Goal: Transaction & Acquisition: Purchase product/service

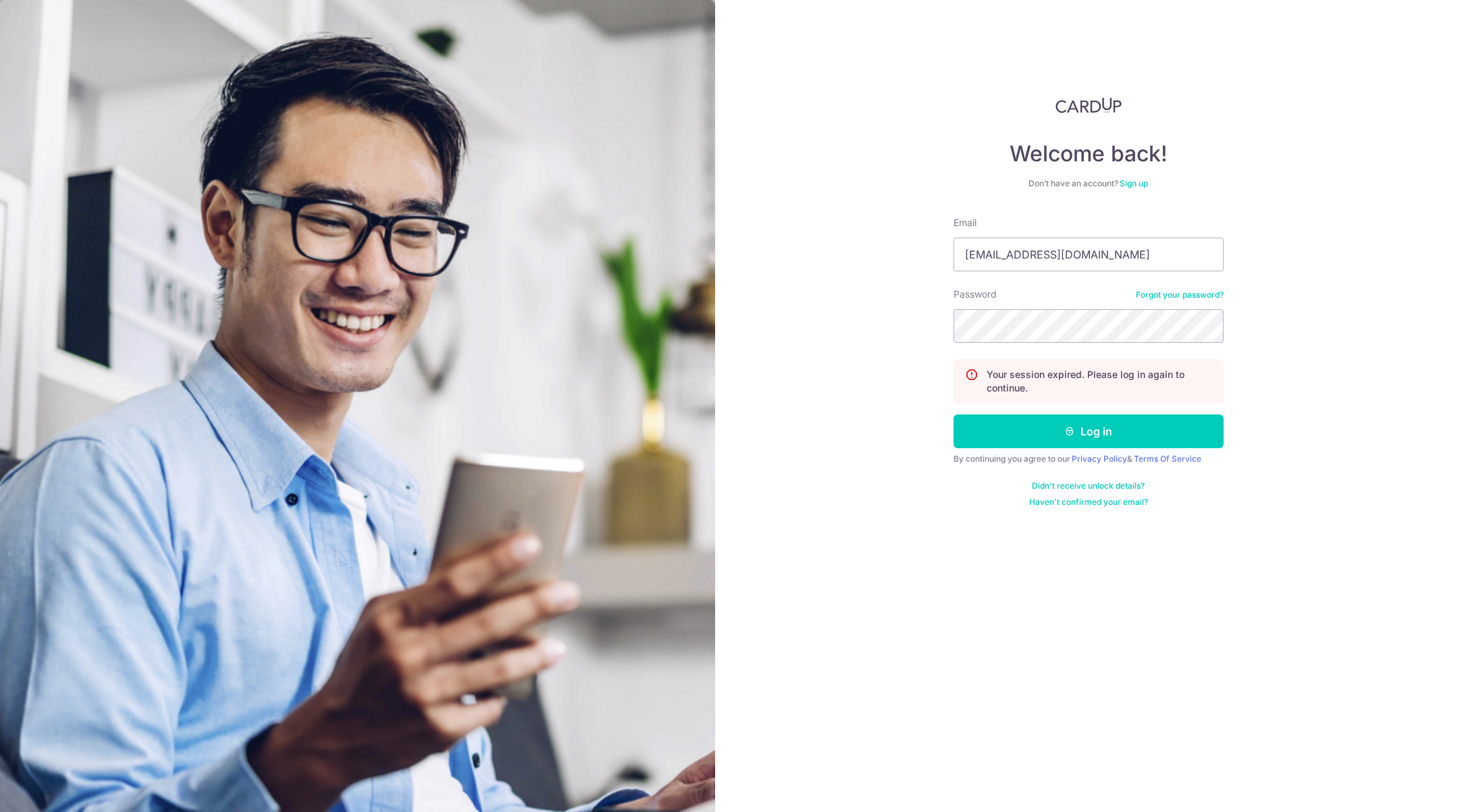
type input "[EMAIL_ADDRESS][DOMAIN_NAME]"
click at [953, 415] on button "Log in" at bounding box center [1088, 431] width 270 height 34
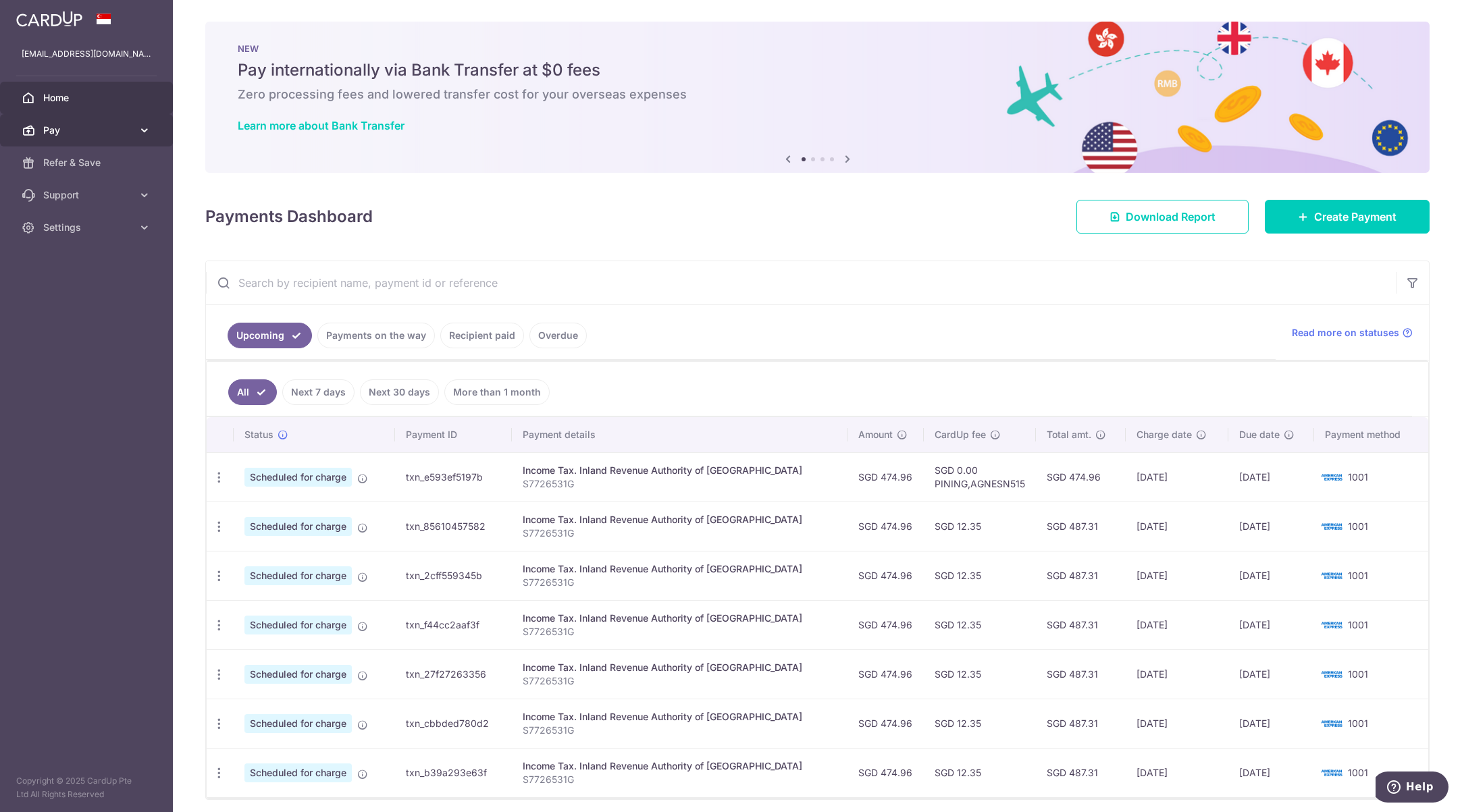
click at [80, 138] on link "Pay" at bounding box center [86, 130] width 173 height 32
click at [74, 190] on span "Recipients" at bounding box center [88, 195] width 89 height 14
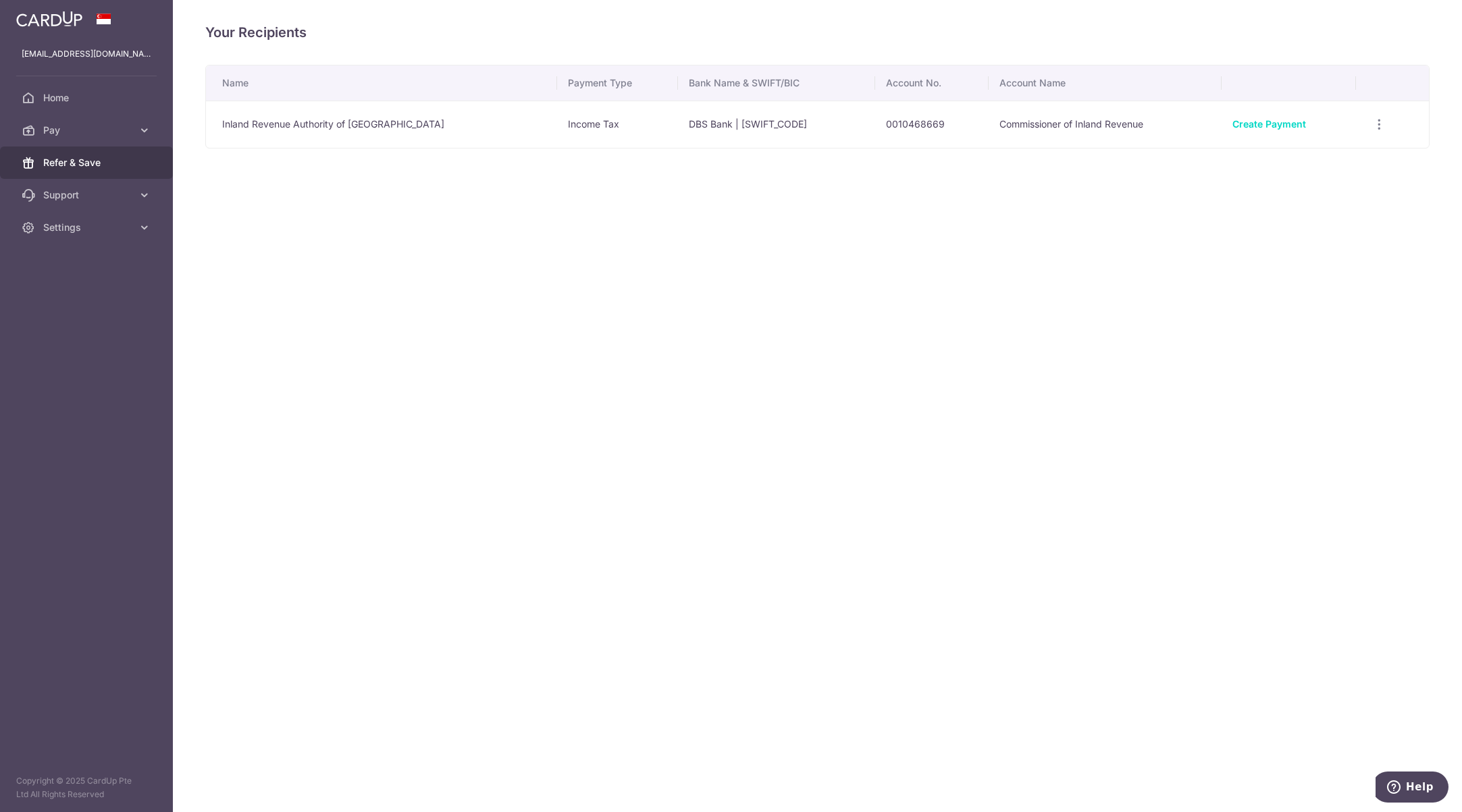
click at [77, 164] on span "Refer & Save" at bounding box center [88, 163] width 89 height 14
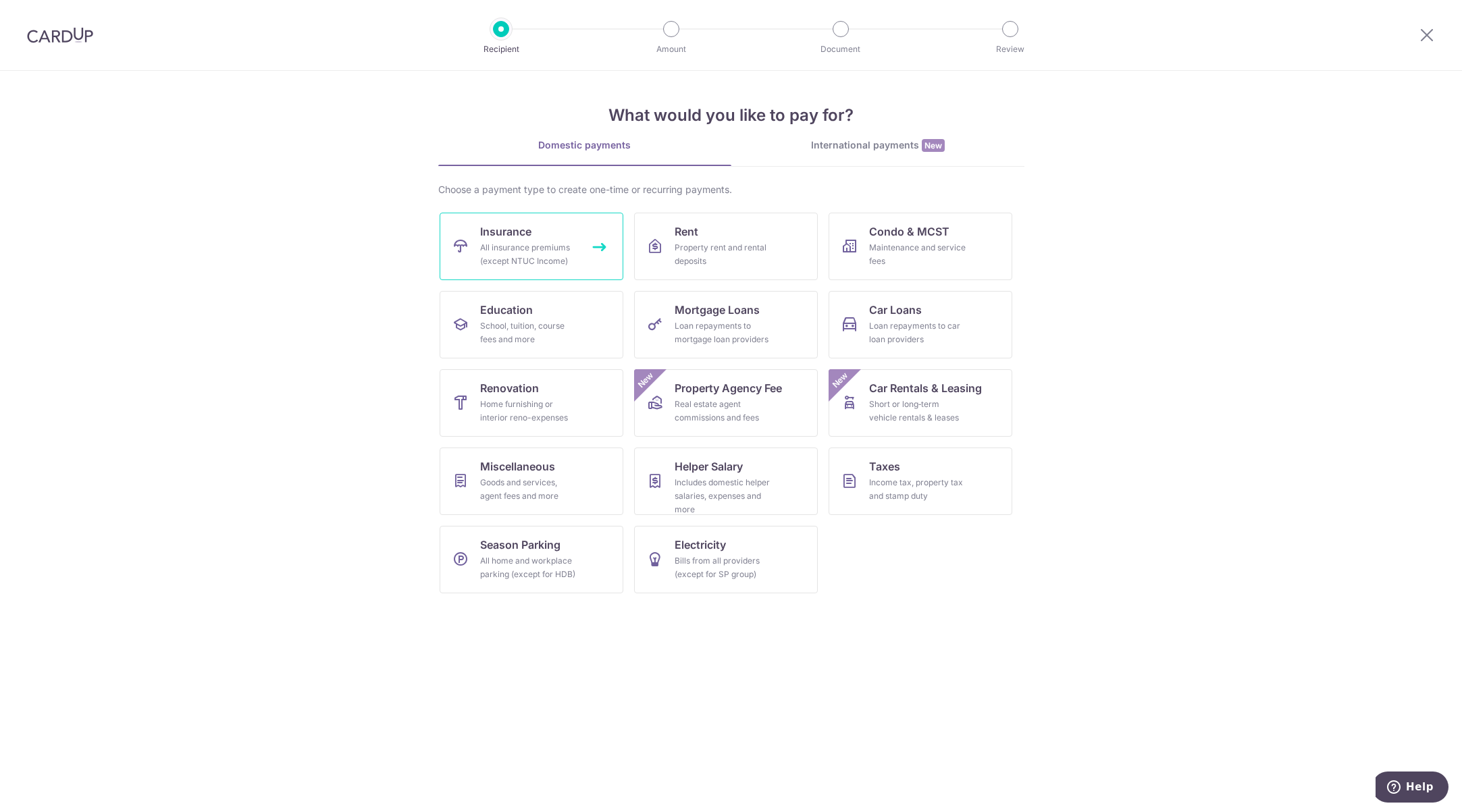
click at [523, 256] on div "All insurance premiums (except NTUC Income)" at bounding box center [528, 254] width 97 height 27
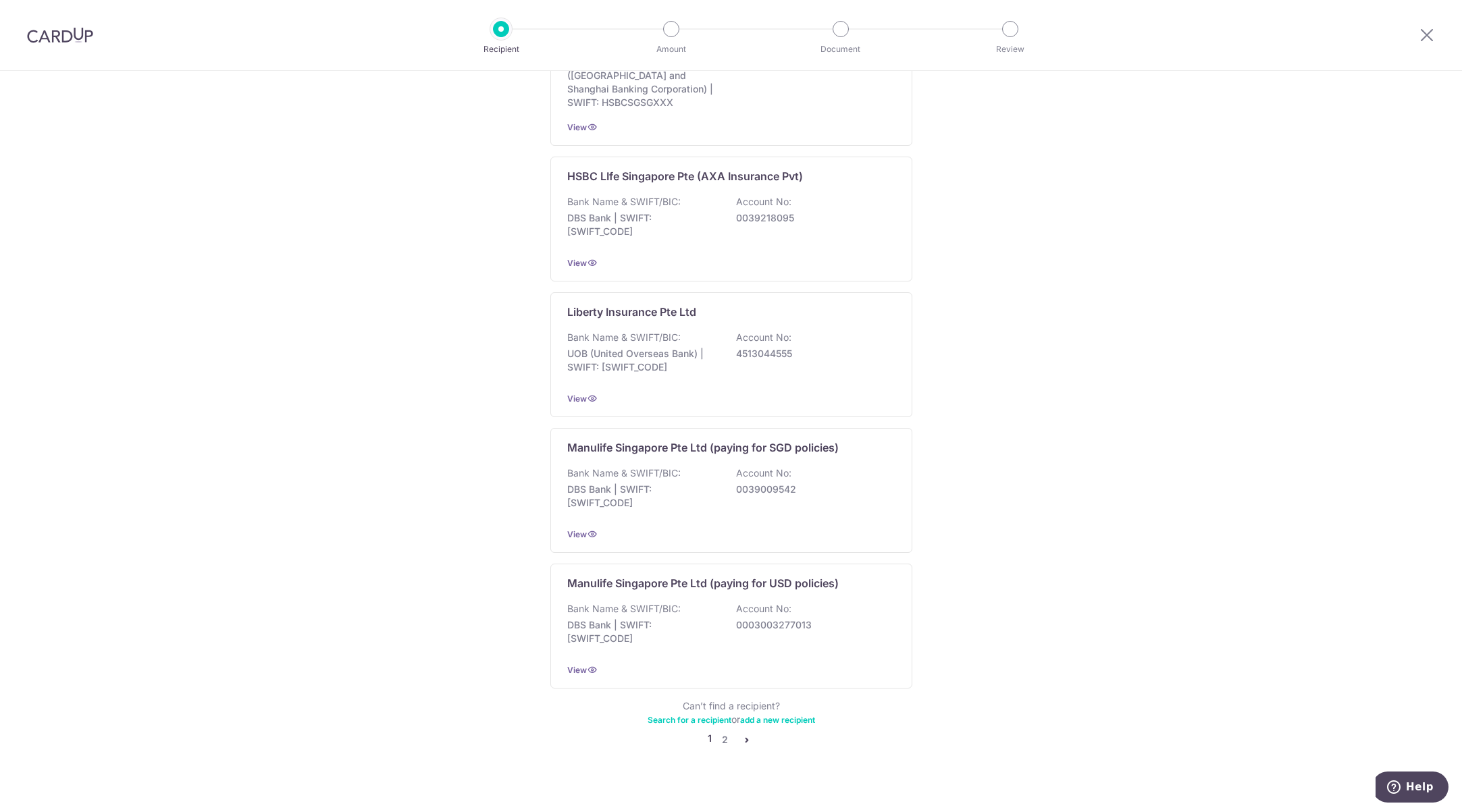
scroll to position [1031, 0]
click at [724, 729] on link "2" at bounding box center [725, 737] width 16 height 16
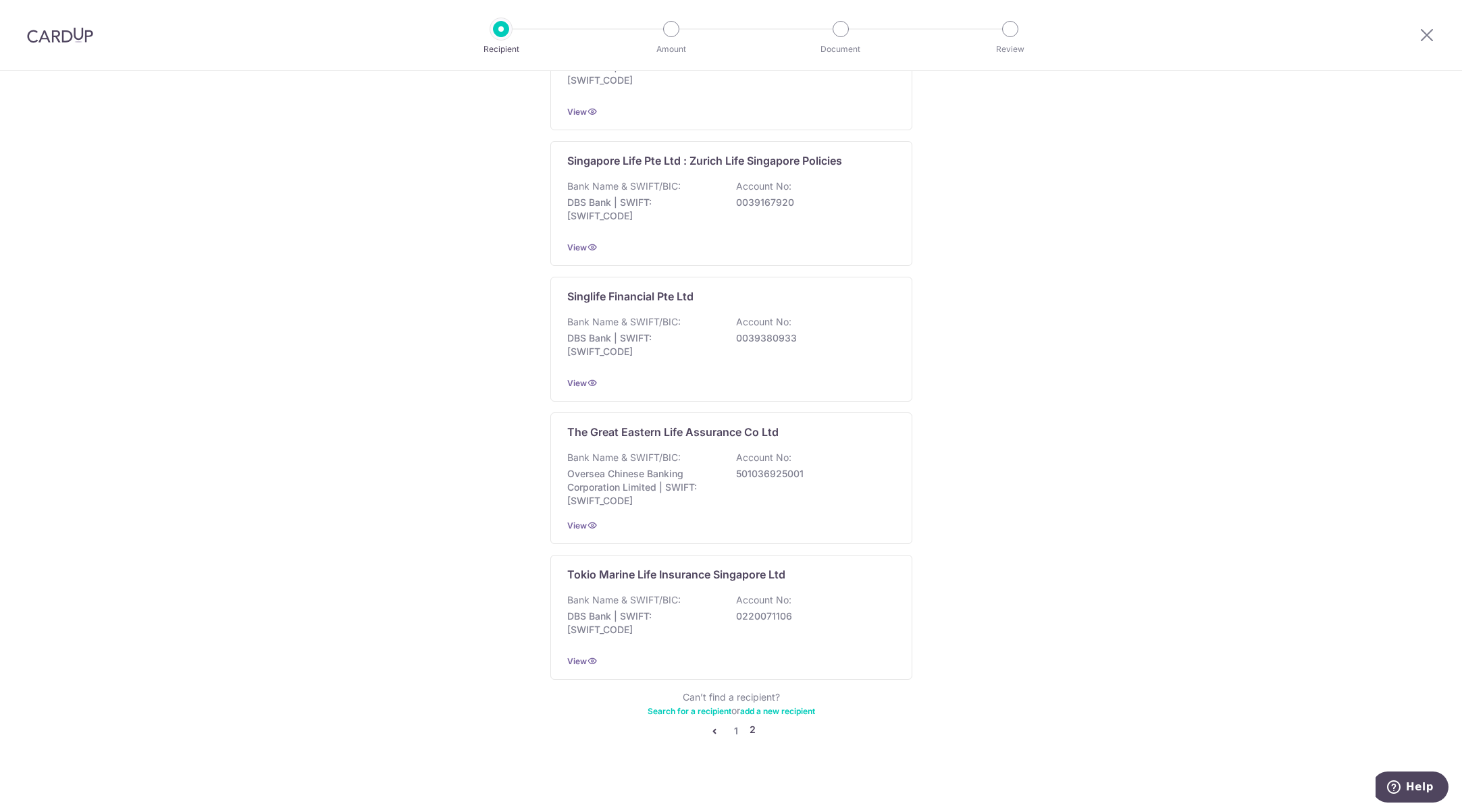
scroll to position [0, 0]
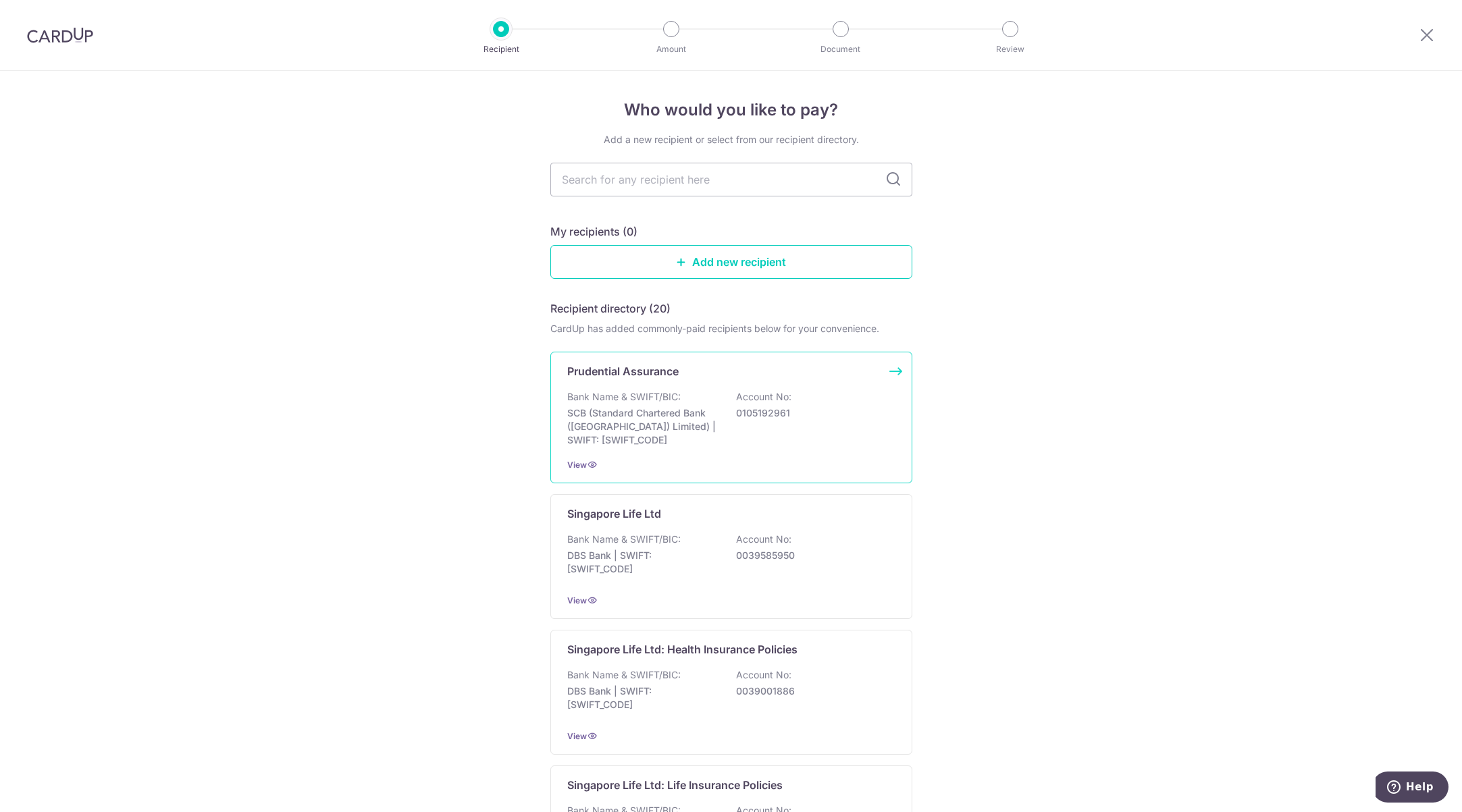
click at [736, 399] on p "Account No:" at bounding box center [763, 397] width 55 height 14
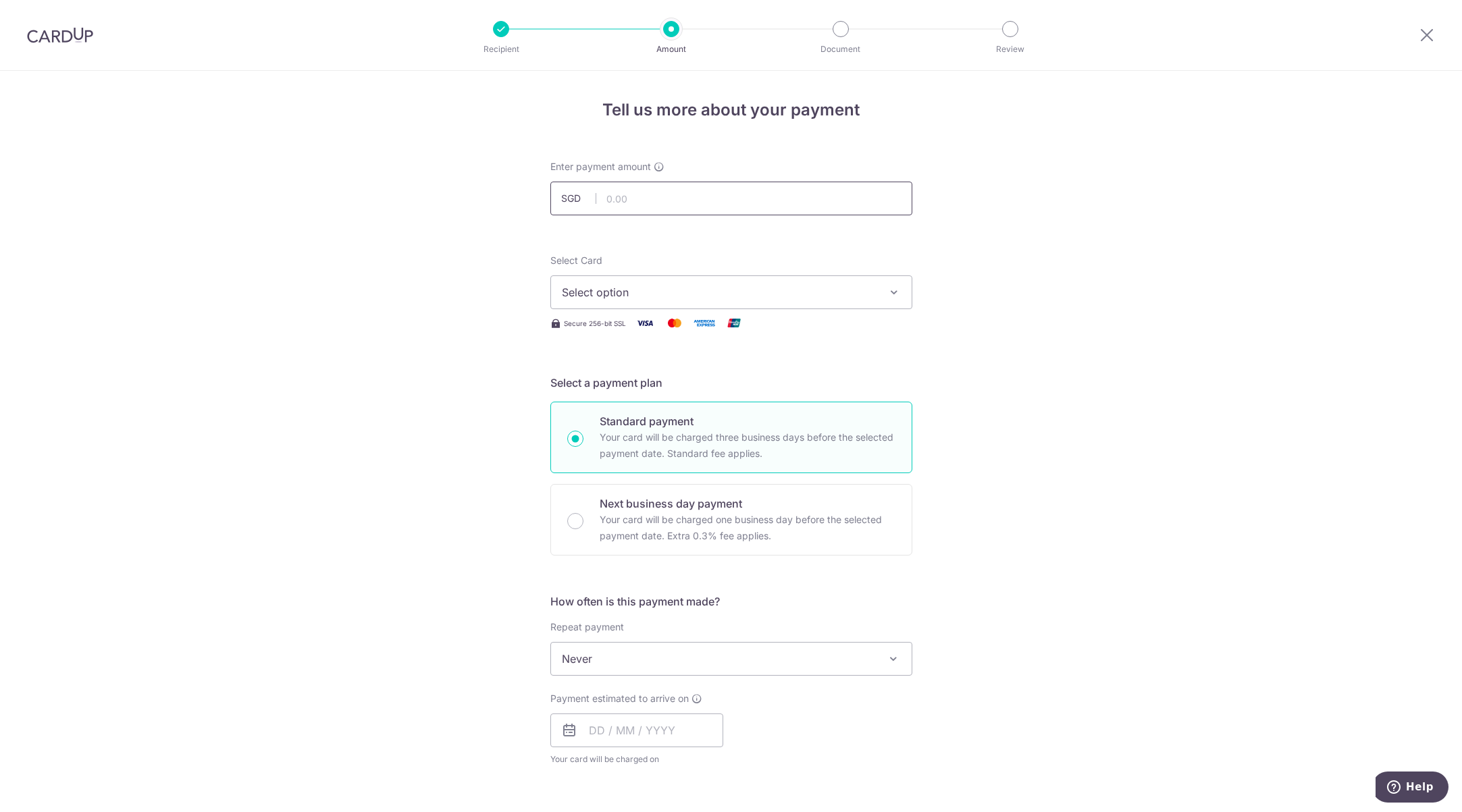
click at [708, 199] on input "text" at bounding box center [731, 198] width 362 height 34
click at [660, 195] on input "text" at bounding box center [731, 198] width 362 height 34
type input "502.28"
click at [892, 293] on icon "button" at bounding box center [894, 293] width 14 height 14
click at [634, 390] on span "**** 1001" at bounding box center [618, 388] width 48 height 16
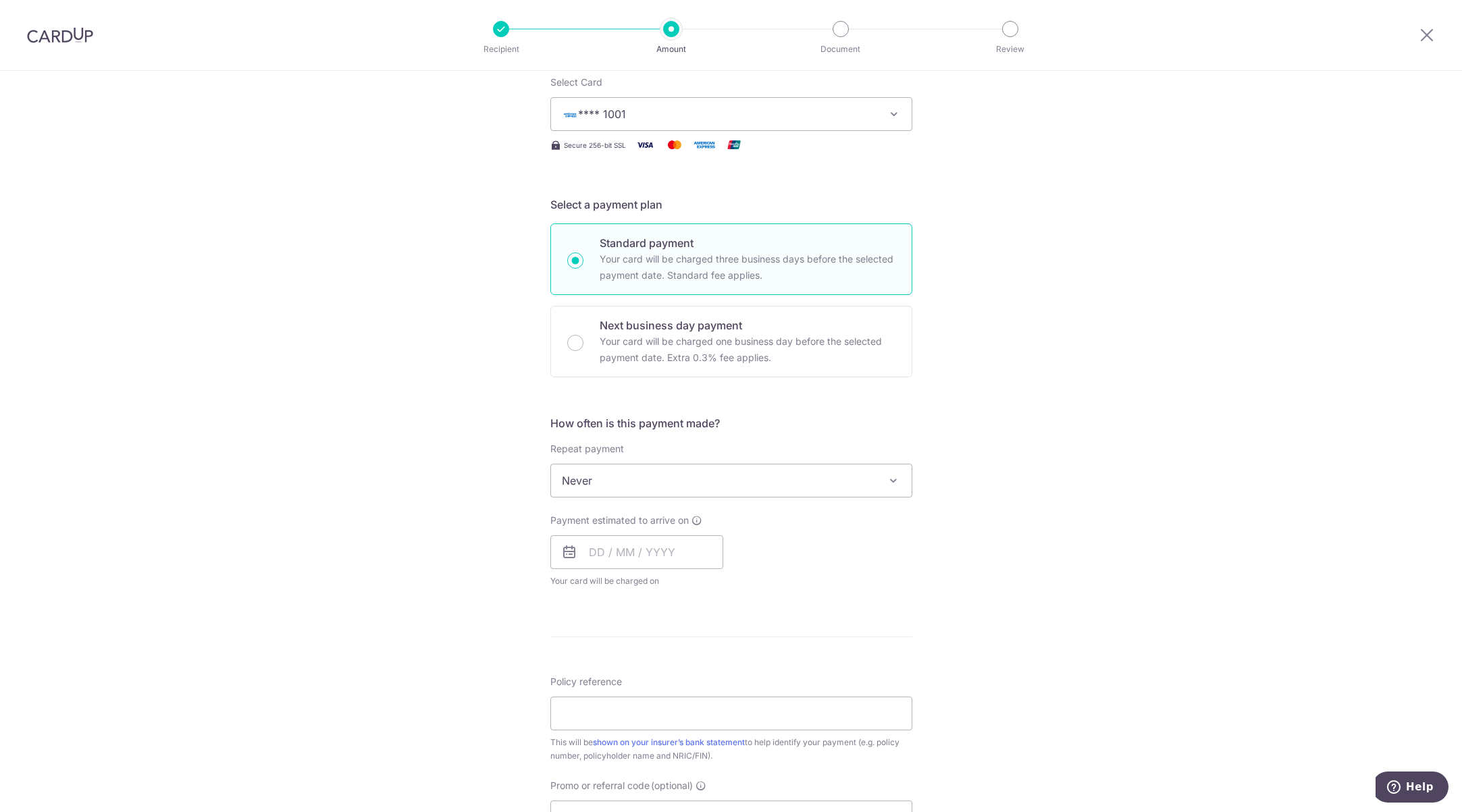
scroll to position [202, 0]
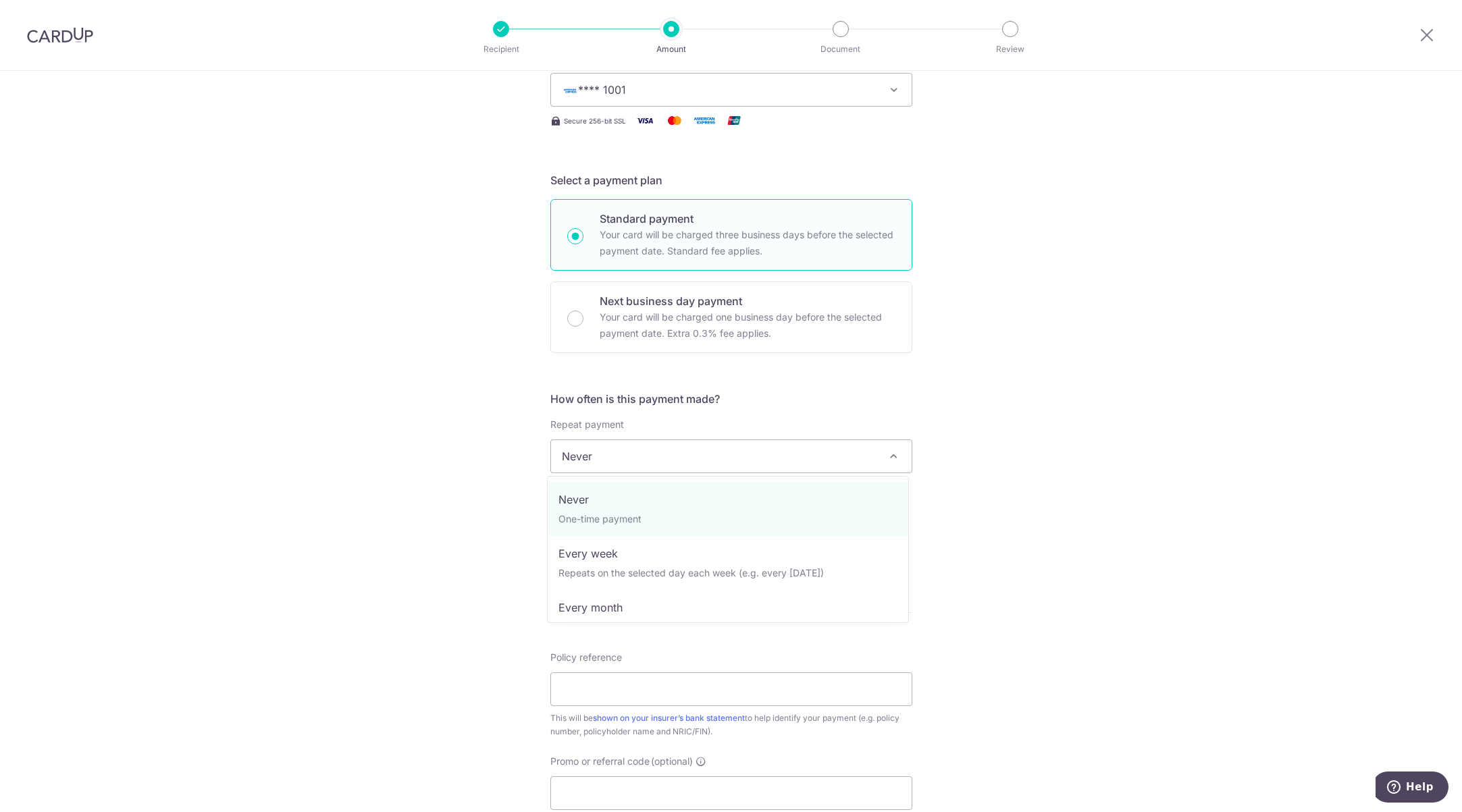
click at [888, 453] on span at bounding box center [893, 455] width 16 height 16
select select "3"
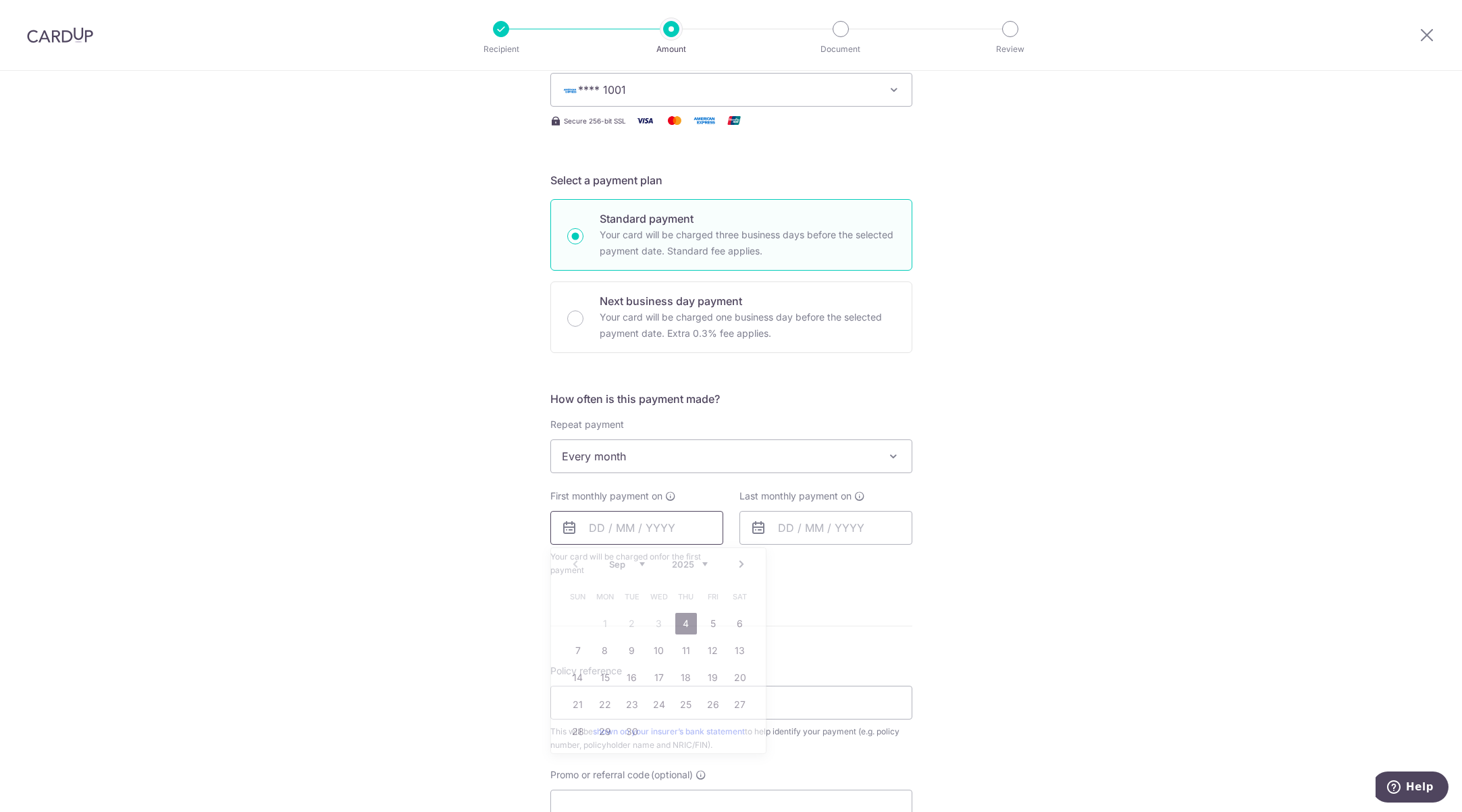
click at [643, 522] on input "text" at bounding box center [636, 527] width 173 height 34
click at [708, 705] on link "26" at bounding box center [712, 704] width 21 height 21
type input "26/09/2025"
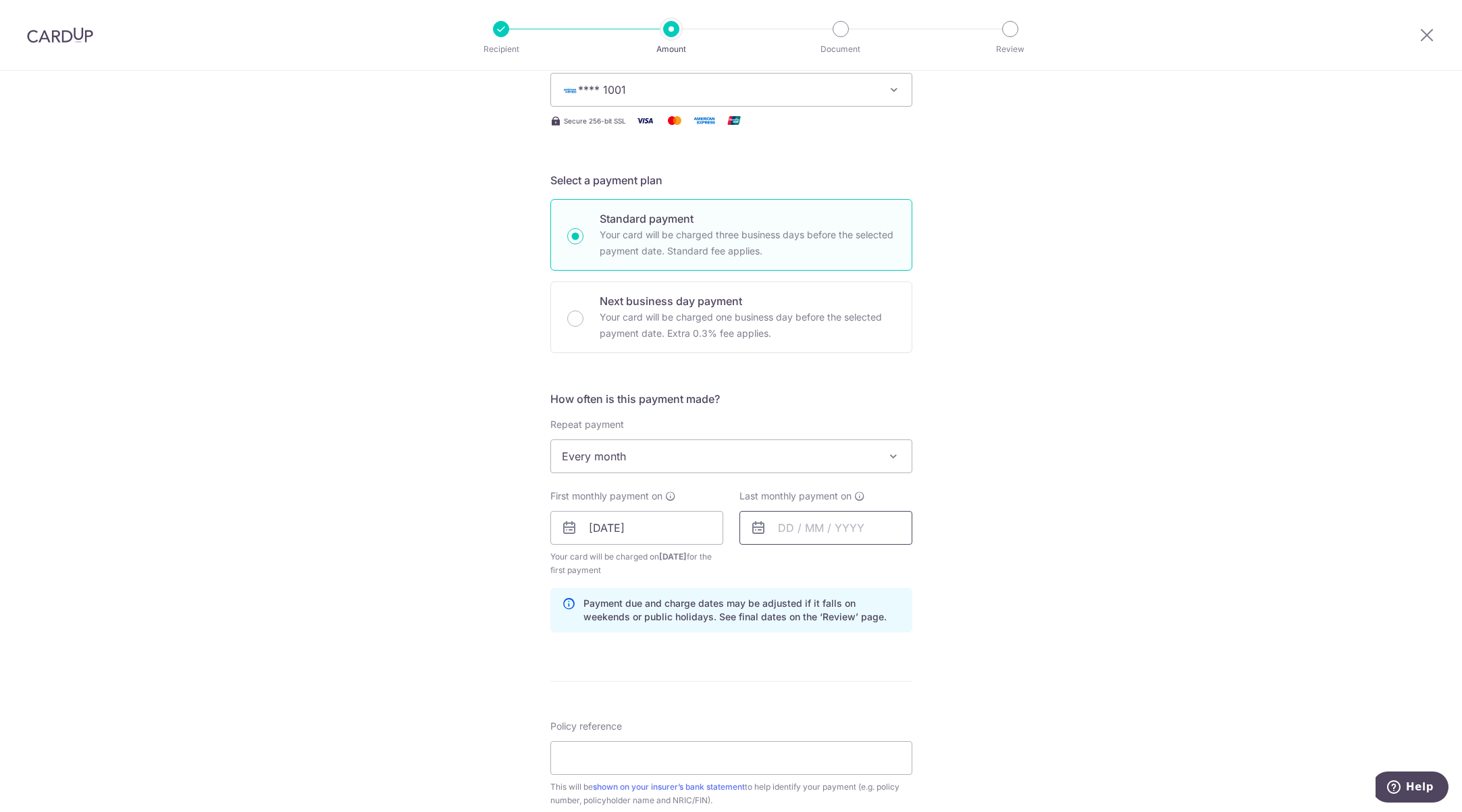
click at [795, 522] on input "text" at bounding box center [826, 527] width 173 height 34
click at [922, 565] on link "Next" at bounding box center [930, 564] width 16 height 16
click at [926, 564] on link "Next" at bounding box center [930, 564] width 16 height 16
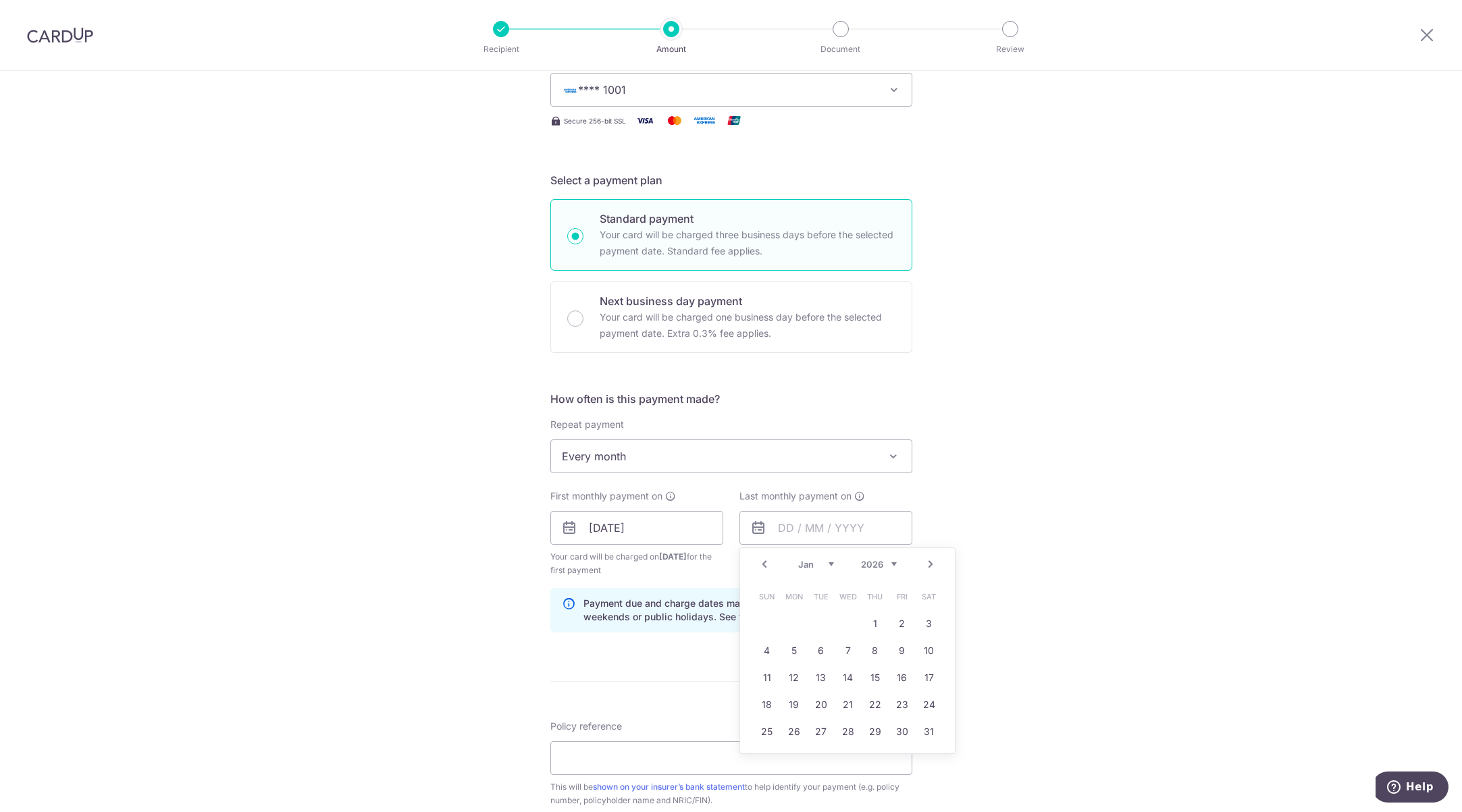
click at [926, 564] on link "Next" at bounding box center [930, 564] width 16 height 16
click at [757, 567] on link "Prev" at bounding box center [763, 564] width 16 height 16
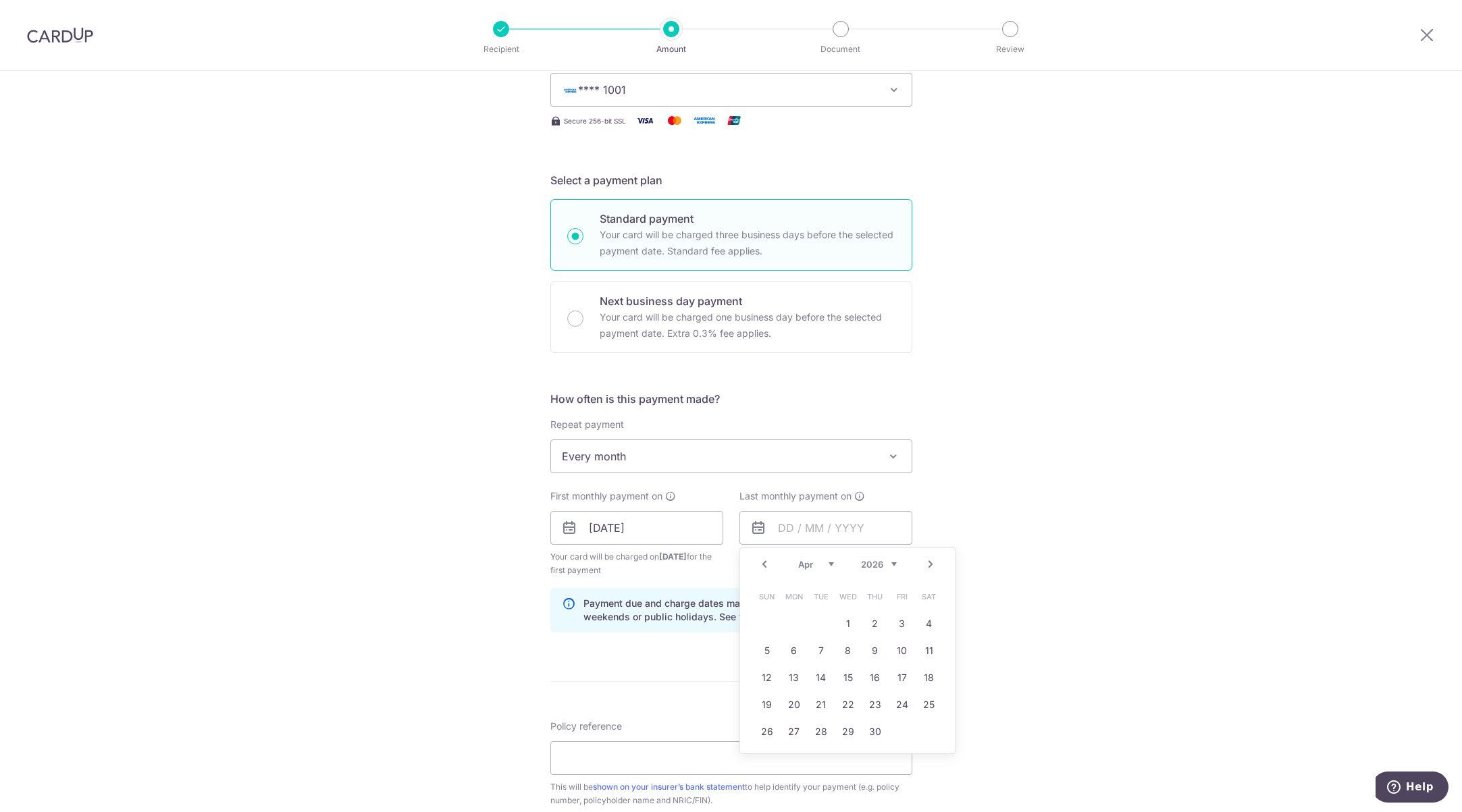
drag, startPoint x: 920, startPoint y: 573, endPoint x: 930, endPoint y: 570, distance: 10.4
click at [925, 572] on div "Prev Next Jan Feb Mar Apr May Jun Jul Aug Sep Oct Nov Dec 2025 2026 2027 2028 2…" at bounding box center [847, 564] width 215 height 32
click at [928, 570] on link "Next" at bounding box center [930, 564] width 16 height 16
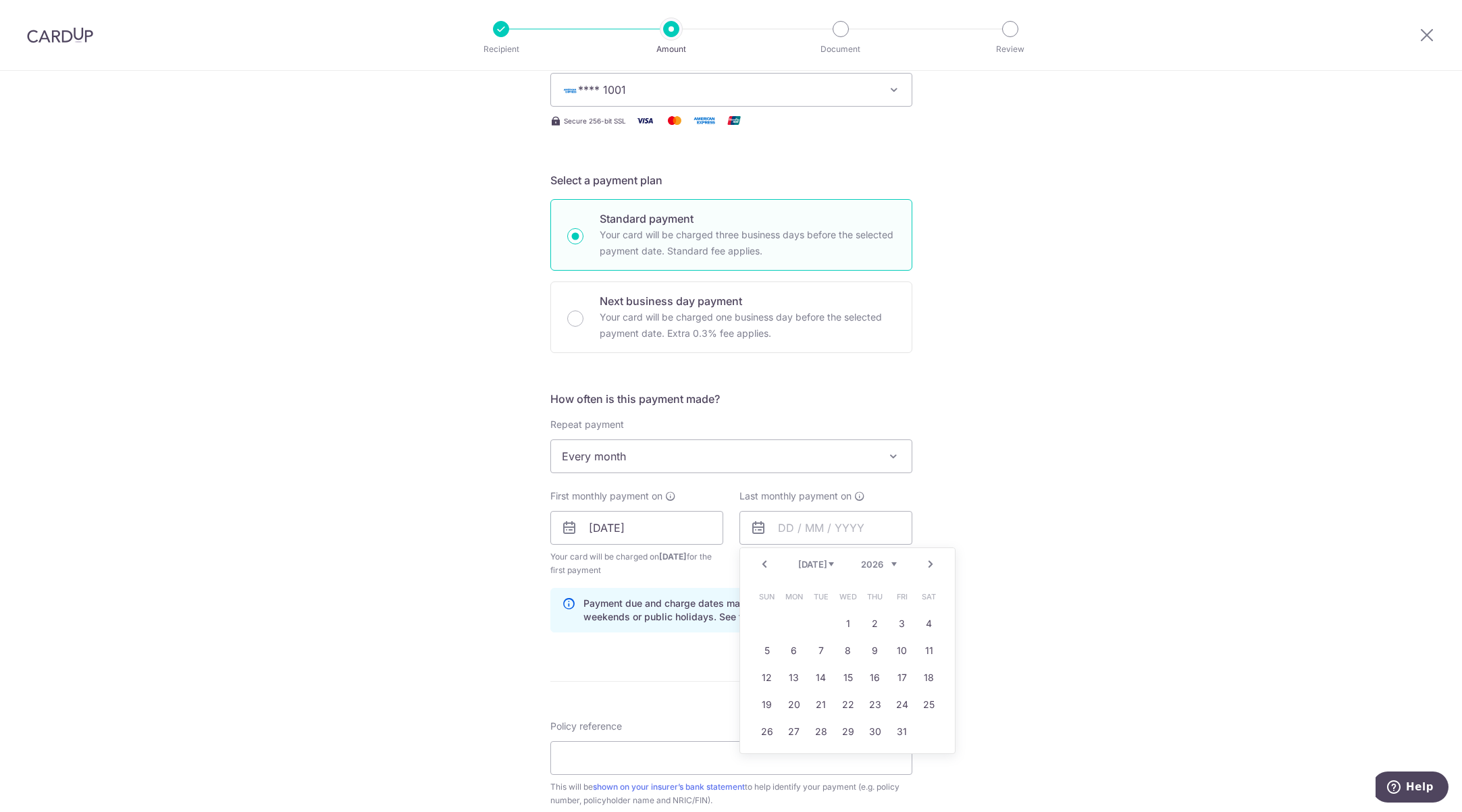
click at [928, 570] on link "Next" at bounding box center [930, 564] width 16 height 16
click at [757, 562] on link "Prev" at bounding box center [763, 564] width 16 height 16
click at [762, 562] on link "Prev" at bounding box center [763, 564] width 16 height 16
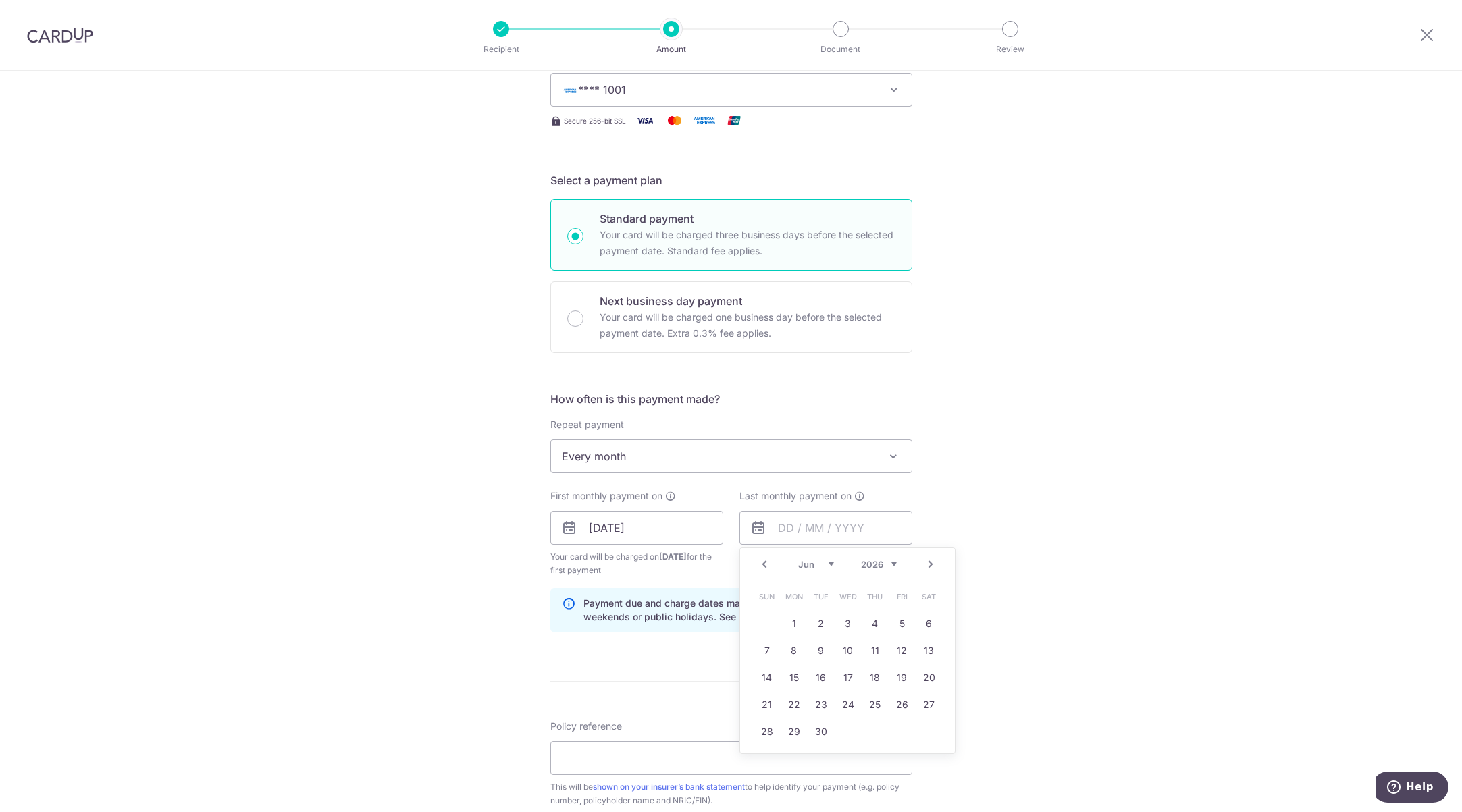
click at [762, 562] on link "Prev" at bounding box center [763, 564] width 16 height 16
click at [928, 565] on link "Next" at bounding box center [930, 564] width 16 height 16
click at [759, 564] on link "Prev" at bounding box center [763, 564] width 16 height 16
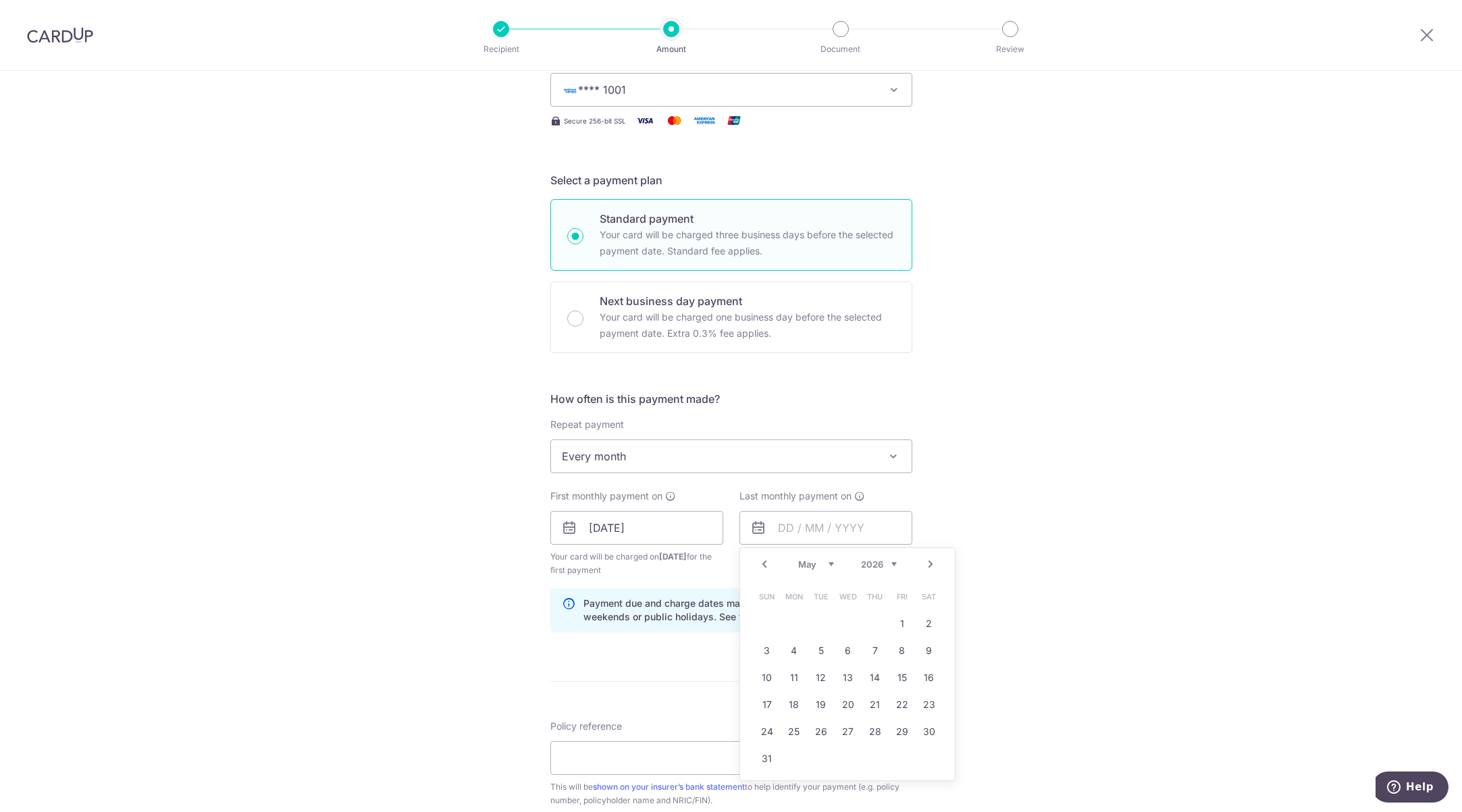
click at [759, 564] on link "Prev" at bounding box center [763, 564] width 16 height 16
click at [761, 564] on link "Prev" at bounding box center [763, 564] width 16 height 16
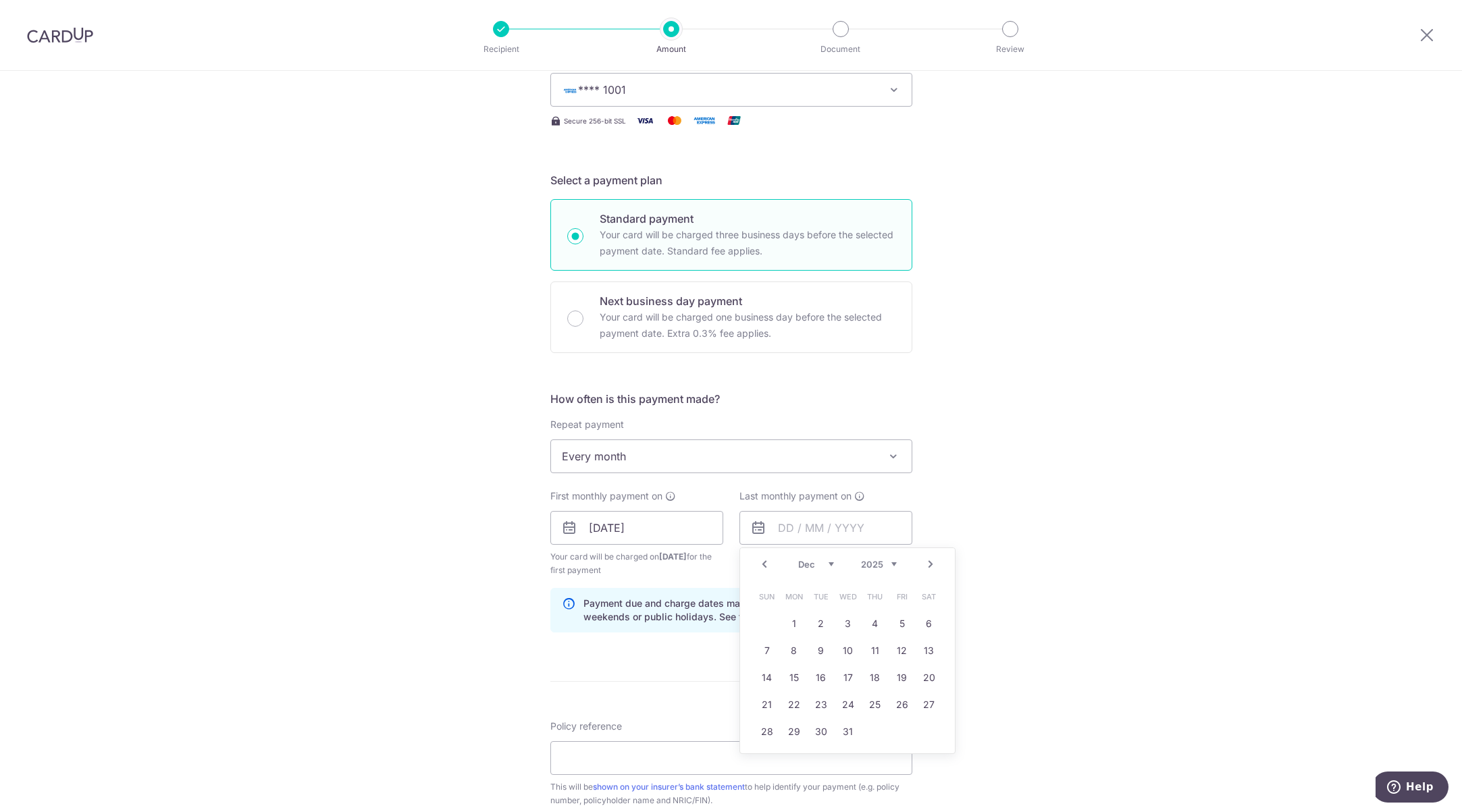
click at [928, 566] on link "Next" at bounding box center [930, 564] width 16 height 16
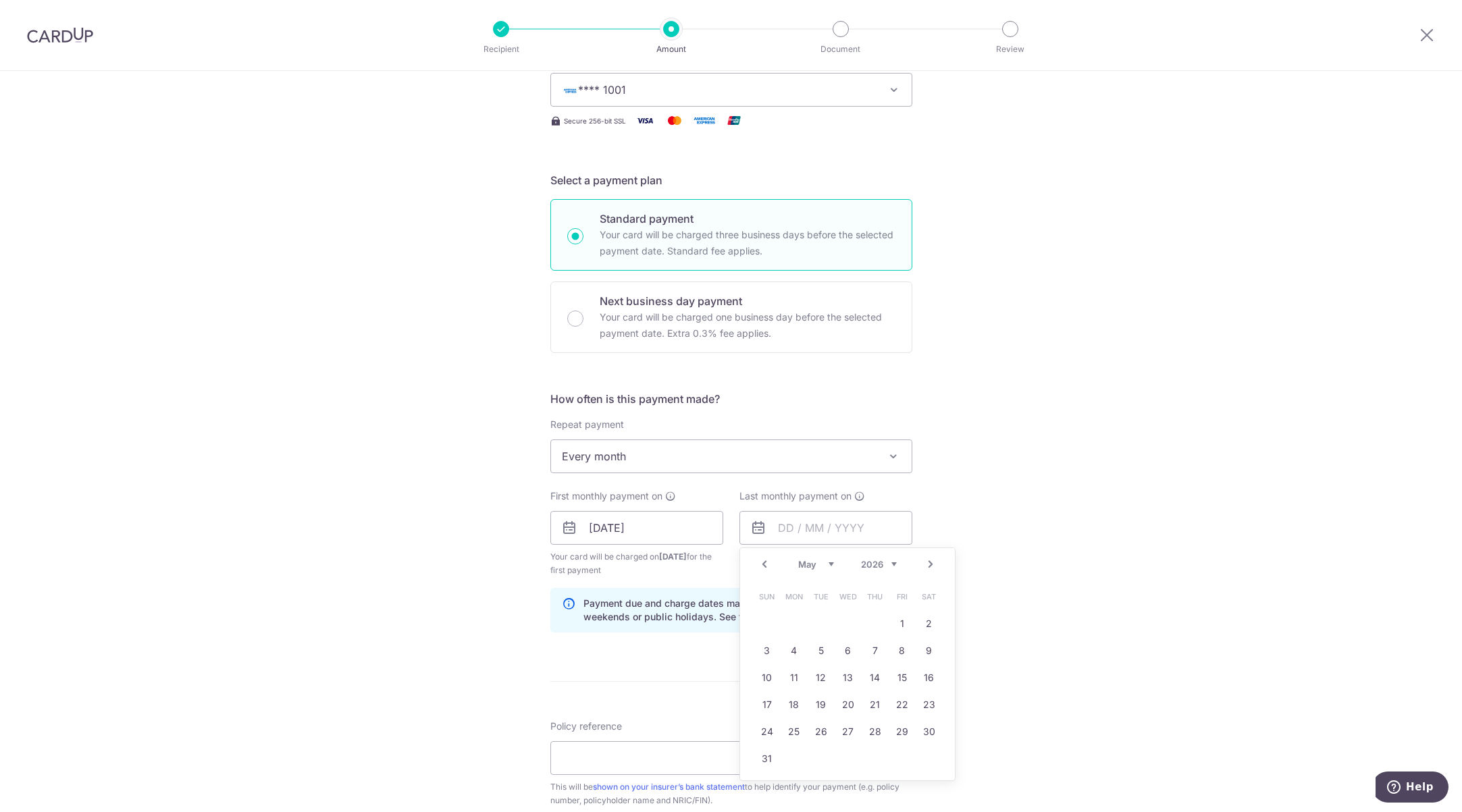
click at [928, 566] on link "Next" at bounding box center [930, 564] width 16 height 16
click at [930, 562] on link "Next" at bounding box center [930, 564] width 16 height 16
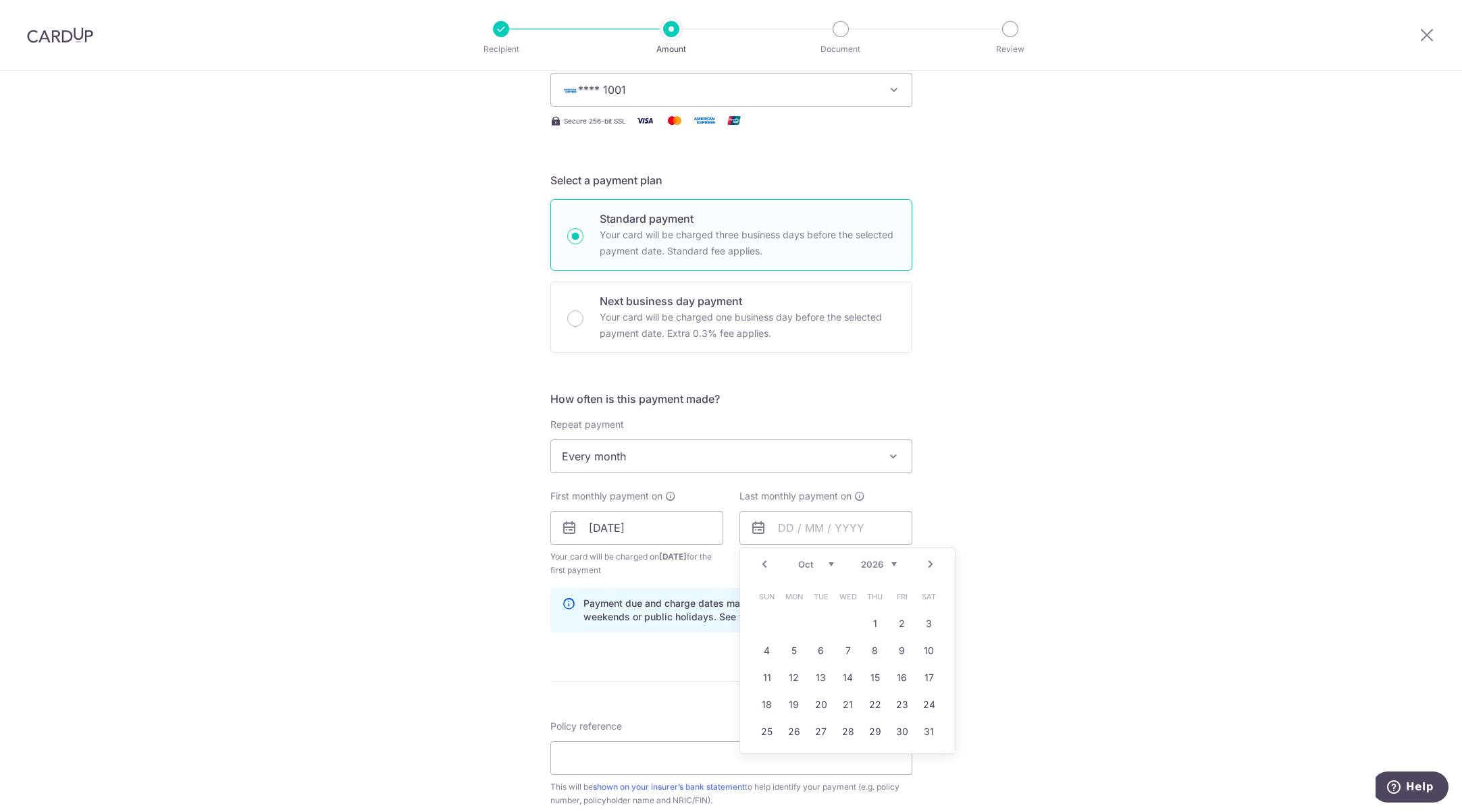
click at [930, 562] on link "Next" at bounding box center [930, 564] width 16 height 16
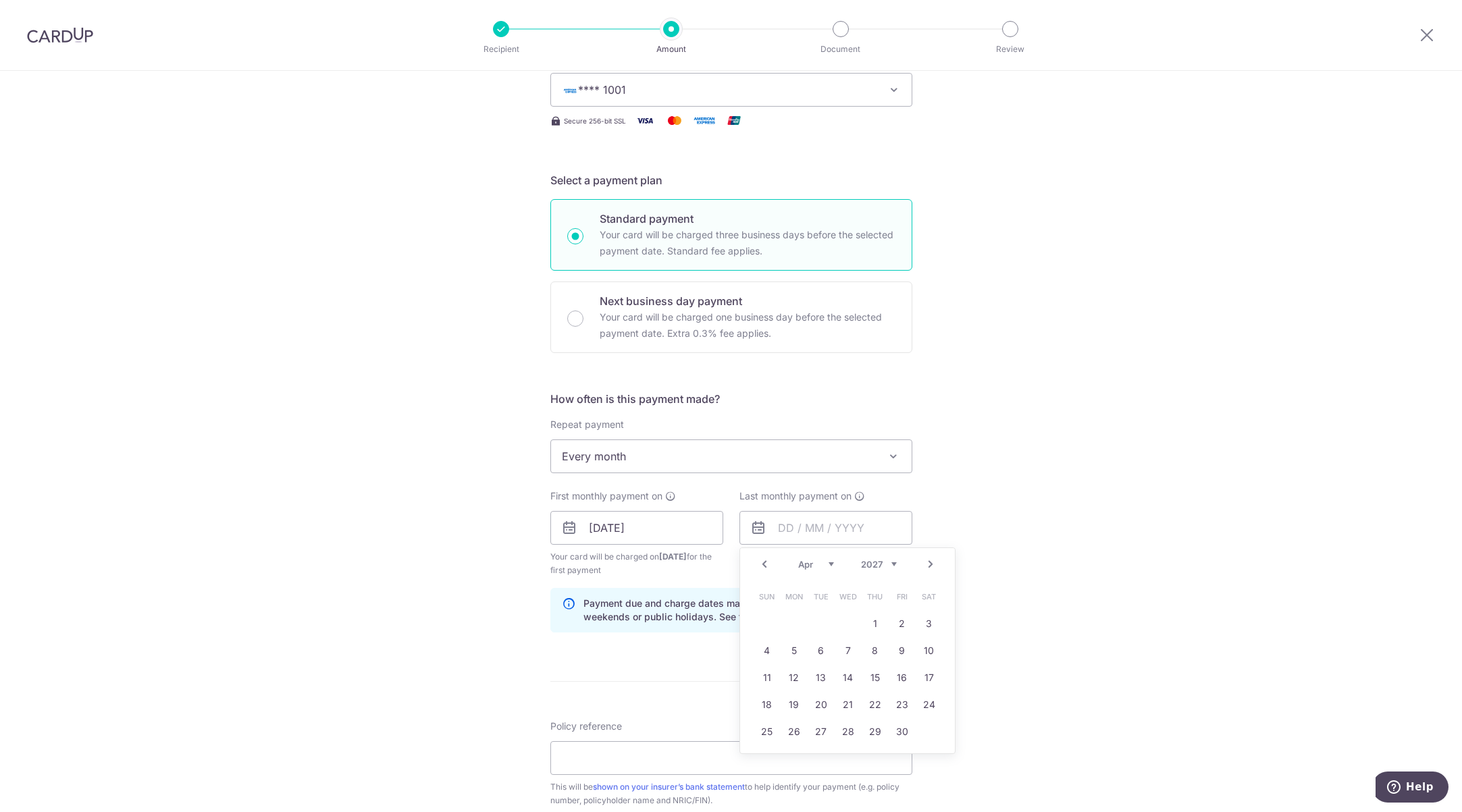
click at [765, 568] on link "Prev" at bounding box center [763, 564] width 16 height 16
click at [763, 566] on link "Prev" at bounding box center [763, 564] width 16 height 16
click at [762, 565] on link "Prev" at bounding box center [763, 564] width 16 height 16
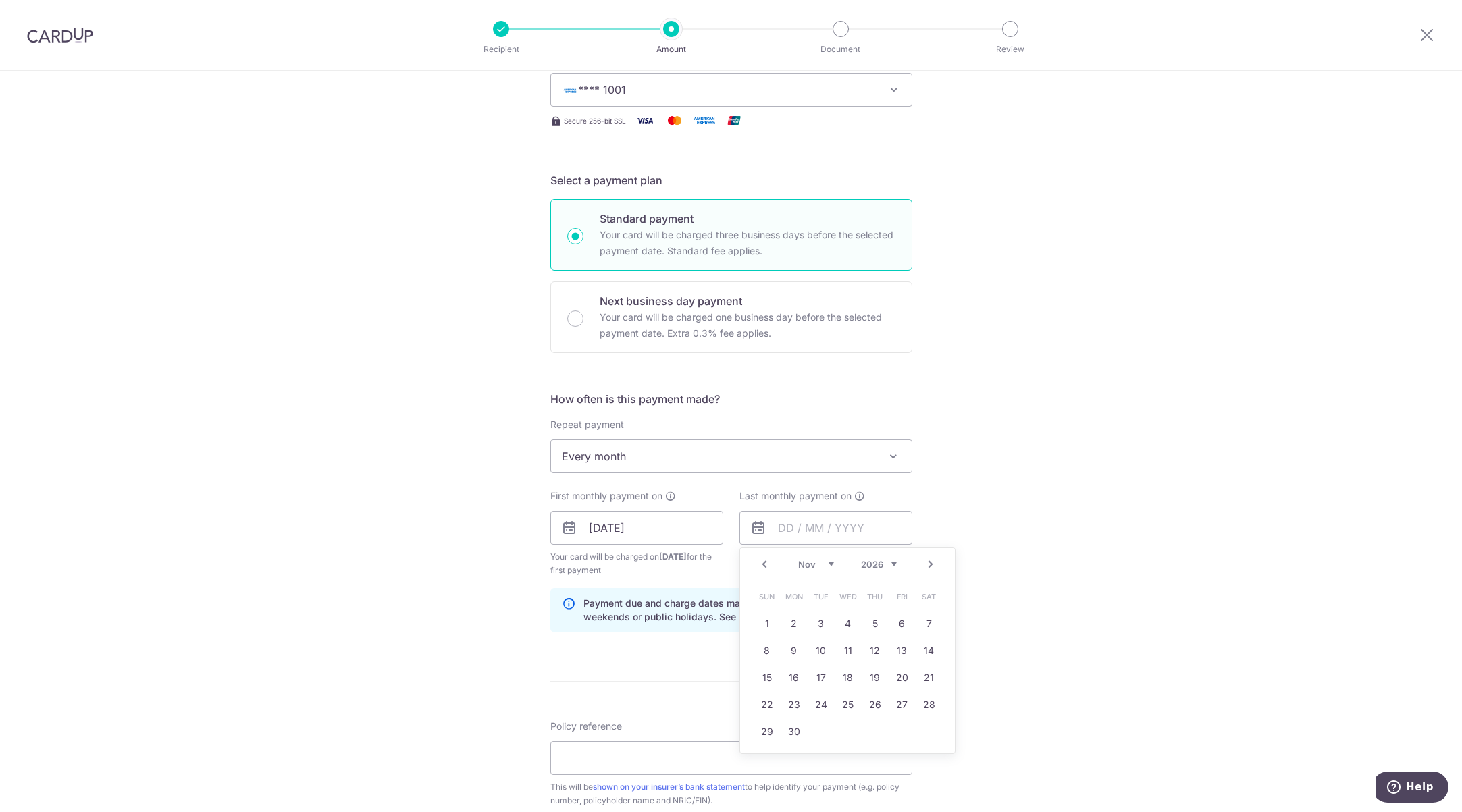
click at [762, 565] on link "Prev" at bounding box center [763, 564] width 16 height 16
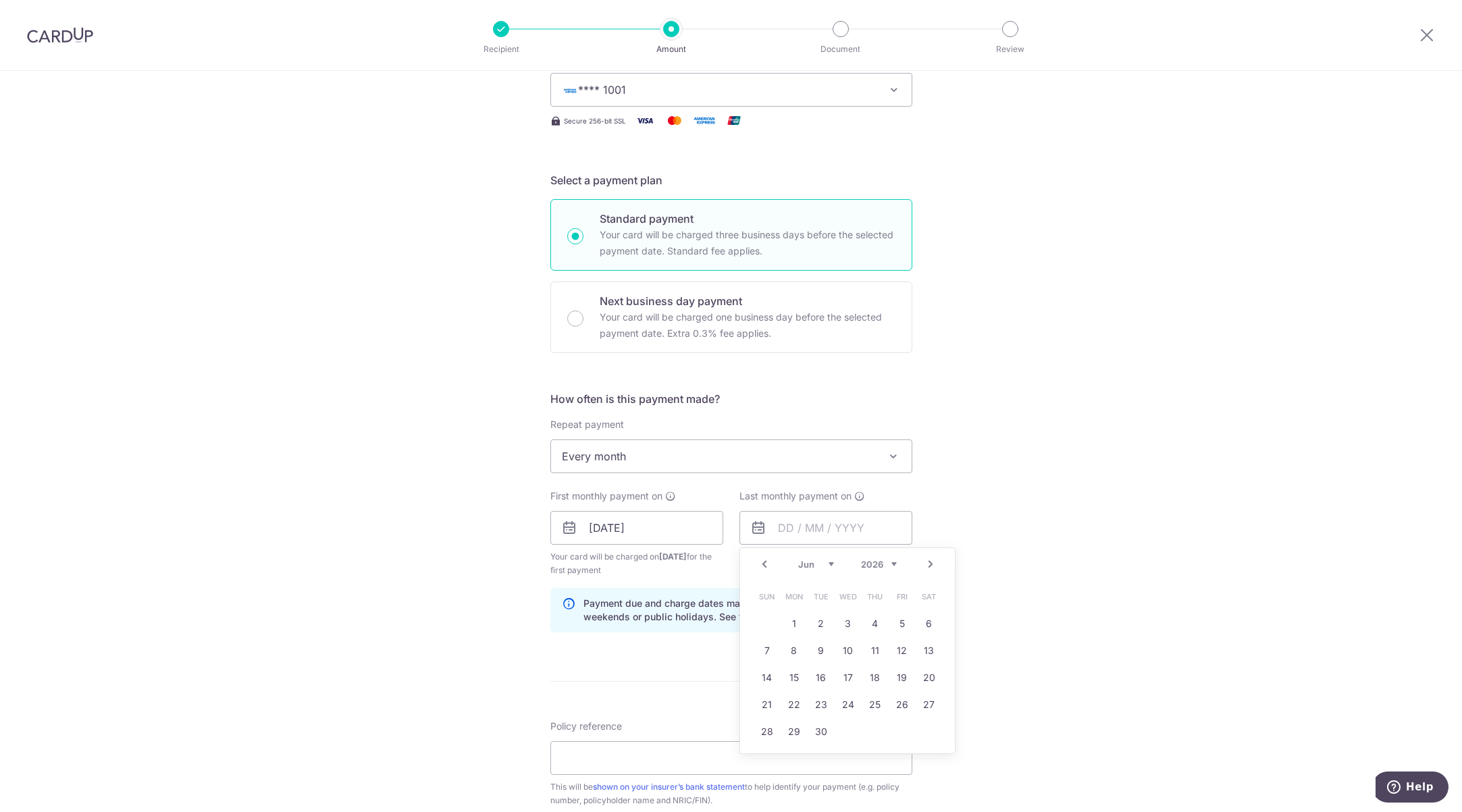
click at [928, 564] on link "Next" at bounding box center [930, 564] width 16 height 16
click at [926, 564] on link "Next" at bounding box center [930, 564] width 16 height 16
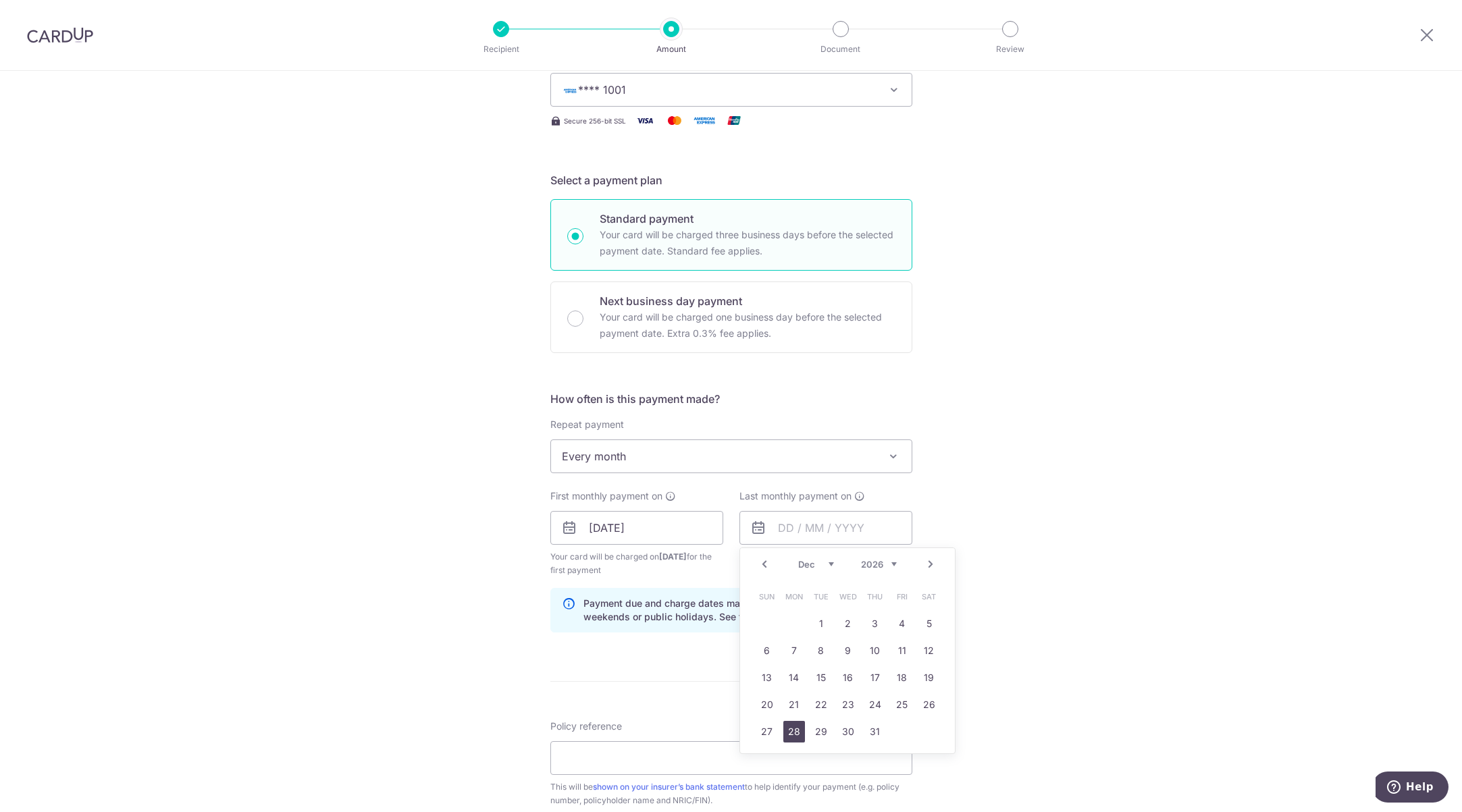
click at [796, 728] on link "28" at bounding box center [794, 731] width 21 height 21
type input "28/12/2026"
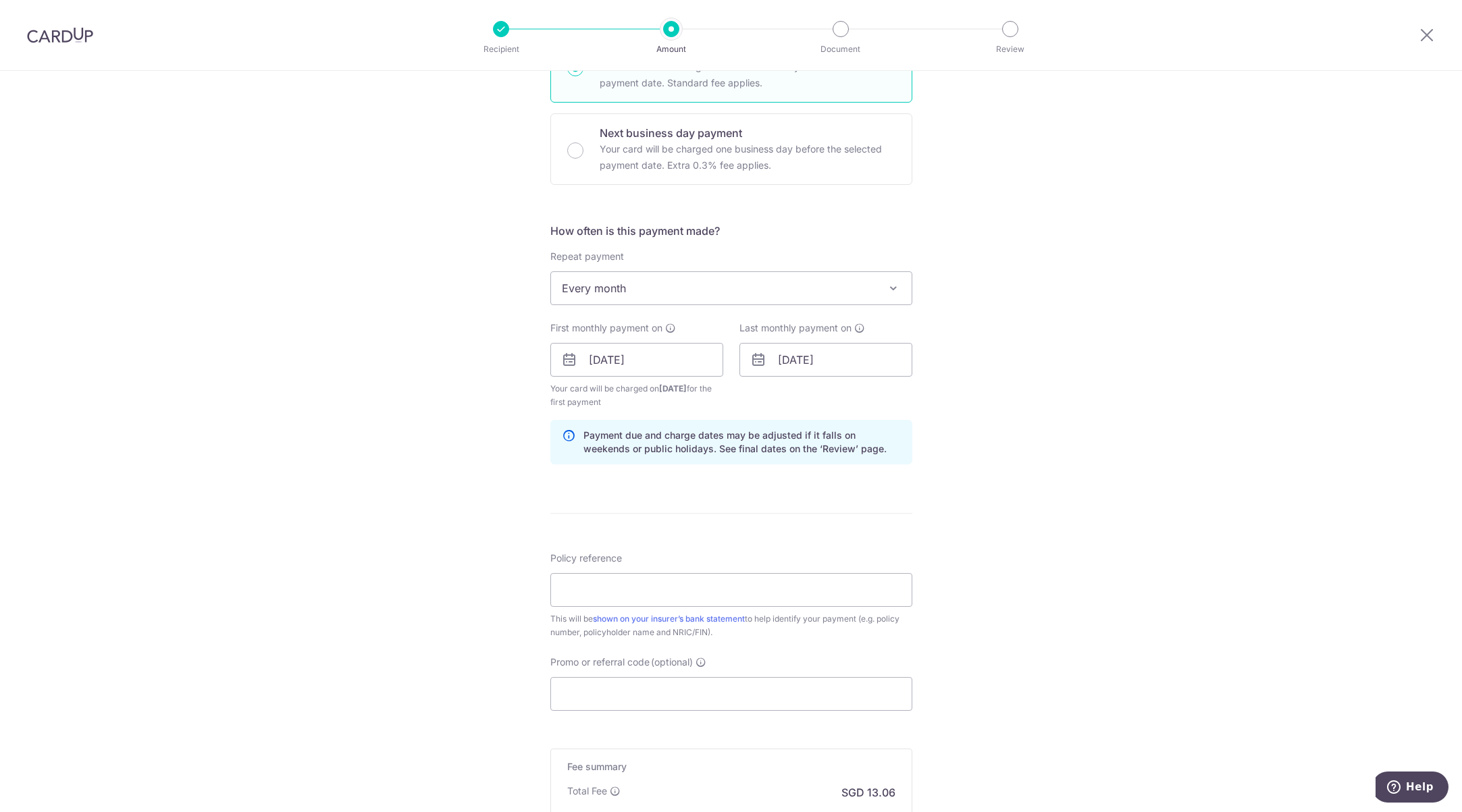
scroll to position [405, 0]
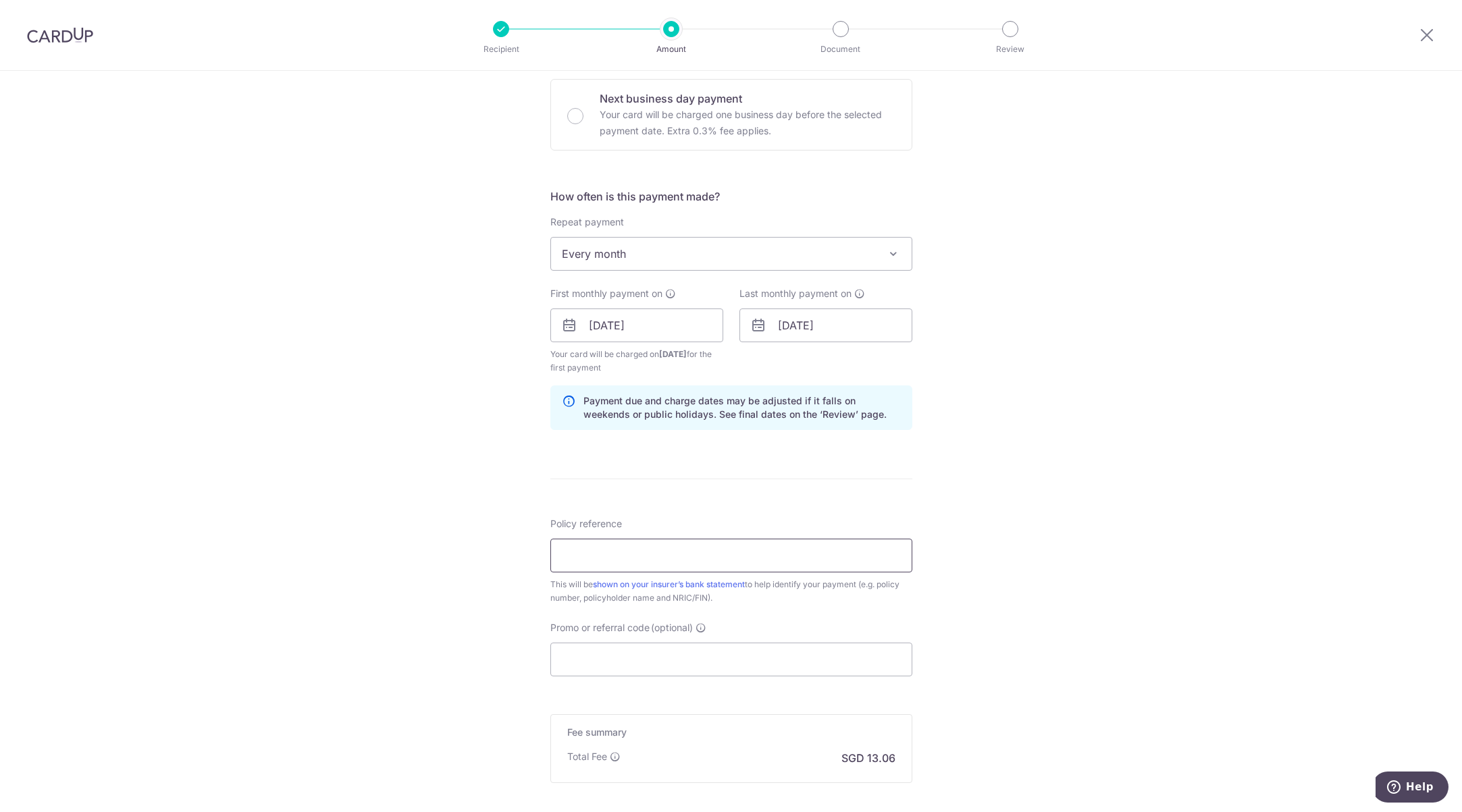
click at [727, 562] on input "Policy reference" at bounding box center [731, 555] width 362 height 34
click at [634, 544] on input "Policy reference" at bounding box center [731, 555] width 362 height 34
click at [627, 555] on input "Policy reference" at bounding box center [731, 555] width 362 height 34
paste input "71208839"
type input "71208839"
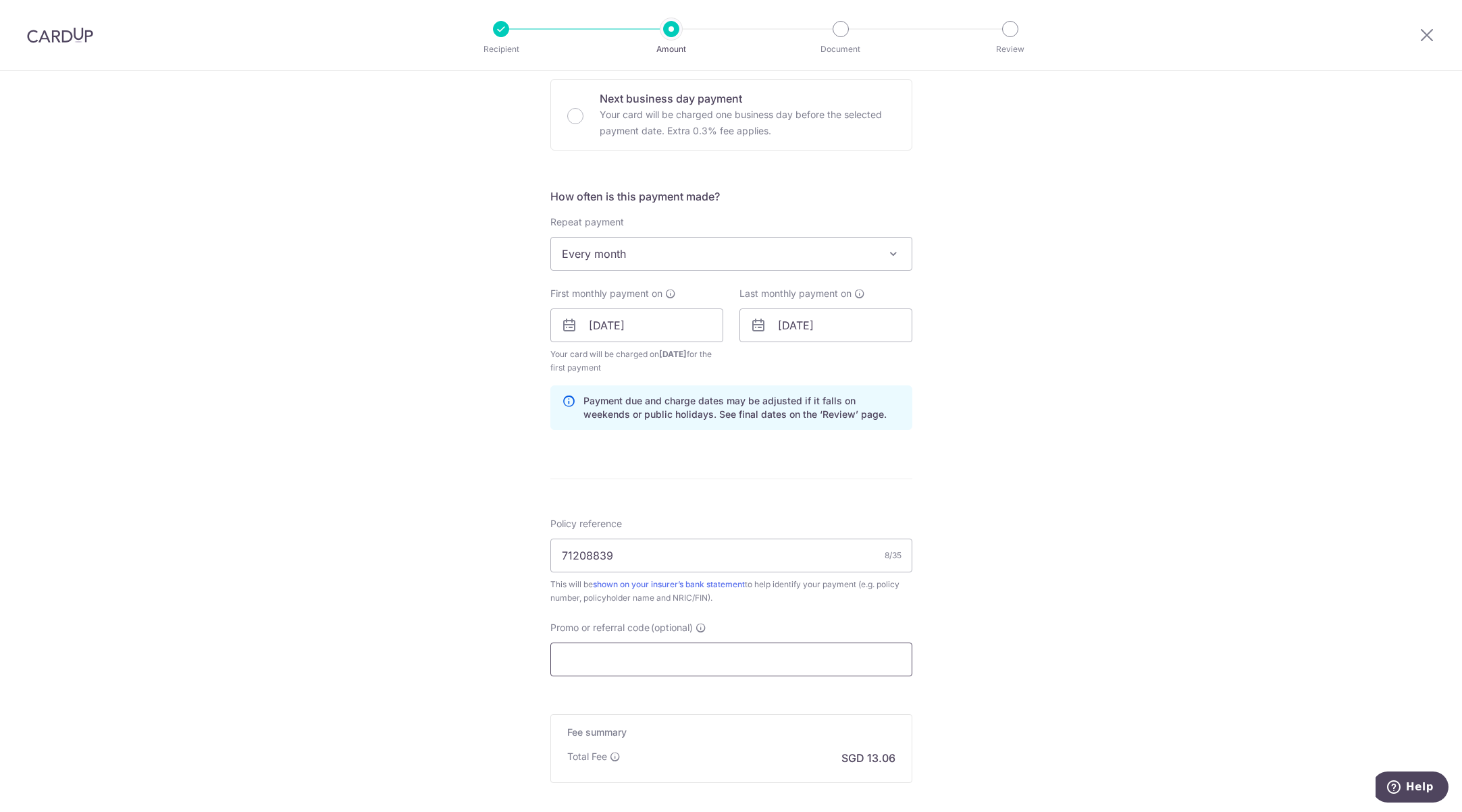
click at [585, 659] on input "Promo or referral code (optional)" at bounding box center [731, 659] width 362 height 34
paste input "REC185"
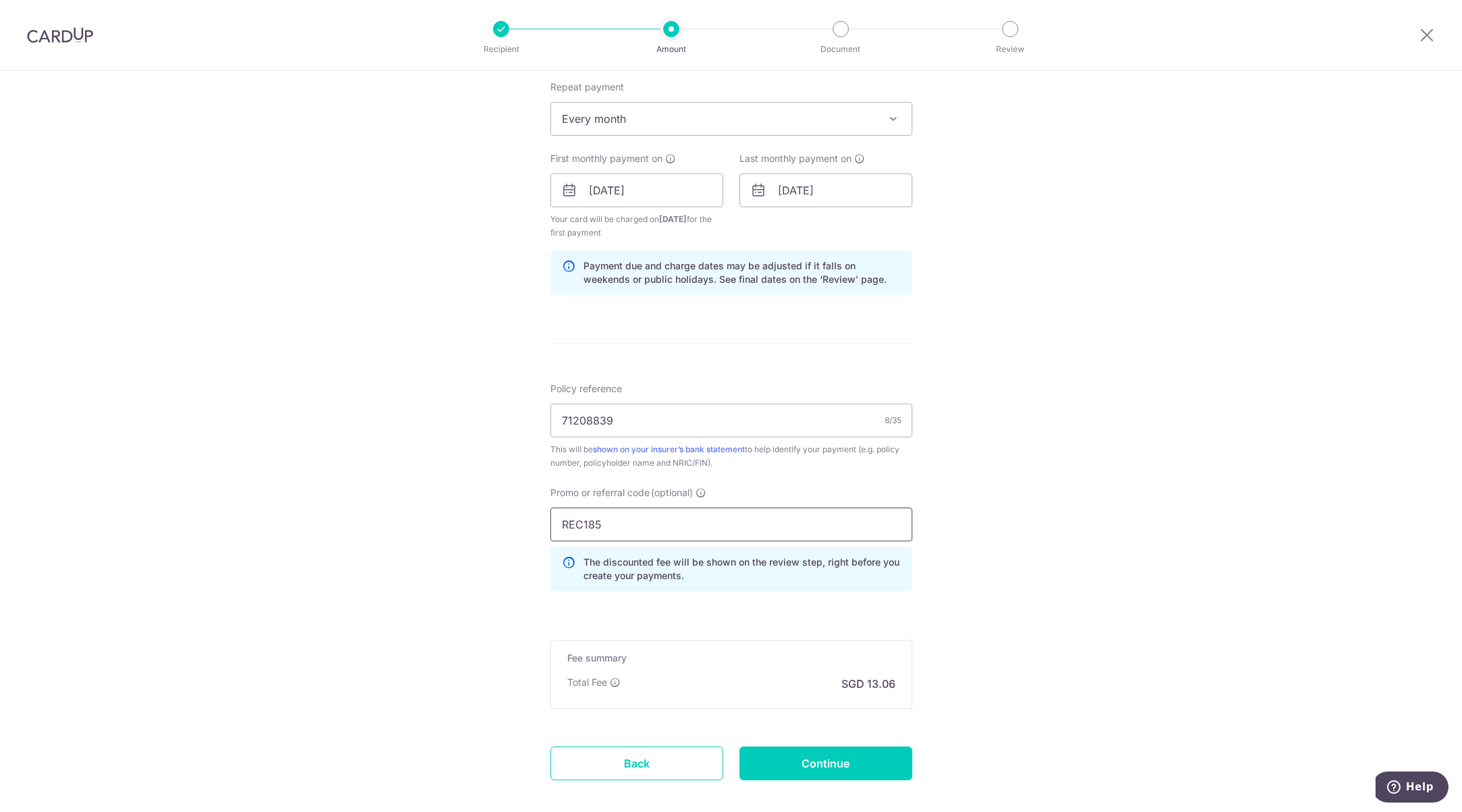
scroll to position [609, 0]
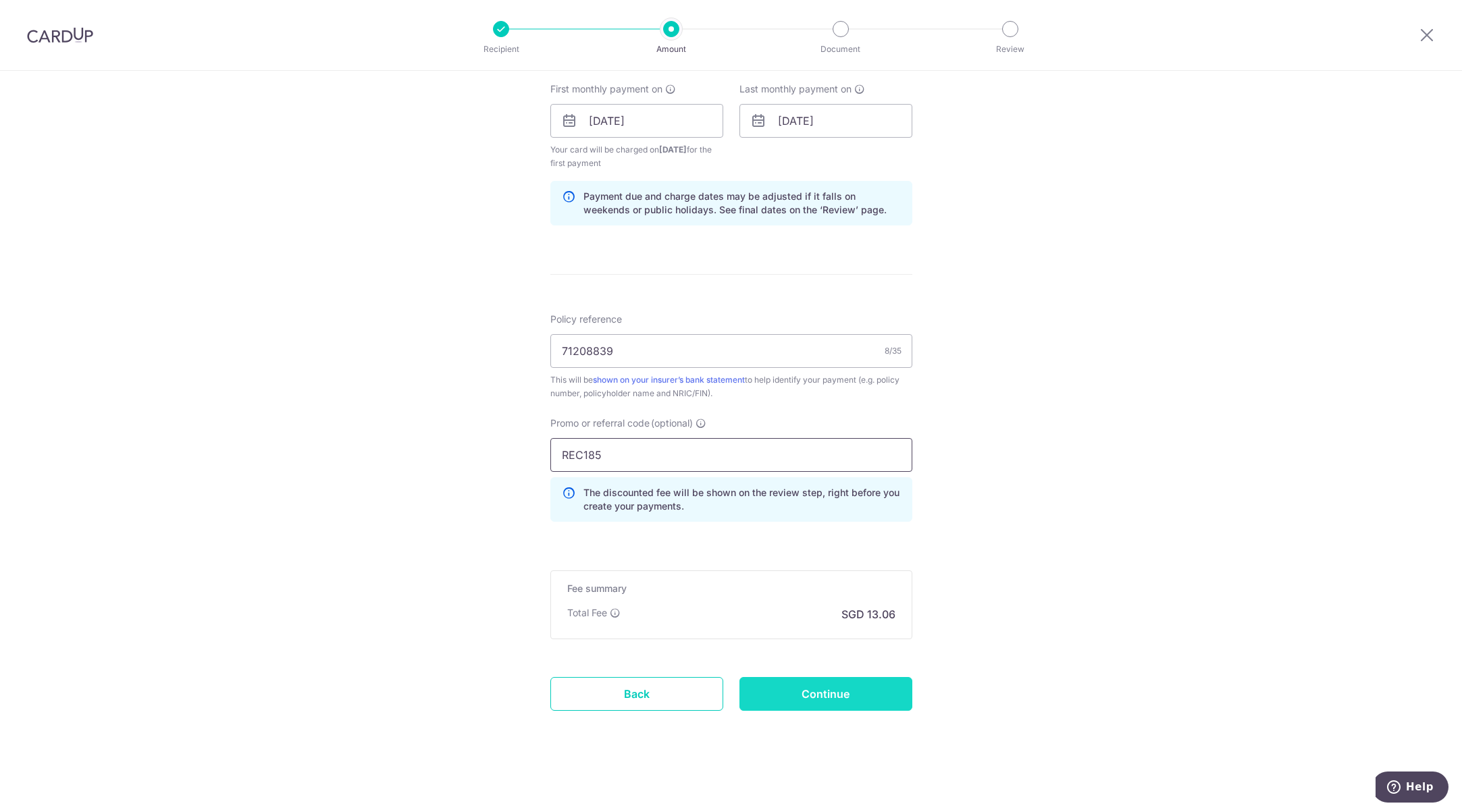
type input "REC185"
click at [839, 693] on input "Continue" at bounding box center [826, 693] width 173 height 34
type input "Create Schedule"
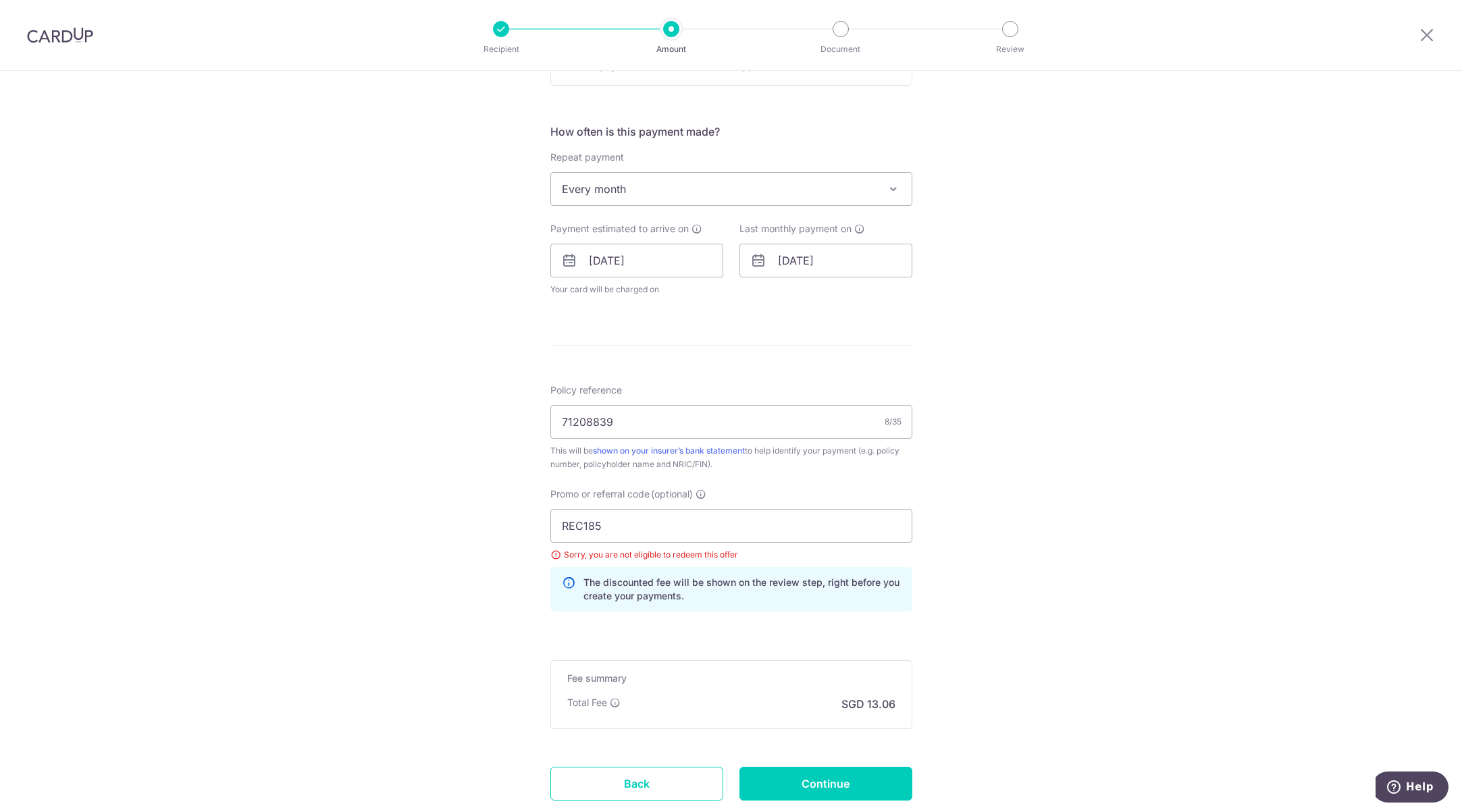
scroll to position [492, 0]
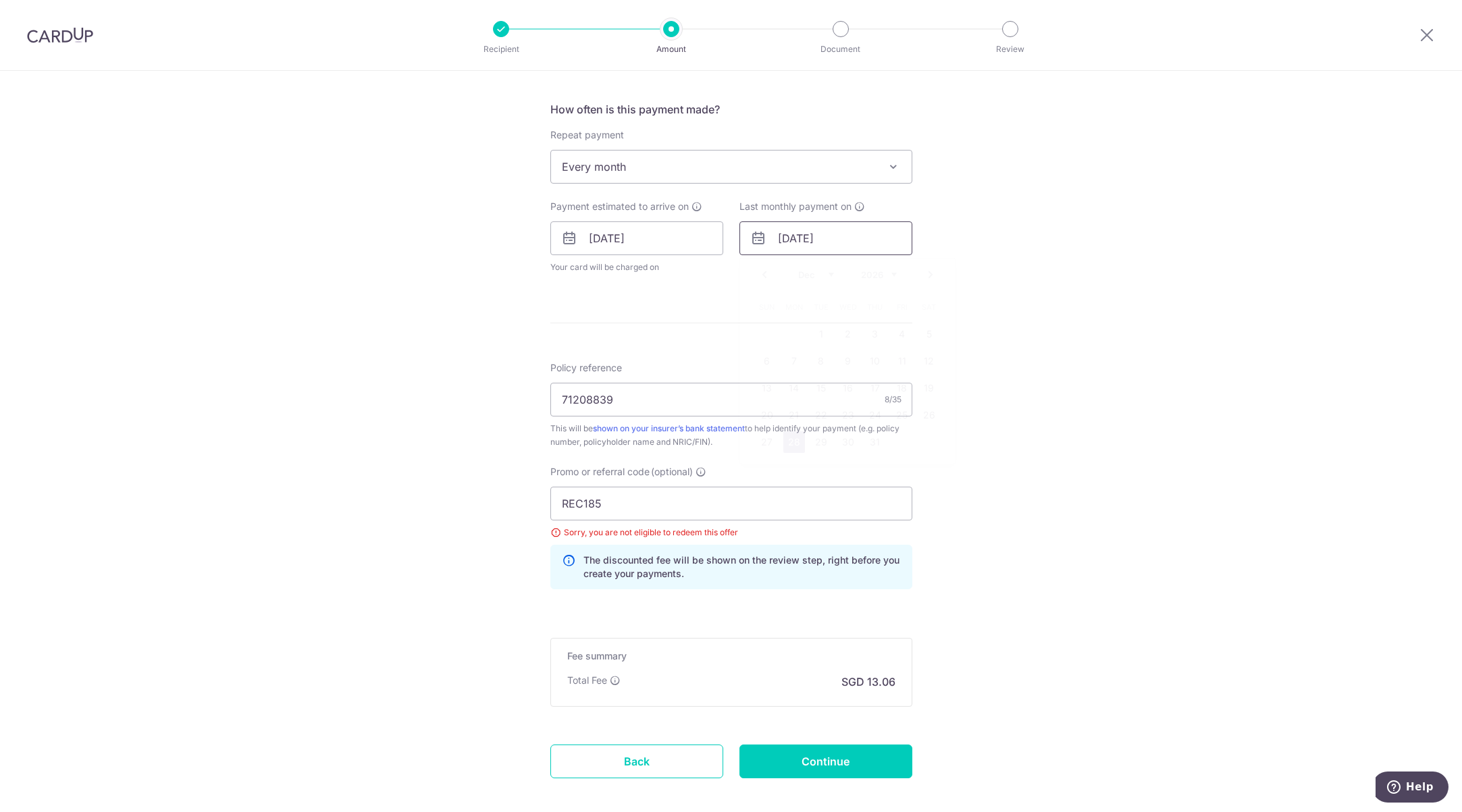
click at [808, 239] on input "[DATE]" at bounding box center [826, 238] width 173 height 34
click at [761, 277] on link "Prev" at bounding box center [763, 274] width 16 height 16
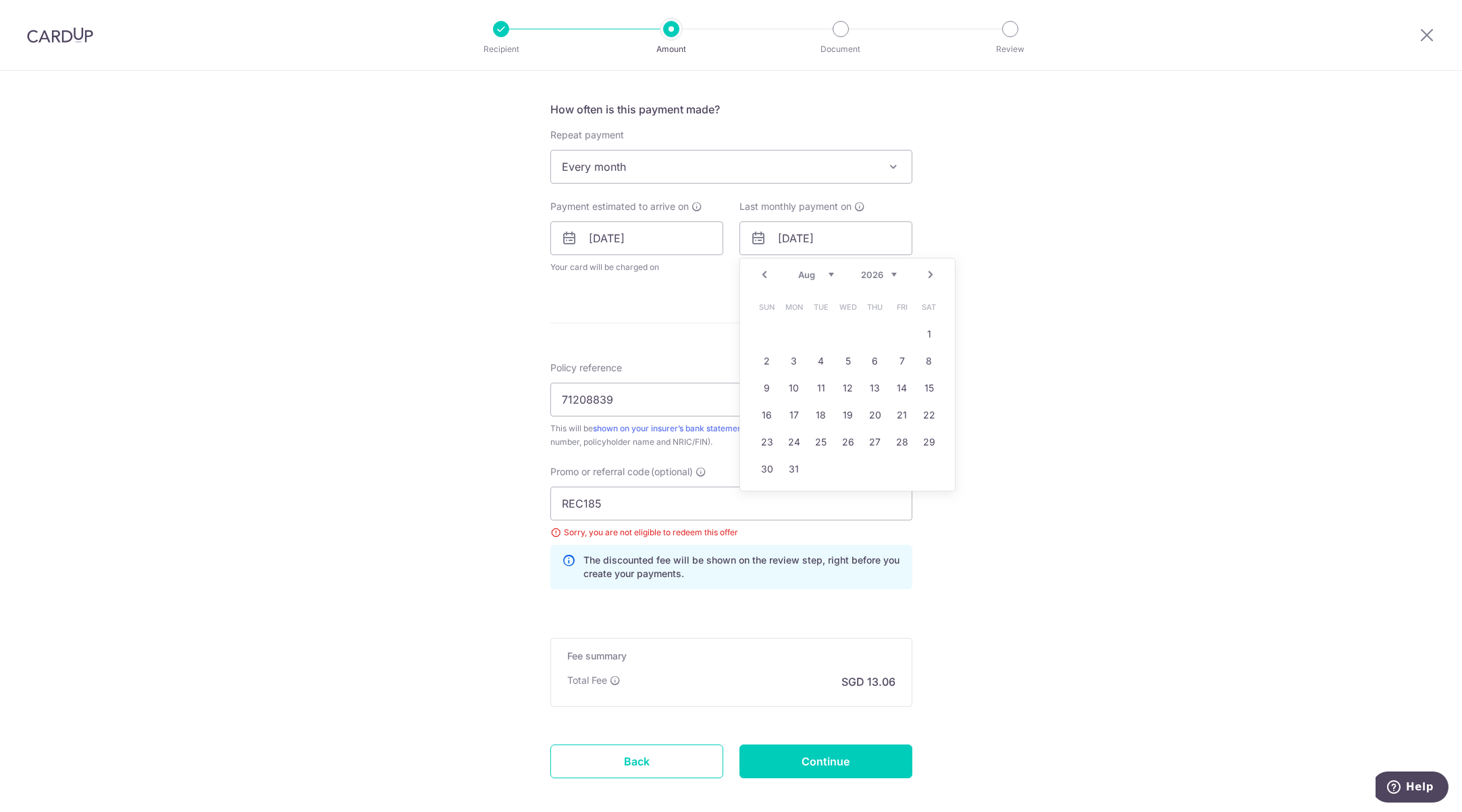
click at [761, 277] on link "Prev" at bounding box center [763, 274] width 16 height 16
click at [893, 408] on link "26" at bounding box center [901, 415] width 21 height 21
type input "26/06/2026"
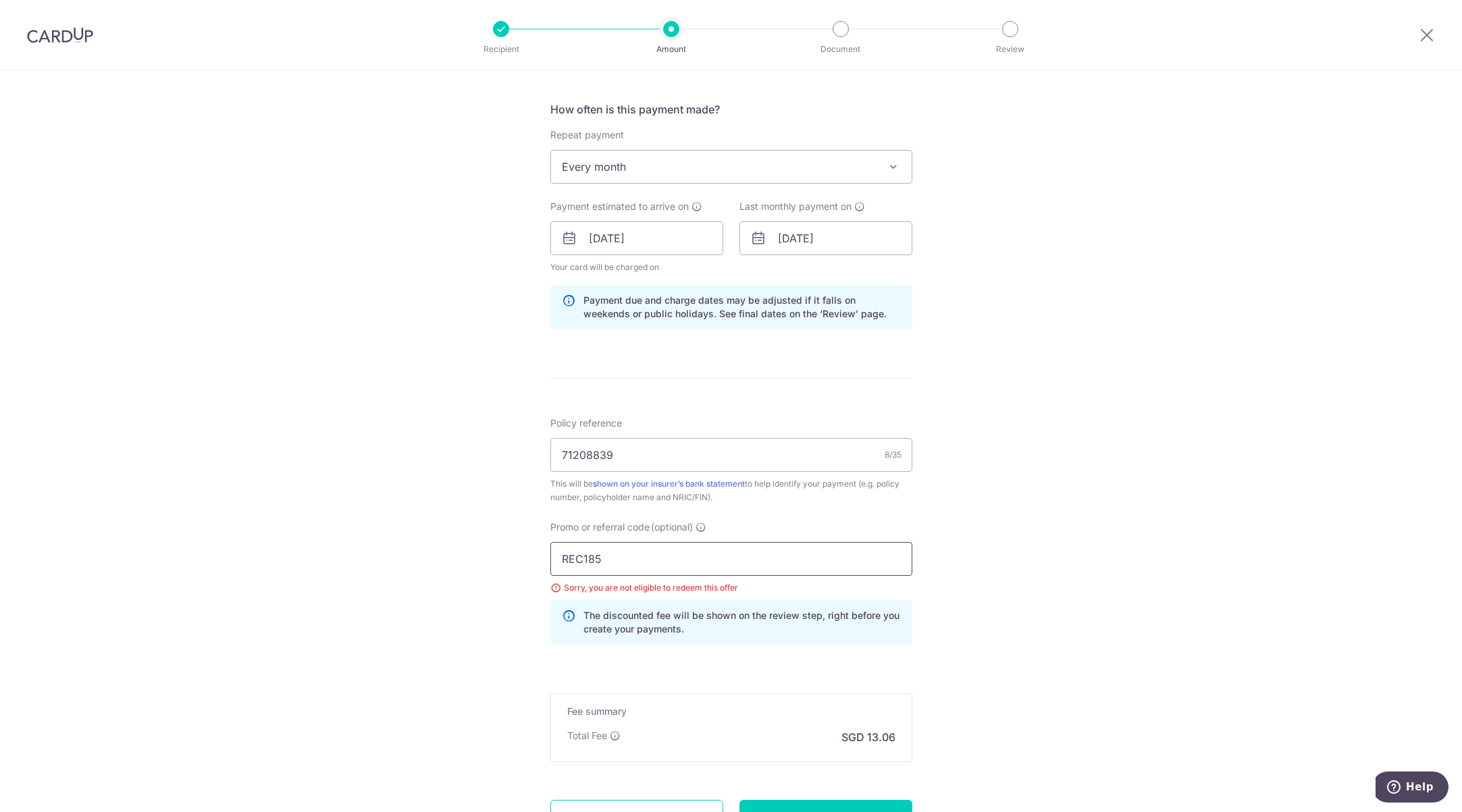
drag, startPoint x: 635, startPoint y: 564, endPoint x: 497, endPoint y: 544, distance: 139.4
click at [499, 548] on div "Tell us more about your payment Enter payment amount SGD 502.28 502.28 Select C…" at bounding box center [731, 257] width 1462 height 1356
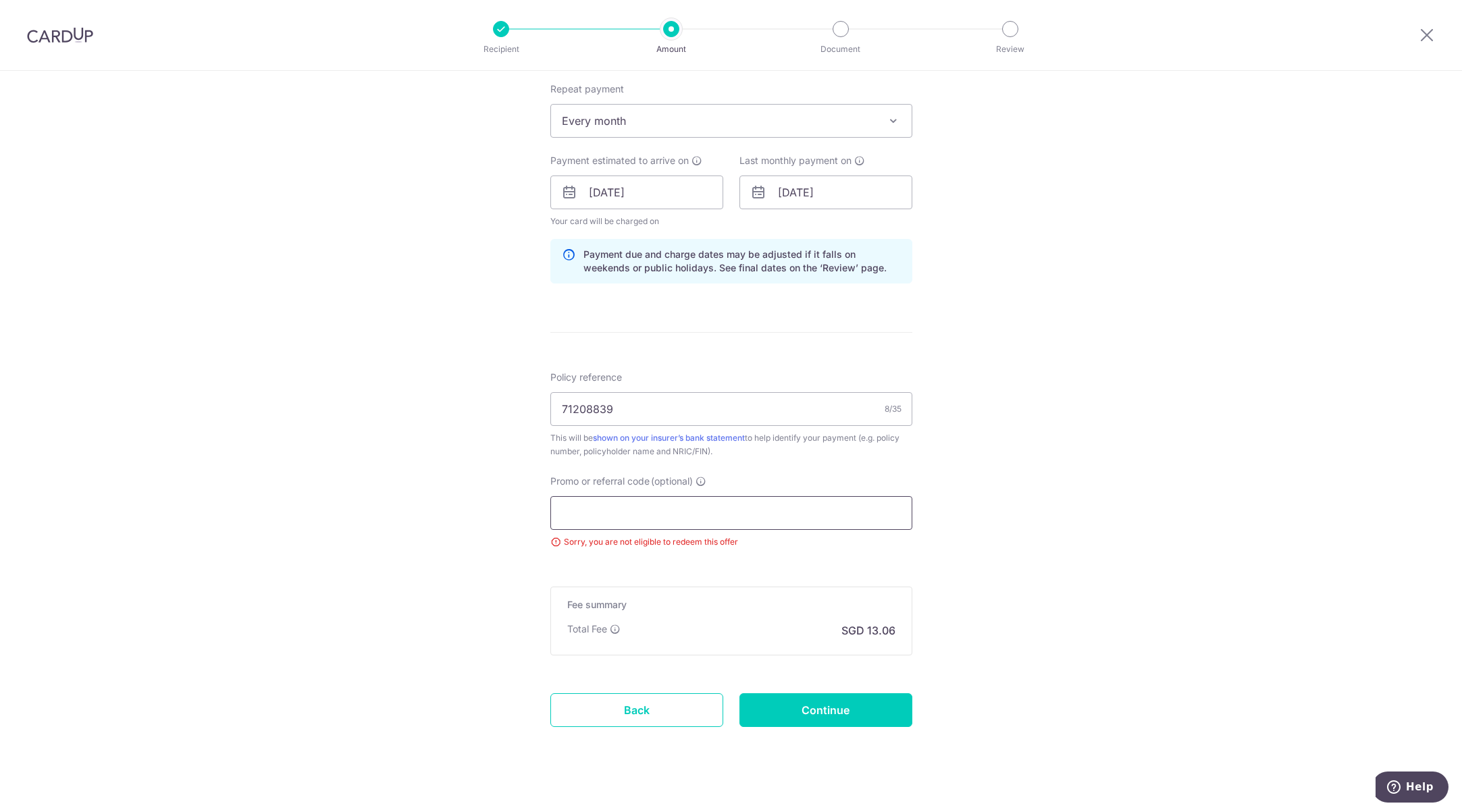
scroll to position [554, 0]
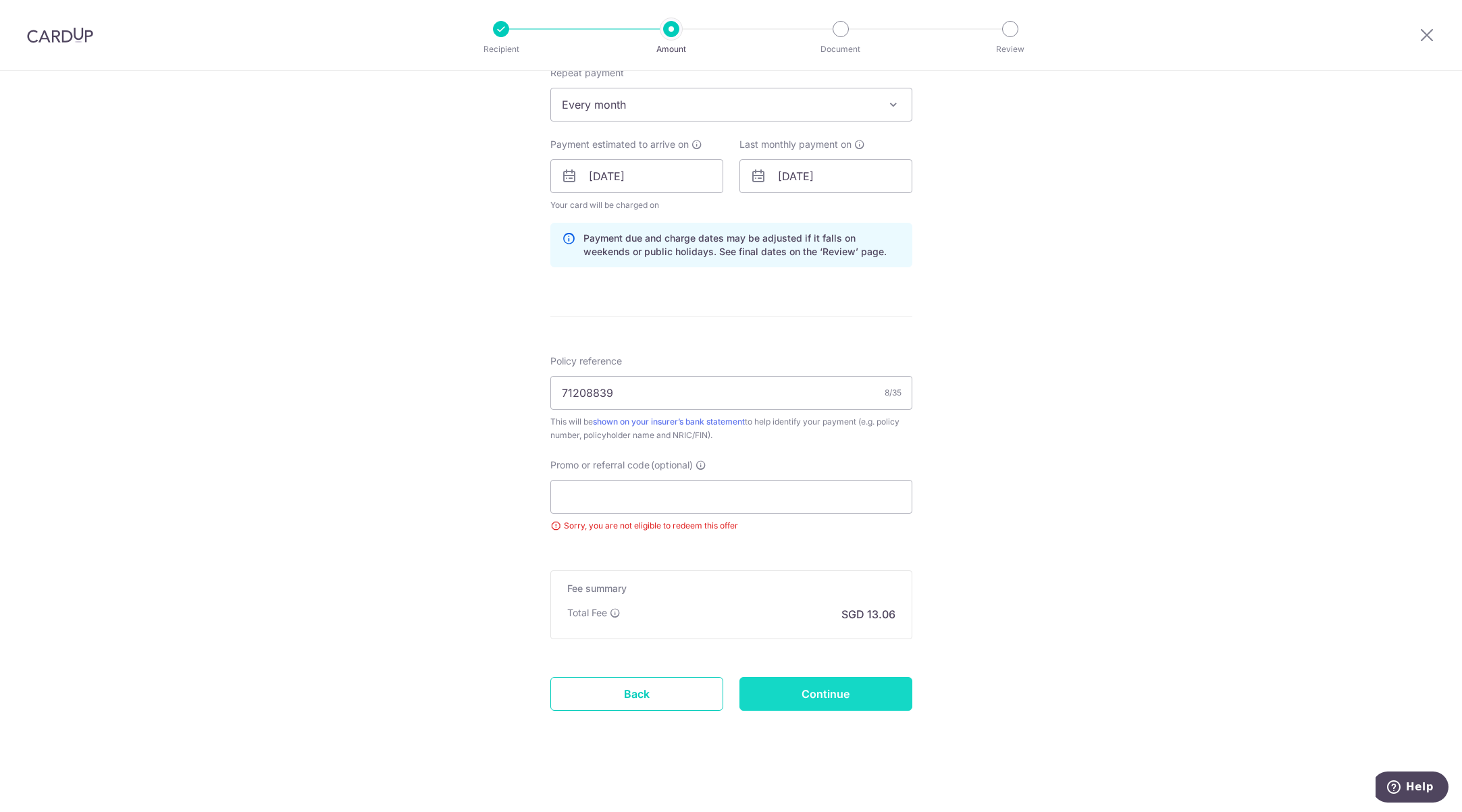
click at [830, 700] on input "Continue" at bounding box center [826, 693] width 173 height 34
type input "Update Schedule"
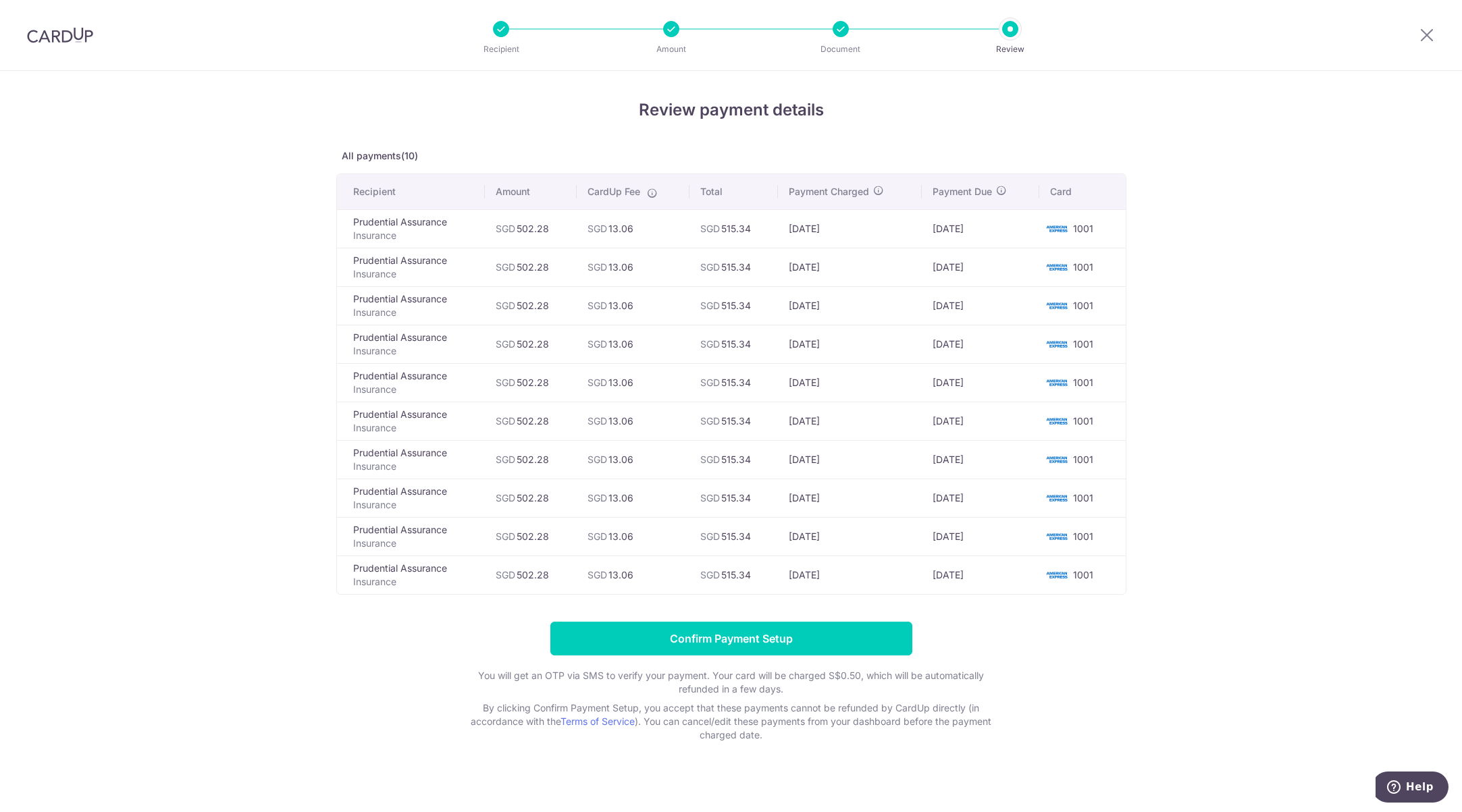
scroll to position [10, 0]
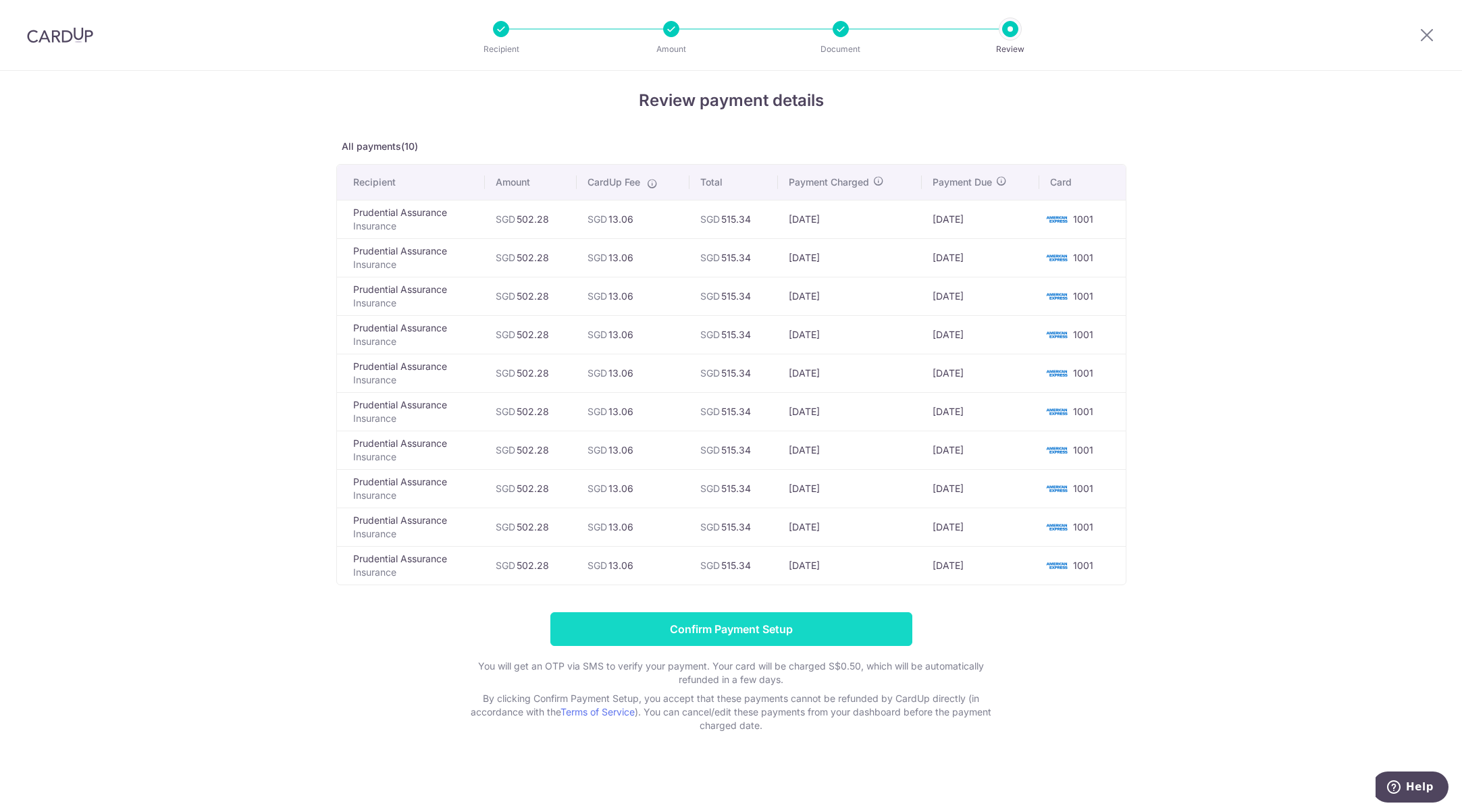
click at [818, 629] on input "Confirm Payment Setup" at bounding box center [731, 628] width 362 height 34
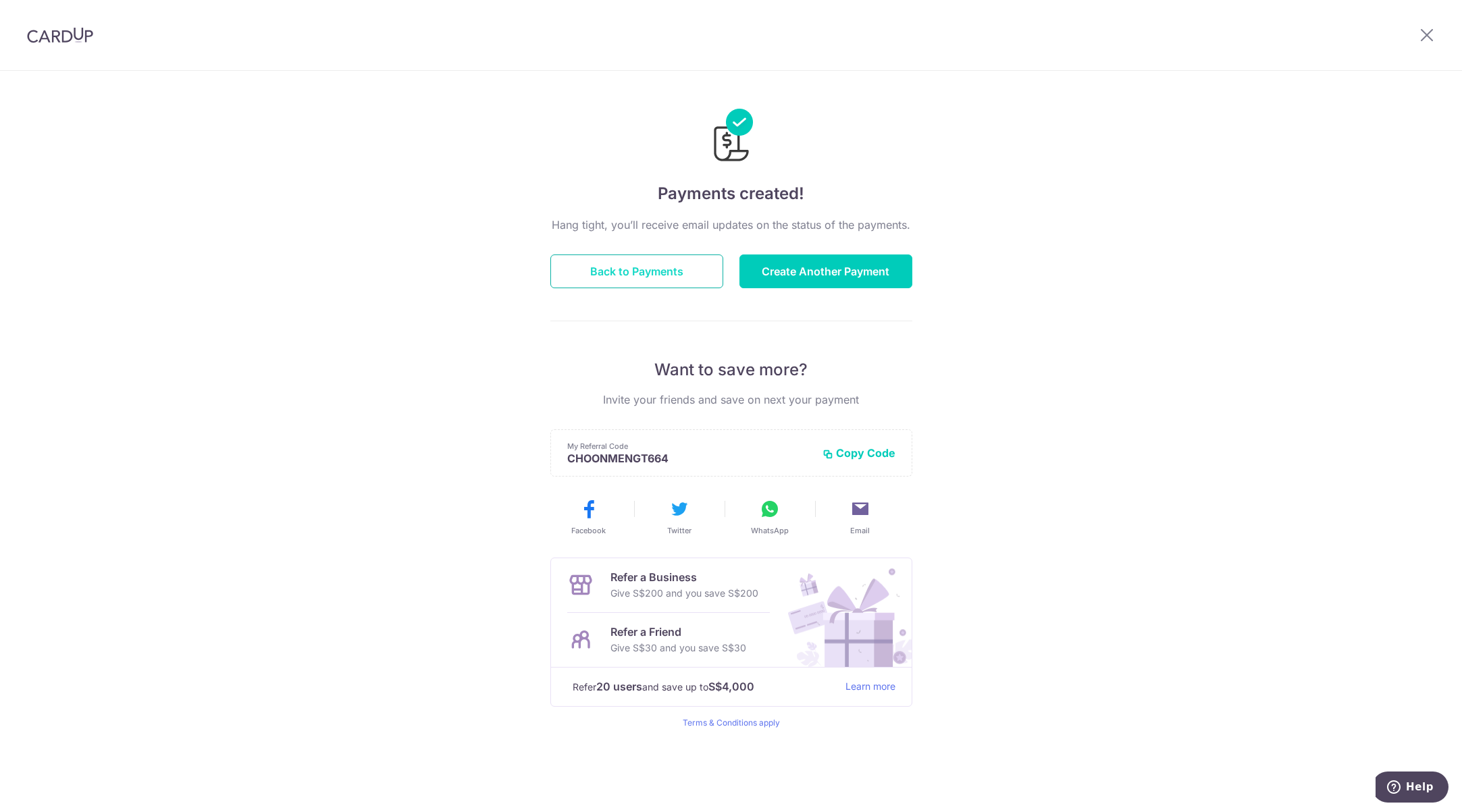
click at [665, 272] on button "Back to Payments" at bounding box center [636, 271] width 173 height 34
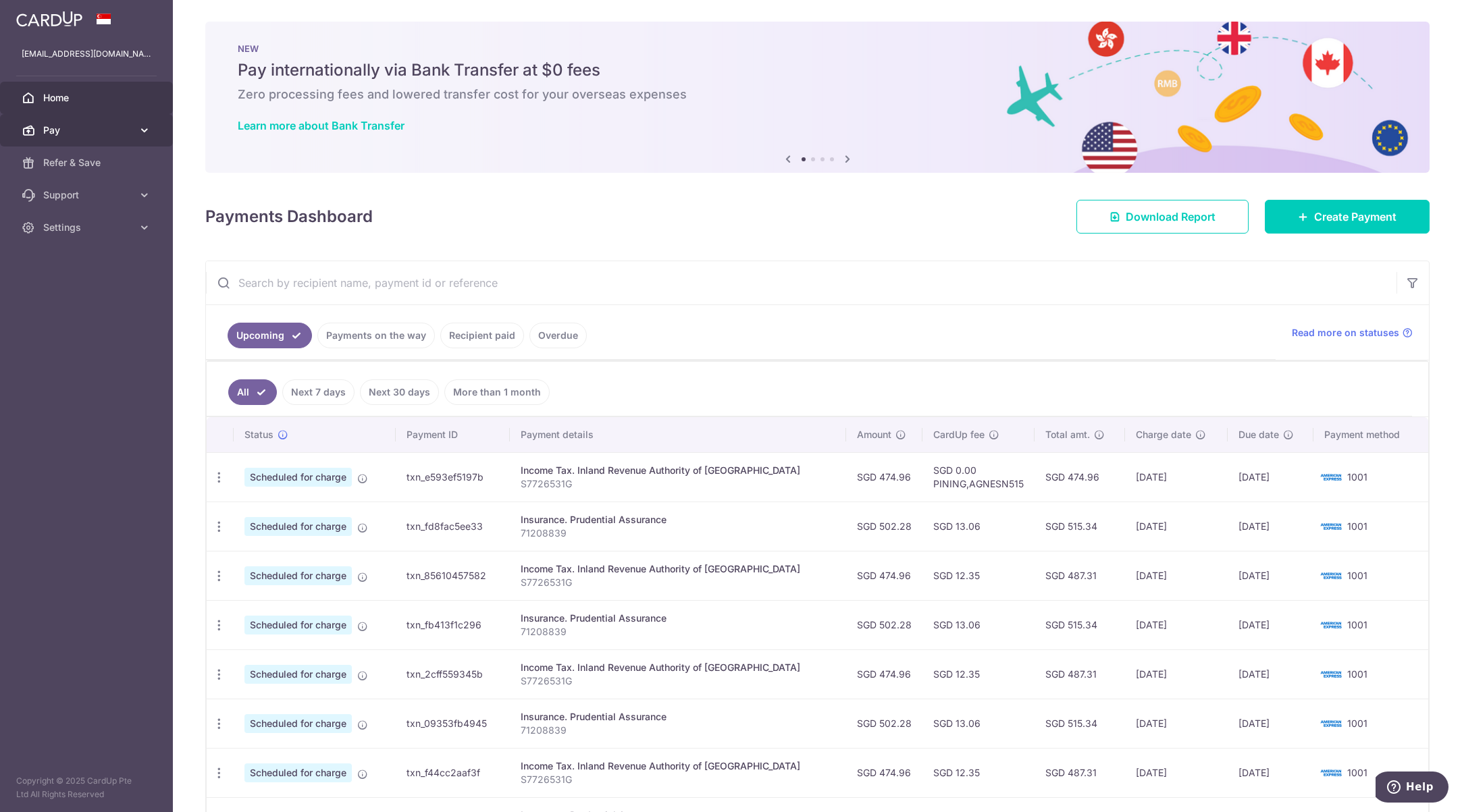
click at [81, 131] on span "Pay" at bounding box center [88, 130] width 89 height 14
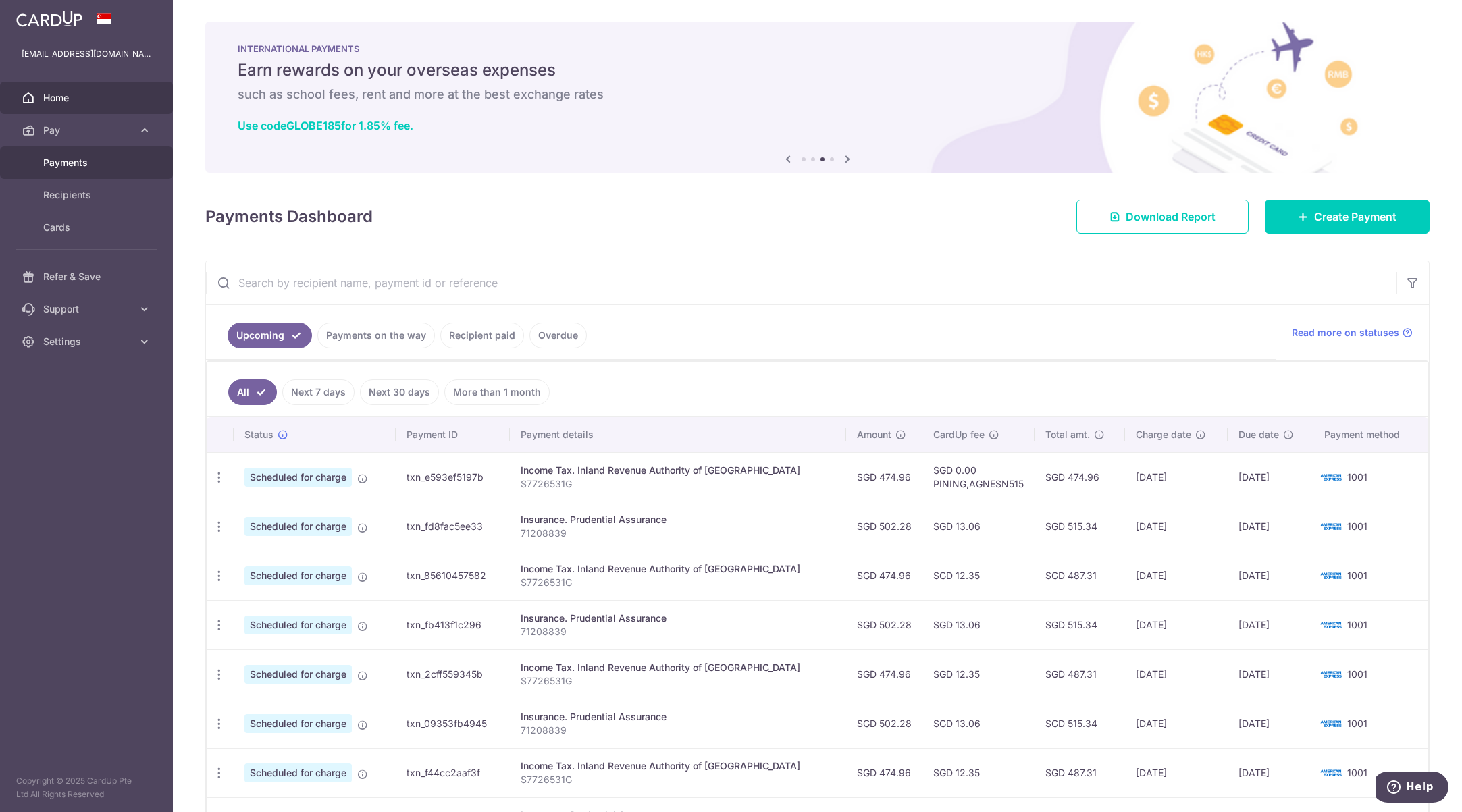
click at [78, 159] on span "Payments" at bounding box center [88, 163] width 89 height 14
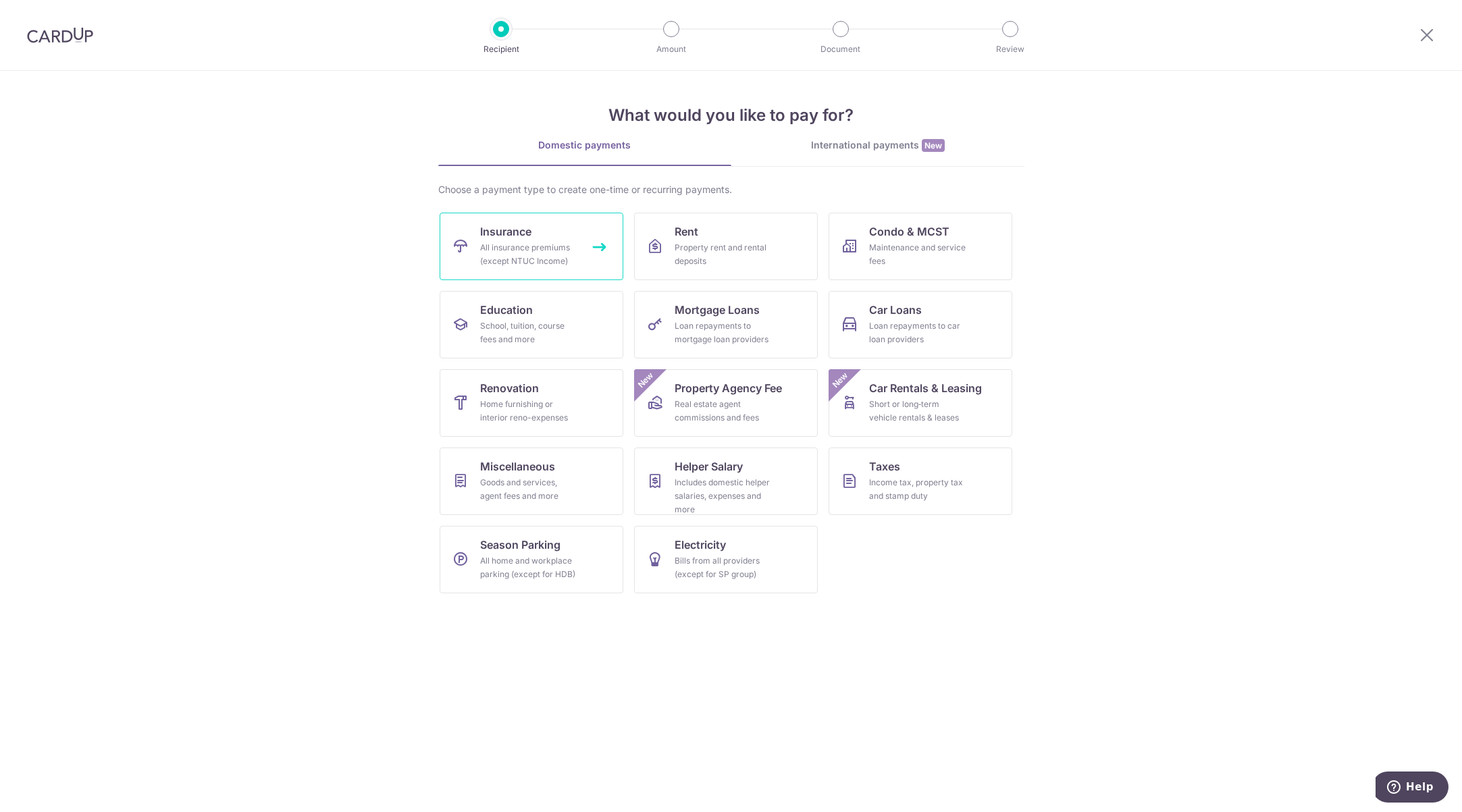
click at [561, 248] on div "All insurance premiums (except NTUC Income)" at bounding box center [528, 254] width 97 height 27
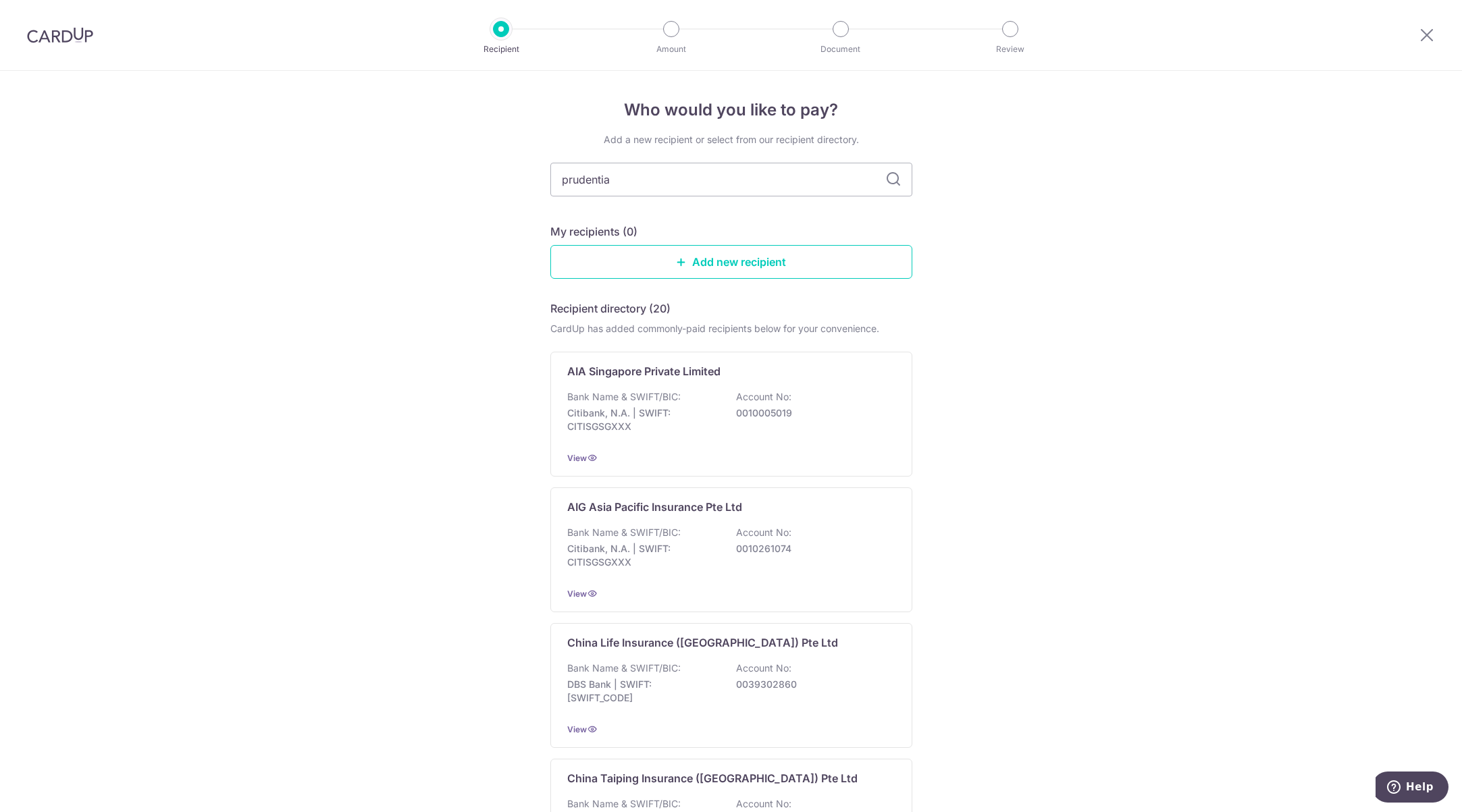
type input "prudential"
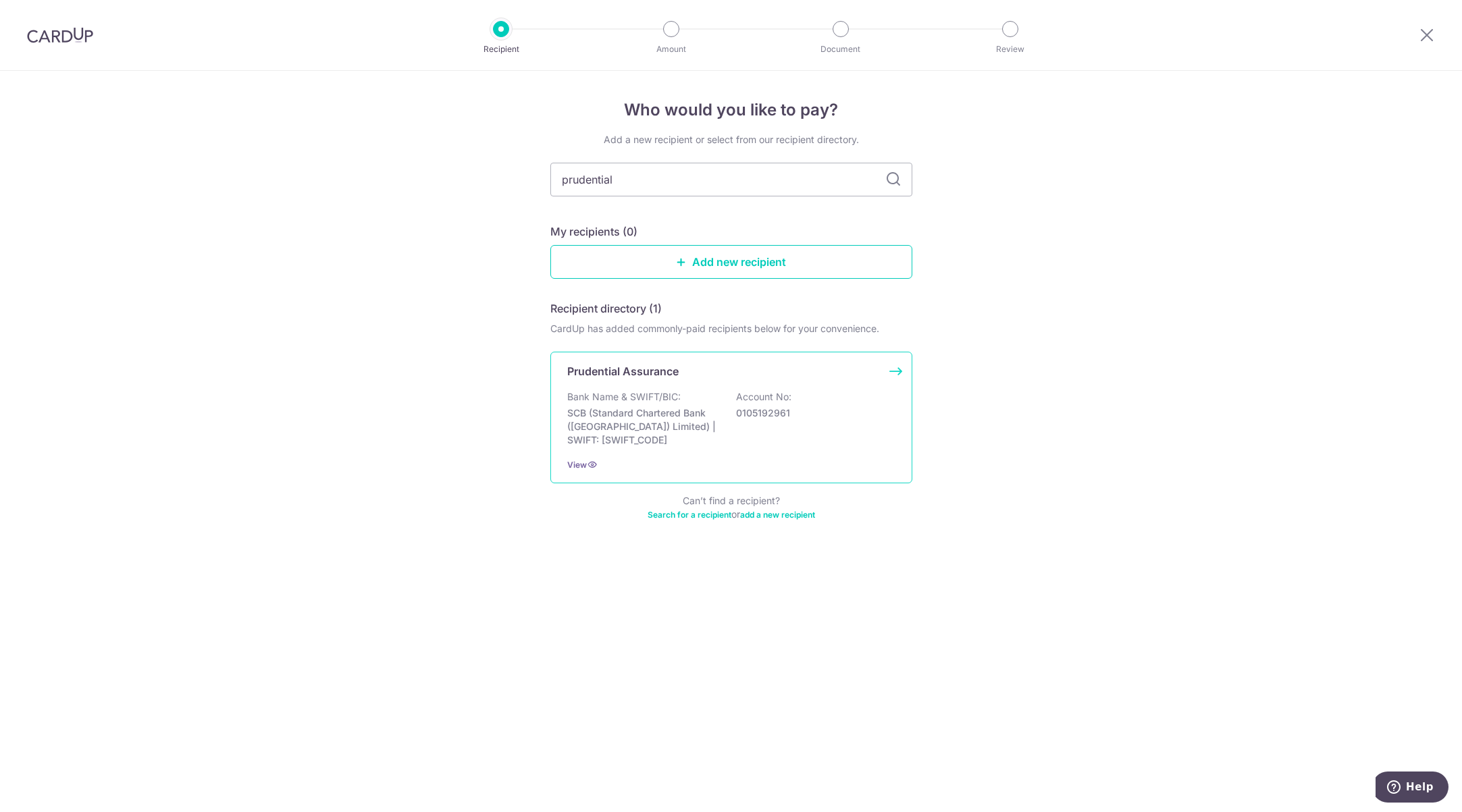
click at [627, 421] on p "SCB (Standard Chartered Bank ([GEOGRAPHIC_DATA]) Limited) | SWIFT: [SWIFT_CODE]" at bounding box center [643, 426] width 151 height 41
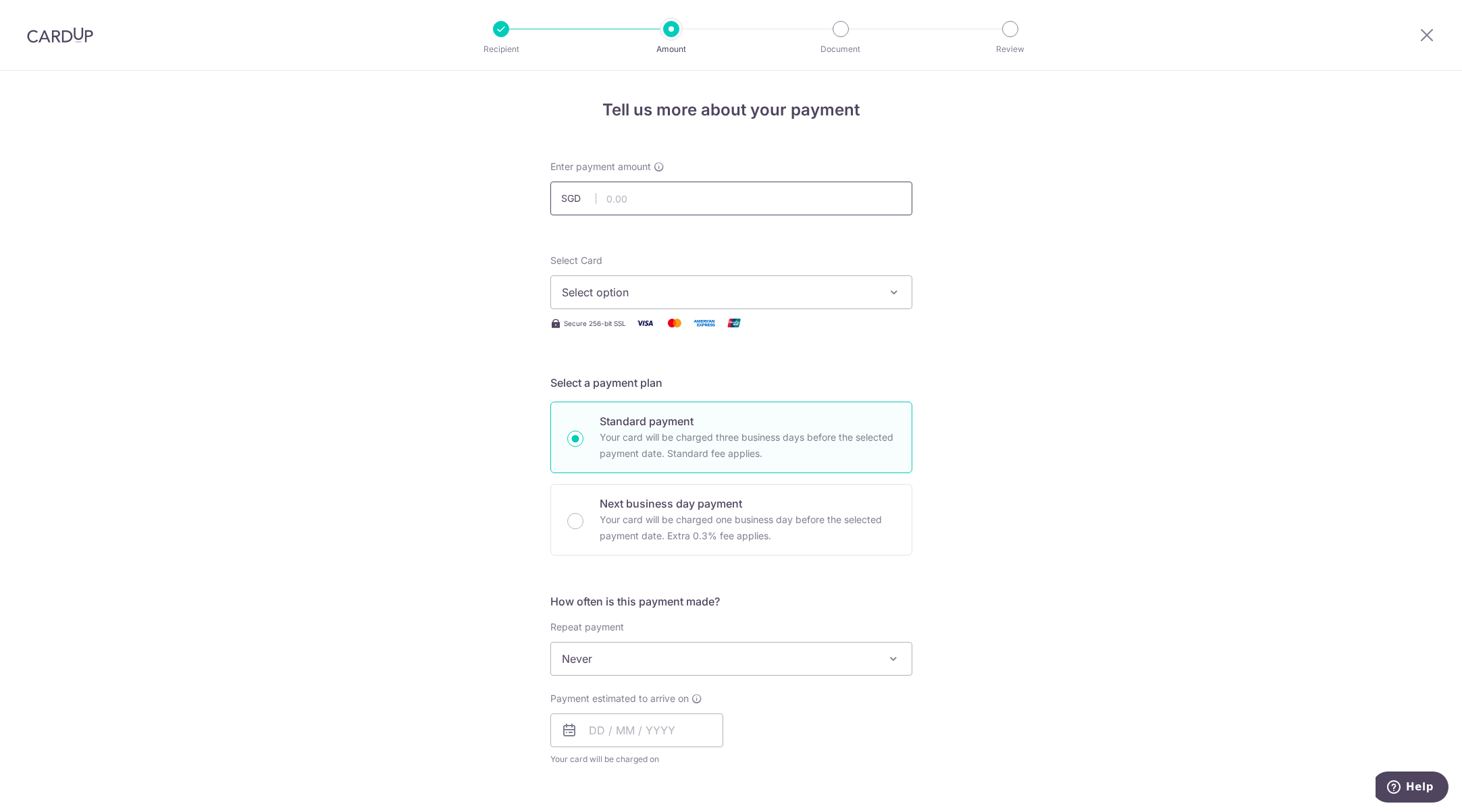
click at [656, 195] on input "text" at bounding box center [731, 198] width 362 height 34
click at [610, 196] on input "text" at bounding box center [731, 198] width 362 height 34
type input "150.56"
click at [743, 296] on span "Select option" at bounding box center [719, 292] width 315 height 16
drag, startPoint x: 623, startPoint y: 392, endPoint x: 921, endPoint y: 228, distance: 340.1
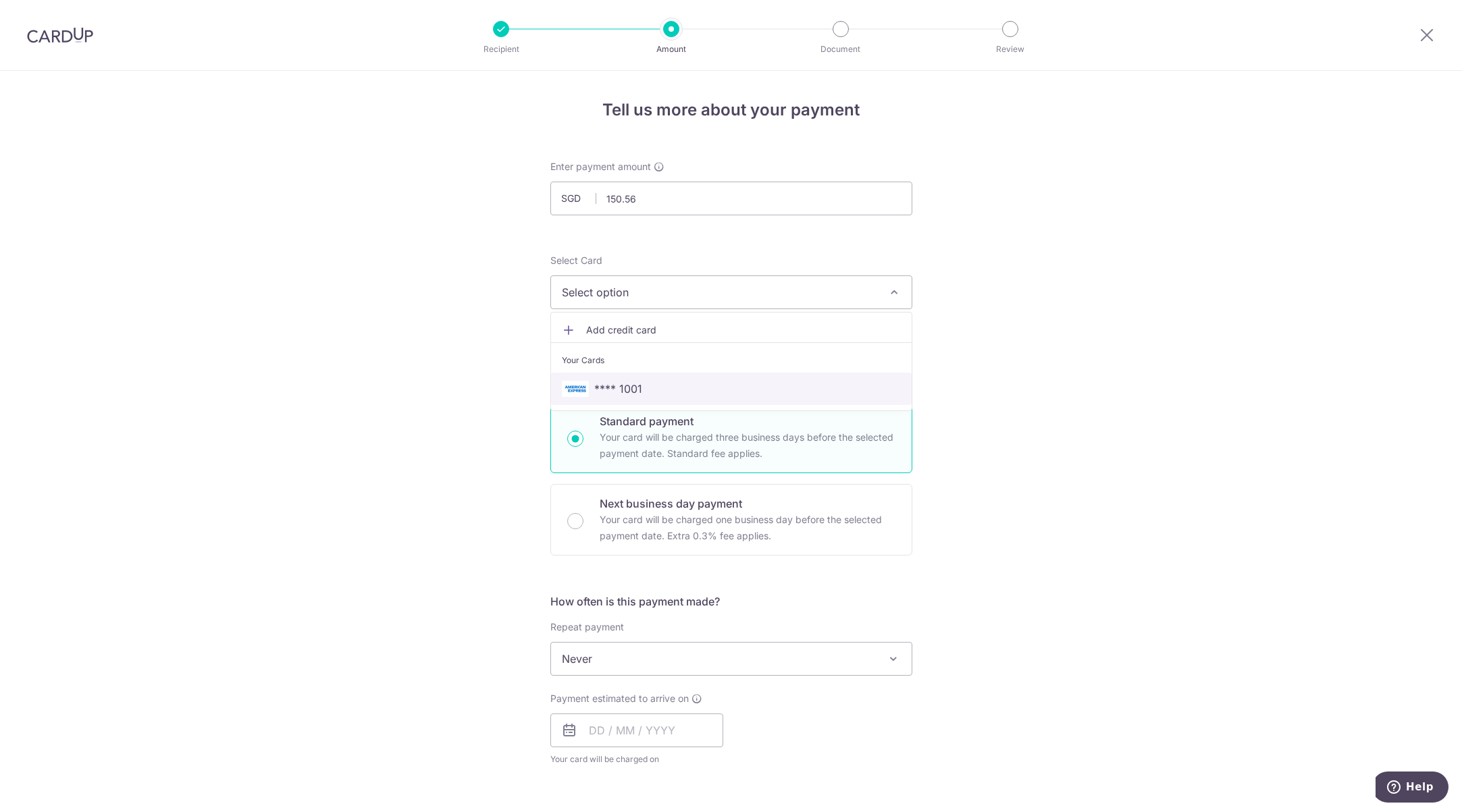
click at [623, 391] on span "**** 1001" at bounding box center [618, 388] width 48 height 16
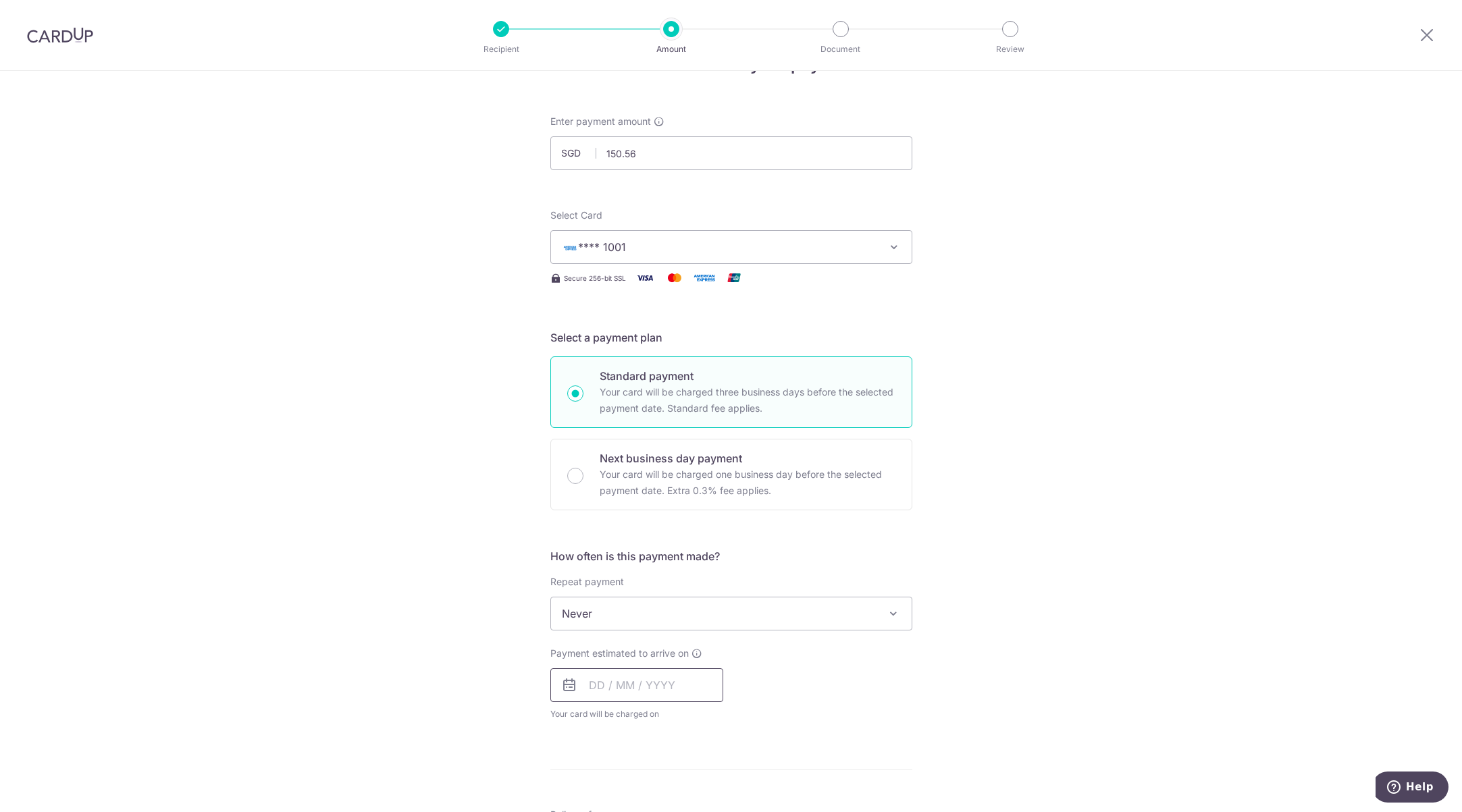
scroll to position [135, 0]
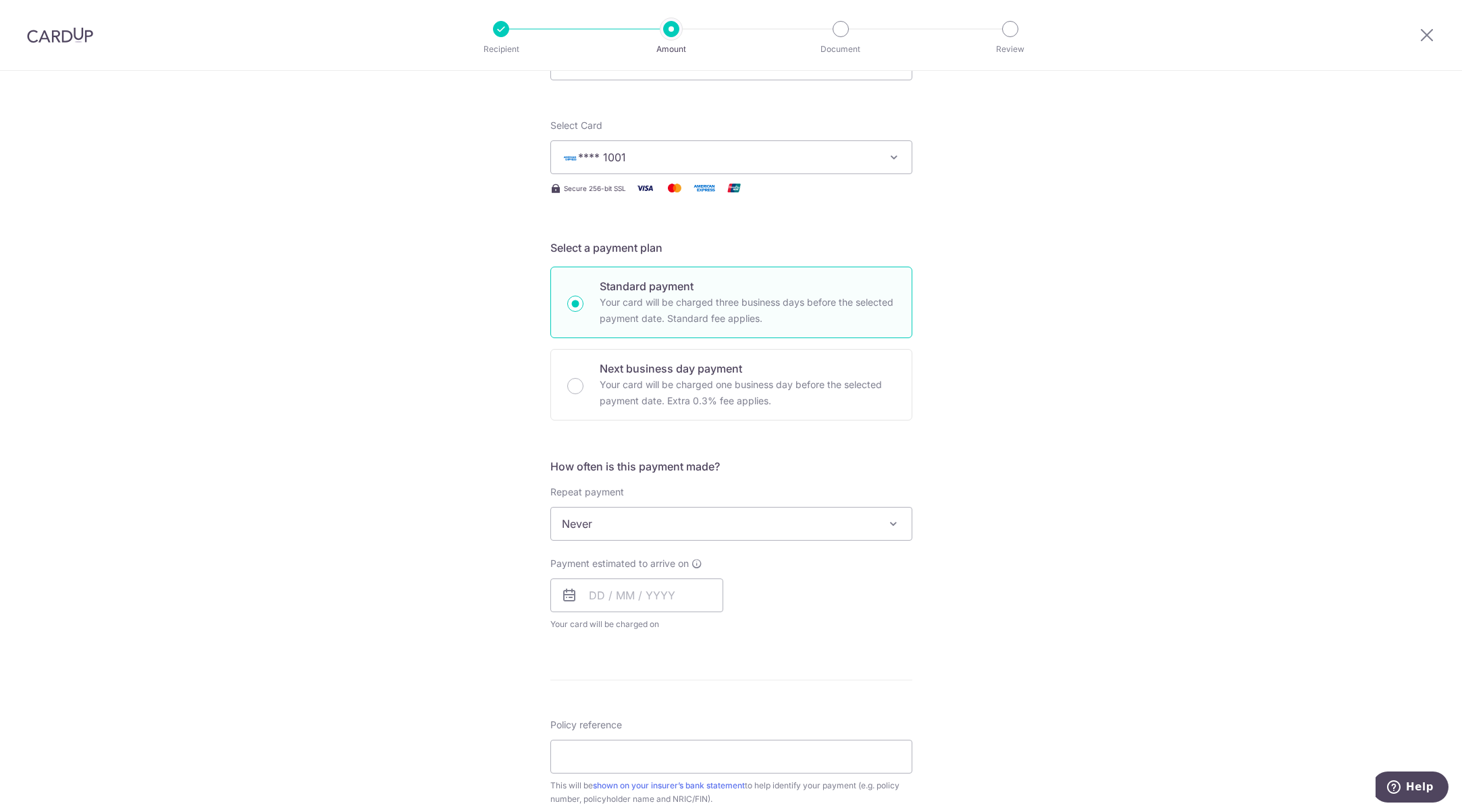
click at [821, 531] on span "Never" at bounding box center [731, 524] width 360 height 32
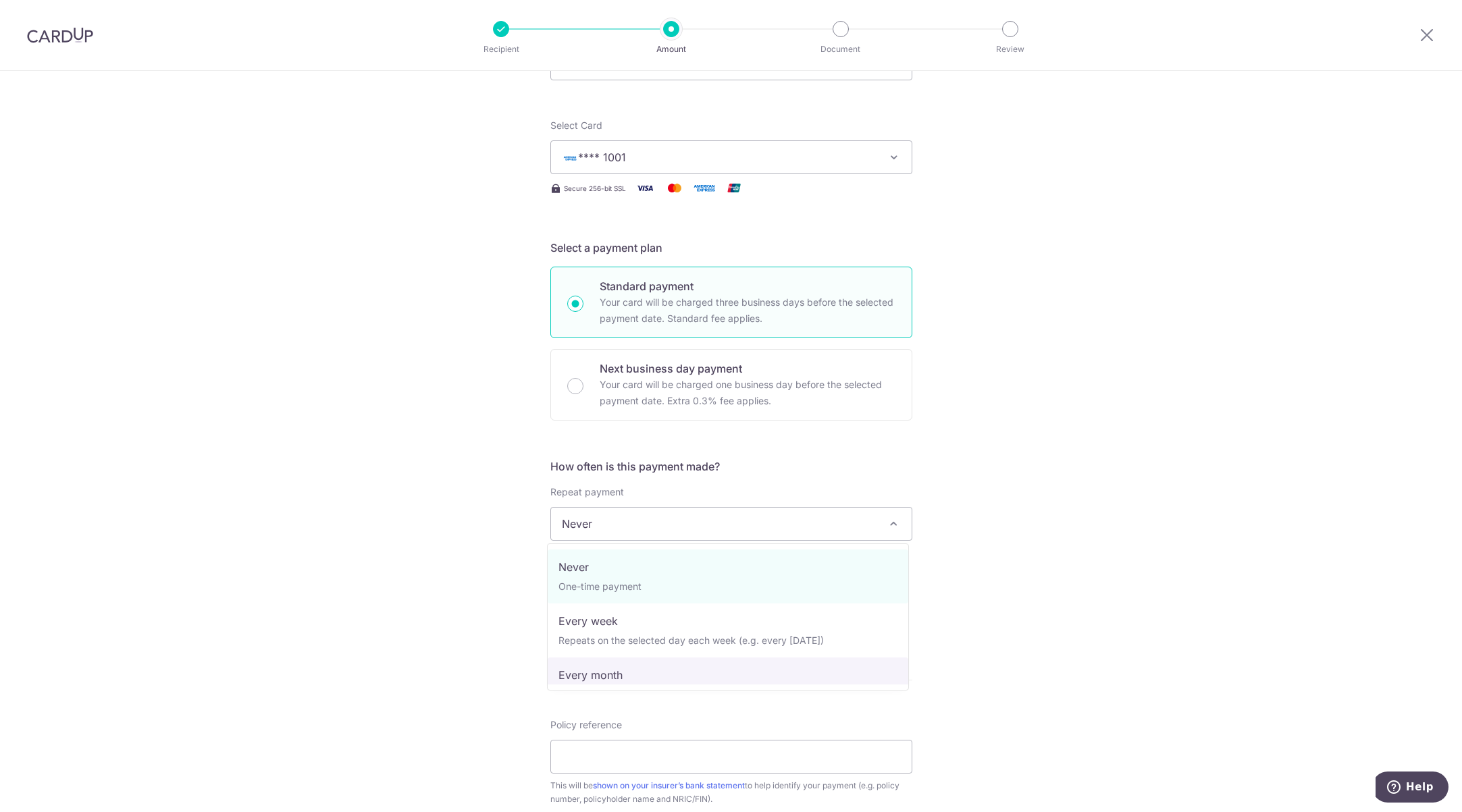
click at [658, 686] on span "Never One-time payment Every week Repeats on the selected day each week (e.g. e…" at bounding box center [728, 616] width 362 height 147
select select "3"
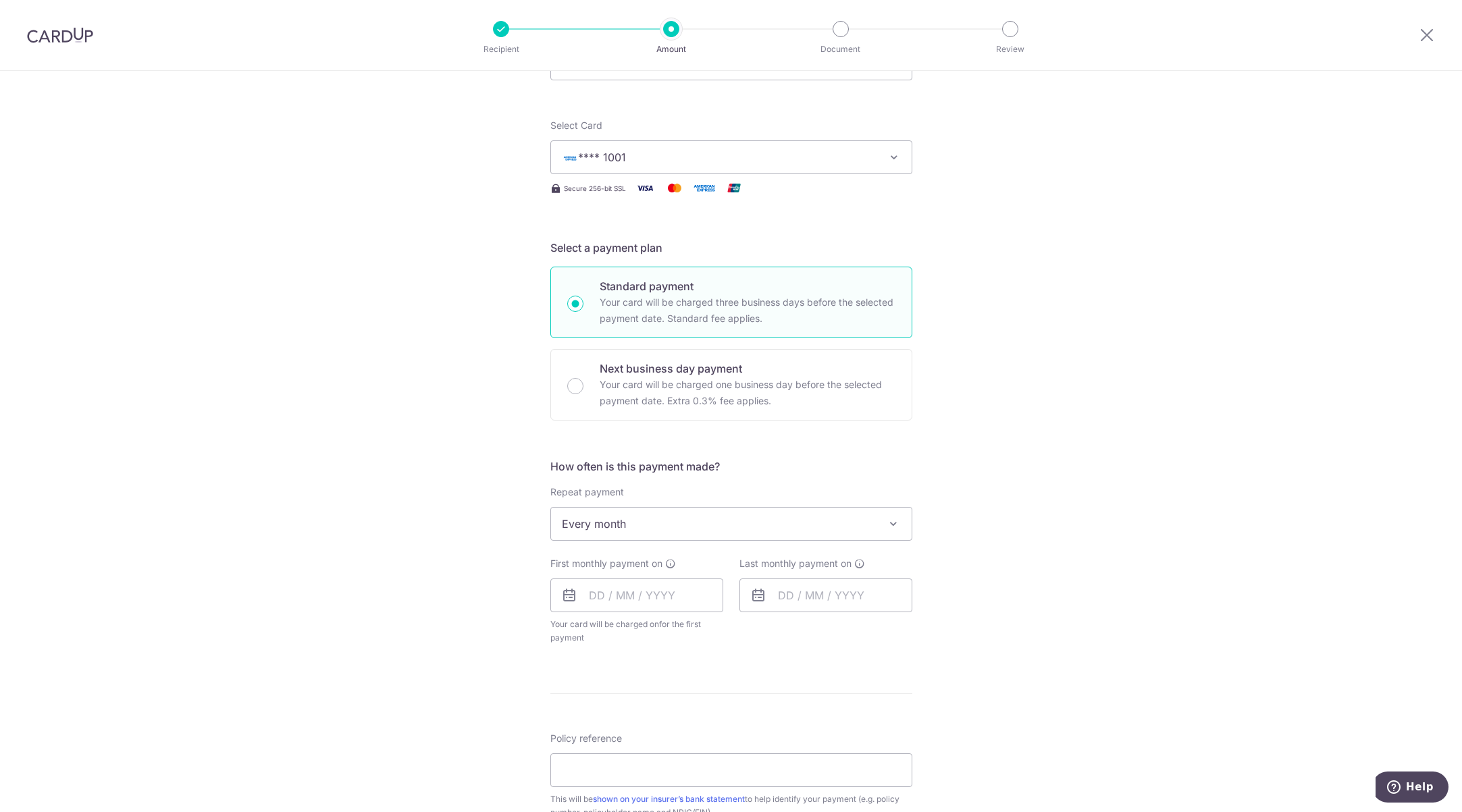
scroll to position [270, 0]
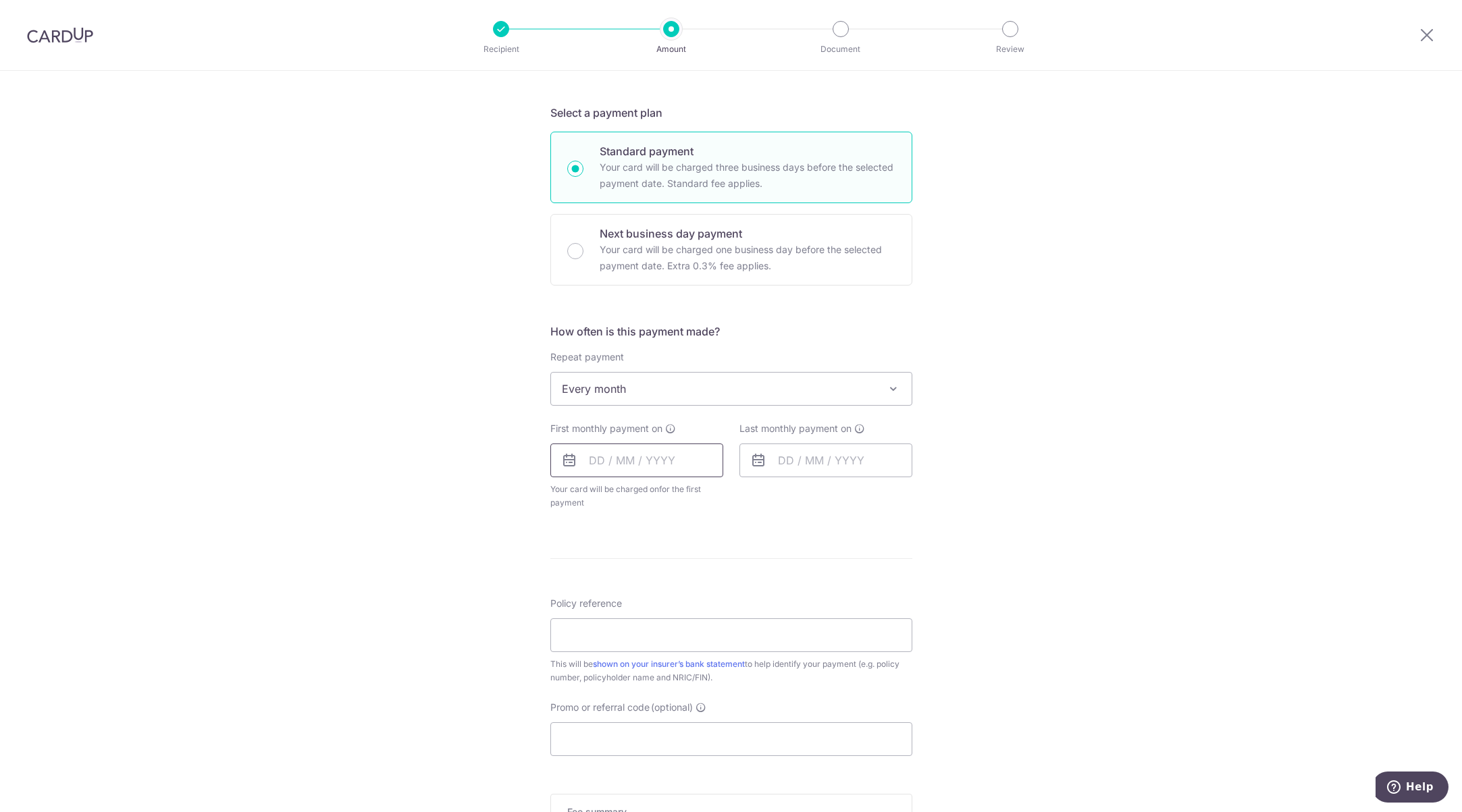
click at [615, 460] on input "text" at bounding box center [636, 460] width 173 height 34
click at [688, 640] on link "25" at bounding box center [685, 637] width 21 height 21
type input "25/09/2025"
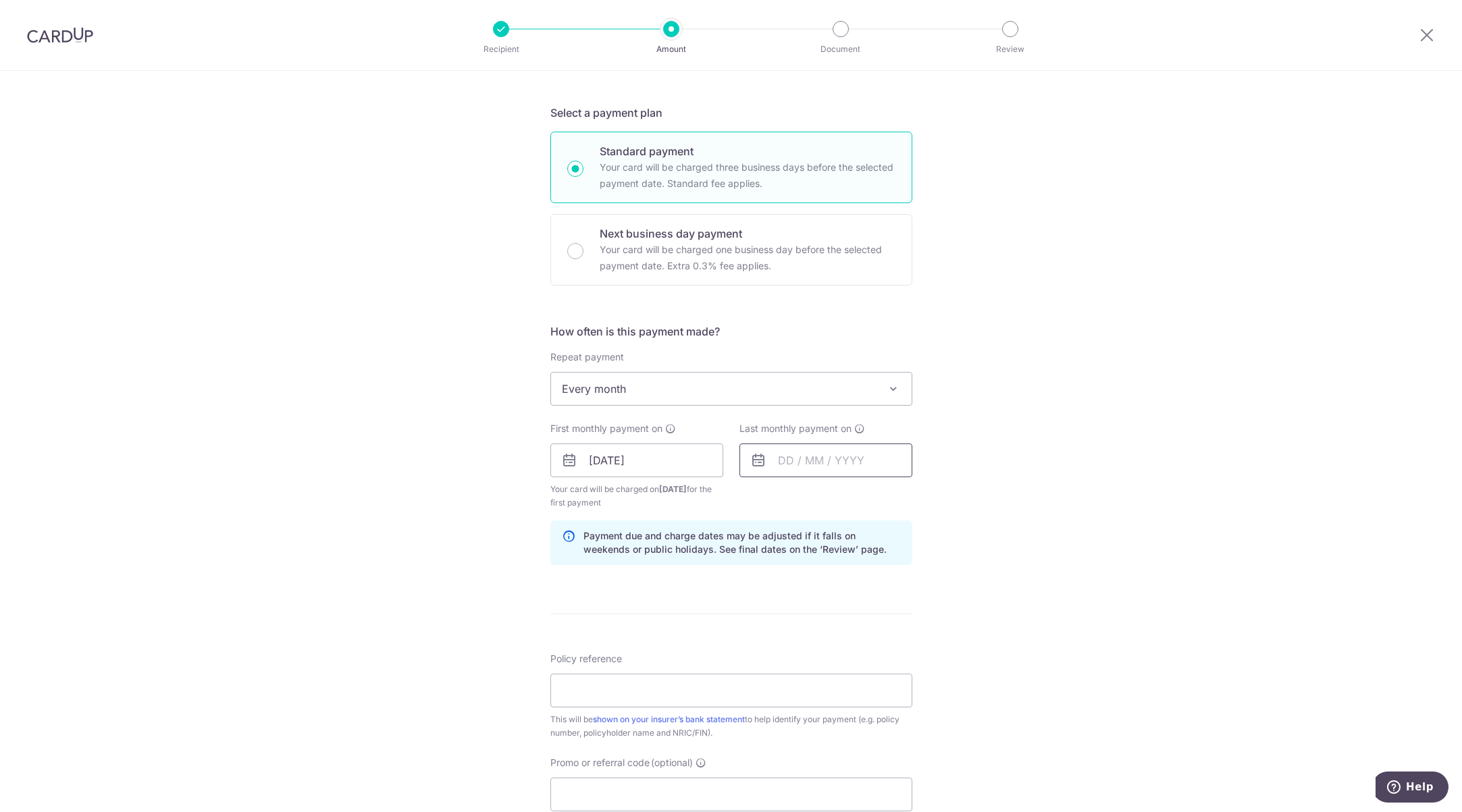
click at [833, 460] on input "text" at bounding box center [826, 460] width 173 height 34
click at [933, 495] on link "Next" at bounding box center [930, 496] width 16 height 16
click at [933, 495] on link "Next" at bounding box center [930, 496] width 16 height 16
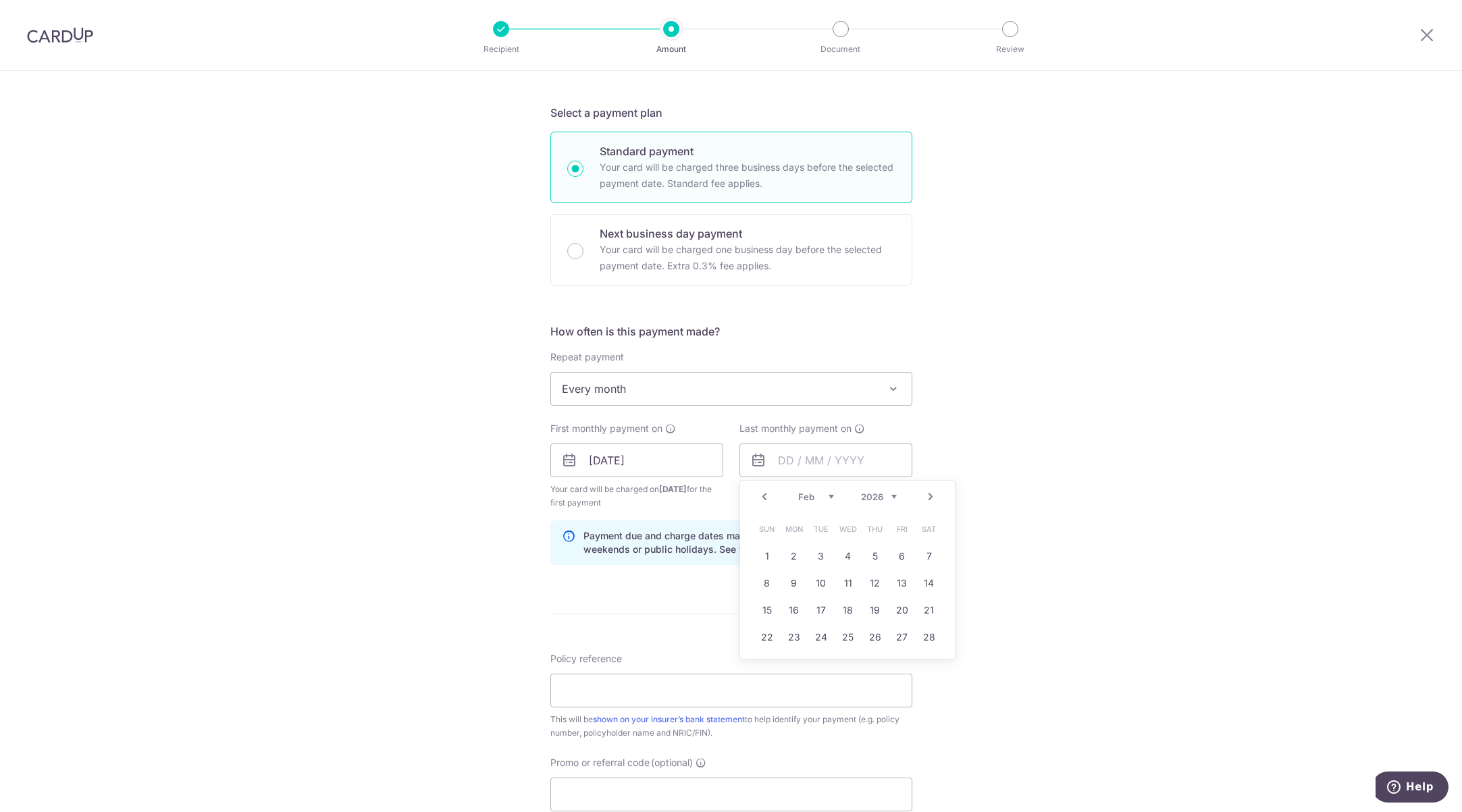
click at [933, 495] on link "Next" at bounding box center [930, 496] width 16 height 16
click at [932, 495] on link "Next" at bounding box center [930, 496] width 16 height 16
click at [873, 641] on link "25" at bounding box center [875, 637] width 21 height 21
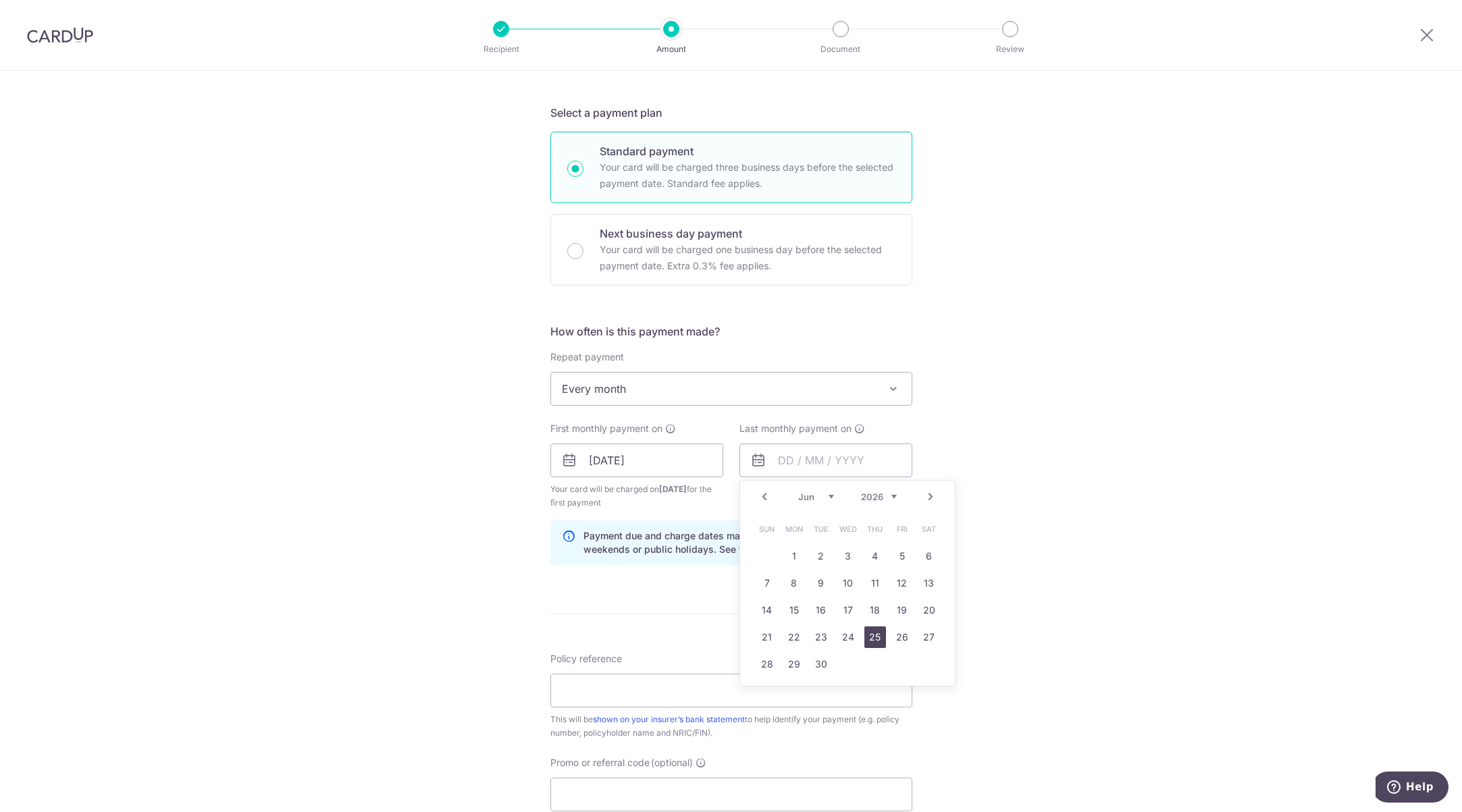
type input "25/06/2026"
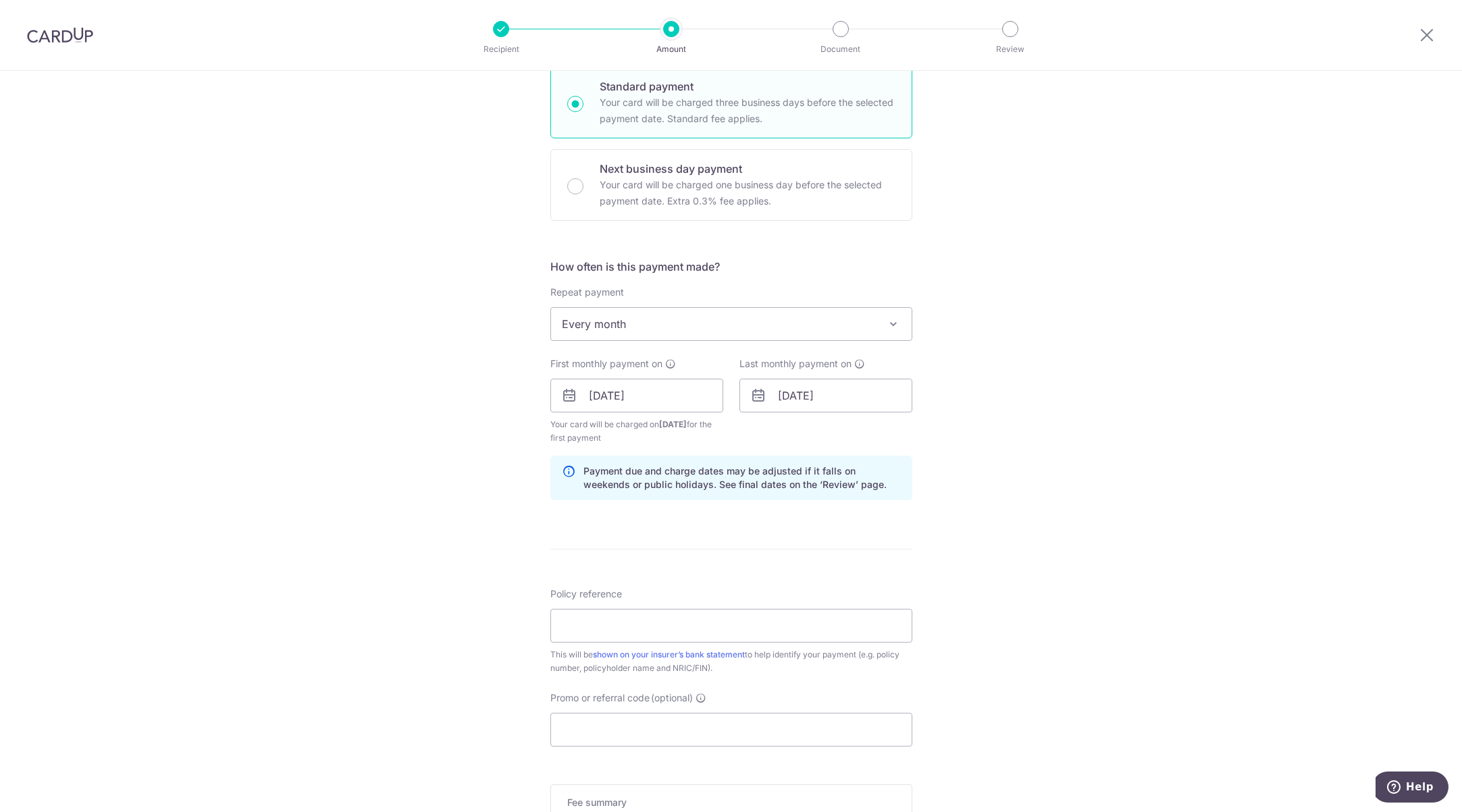
scroll to position [405, 0]
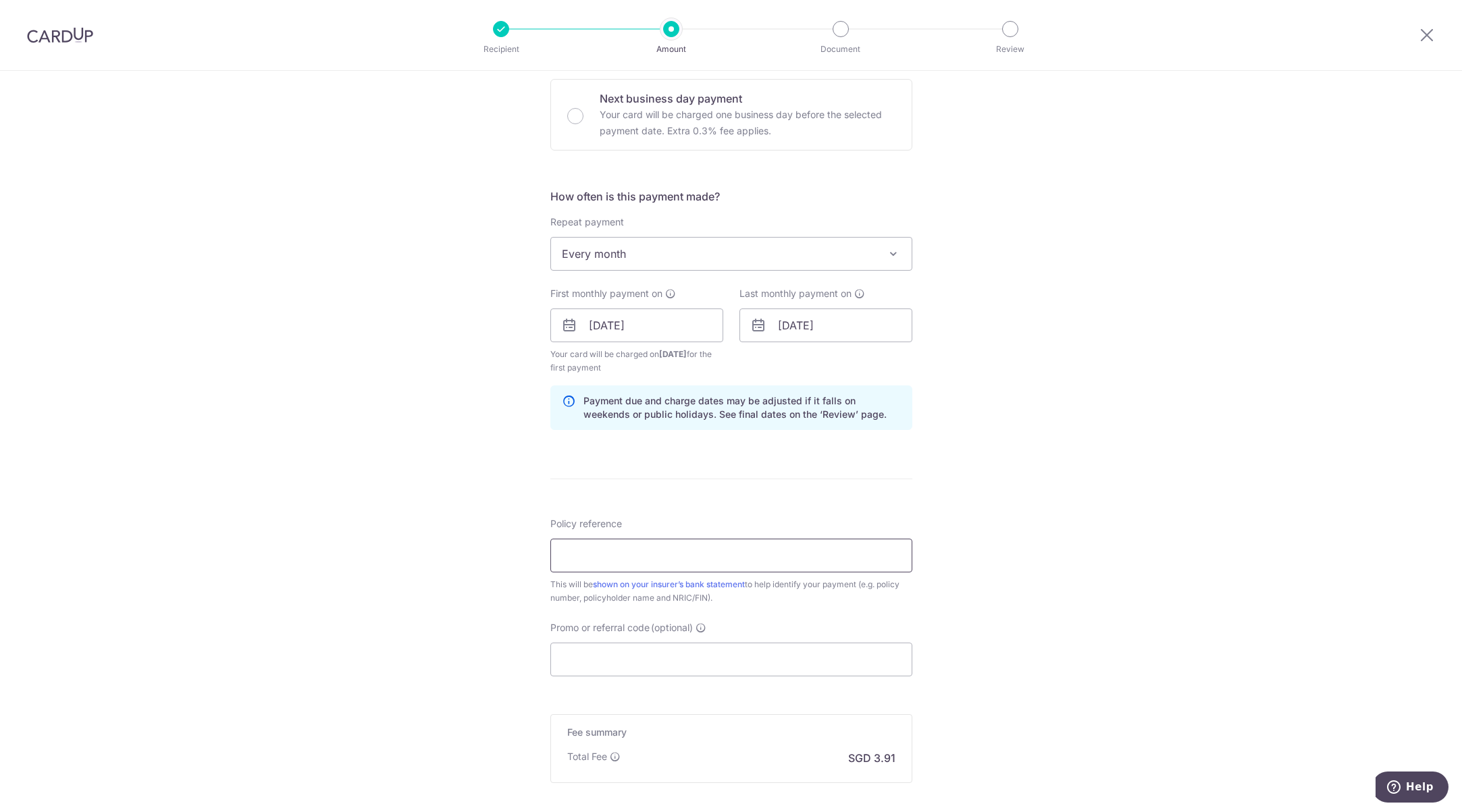
click at [802, 563] on input "Policy reference" at bounding box center [731, 555] width 362 height 34
paste input "34966738)"
type input "34966738"
click at [1103, 515] on div "Tell us more about your payment Enter payment amount SGD 150.56 150.56 Select C…" at bounding box center [731, 310] width 1462 height 1289
click at [670, 555] on input "34966738" at bounding box center [731, 555] width 362 height 34
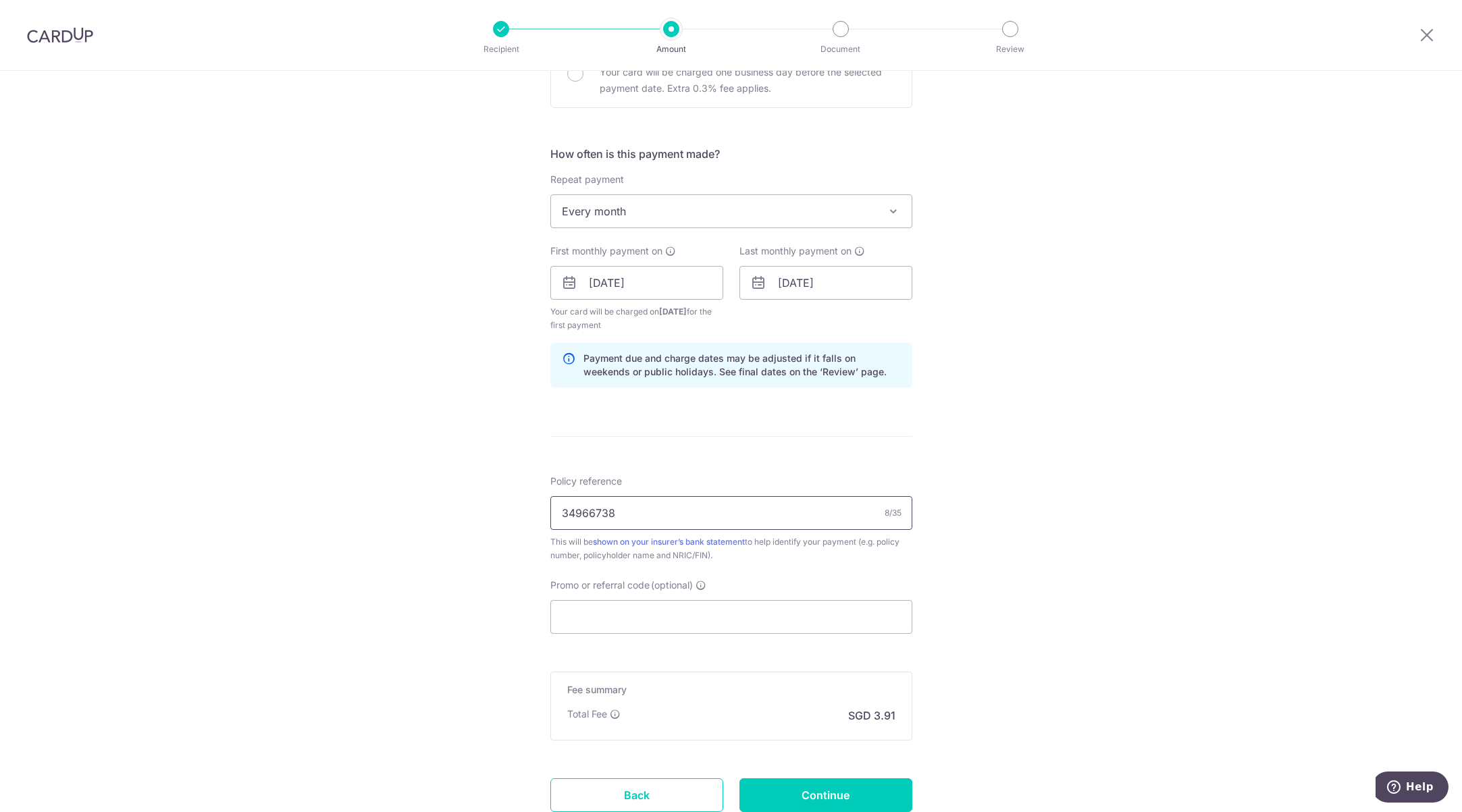
scroll to position [548, 0]
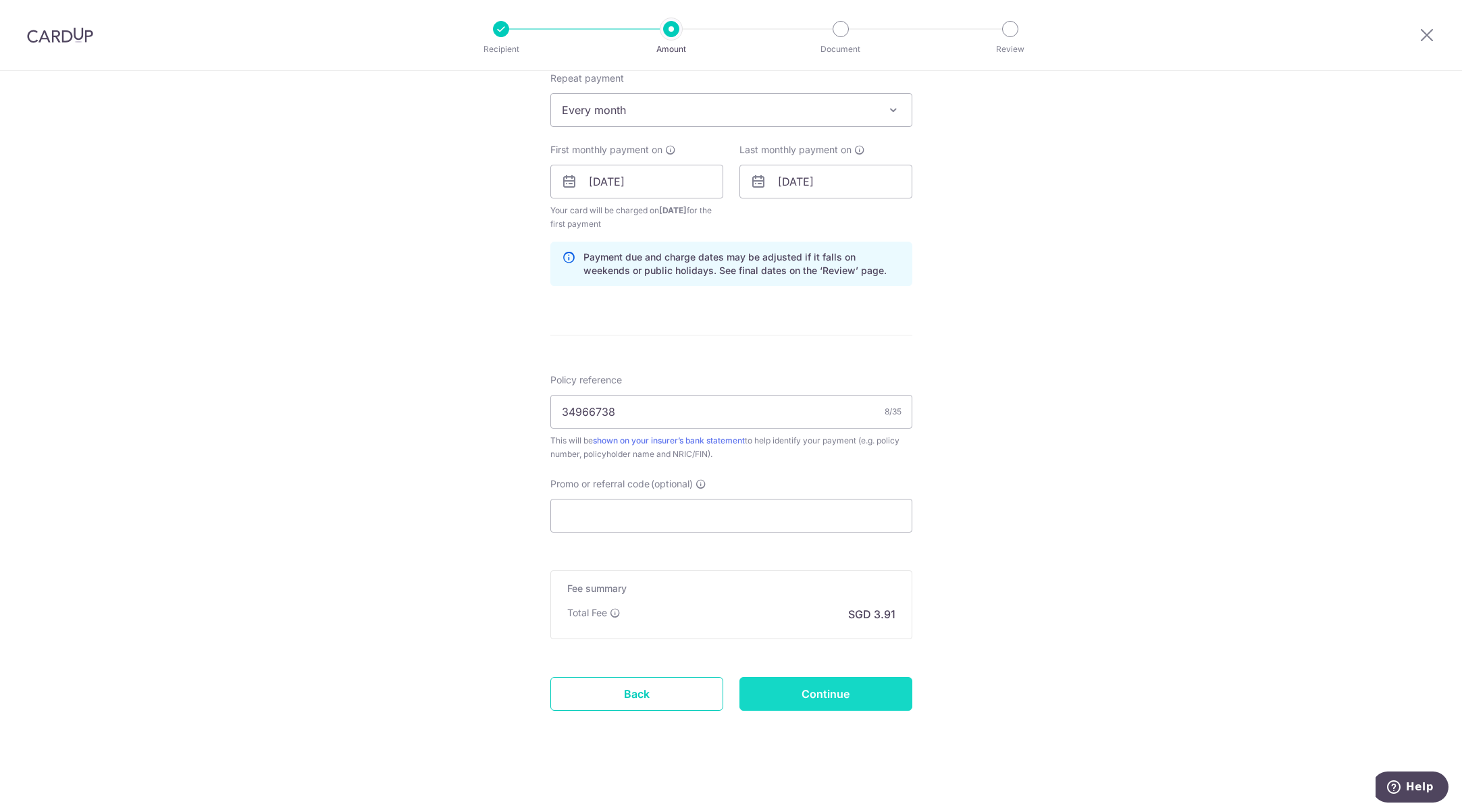
click at [786, 691] on input "Continue" at bounding box center [826, 693] width 173 height 34
type input "Create Schedule"
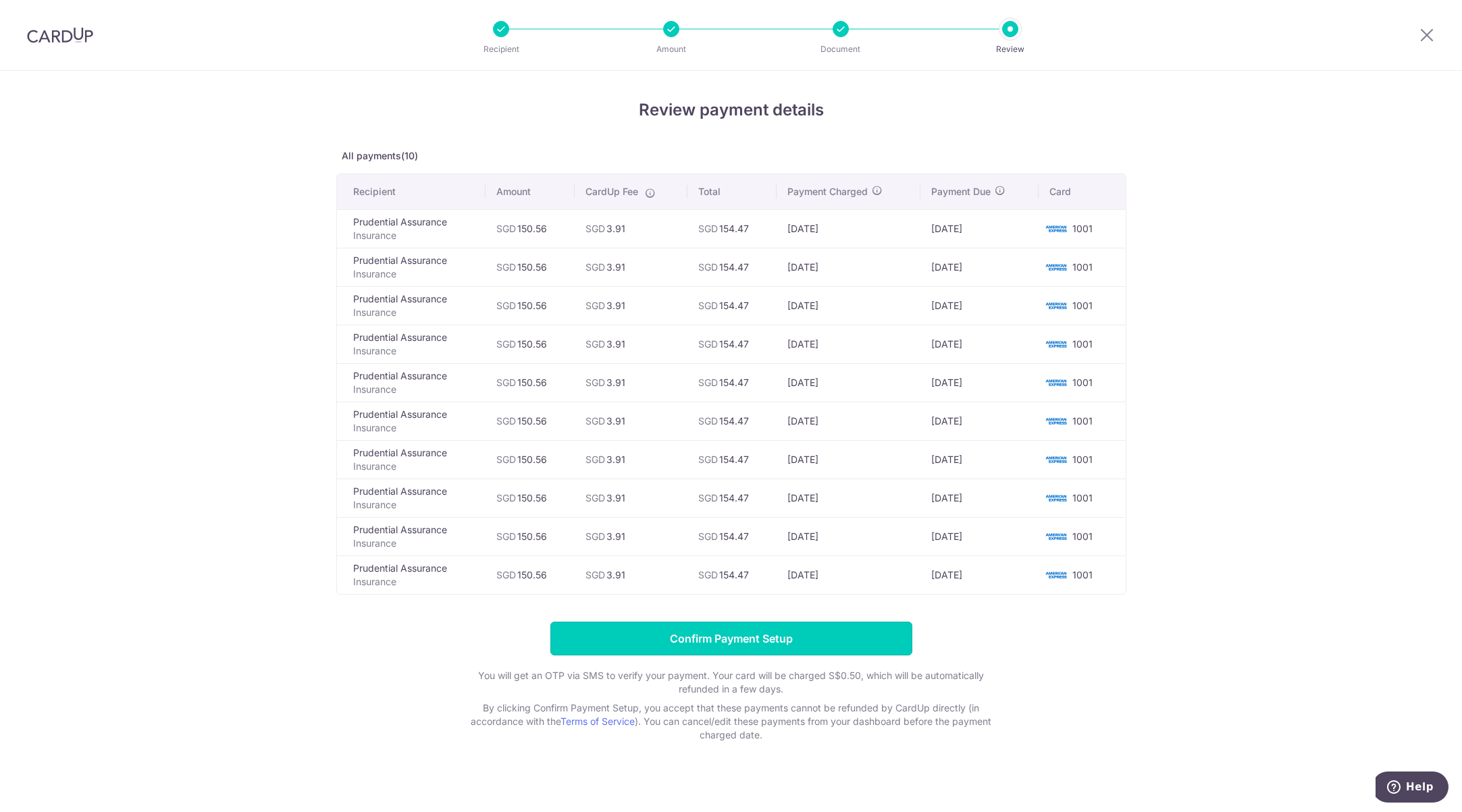
click at [815, 643] on input "Confirm Payment Setup" at bounding box center [731, 638] width 362 height 34
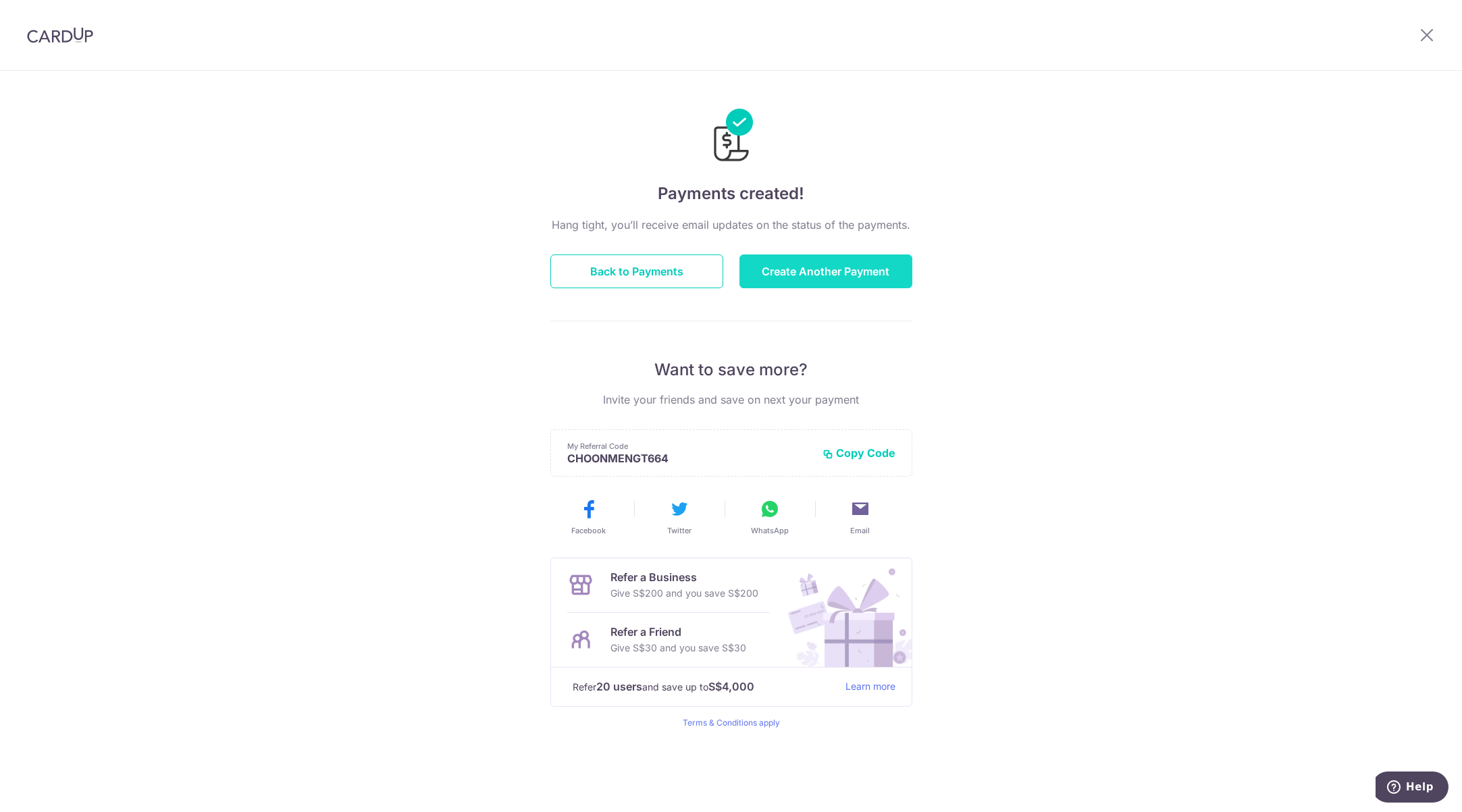
click at [835, 278] on button "Create Another Payment" at bounding box center [826, 271] width 173 height 34
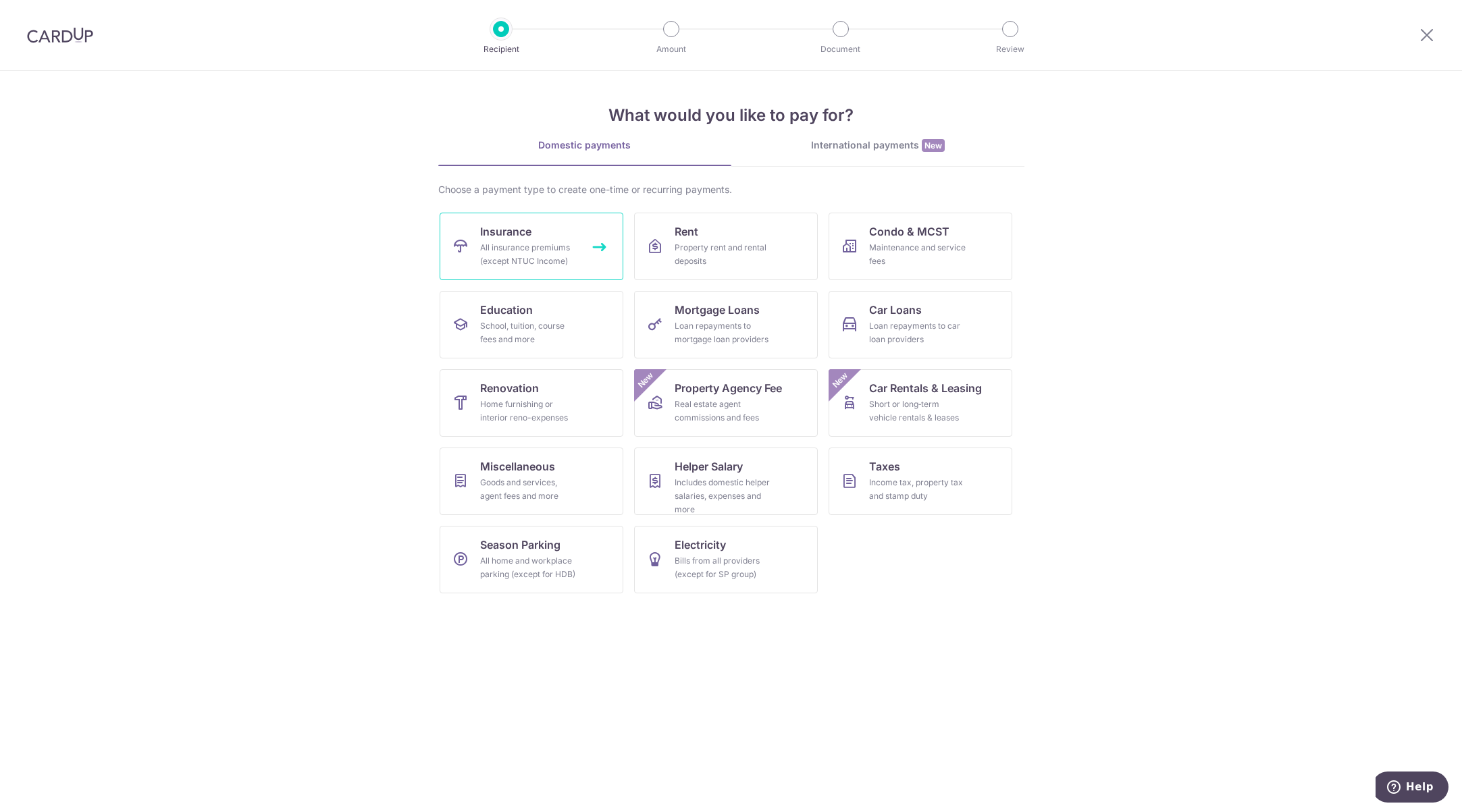
click at [518, 240] on link "Insurance All insurance premiums (except NTUC Income)" at bounding box center [532, 246] width 184 height 68
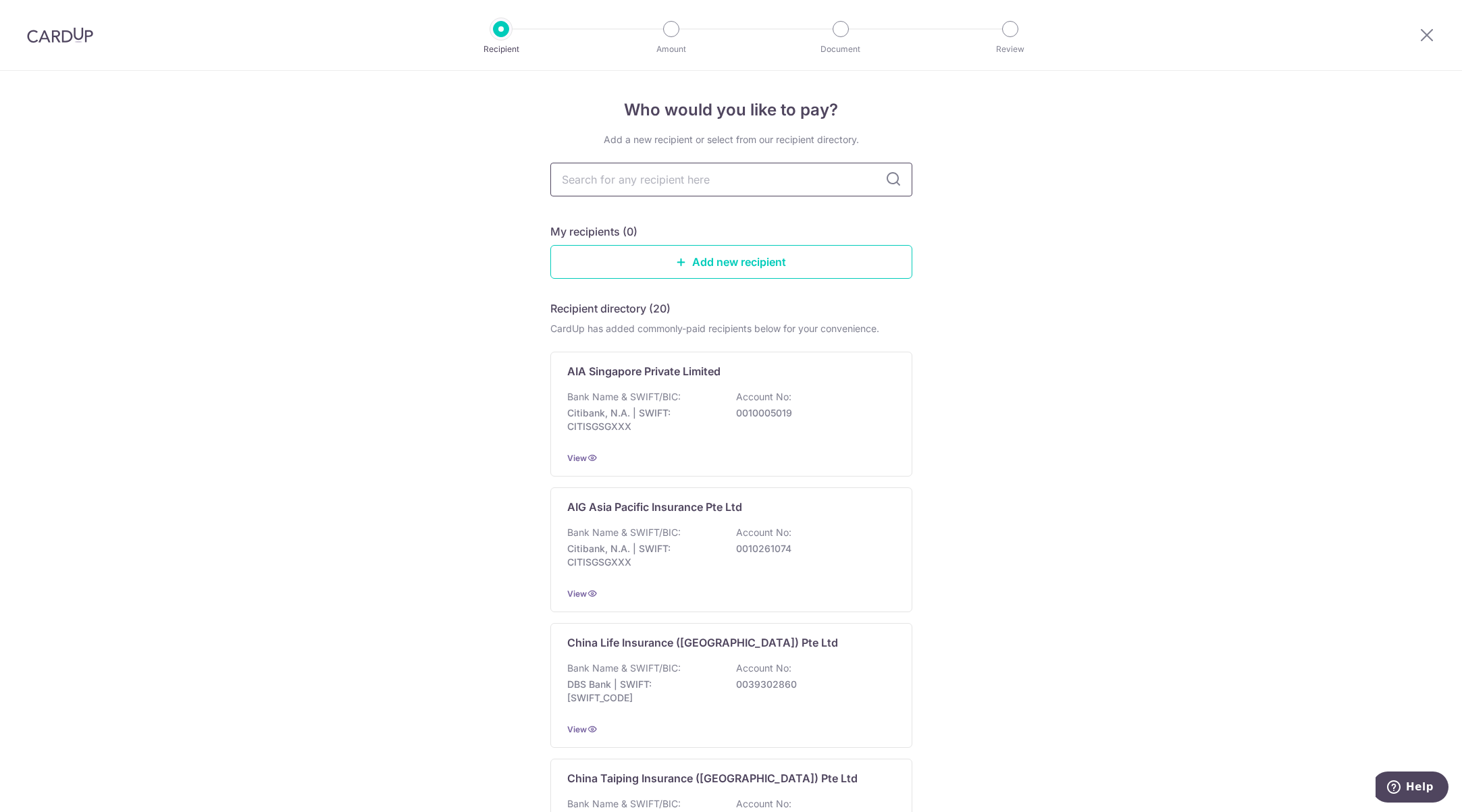
click at [811, 181] on input "text" at bounding box center [731, 179] width 362 height 34
type input "prudent"
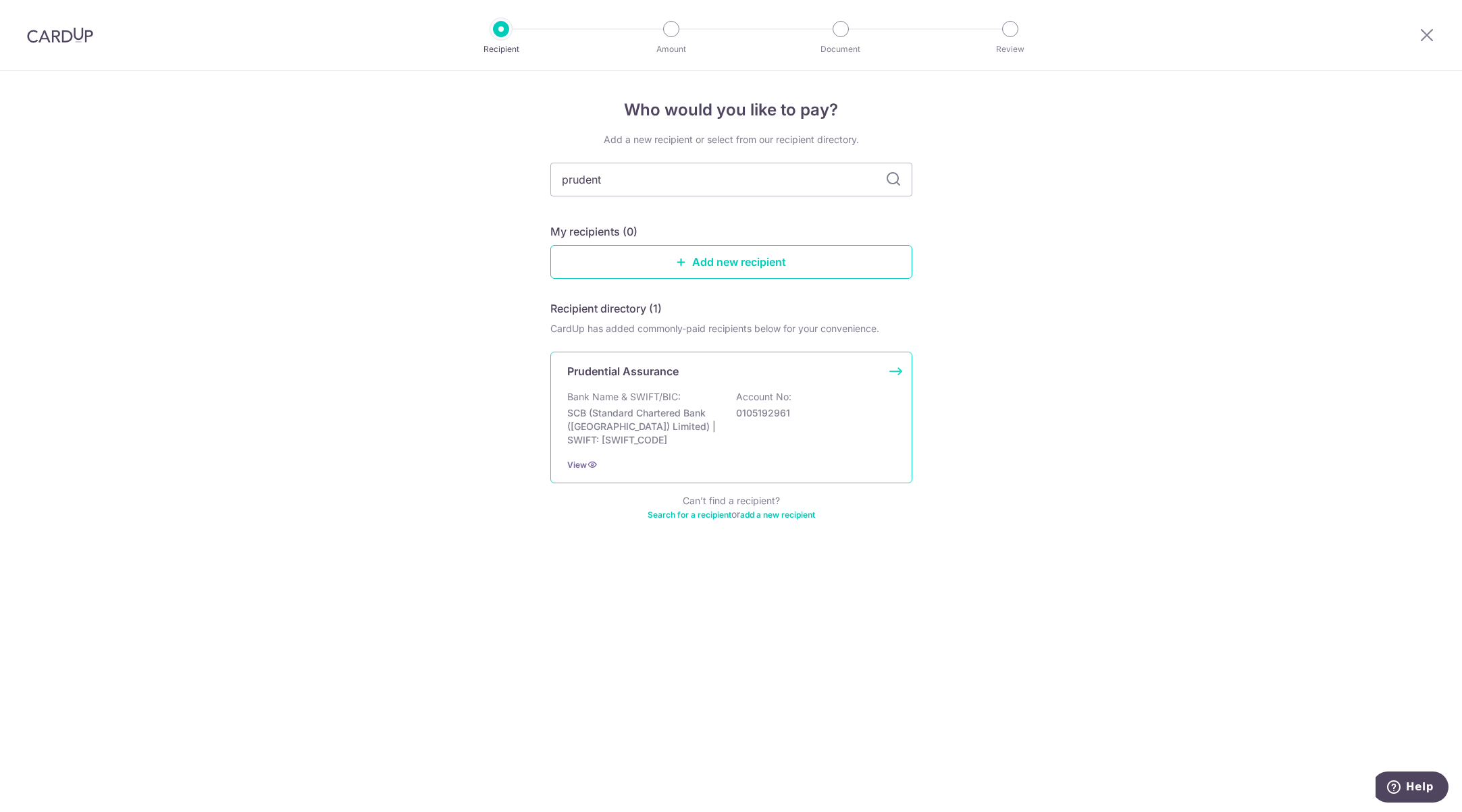
click at [616, 394] on p "Bank Name & SWIFT/BIC:" at bounding box center [624, 397] width 113 height 14
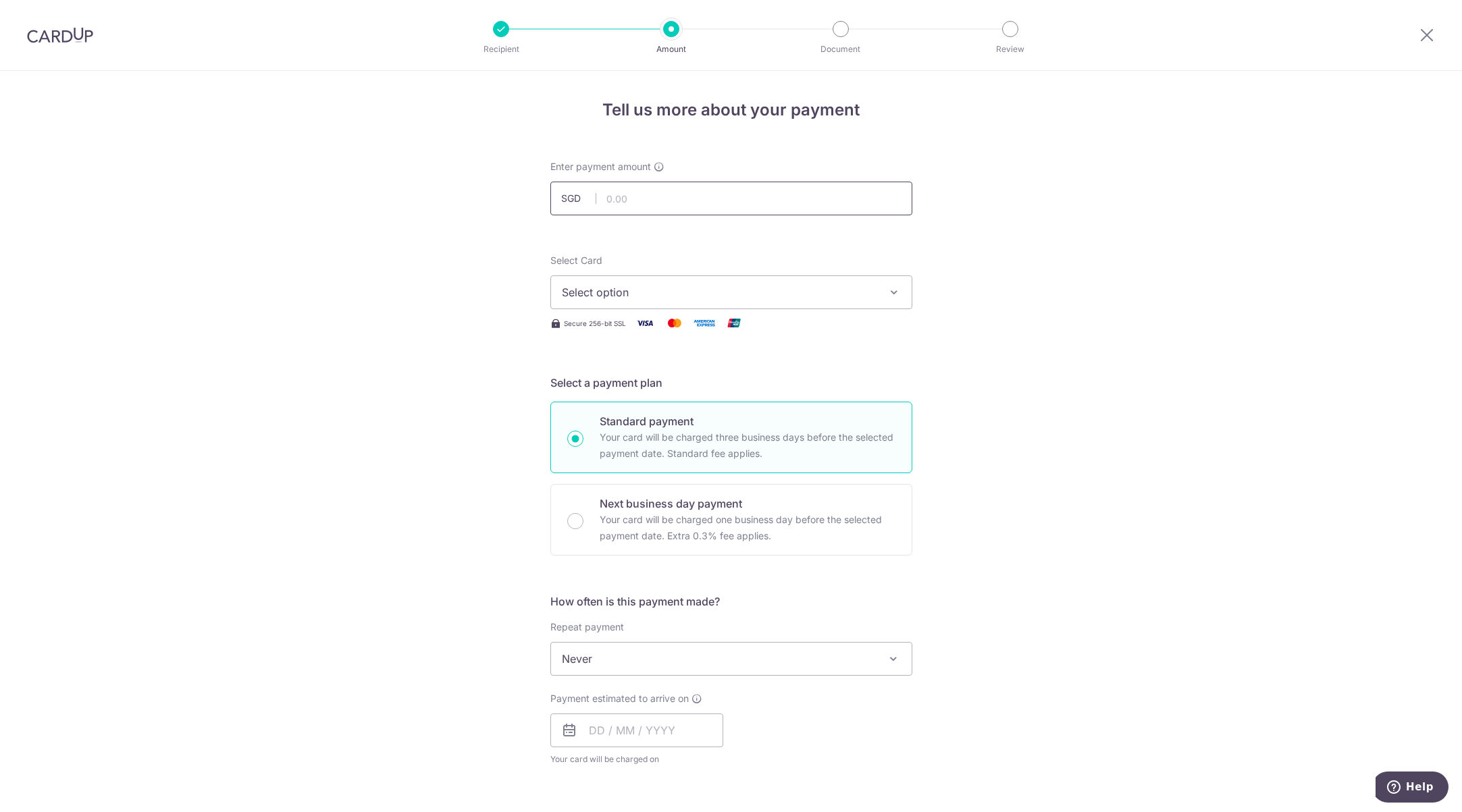
drag, startPoint x: 0, startPoint y: 0, endPoint x: 692, endPoint y: 192, distance: 718.1
click at [692, 192] on input "text" at bounding box center [731, 198] width 362 height 34
type input "184.75"
click at [1026, 250] on div "Tell us more about your payment Enter payment amount SGD 184.75 184.75 Select C…" at bounding box center [731, 681] width 1462 height 1220
click at [790, 300] on button "Select option" at bounding box center [731, 292] width 362 height 34
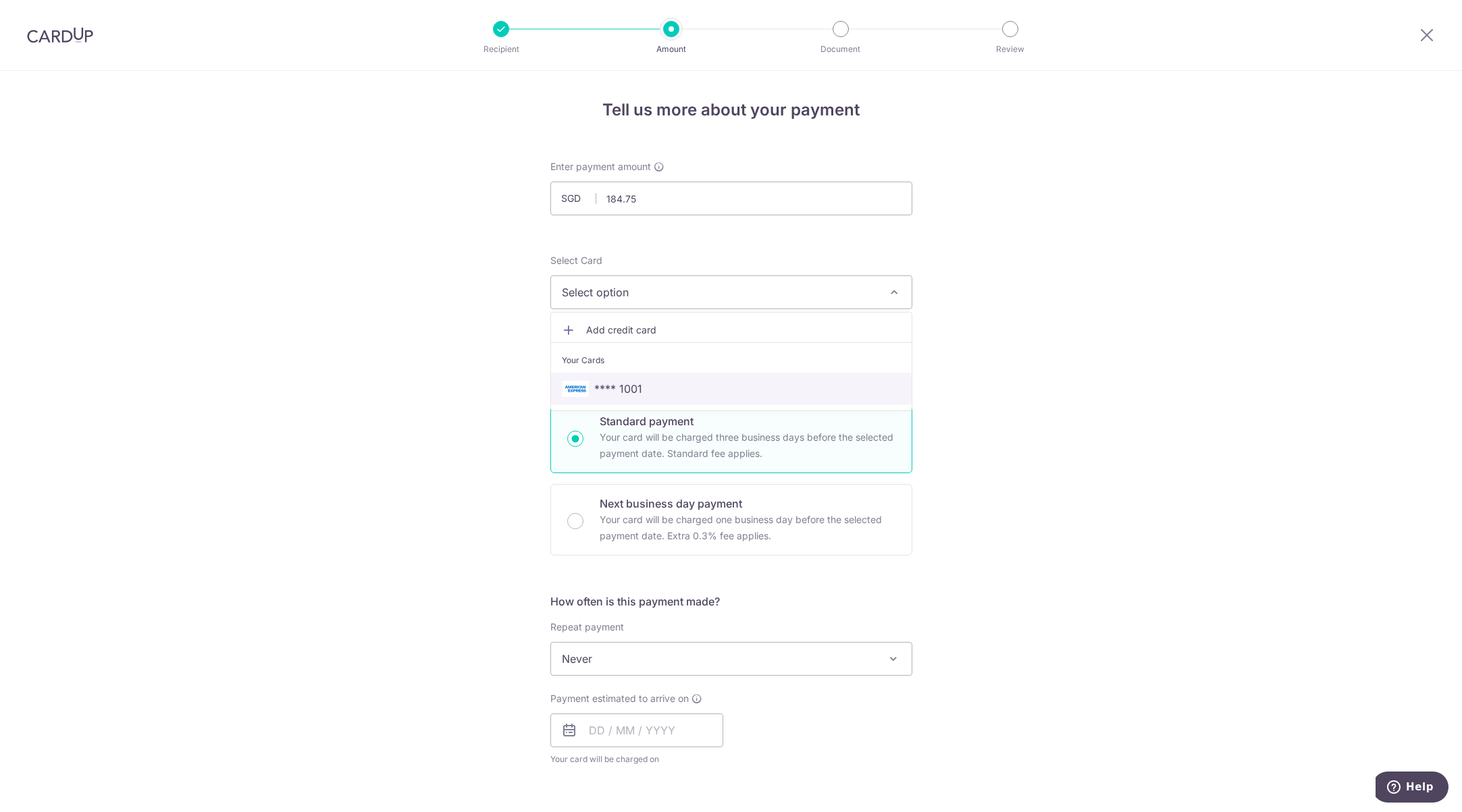
drag, startPoint x: 672, startPoint y: 386, endPoint x: 676, endPoint y: 420, distance: 34.2
click at [672, 386] on span "**** 1001" at bounding box center [731, 388] width 339 height 16
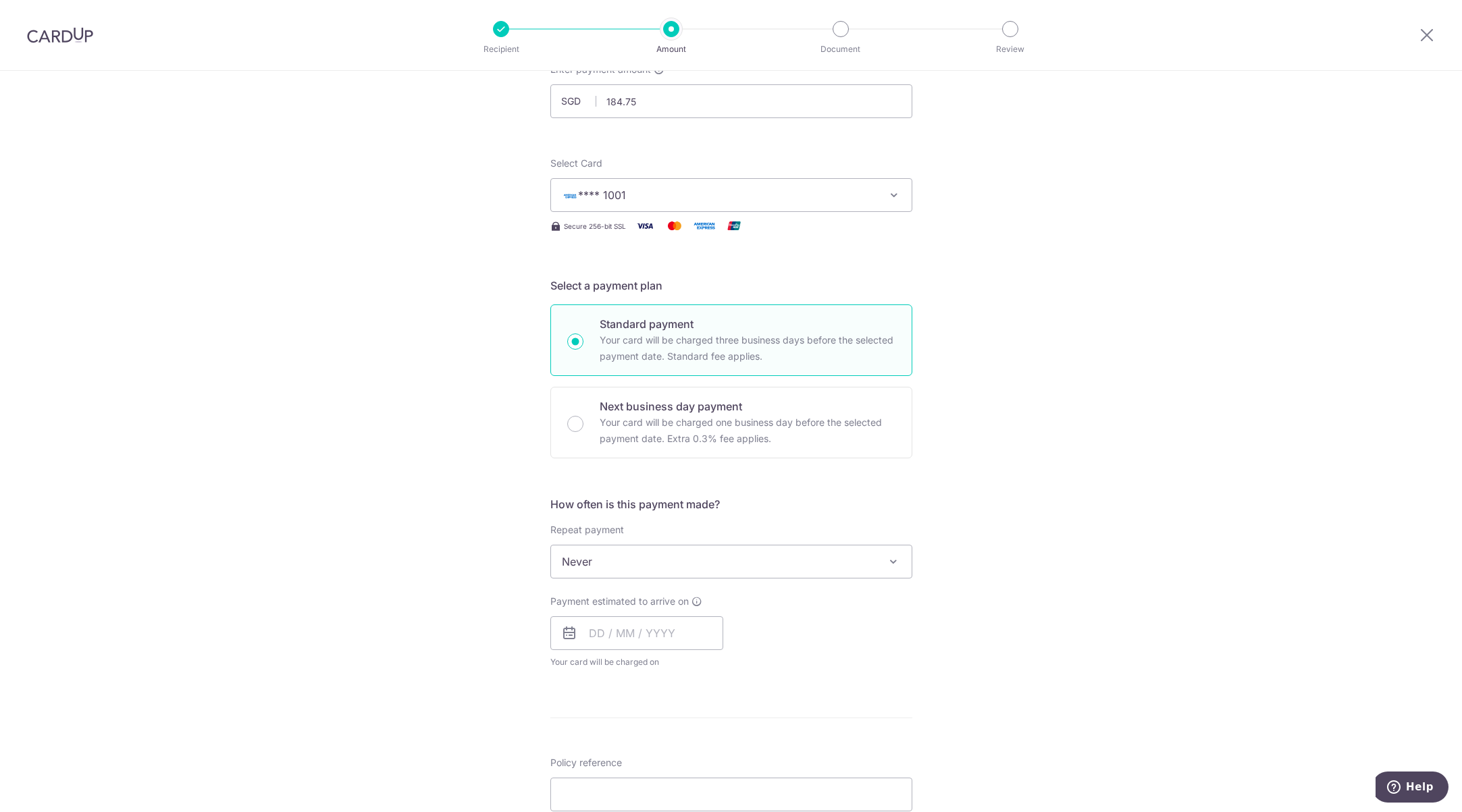
scroll to position [202, 0]
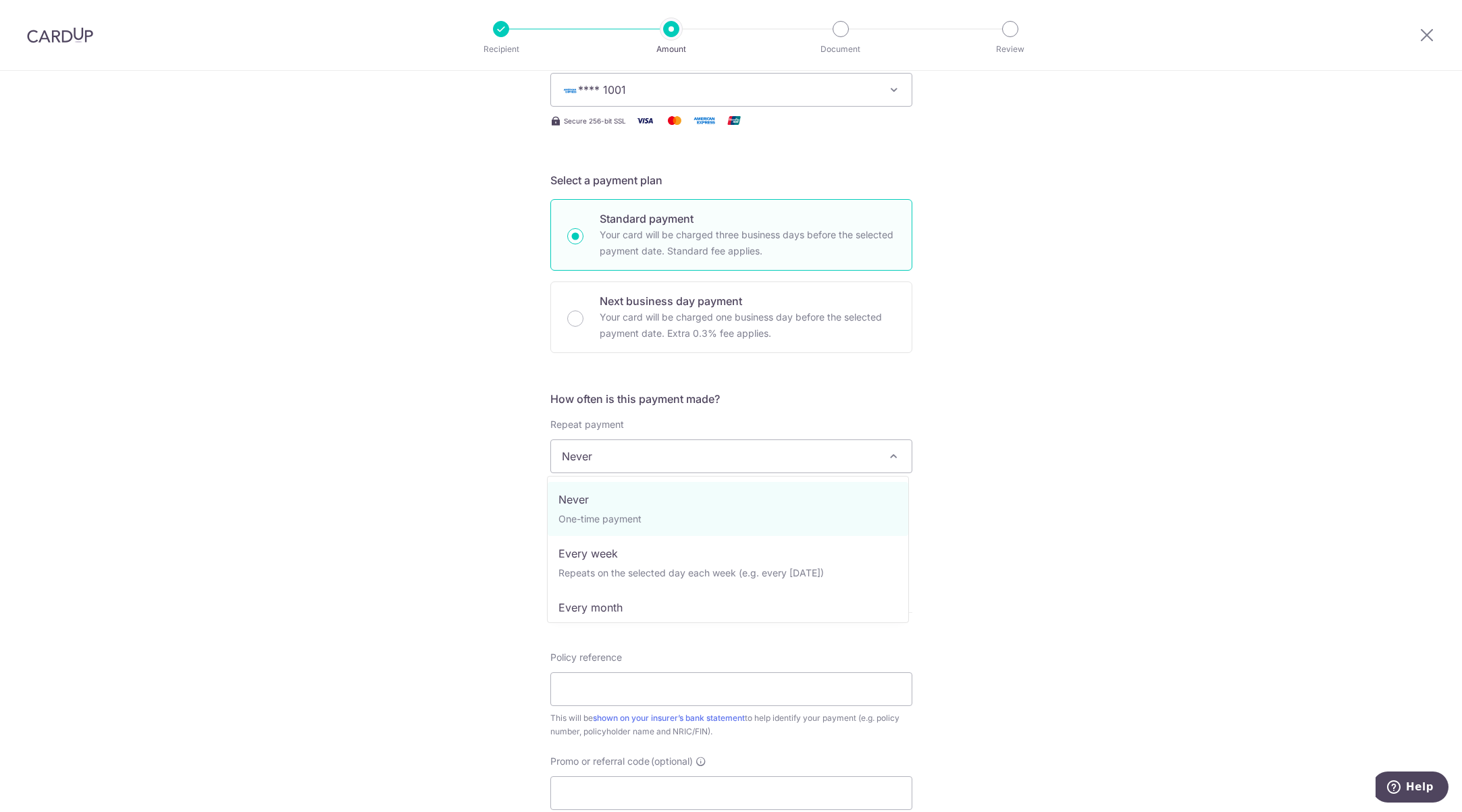
click at [786, 444] on span "Never" at bounding box center [731, 456] width 360 height 32
select select "3"
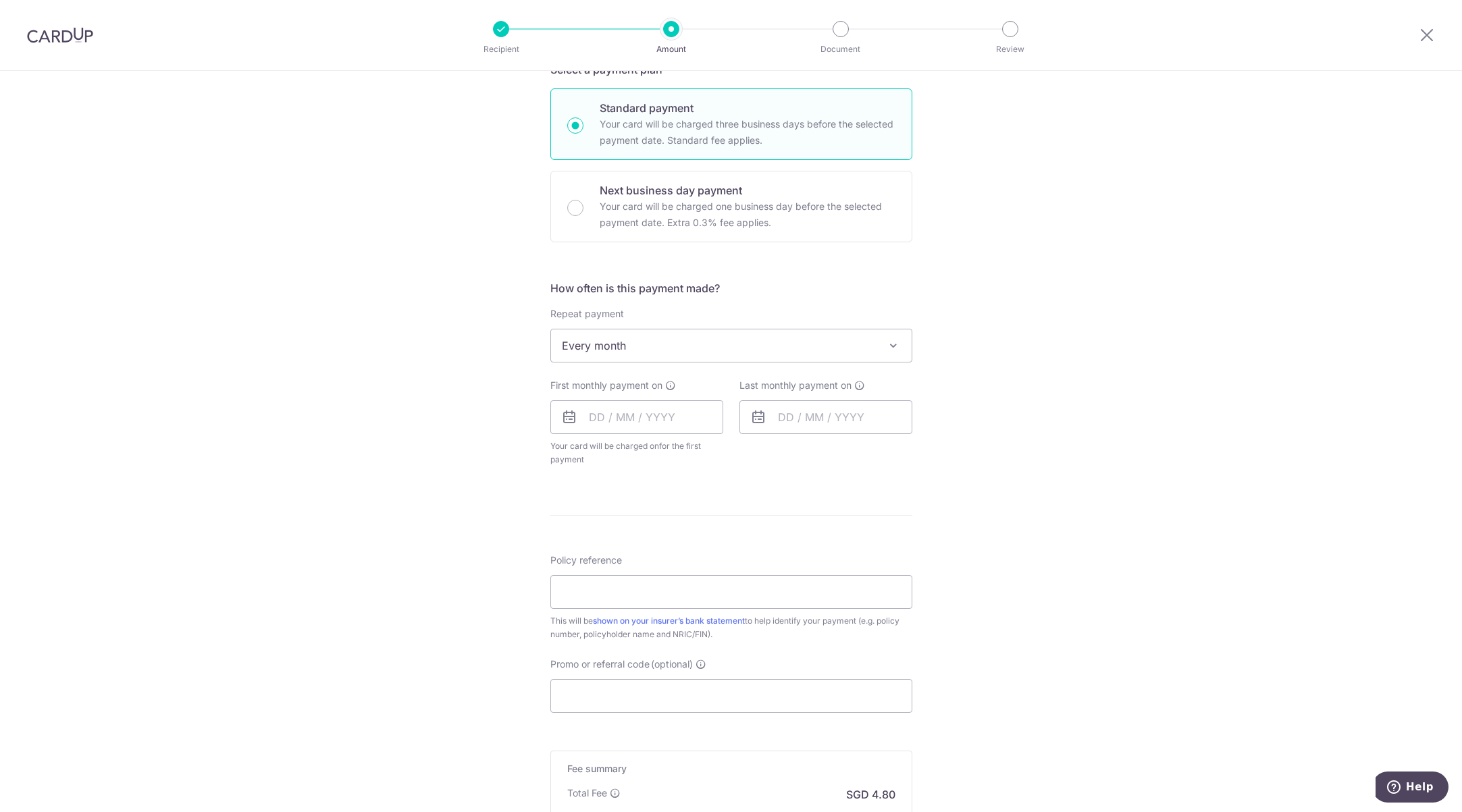
scroll to position [337, 0]
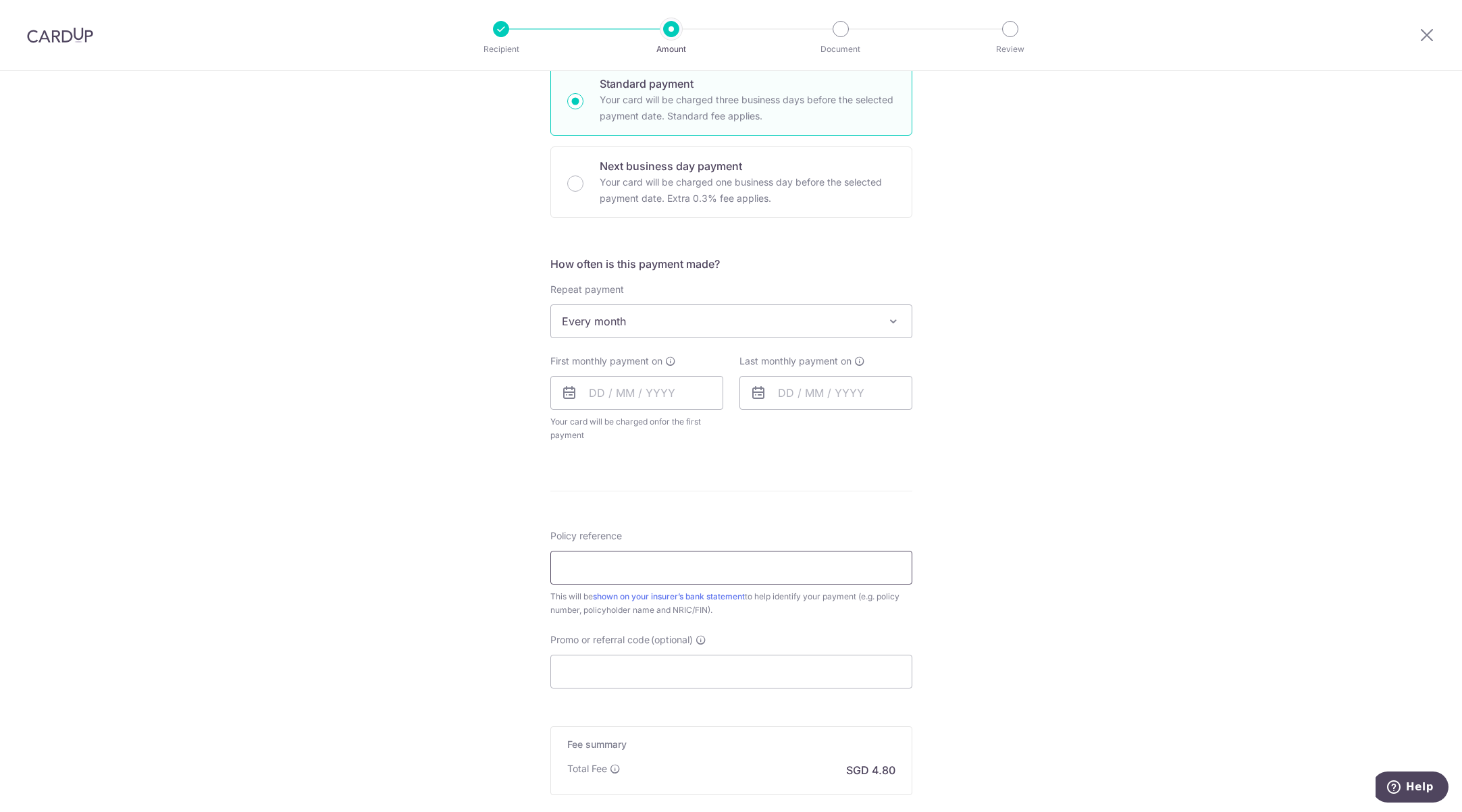
click at [627, 570] on input "Policy reference" at bounding box center [731, 567] width 362 height 34
paste input "58569554"
type input "58569554"
click at [661, 406] on input "text" at bounding box center [636, 393] width 173 height 34
click at [706, 569] on link "26" at bounding box center [712, 569] width 21 height 21
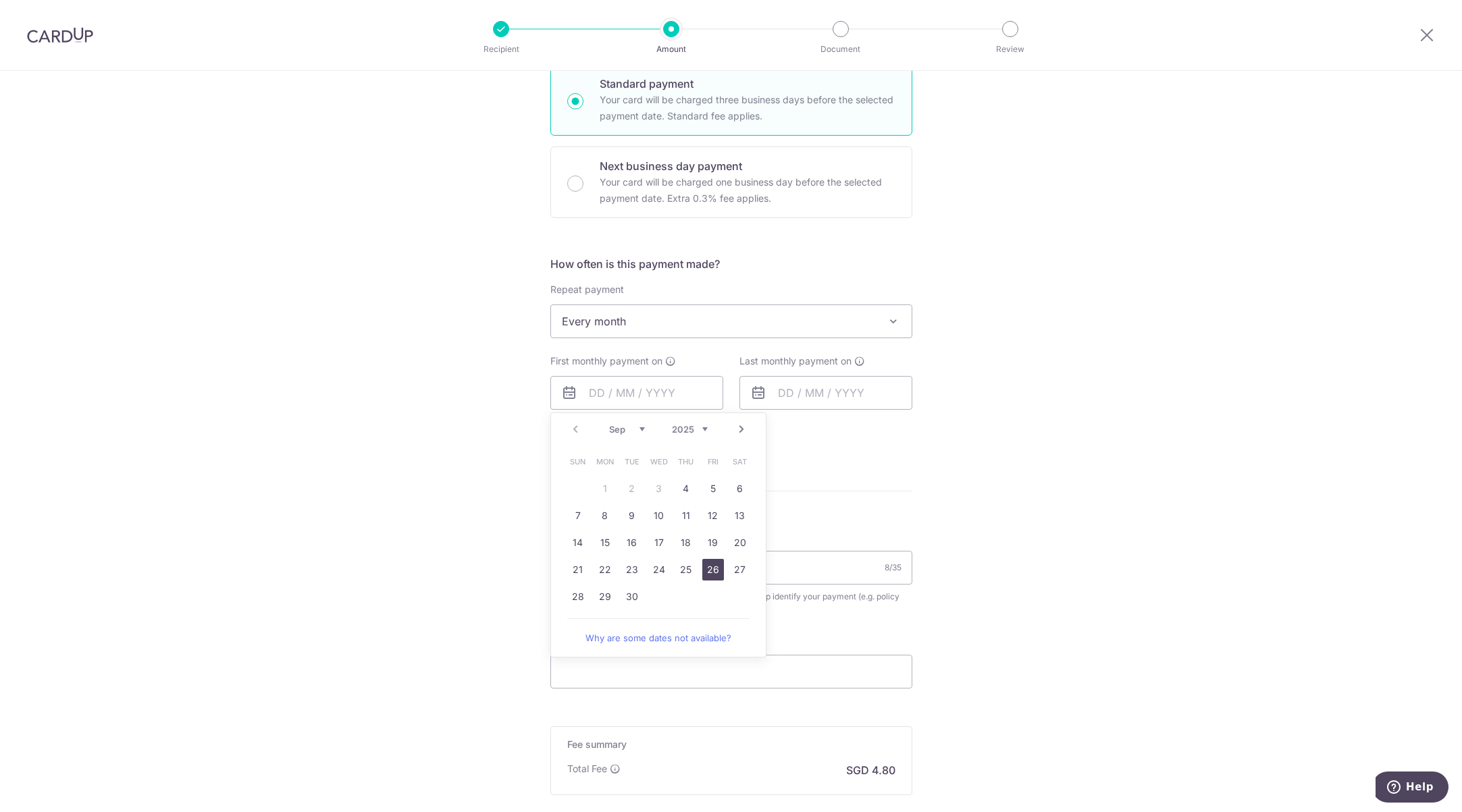
type input "26/09/2025"
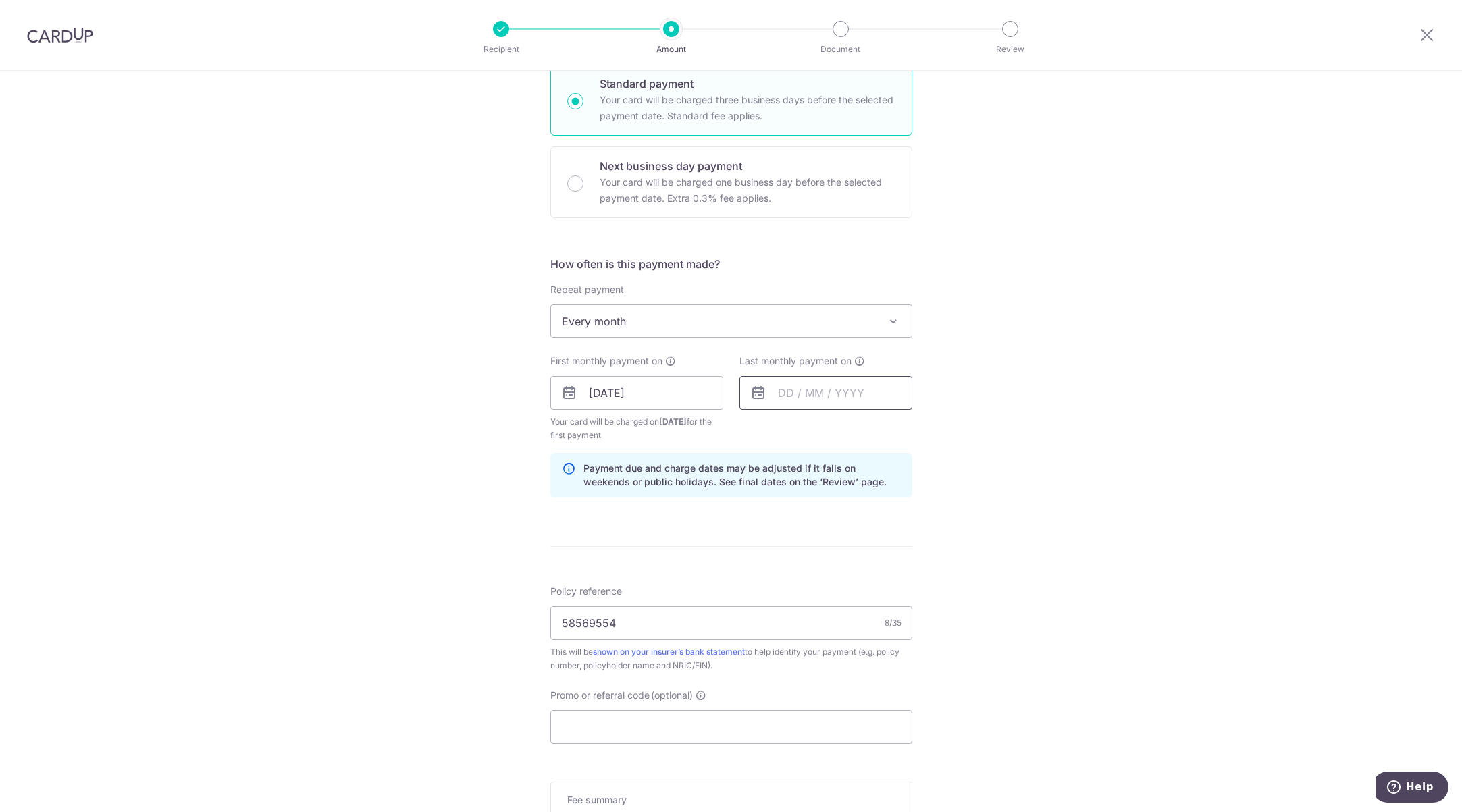
click at [825, 392] on input "text" at bounding box center [826, 393] width 173 height 34
click at [929, 433] on link "Next" at bounding box center [930, 428] width 16 height 16
click at [929, 432] on link "Next" at bounding box center [930, 428] width 16 height 16
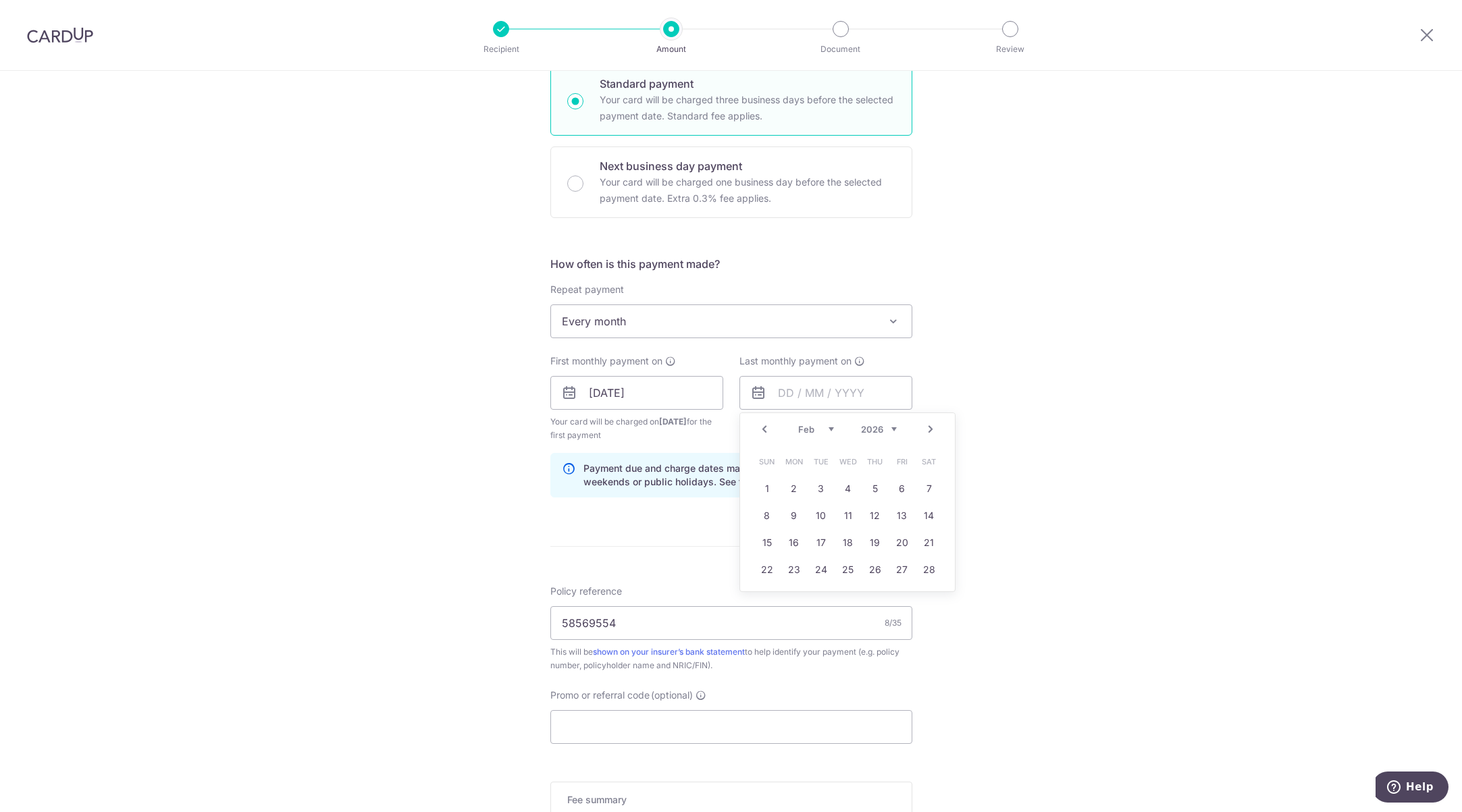
click at [929, 432] on link "Next" at bounding box center [930, 428] width 16 height 16
click at [929, 431] on link "Next" at bounding box center [930, 428] width 16 height 16
click at [929, 430] on link "Next" at bounding box center [930, 428] width 16 height 16
click at [918, 571] on link "27" at bounding box center [928, 569] width 21 height 21
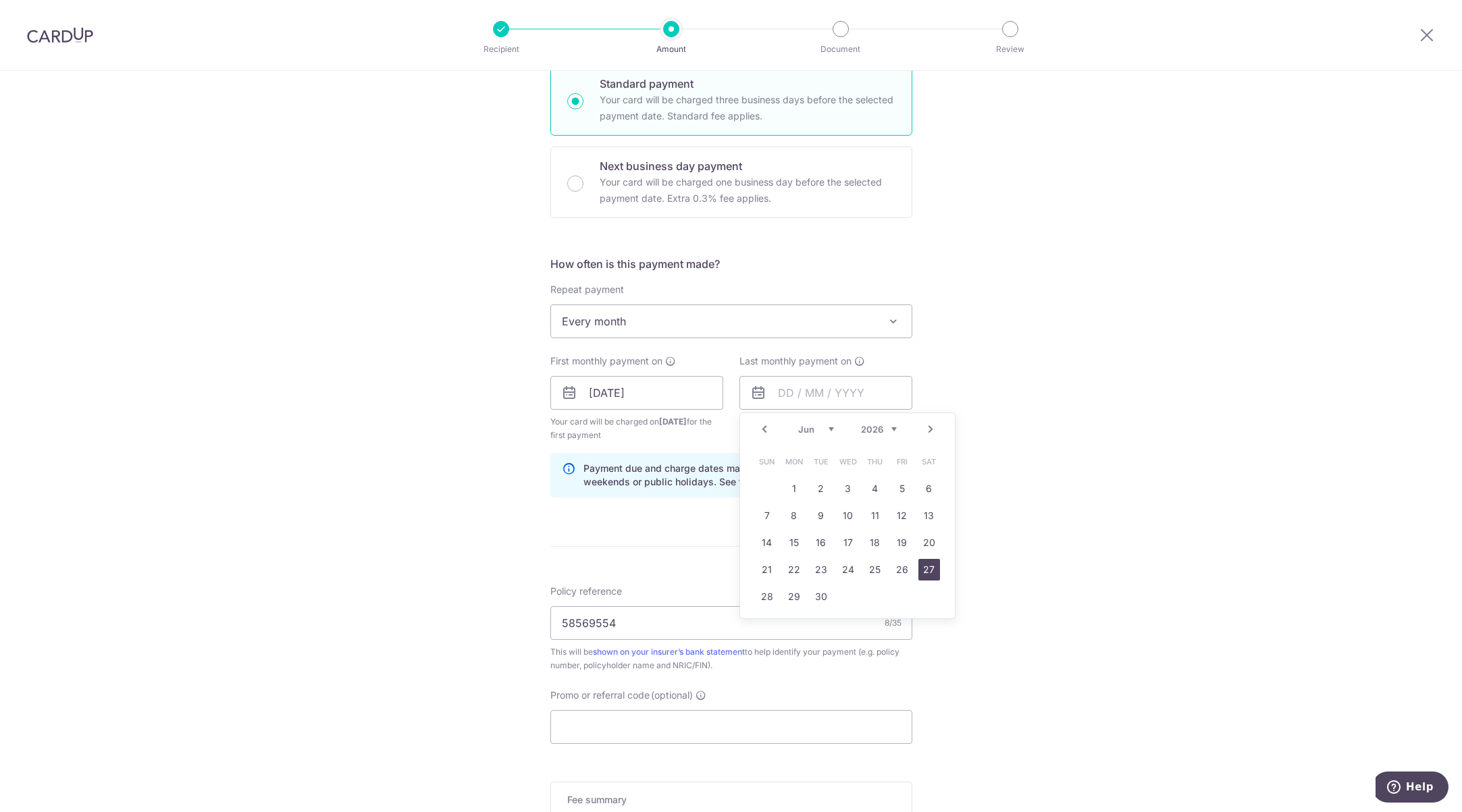
type input "27/06/2026"
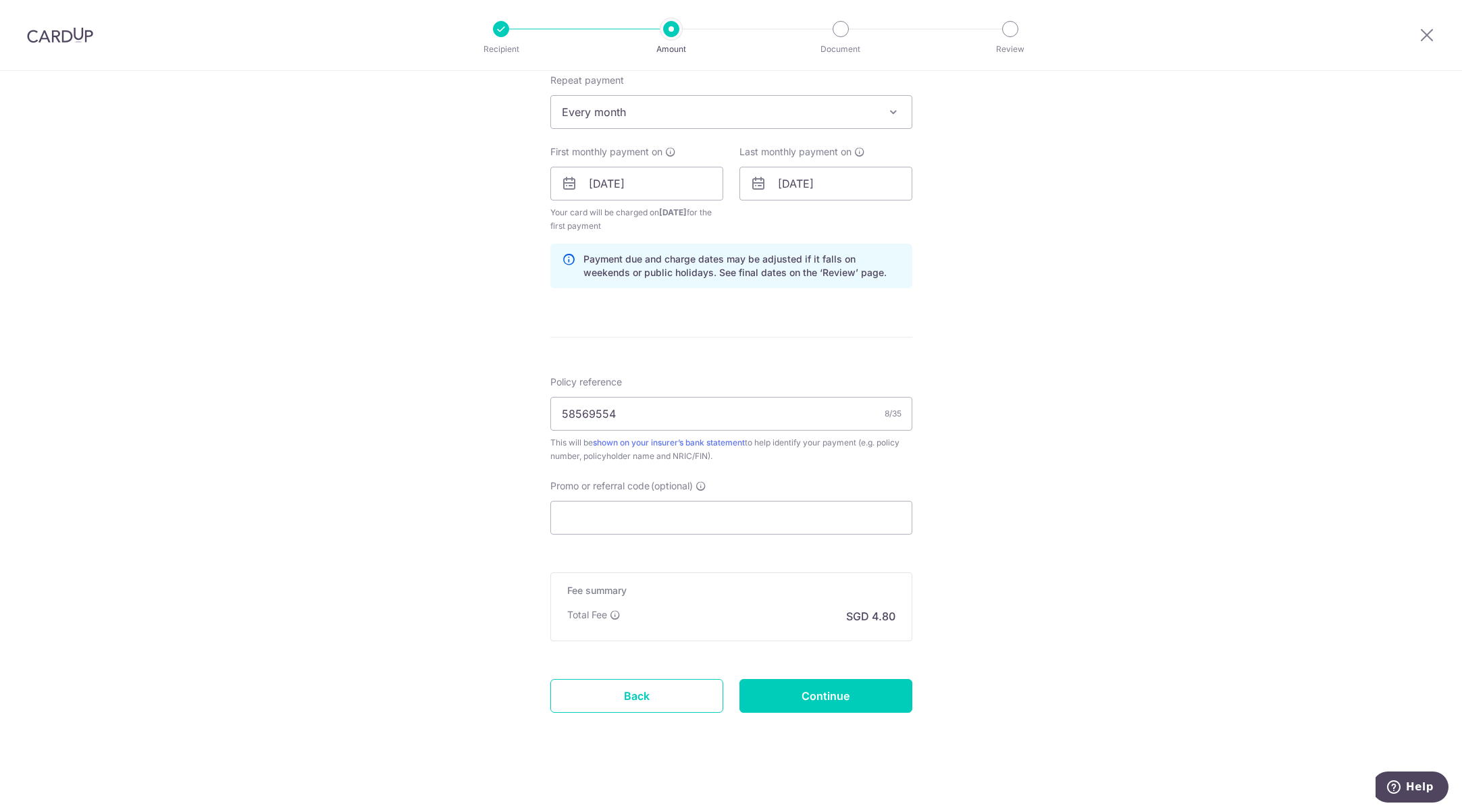
scroll to position [548, 0]
click at [867, 697] on input "Continue" at bounding box center [826, 693] width 173 height 34
type input "Create Schedule"
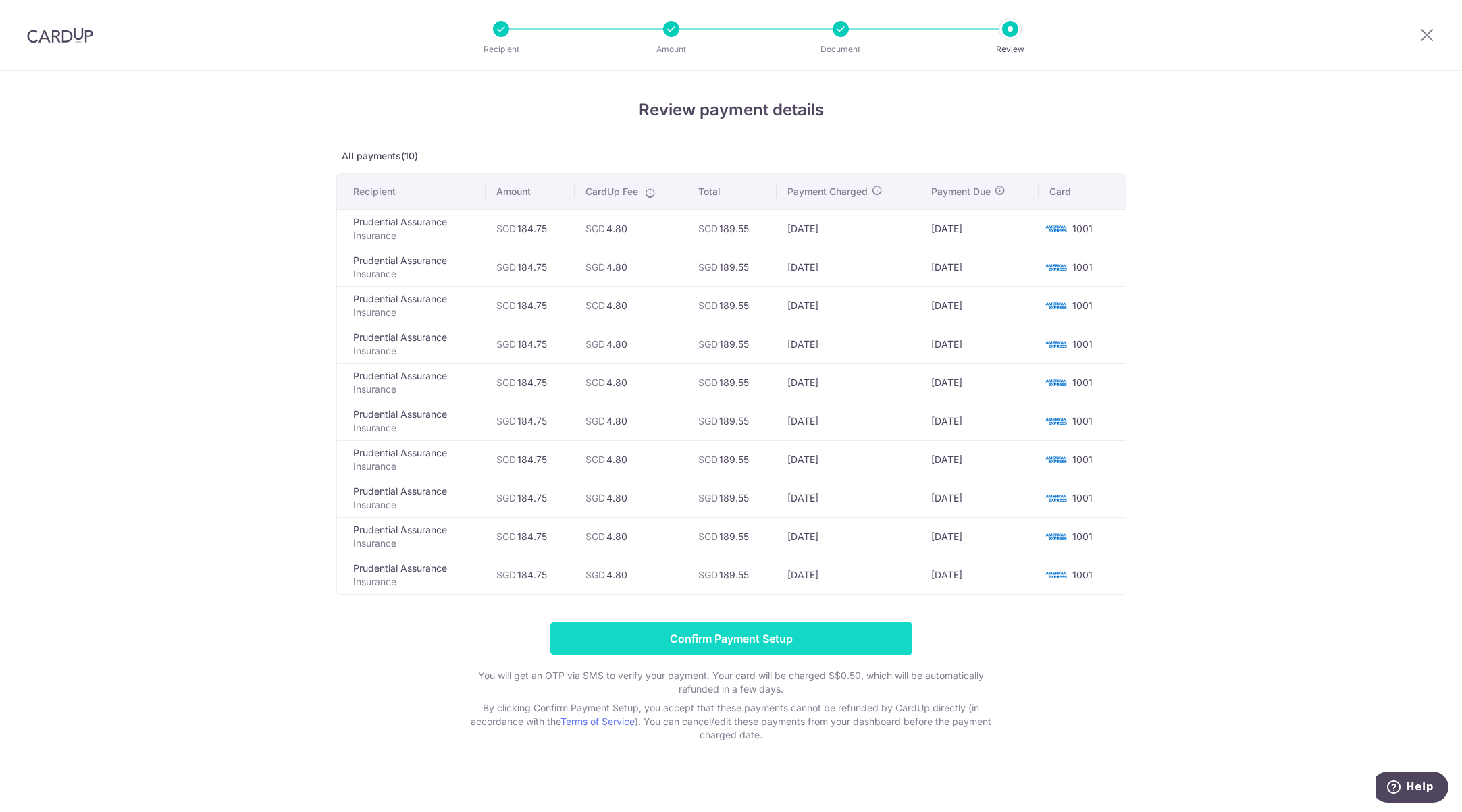
click at [750, 636] on input "Confirm Payment Setup" at bounding box center [731, 638] width 362 height 34
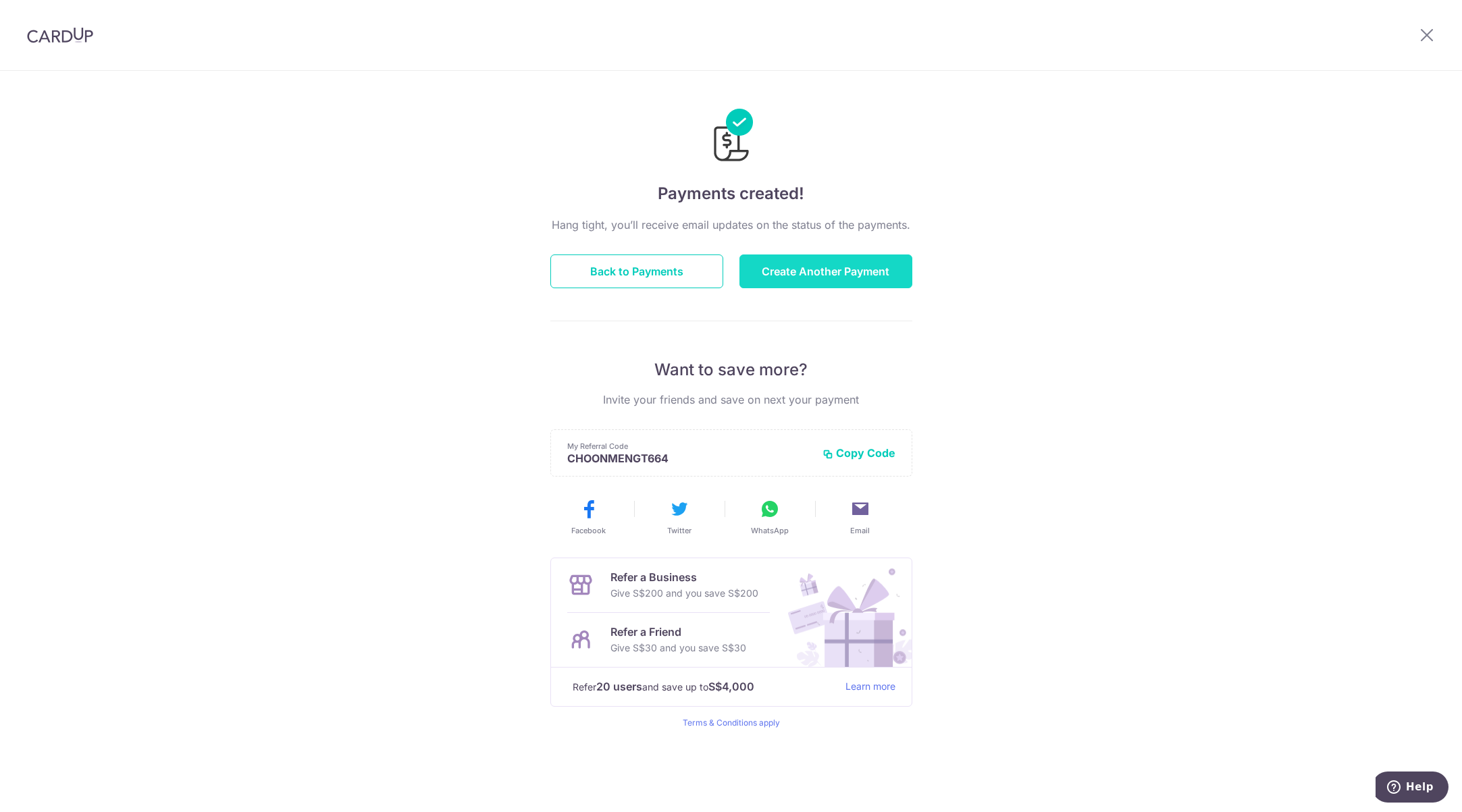
click at [848, 270] on button "Create Another Payment" at bounding box center [826, 271] width 173 height 34
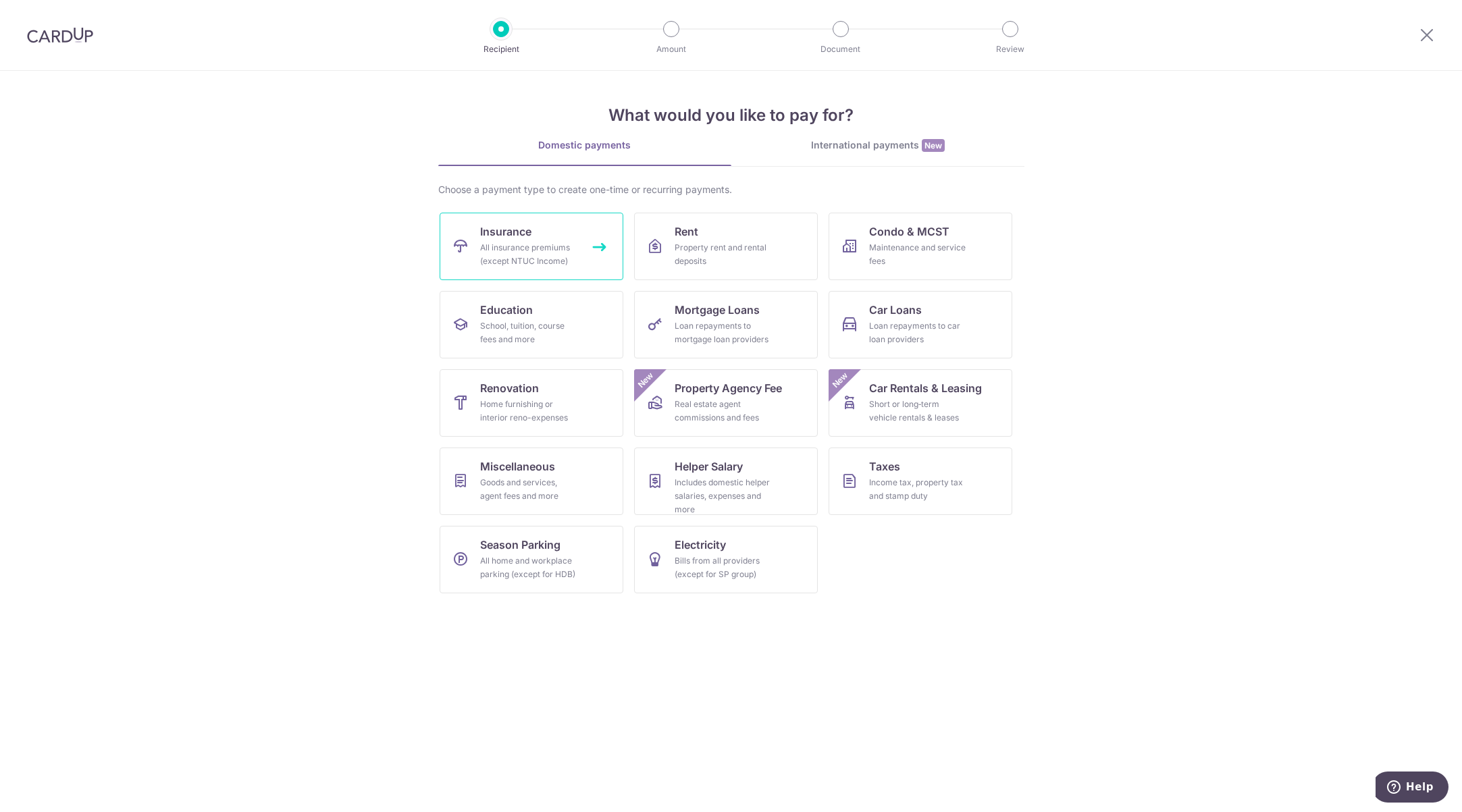
click at [553, 232] on link "Insurance All insurance premiums (except NTUC Income)" at bounding box center [532, 246] width 184 height 68
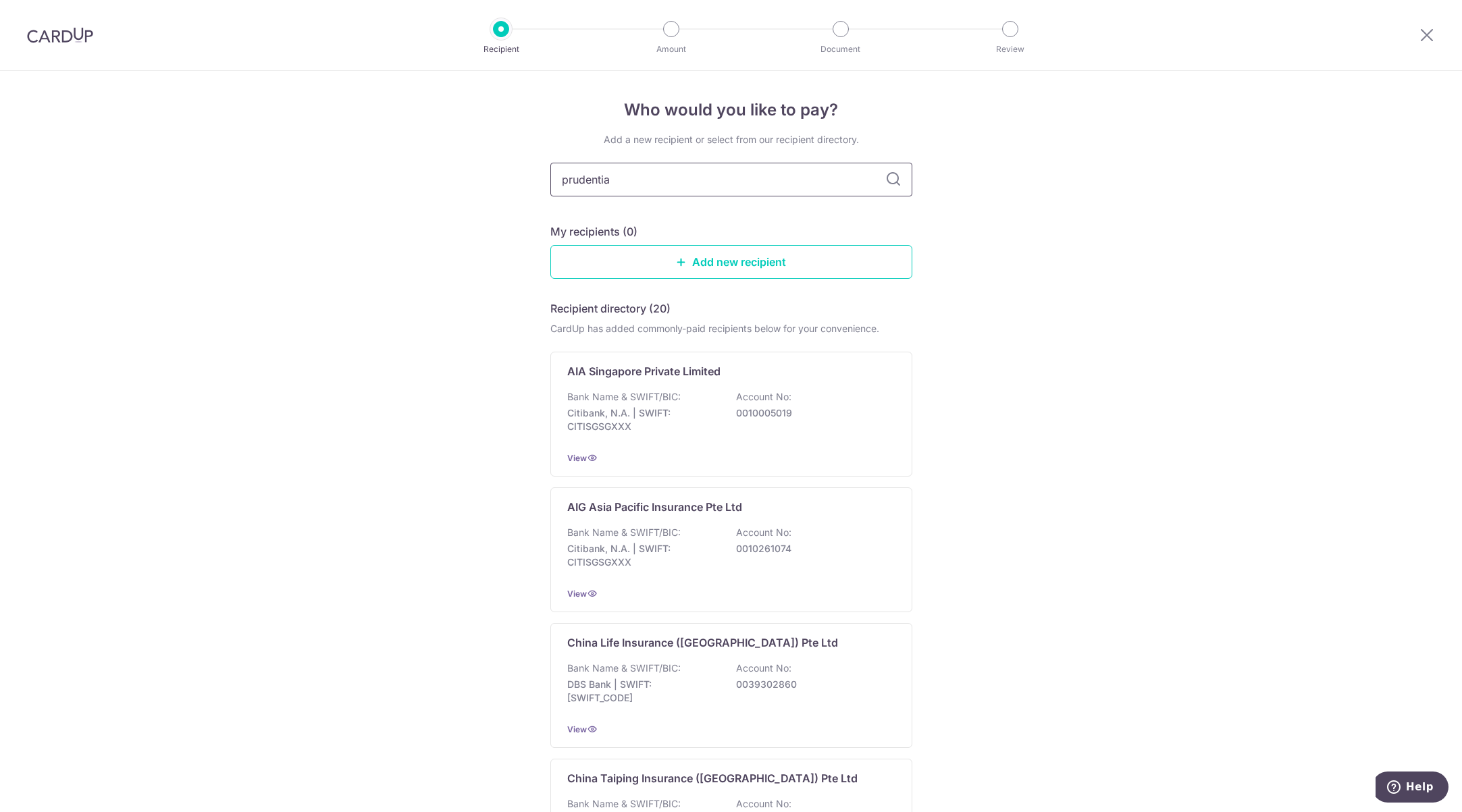
type input "prudential"
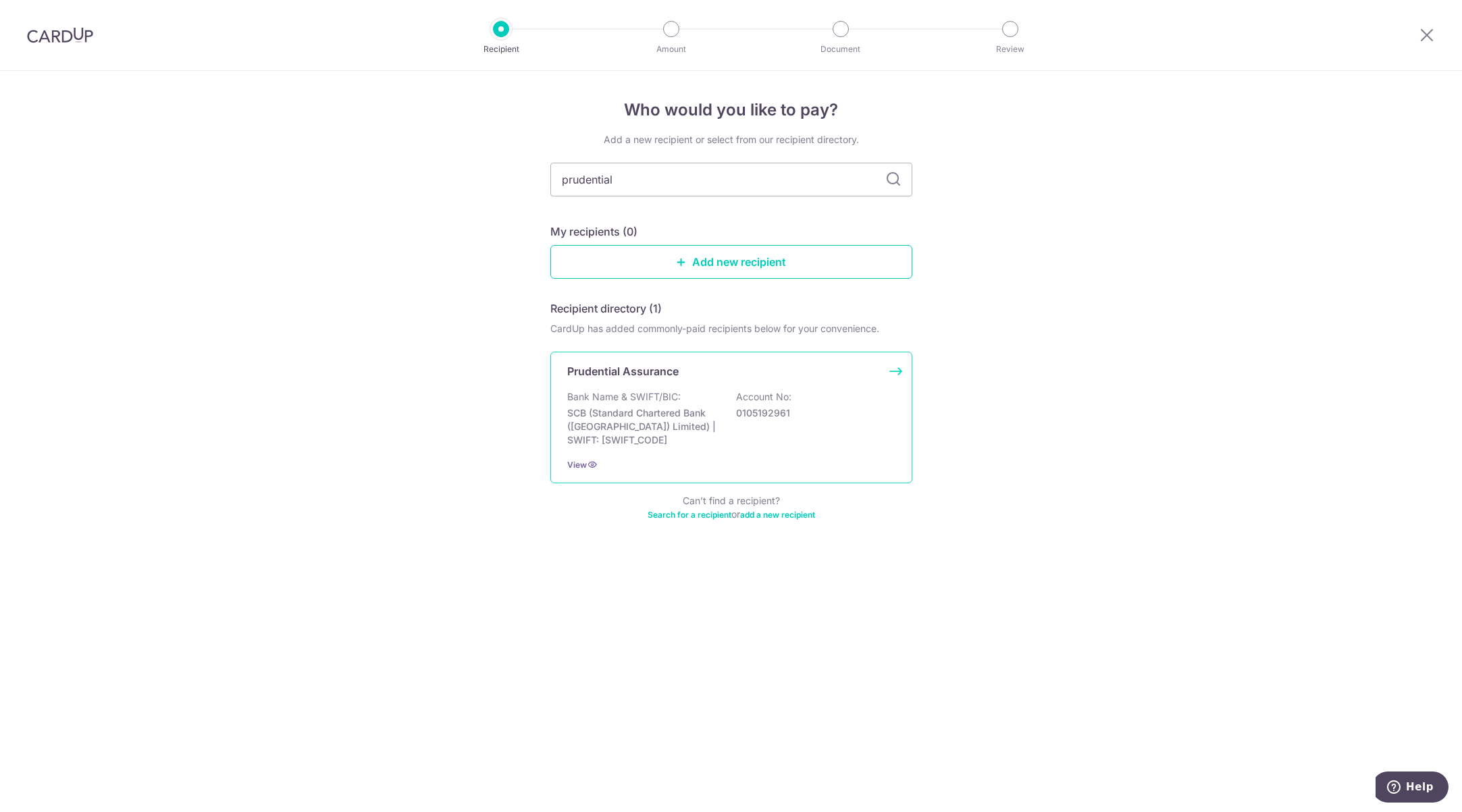
click at [680, 399] on p "Bank Name & SWIFT/BIC:" at bounding box center [624, 397] width 113 height 14
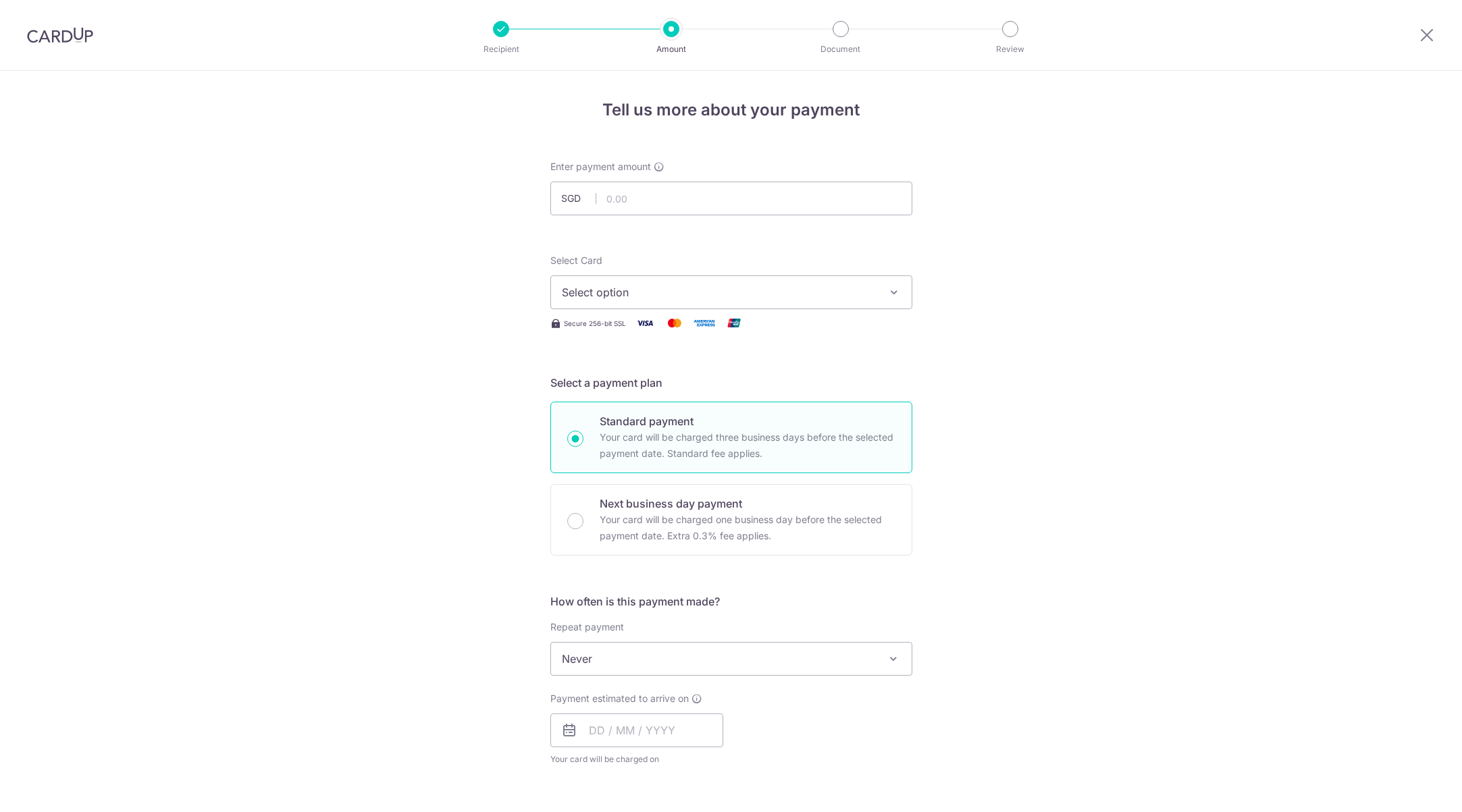
click at [681, 204] on input "text" at bounding box center [731, 198] width 362 height 34
click at [710, 197] on input "text" at bounding box center [731, 198] width 362 height 34
type input "205.13"
click at [887, 296] on icon "button" at bounding box center [894, 293] width 14 height 14
click at [624, 395] on span "**** 1001" at bounding box center [618, 388] width 48 height 16
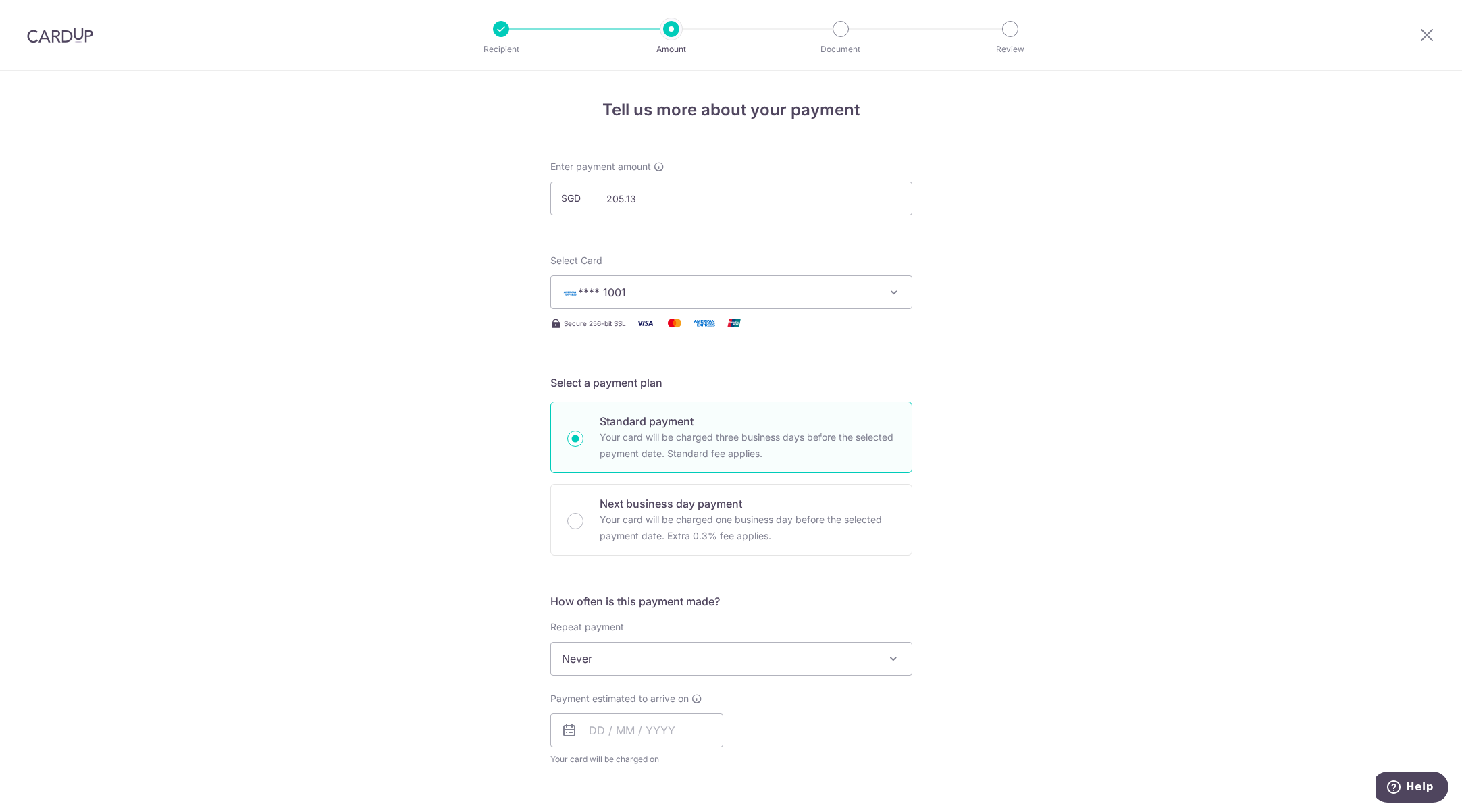
click at [888, 666] on span "Never" at bounding box center [731, 658] width 362 height 34
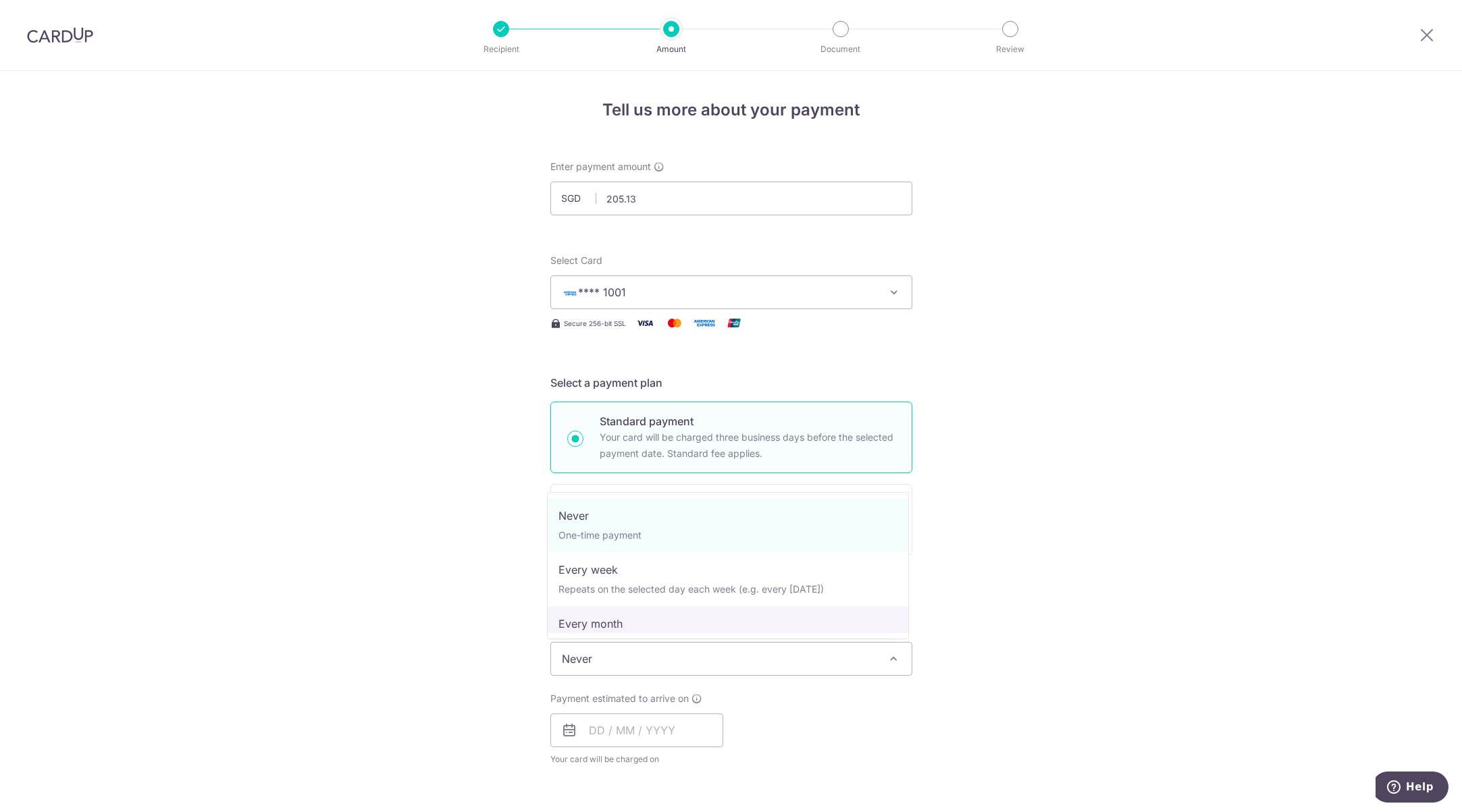
select select "3"
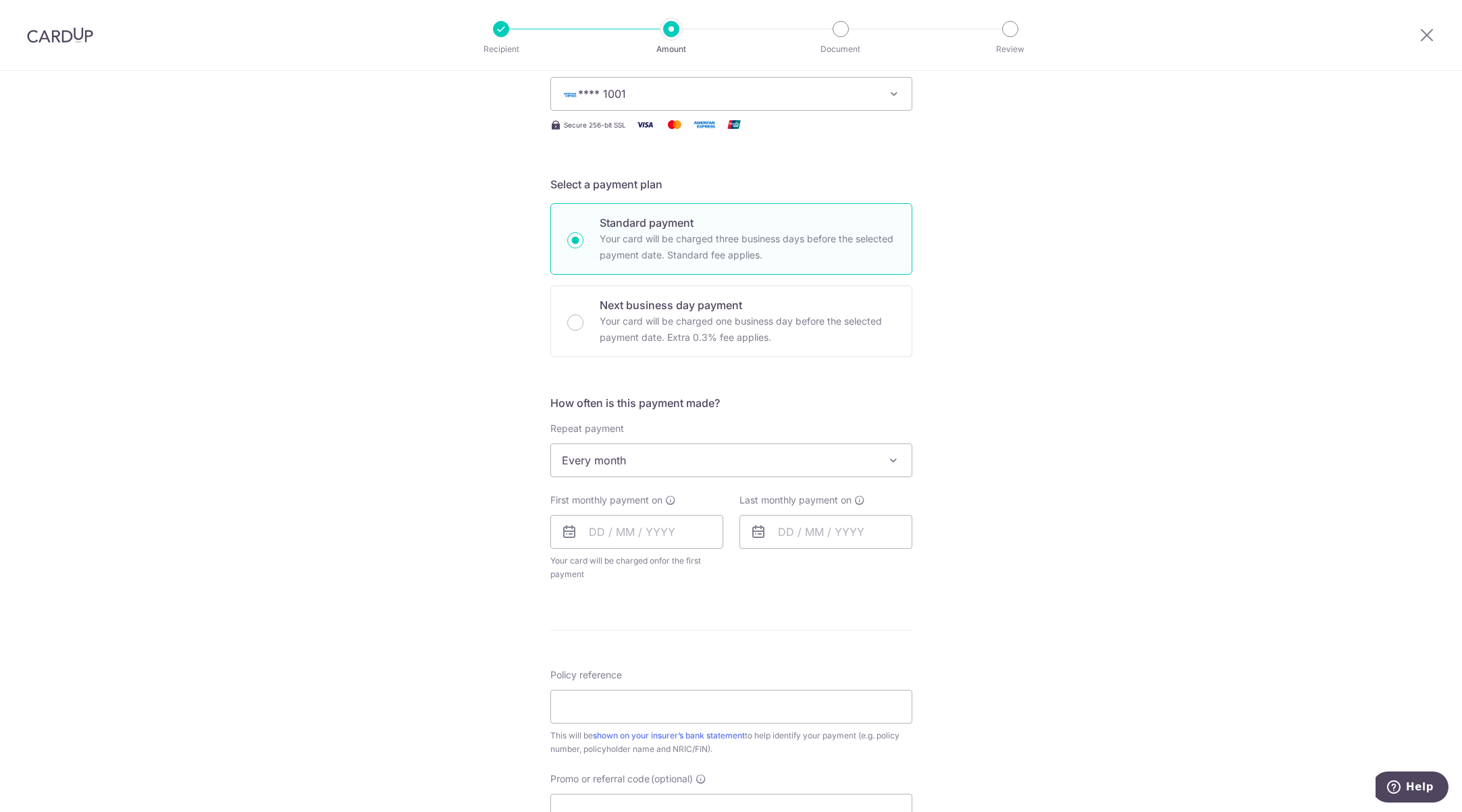
scroll to position [202, 0]
click at [639, 529] on input "text" at bounding box center [636, 527] width 173 height 34
click at [597, 731] on link "29" at bounding box center [605, 731] width 21 height 21
type input "[DATE]"
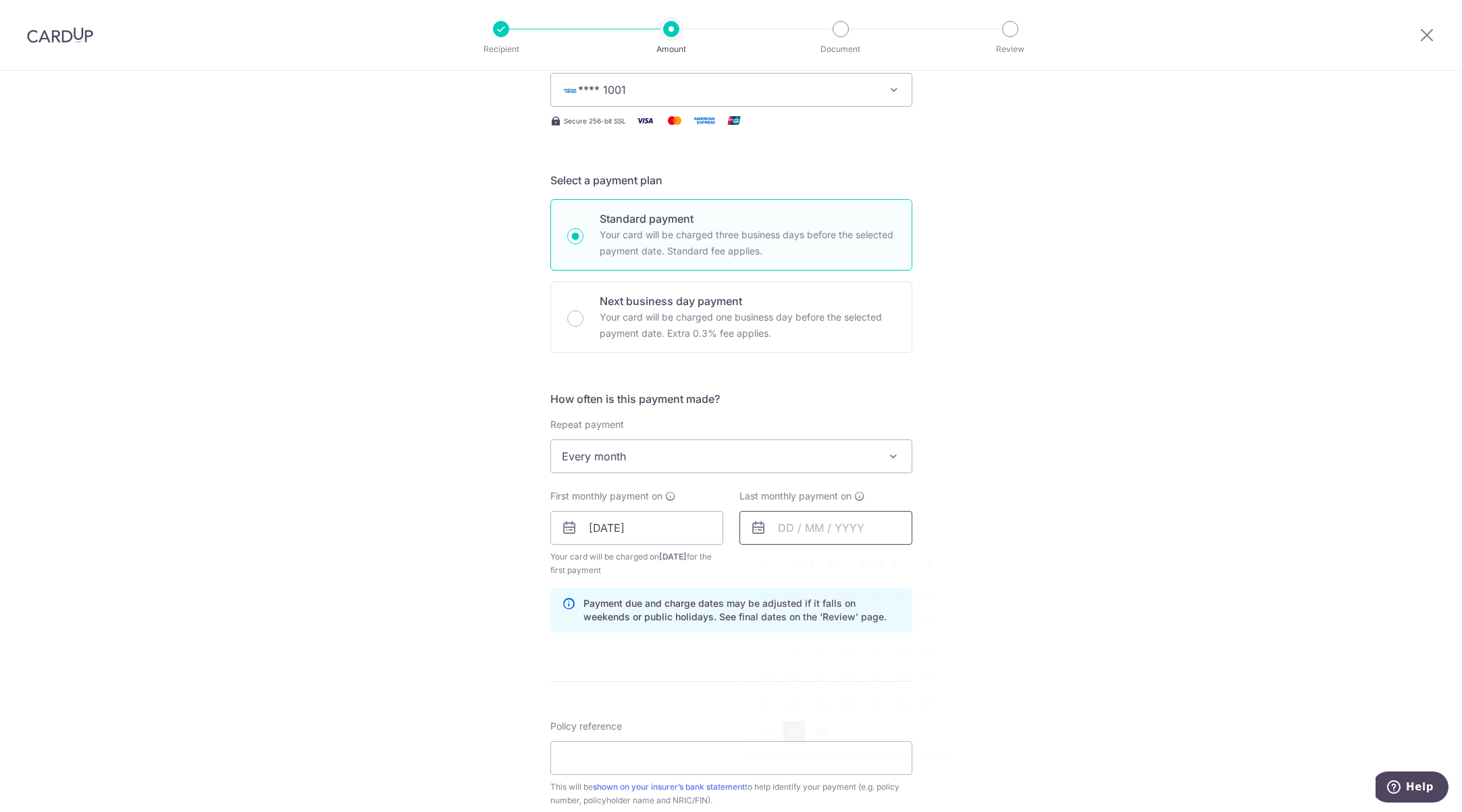
click at [848, 526] on input "text" at bounding box center [826, 527] width 173 height 34
click at [928, 564] on link "Next" at bounding box center [930, 564] width 16 height 16
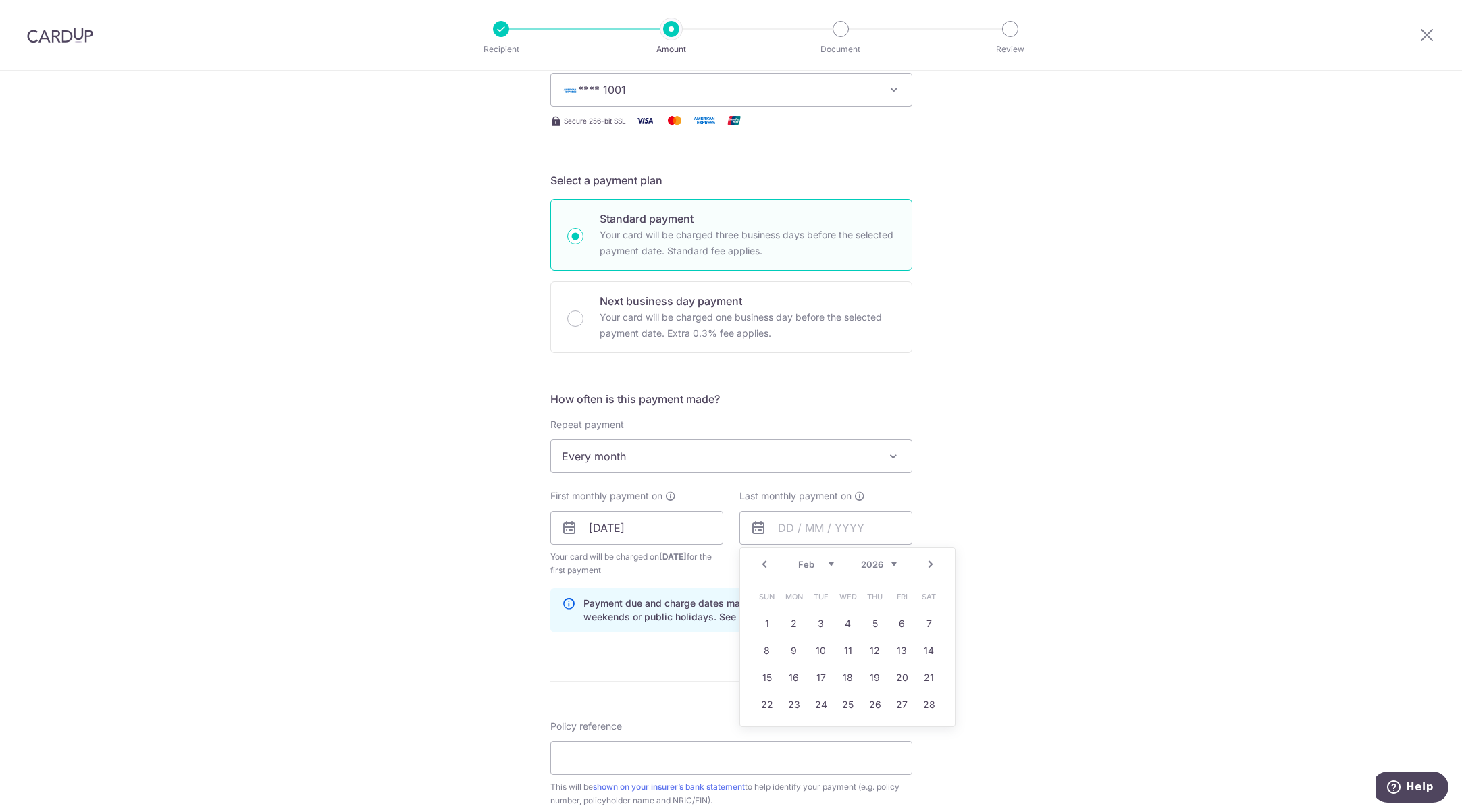
click at [927, 564] on link "Next" at bounding box center [930, 564] width 16 height 16
click at [927, 564] on link "Next" at bounding box center [930, 564] width 16 height 16
click at [796, 734] on link "29" at bounding box center [794, 731] width 21 height 21
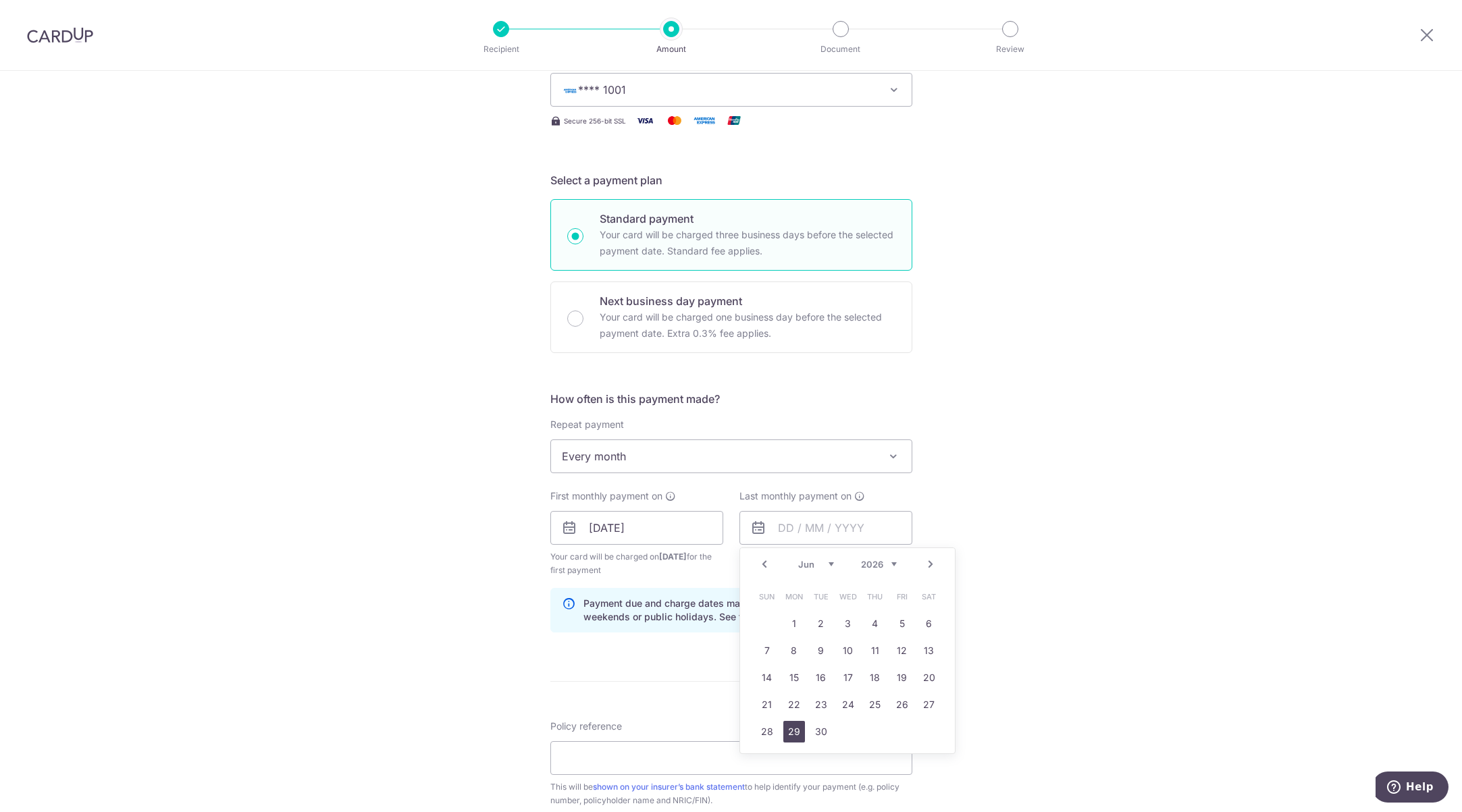
type input "29/06/2026"
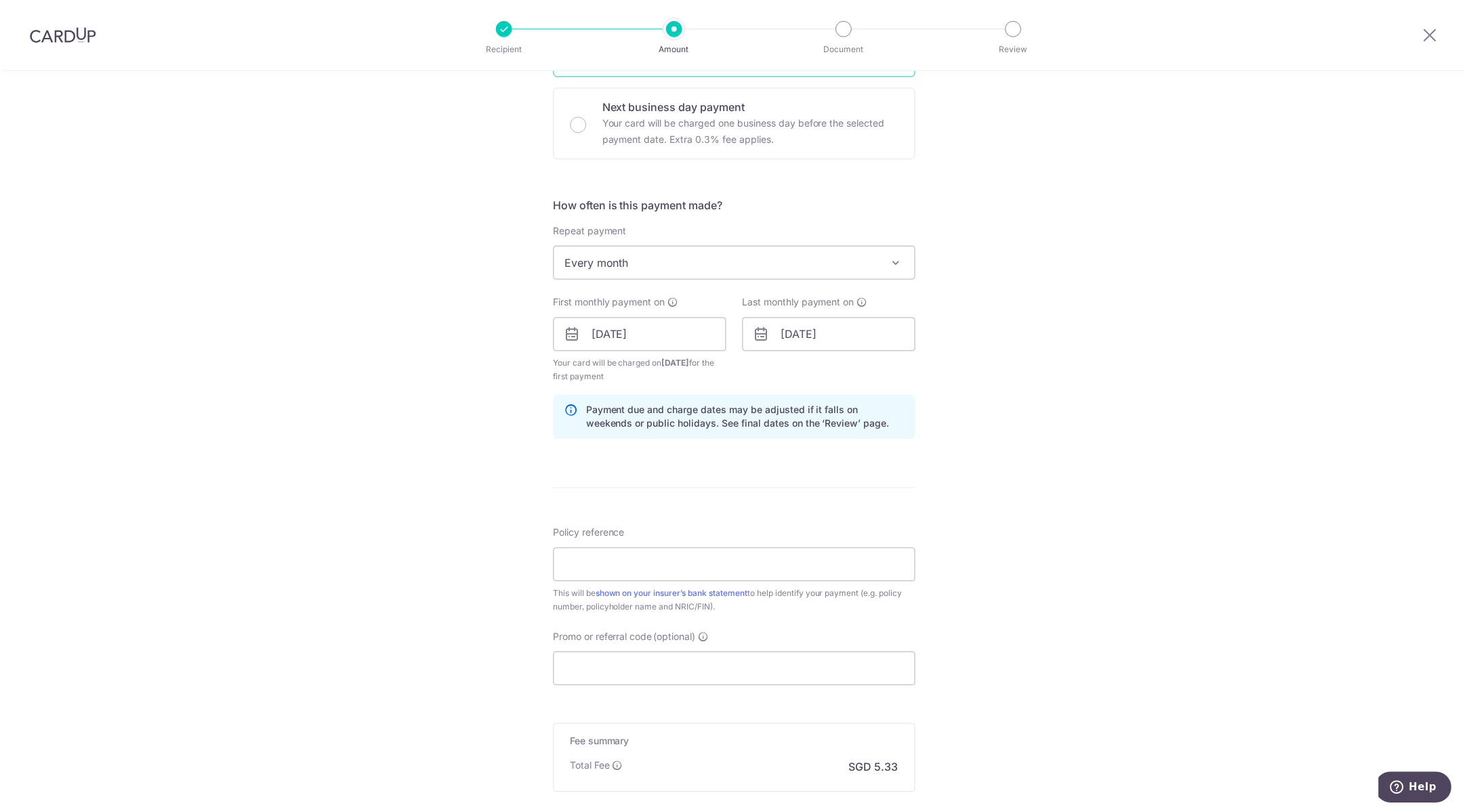
scroll to position [474, 0]
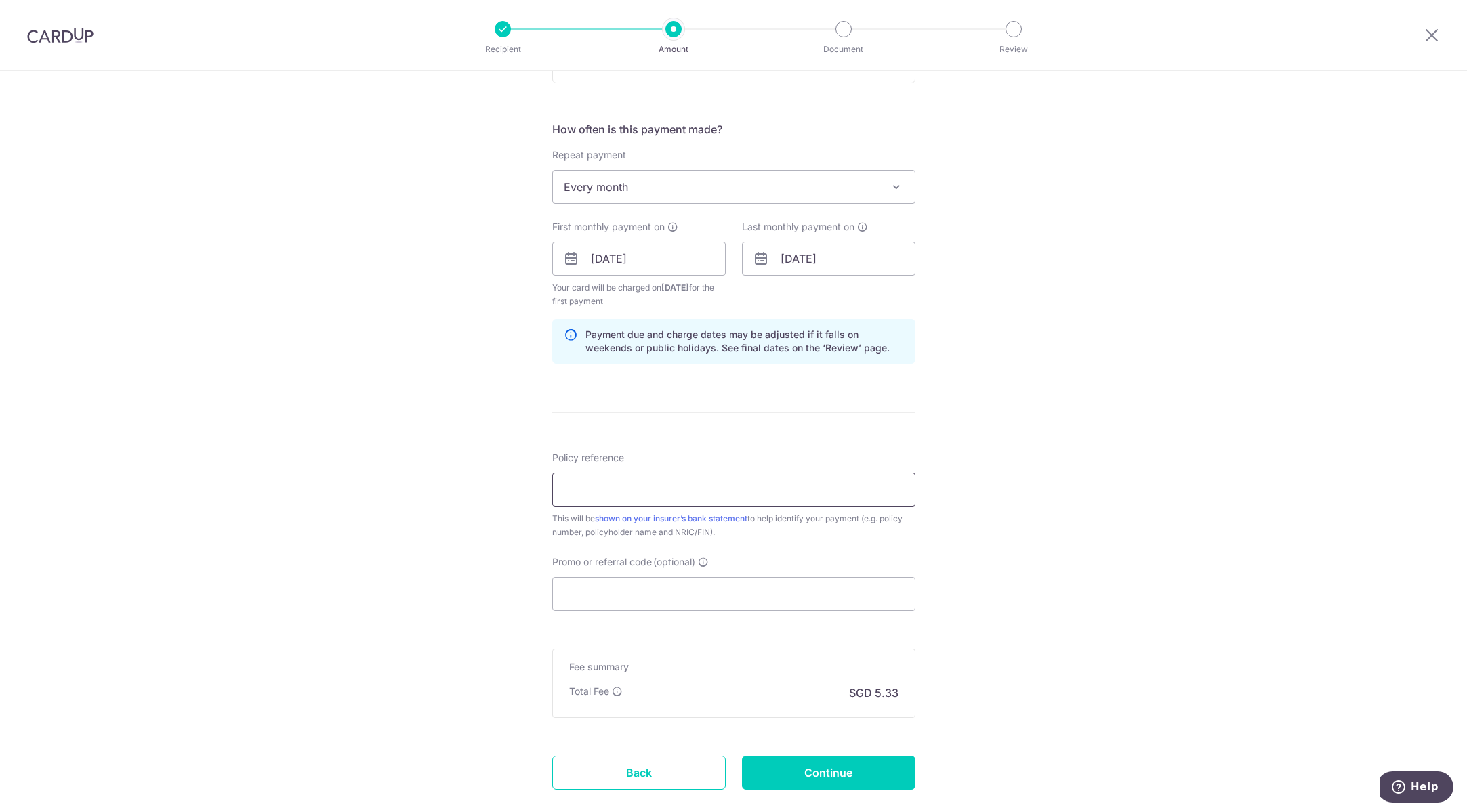
click at [639, 495] on input "Policy reference" at bounding box center [734, 489] width 363 height 34
paste input "40617581"
type input "40617581"
click at [1035, 541] on div "Tell us more about your payment Enter payment amount SGD 205.13 205.13 Select C…" at bounding box center [734, 244] width 1467 height 1294
click at [561, 492] on input "40617581" at bounding box center [734, 489] width 363 height 34
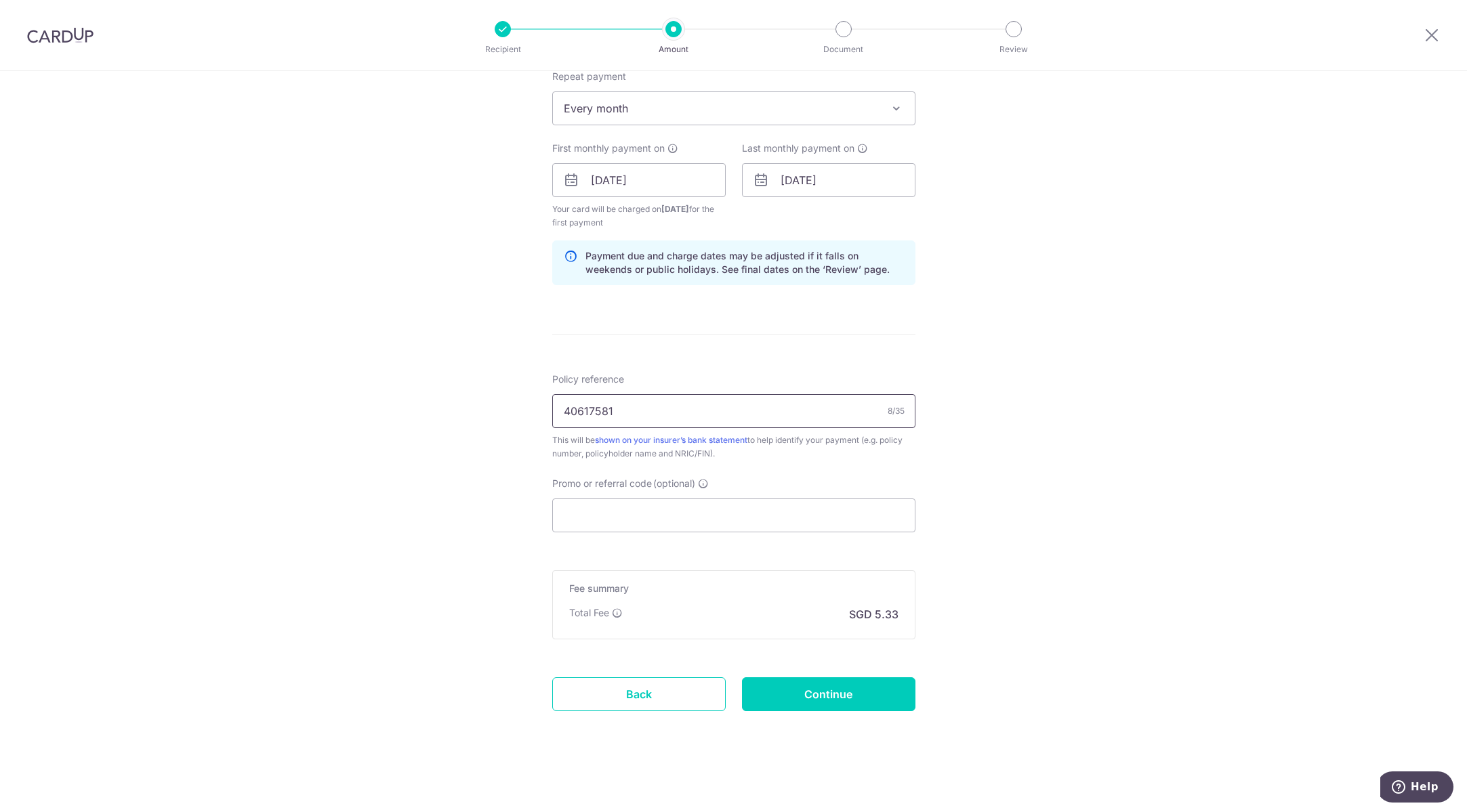
scroll to position [553, 0]
click at [839, 698] on input "Continue" at bounding box center [828, 693] width 173 height 34
type input "Create Schedule"
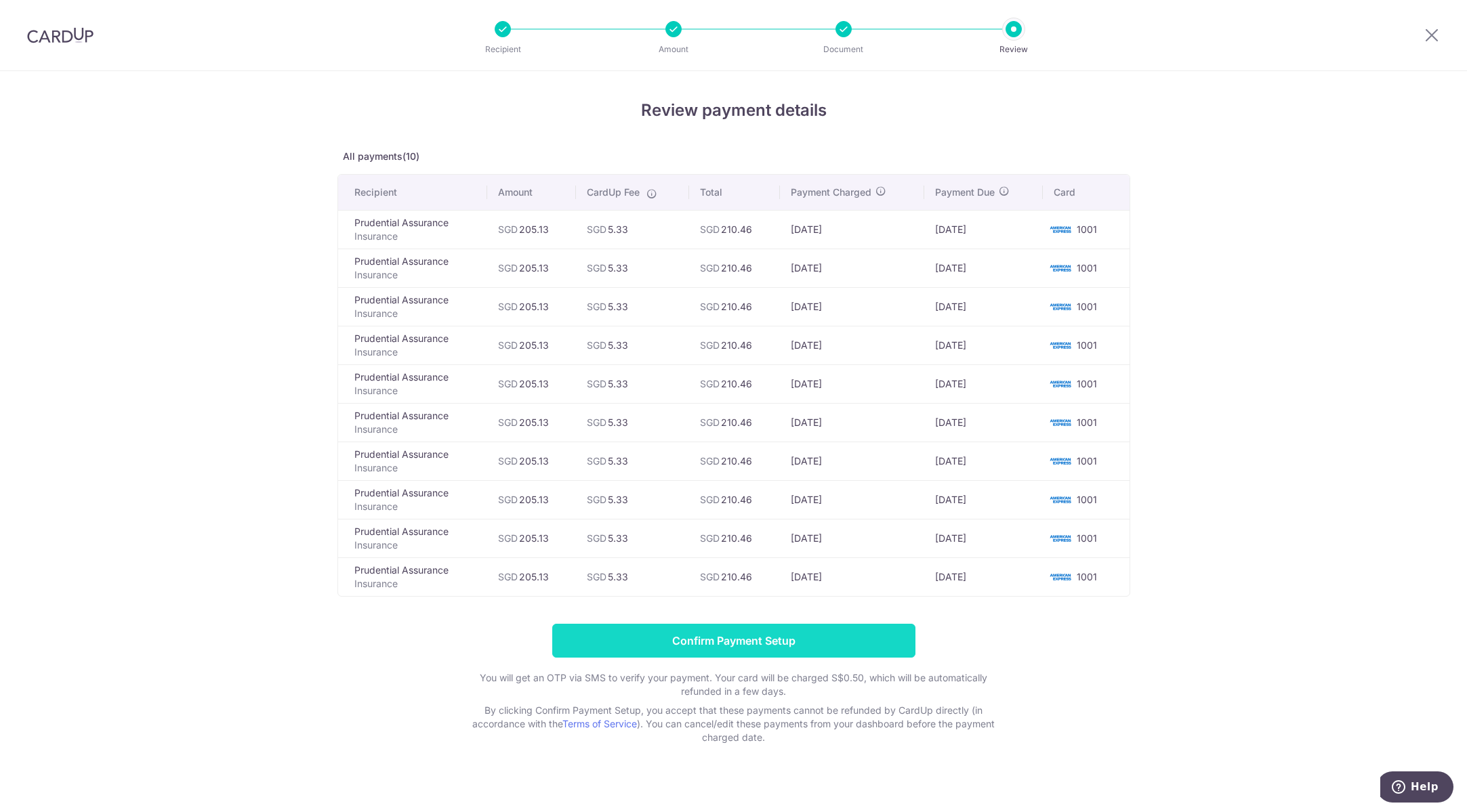
click at [804, 644] on input "Confirm Payment Setup" at bounding box center [734, 640] width 363 height 34
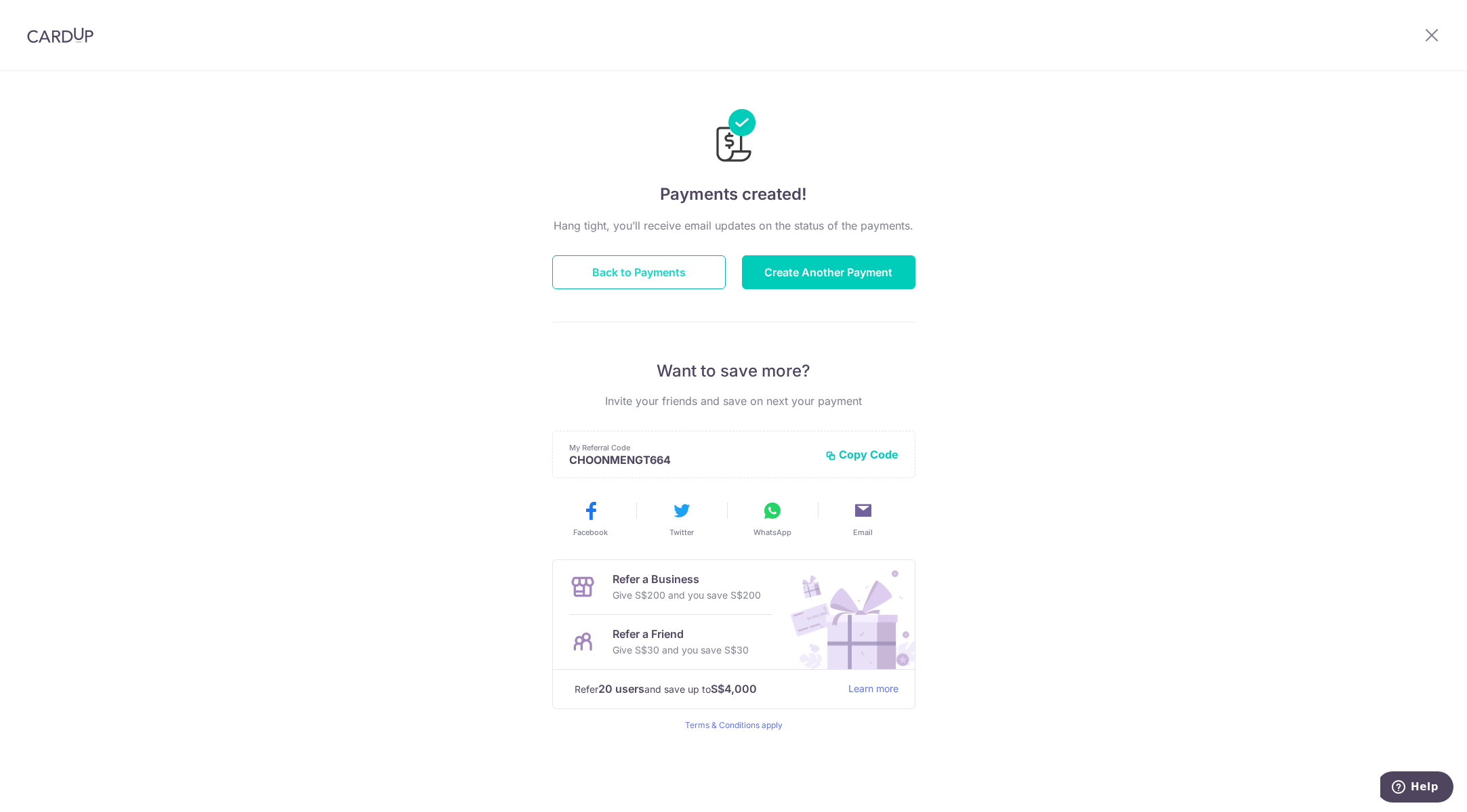
click at [637, 271] on button "Back to Payments" at bounding box center [639, 272] width 173 height 34
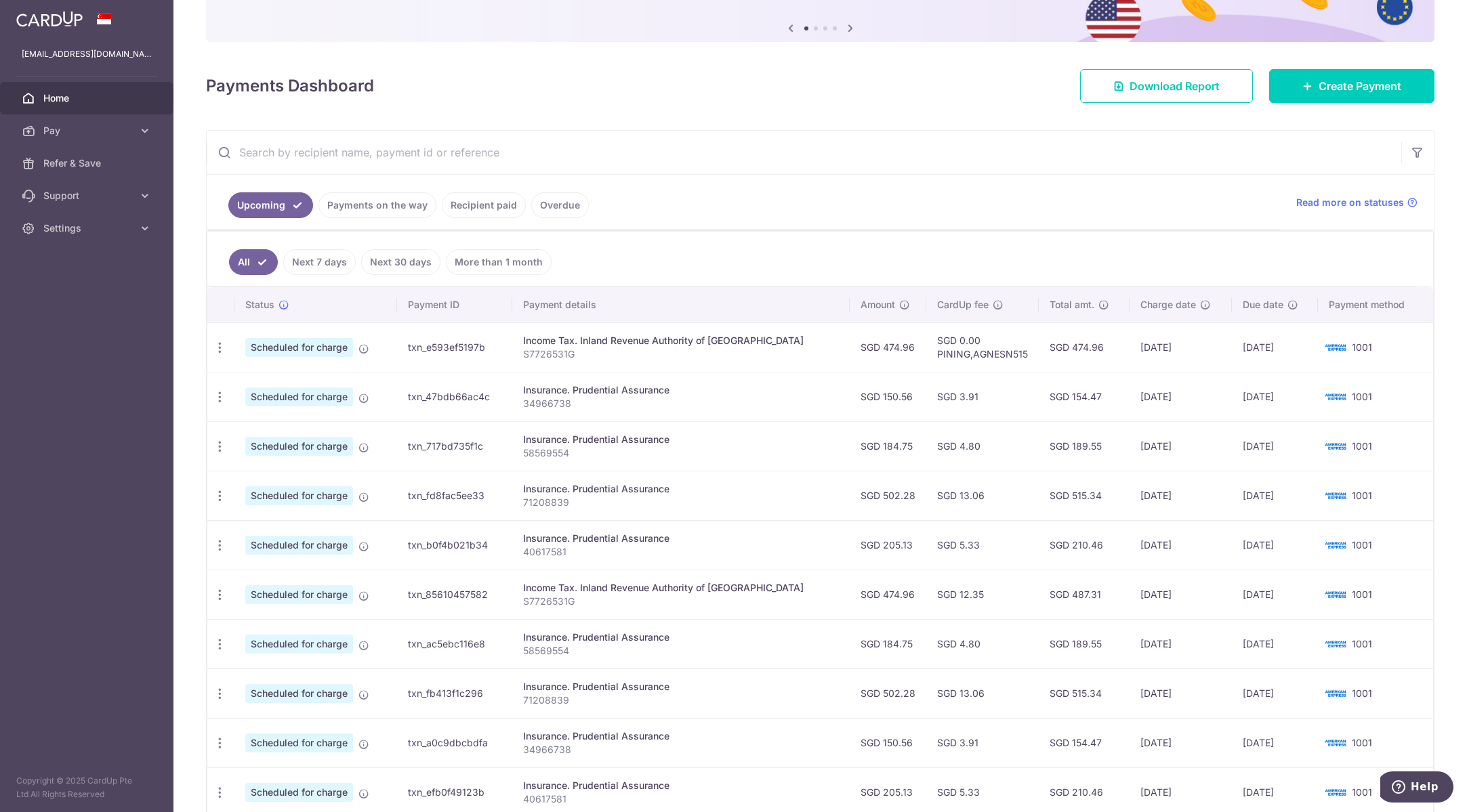
scroll to position [136, 0]
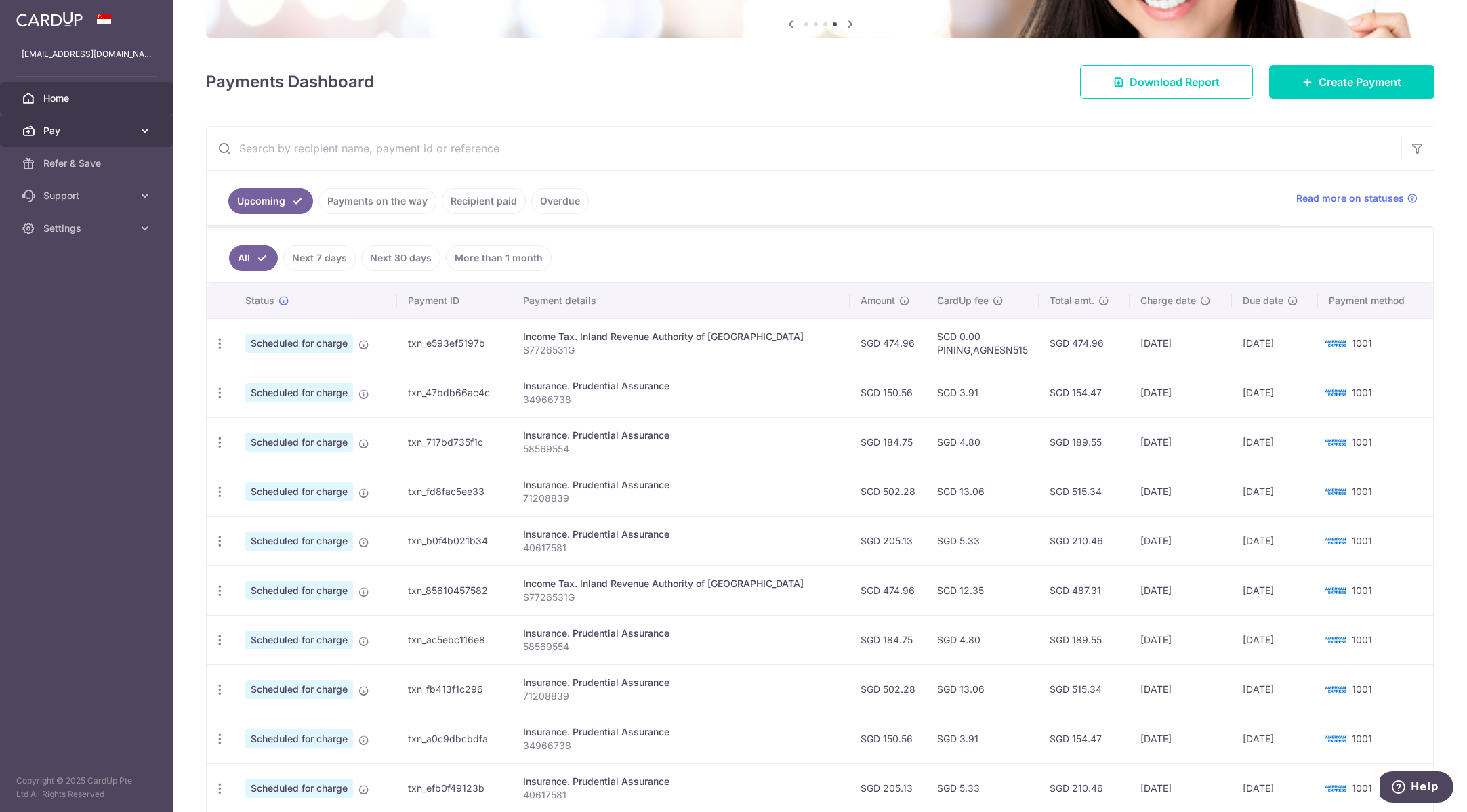
click at [56, 125] on span "Pay" at bounding box center [88, 131] width 89 height 14
click at [78, 164] on span "Payments" at bounding box center [88, 163] width 89 height 14
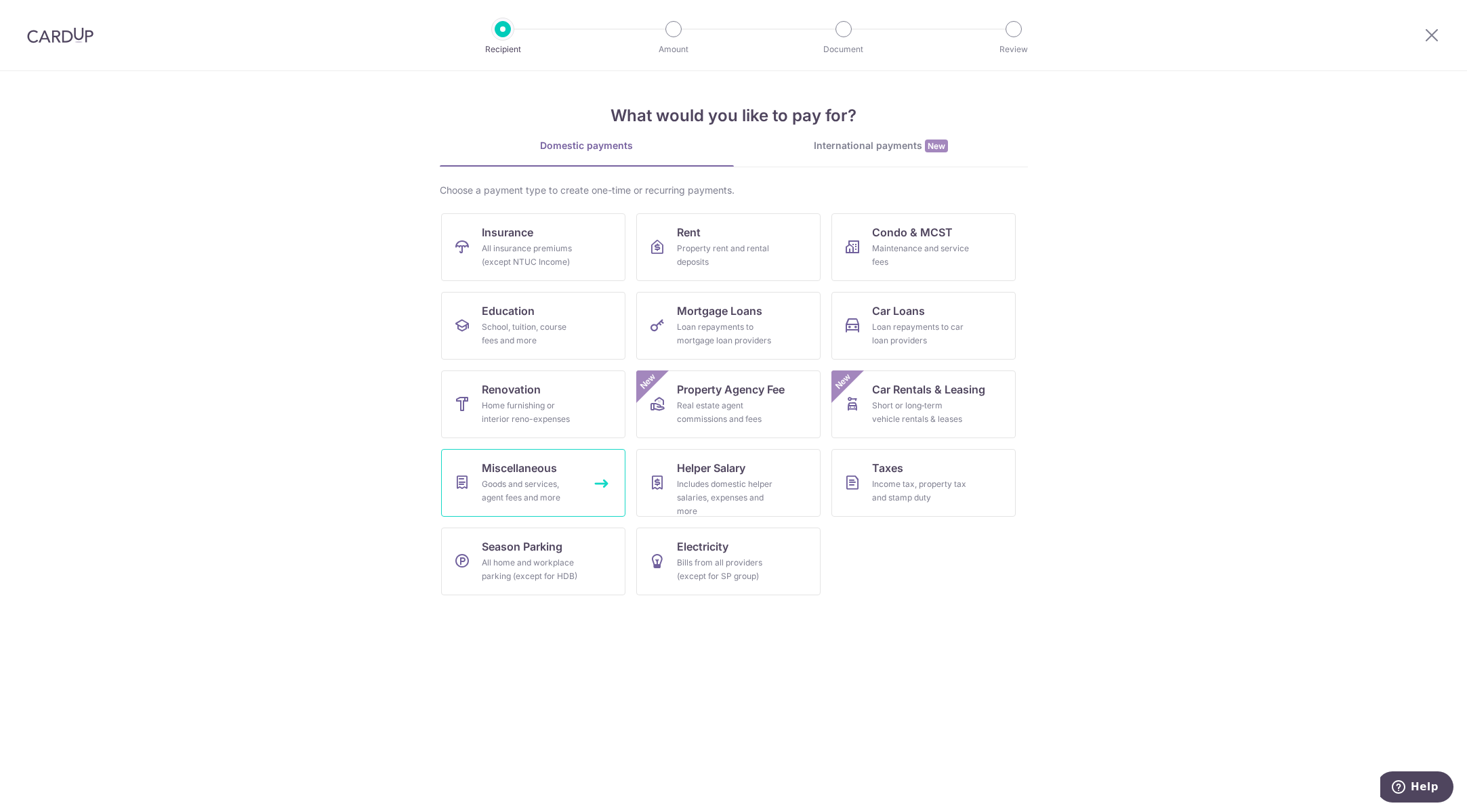
click at [556, 487] on div "Goods and services, agent fees and more" at bounding box center [530, 491] width 98 height 27
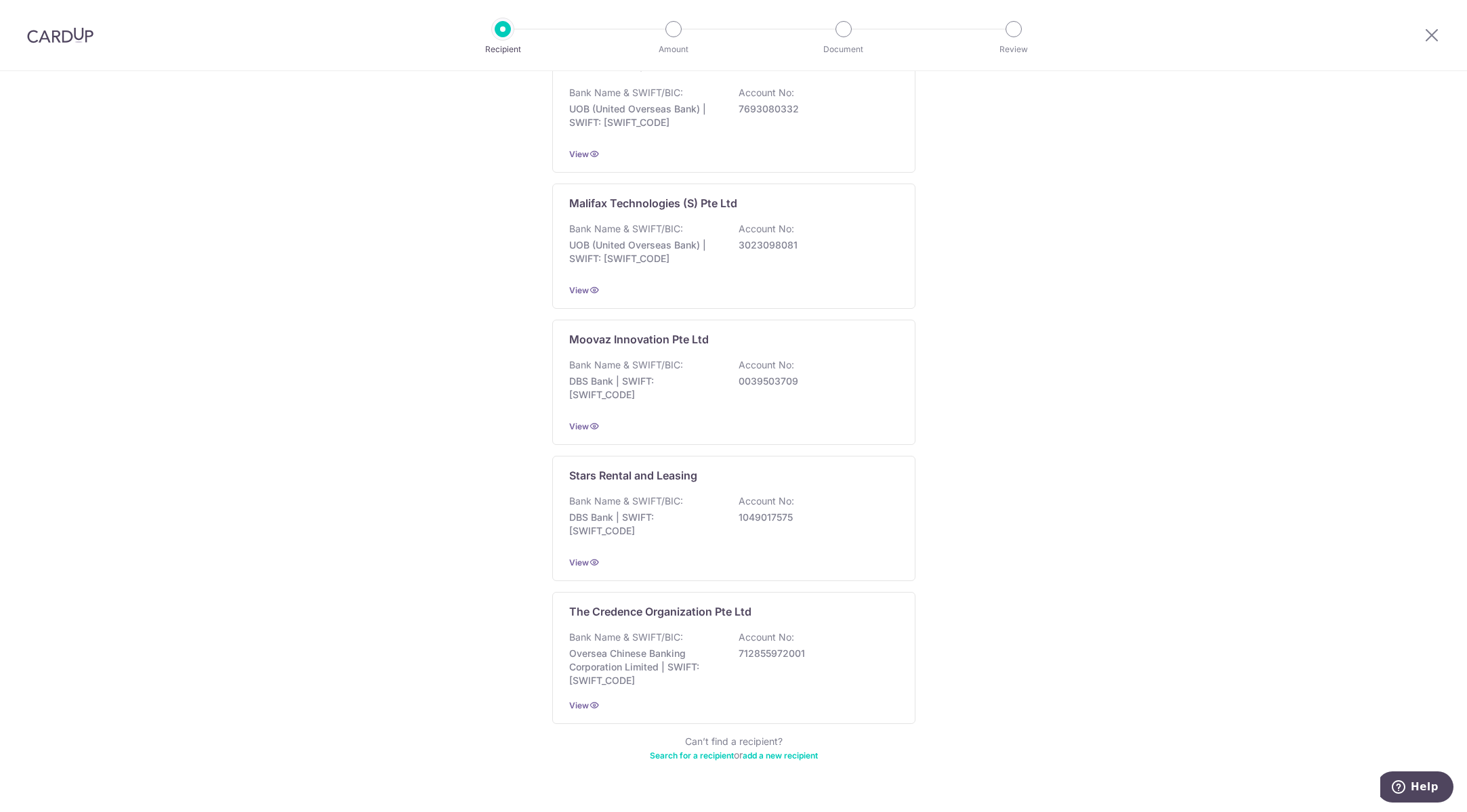
scroll to position [66, 0]
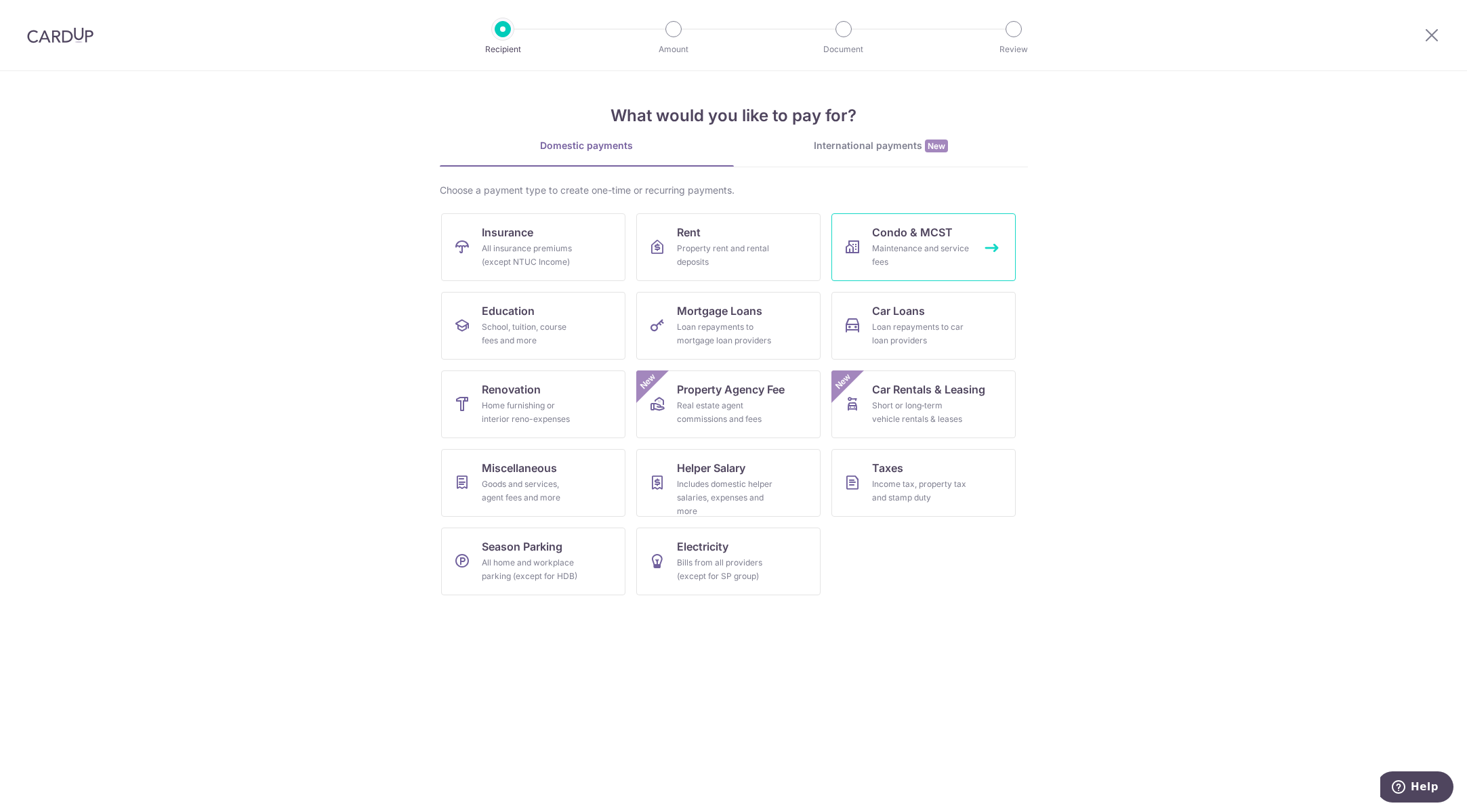
click at [932, 254] on div "Maintenance and service fees" at bounding box center [921, 255] width 98 height 27
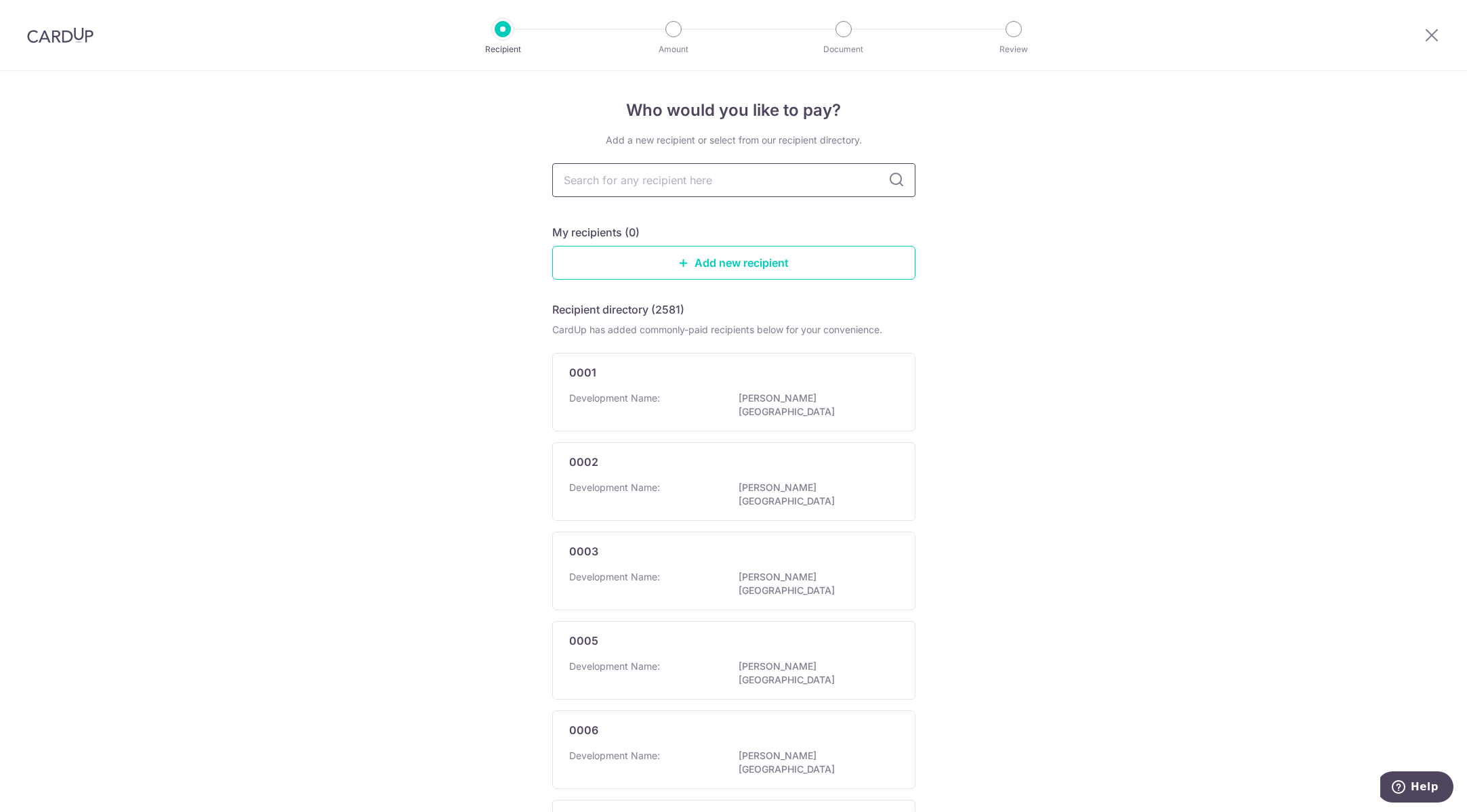
click at [758, 177] on input "text" at bounding box center [734, 180] width 363 height 34
type input "hdb"
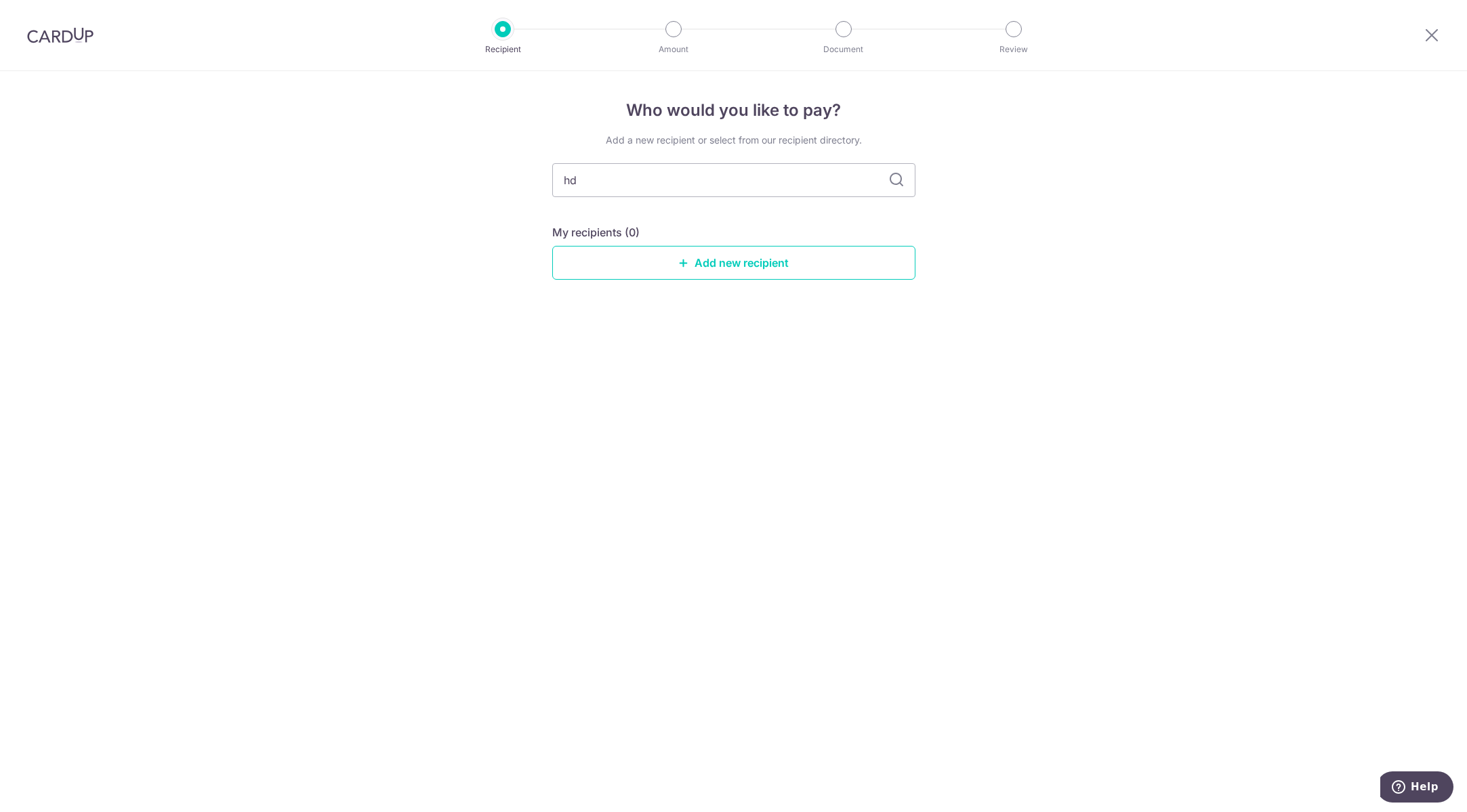
type input "h"
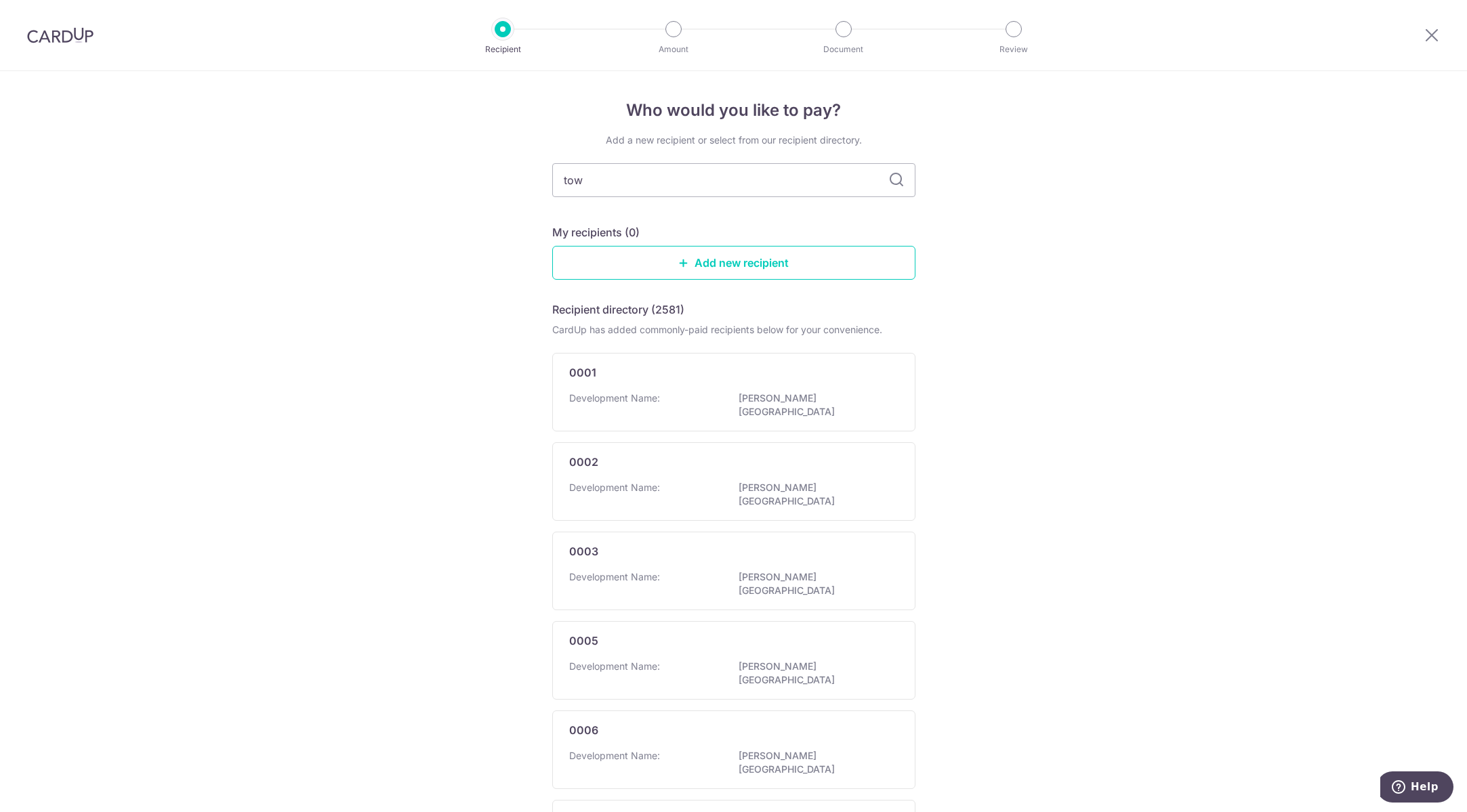
type input "town"
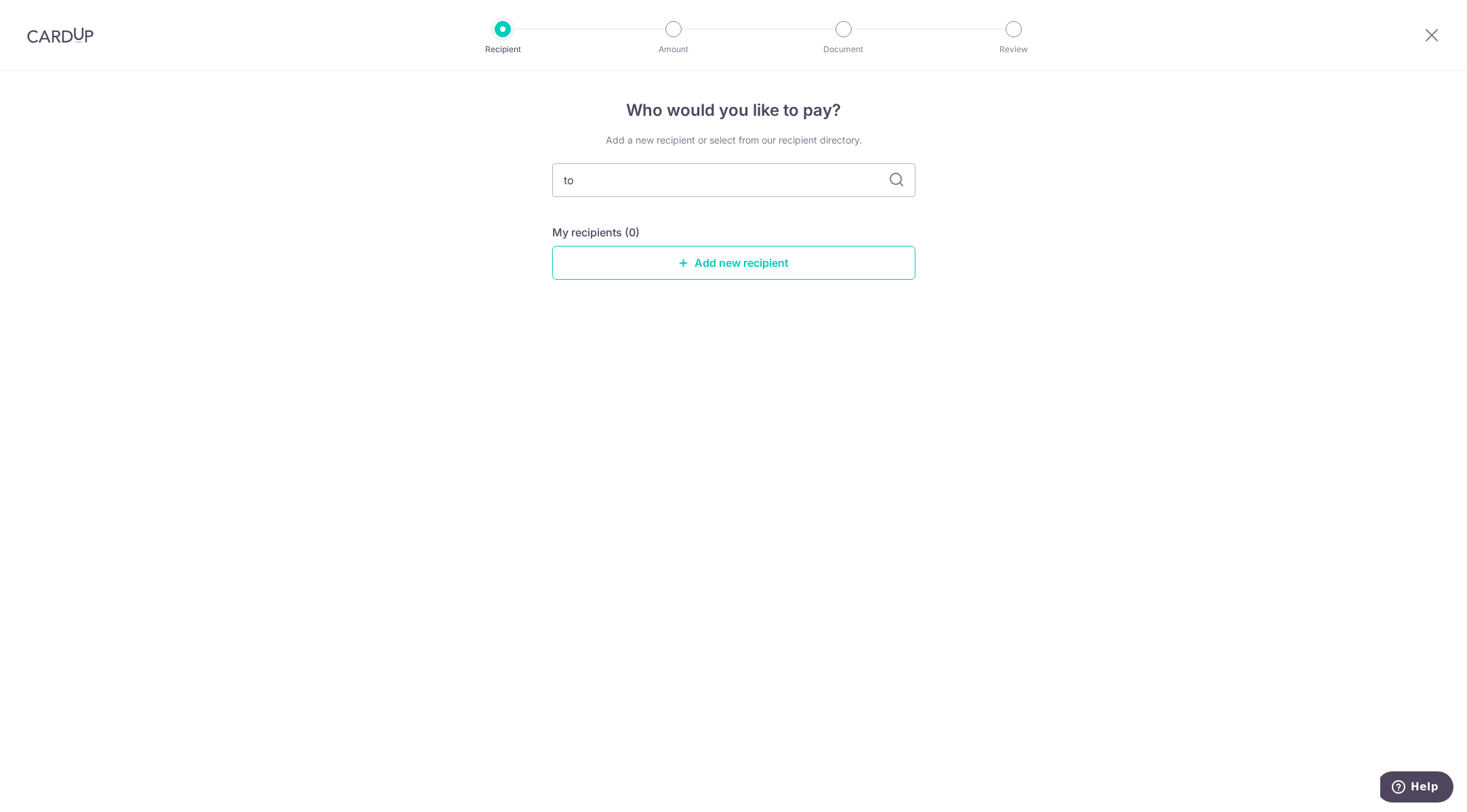
type input "t"
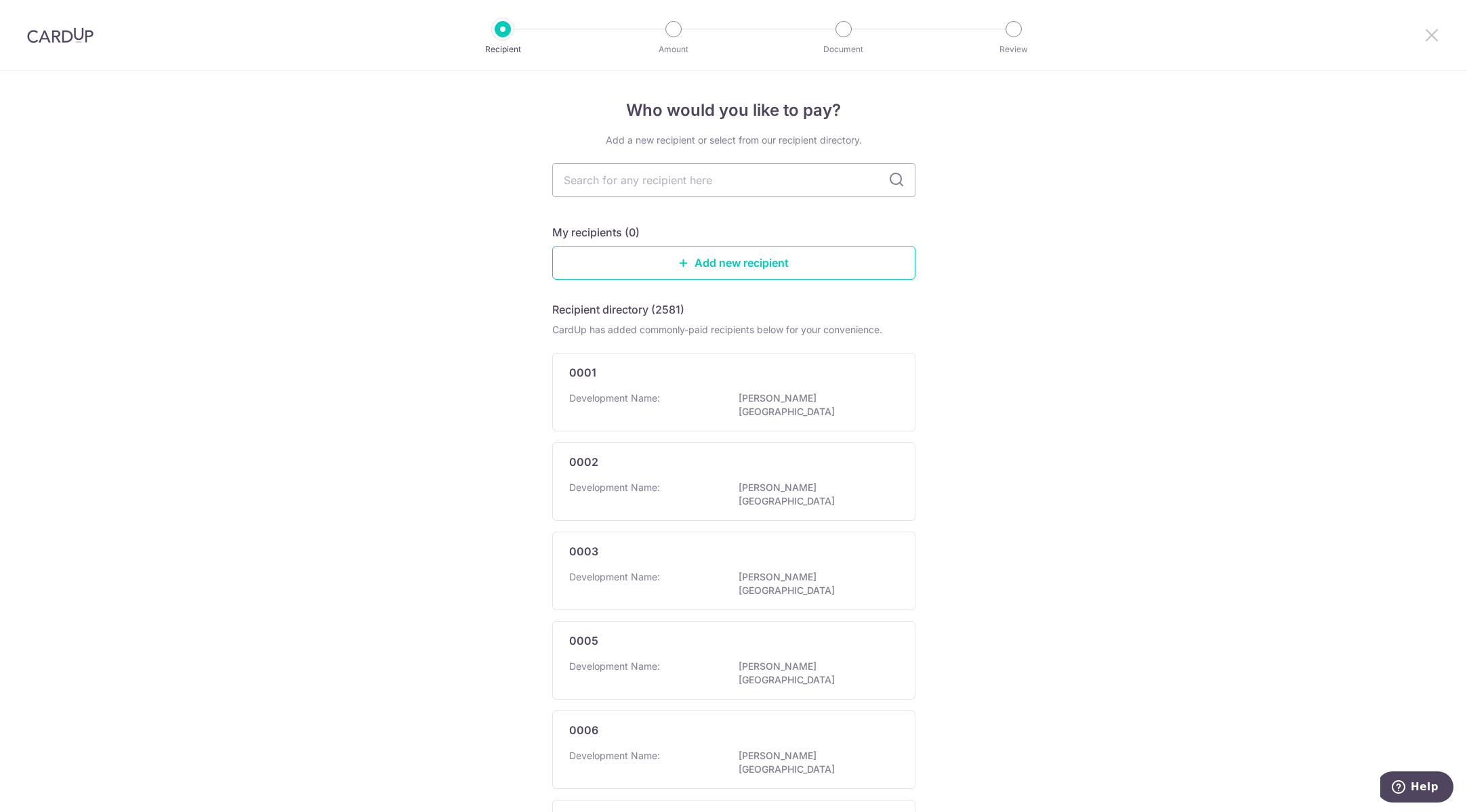
click at [1430, 34] on icon at bounding box center [1431, 35] width 16 height 17
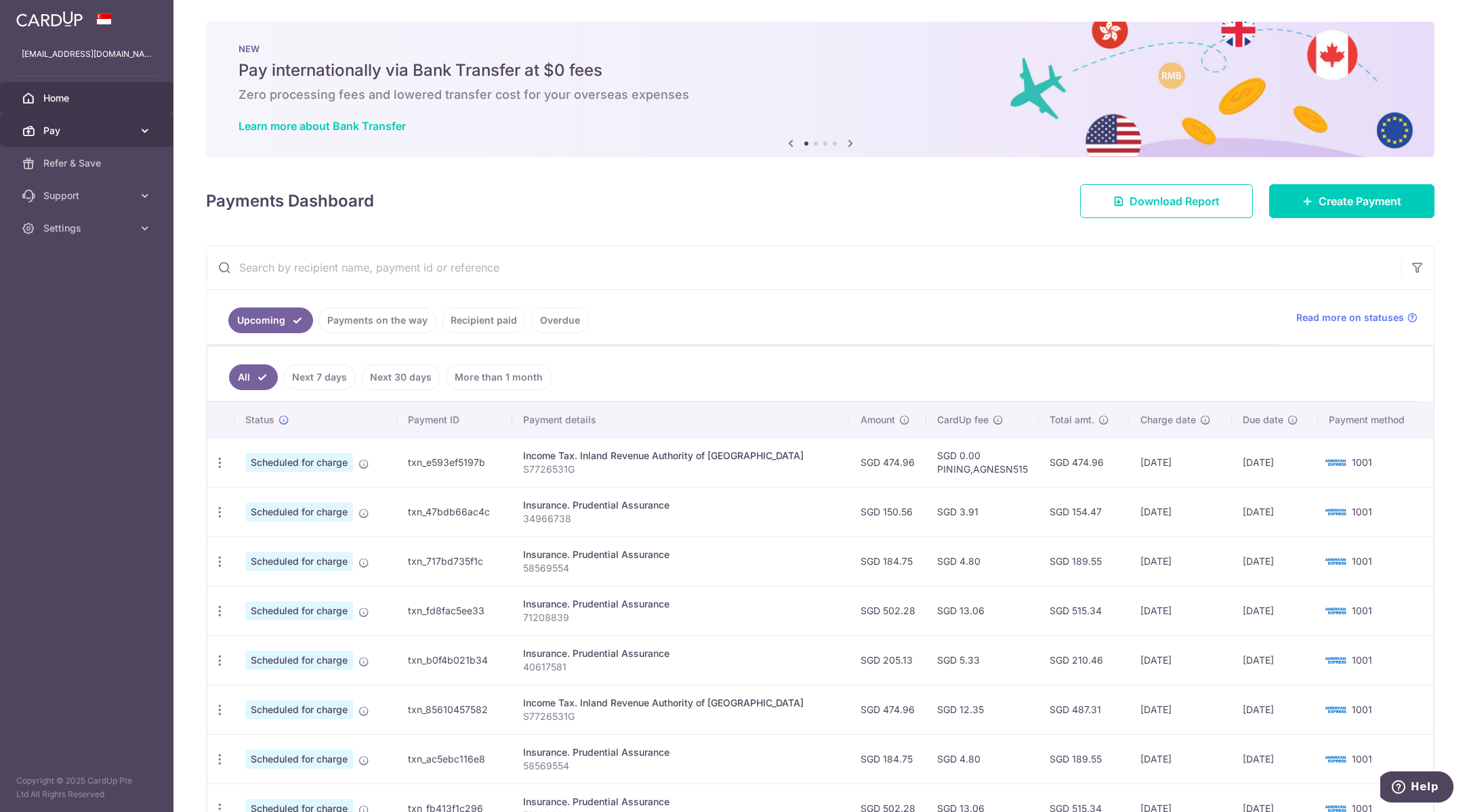
click at [62, 136] on span "Pay" at bounding box center [88, 131] width 89 height 14
click at [79, 157] on span "Payments" at bounding box center [88, 163] width 89 height 14
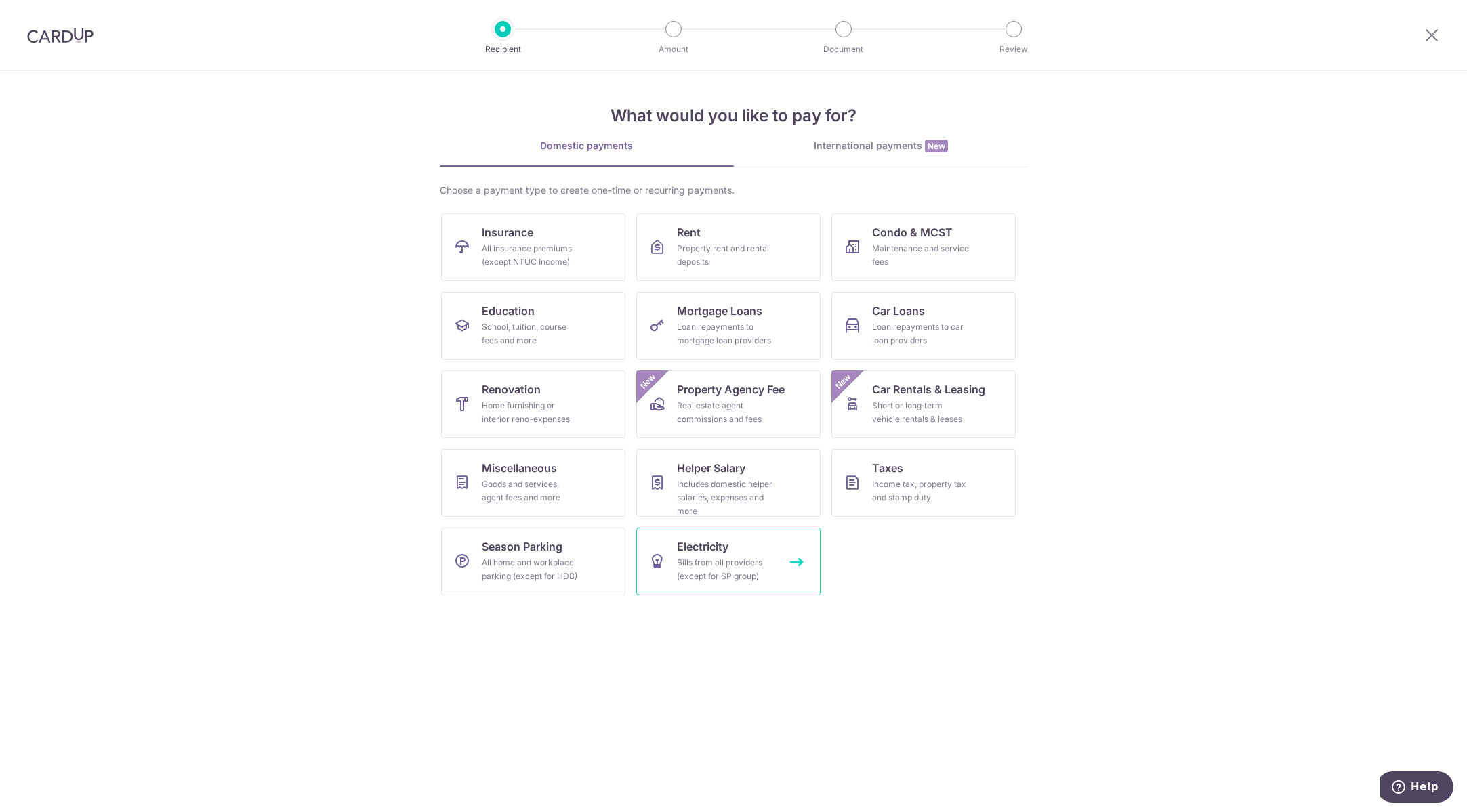
click at [733, 566] on div "Bills from all providers (except for SP group)" at bounding box center [725, 569] width 98 height 27
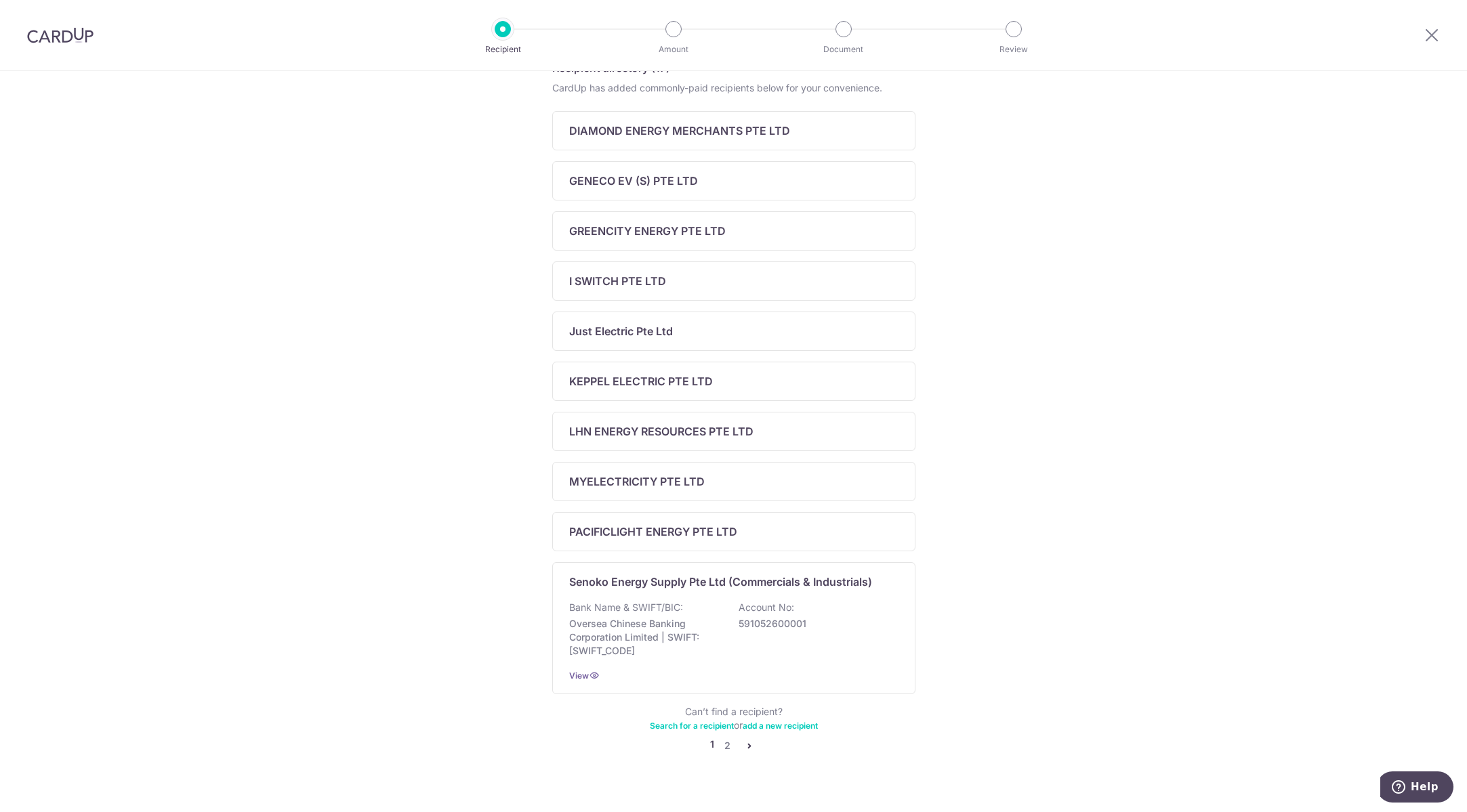
scroll to position [263, 0]
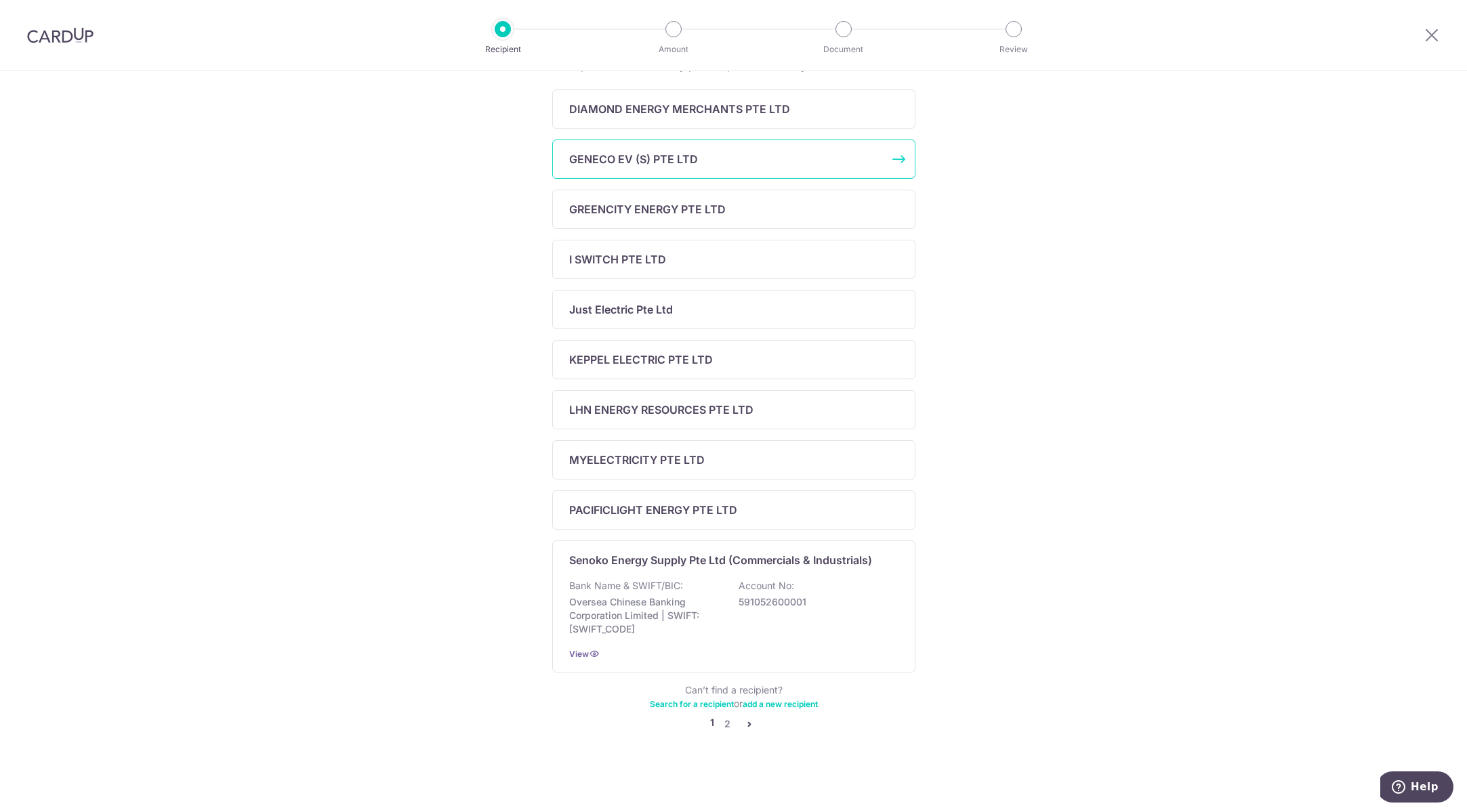
click at [697, 168] on div "GENECO EV (S) PTE LTD" at bounding box center [734, 159] width 363 height 39
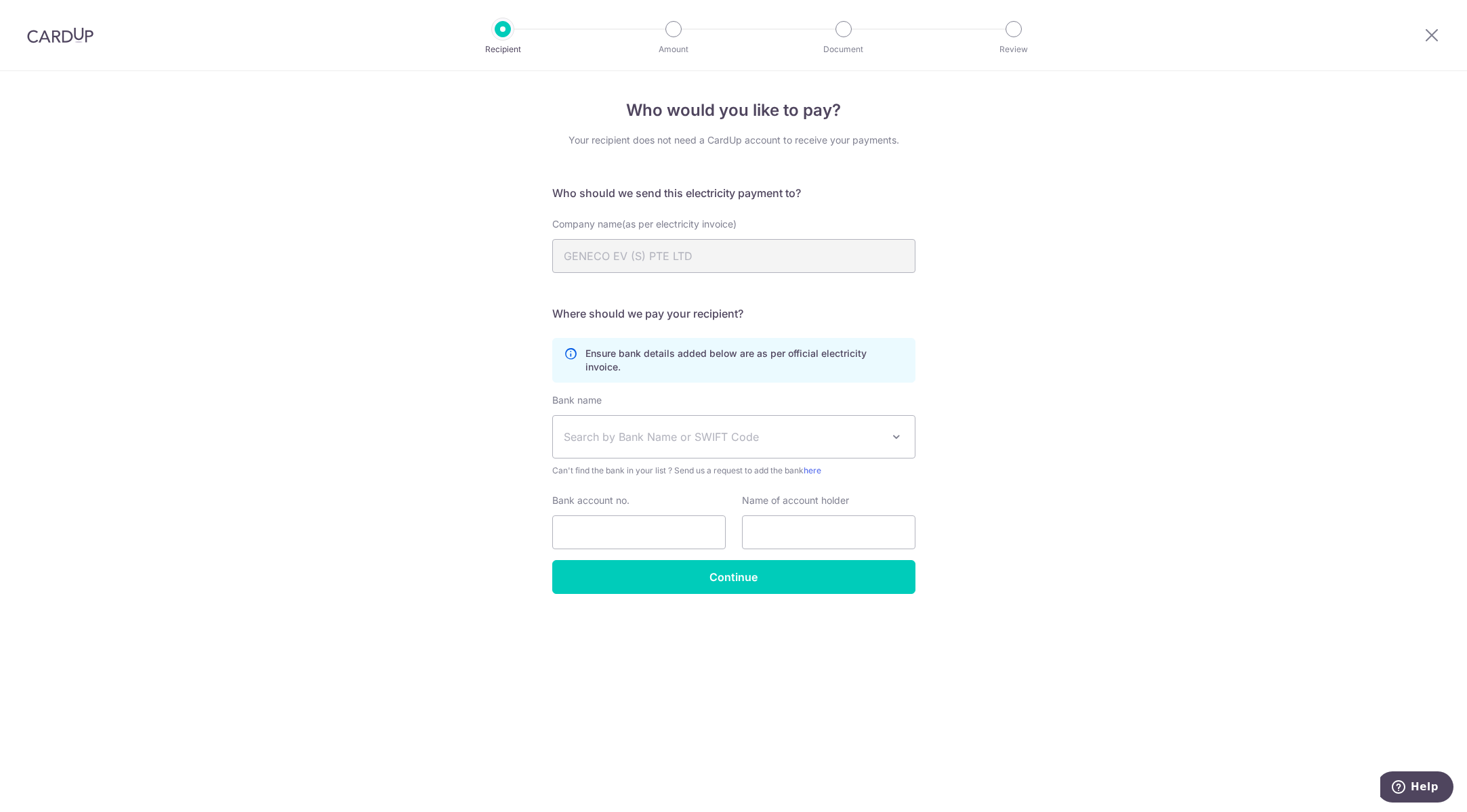
click at [857, 428] on span "Search by Bank Name or SWIFT Code" at bounding box center [723, 436] width 319 height 16
click at [1434, 37] on icon at bounding box center [1431, 35] width 16 height 17
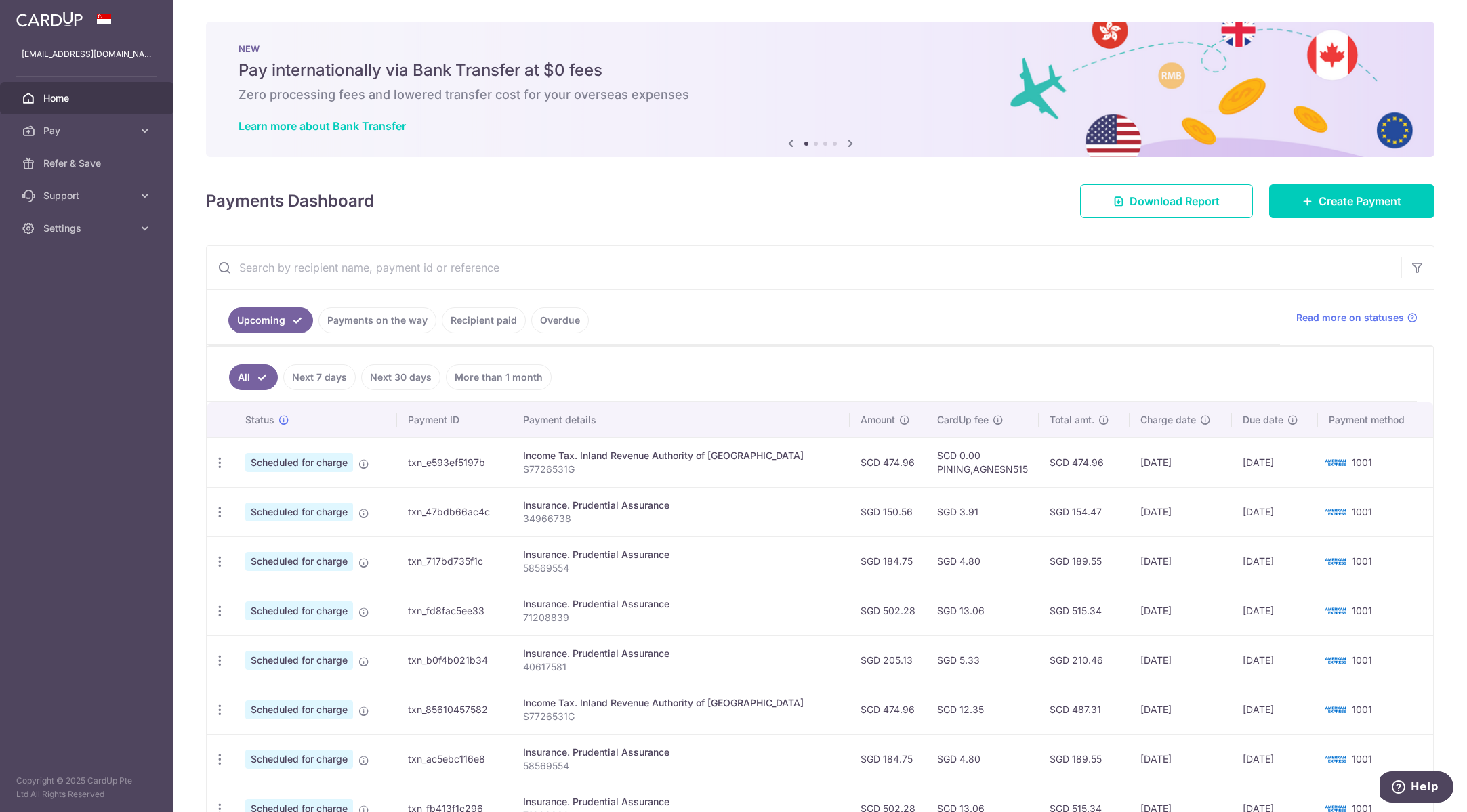
click at [479, 273] on input "text" at bounding box center [803, 267] width 1194 height 44
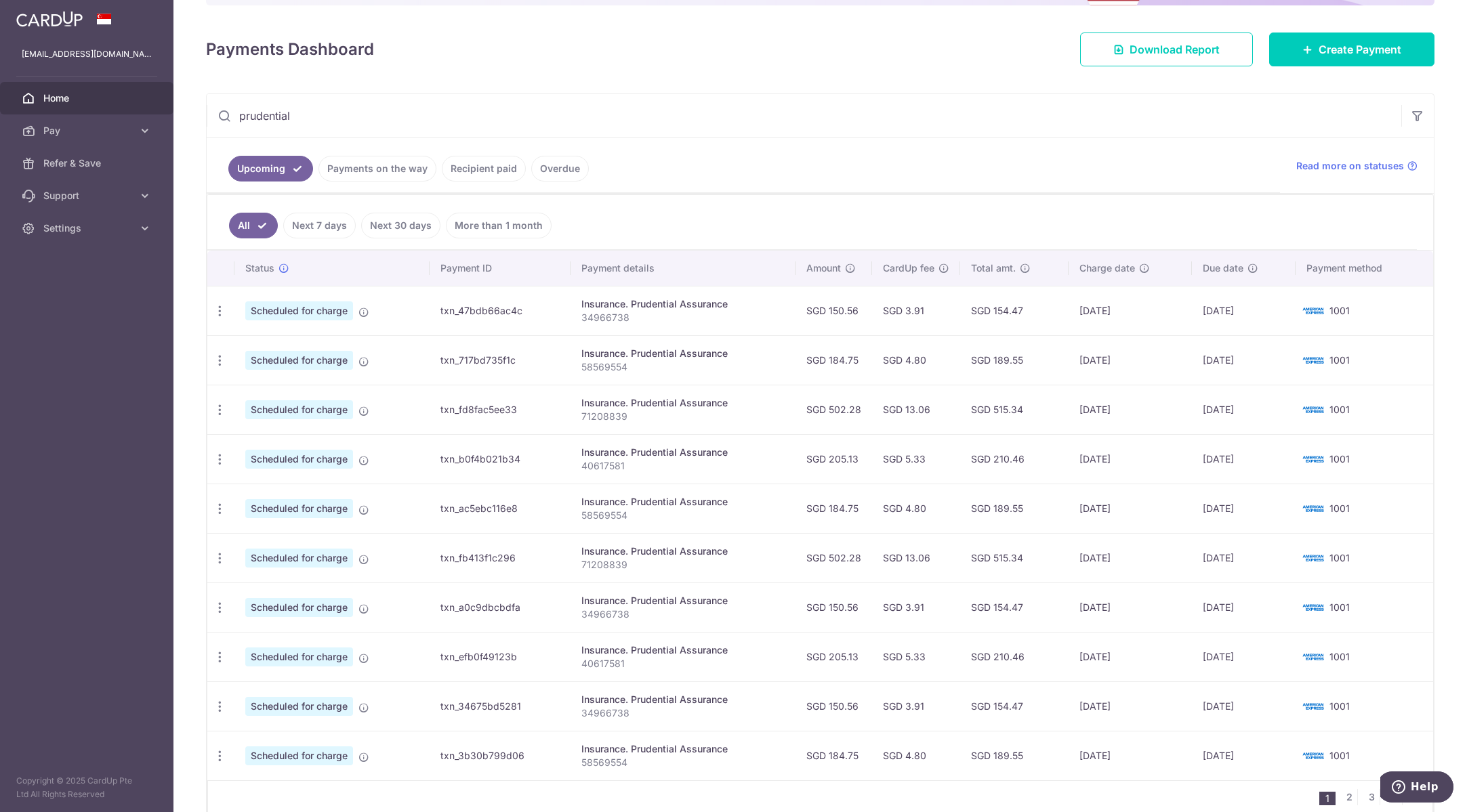
scroll to position [151, 0]
type input "prudential"
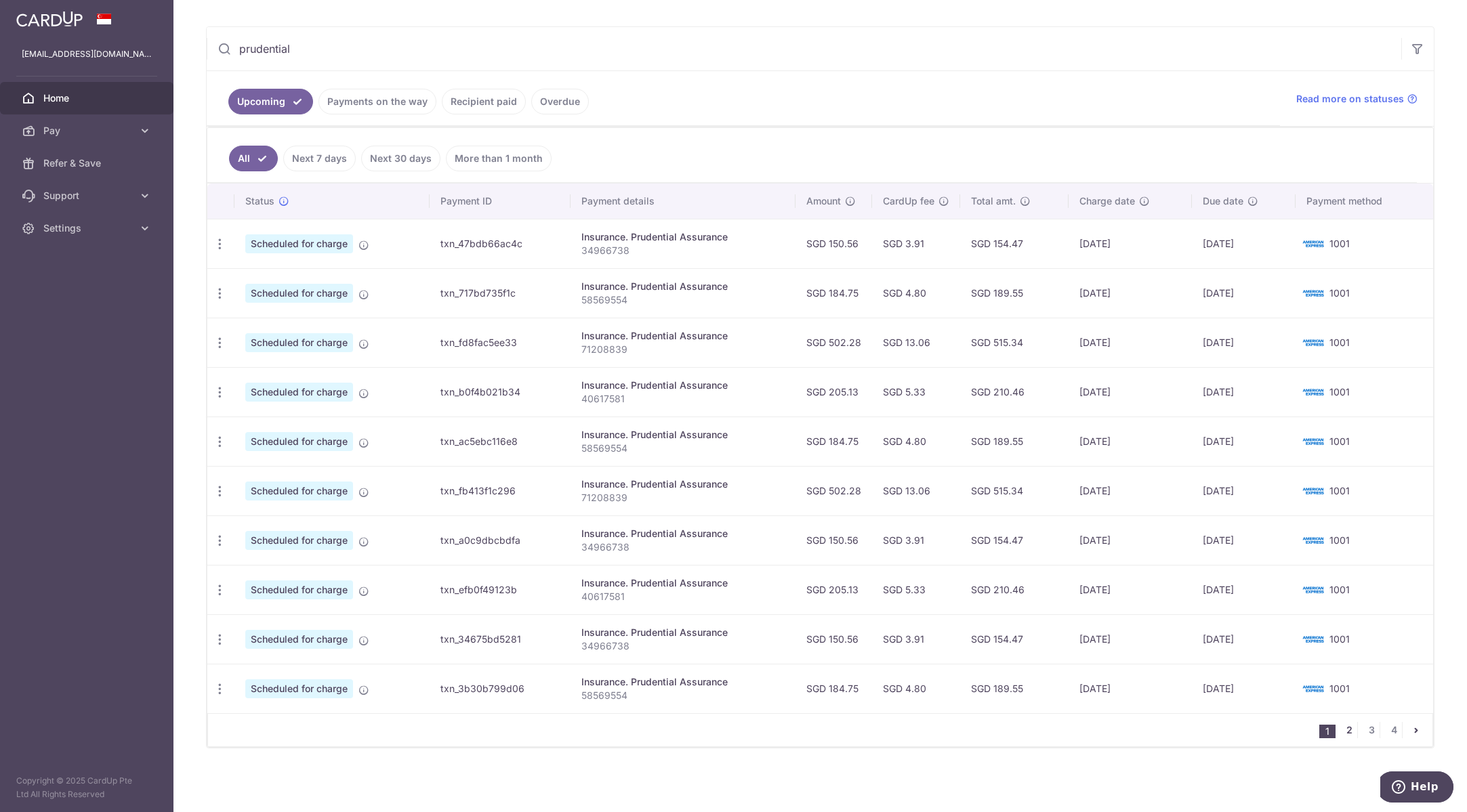
click at [1344, 729] on link "2" at bounding box center [1349, 730] width 16 height 16
click at [1324, 730] on link "1" at bounding box center [1326, 730] width 16 height 16
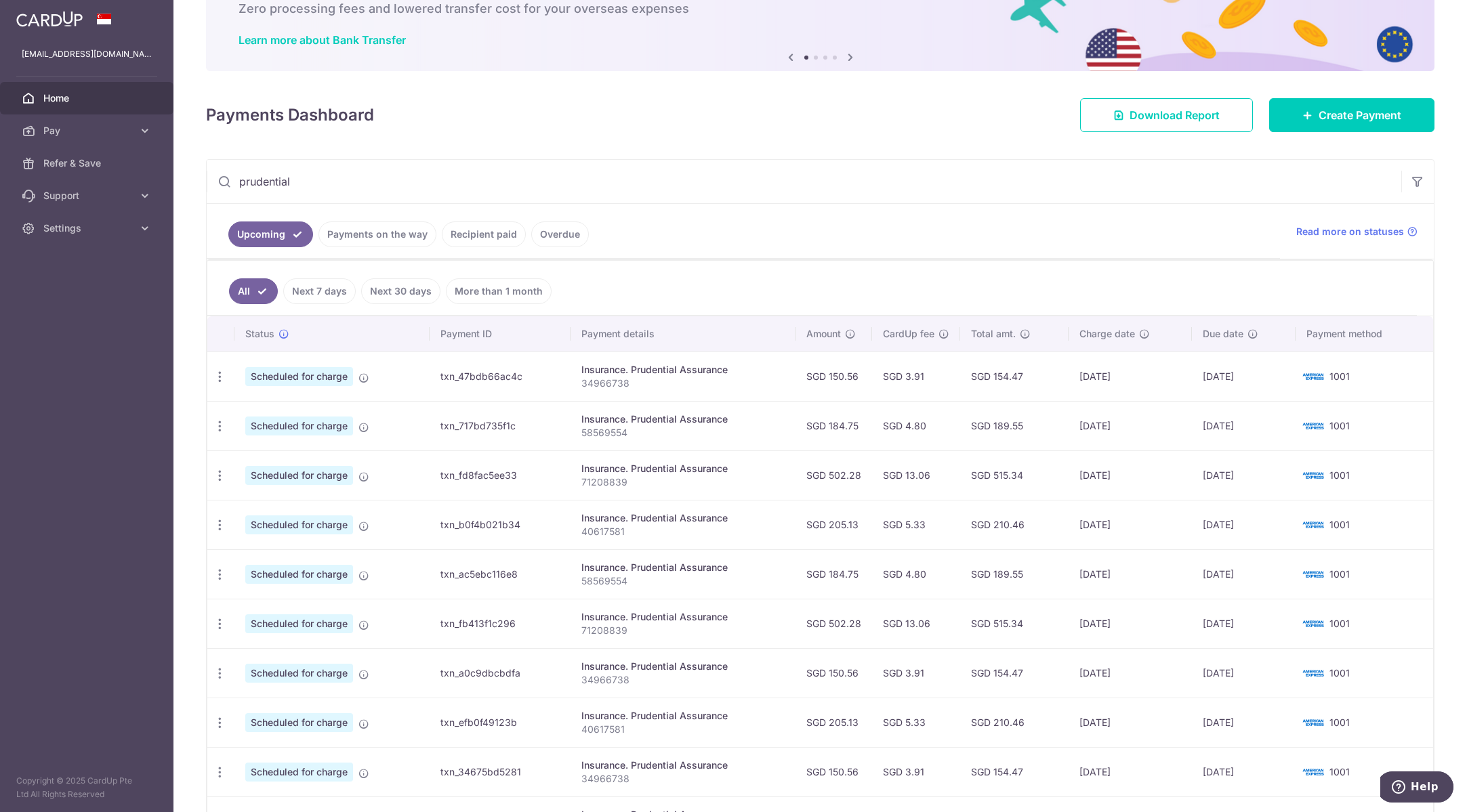
scroll to position [83, 0]
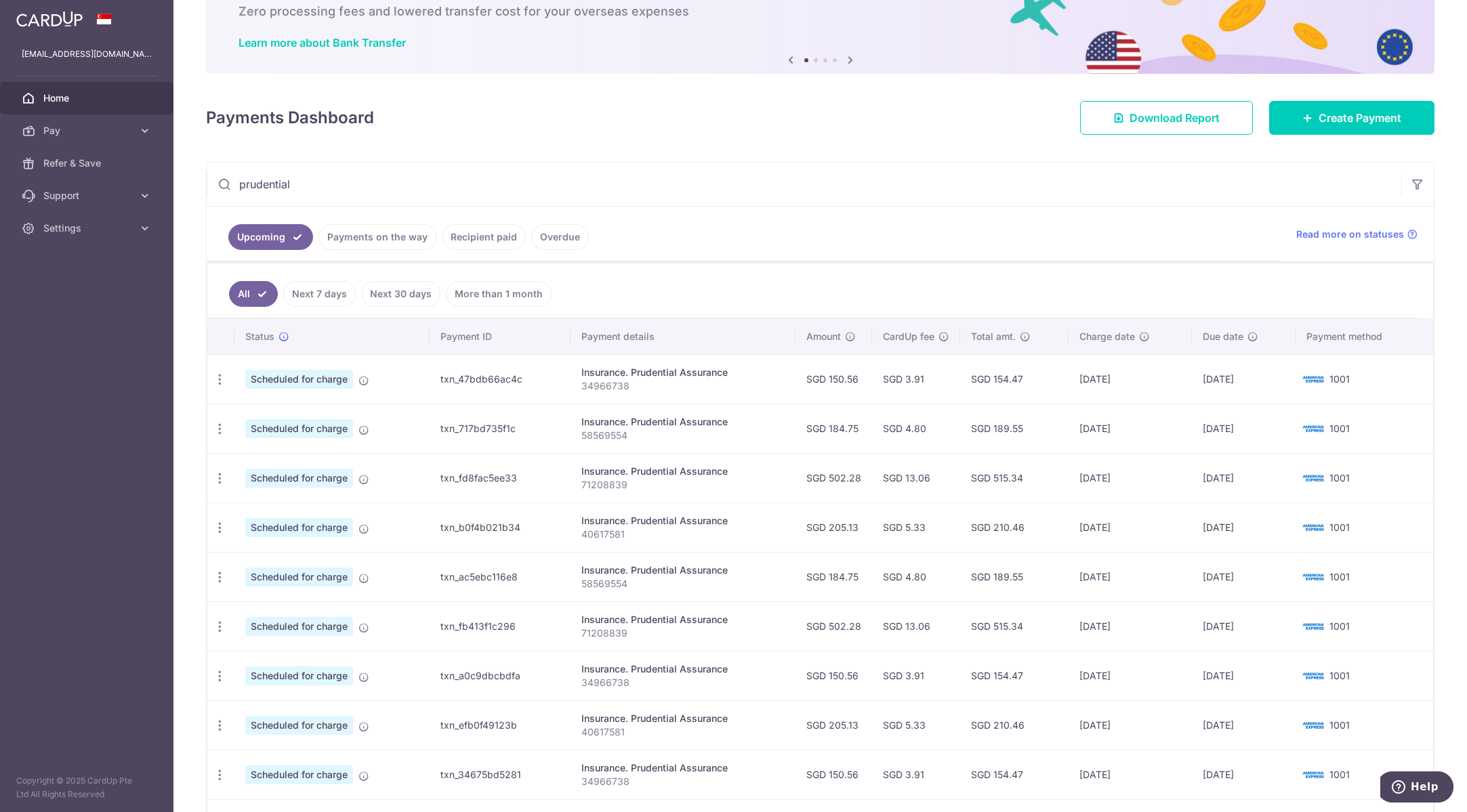
click at [411, 300] on link "Next 30 days" at bounding box center [400, 294] width 79 height 26
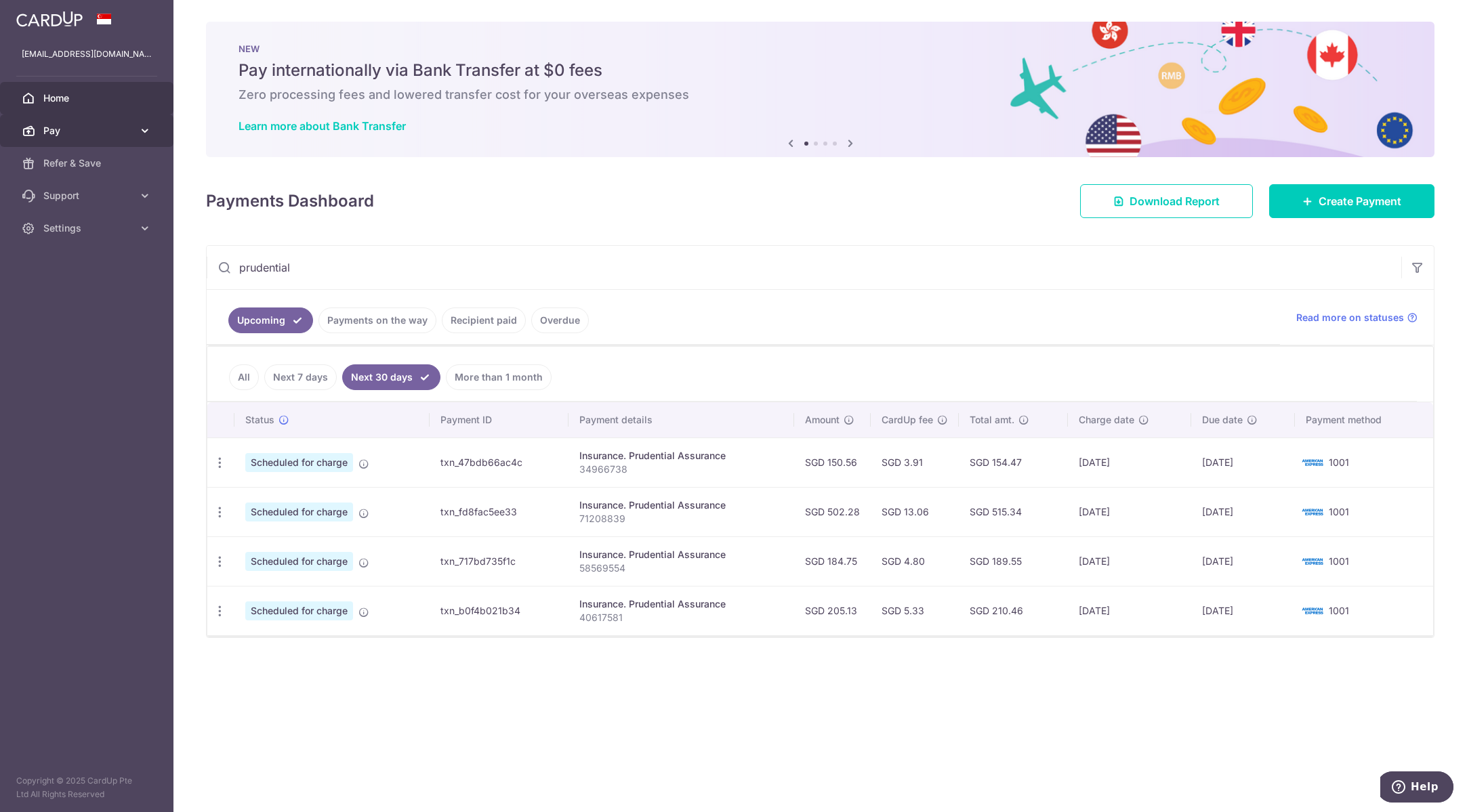
click at [81, 140] on link "Pay" at bounding box center [87, 130] width 173 height 33
click at [86, 167] on span "Payments" at bounding box center [88, 163] width 89 height 14
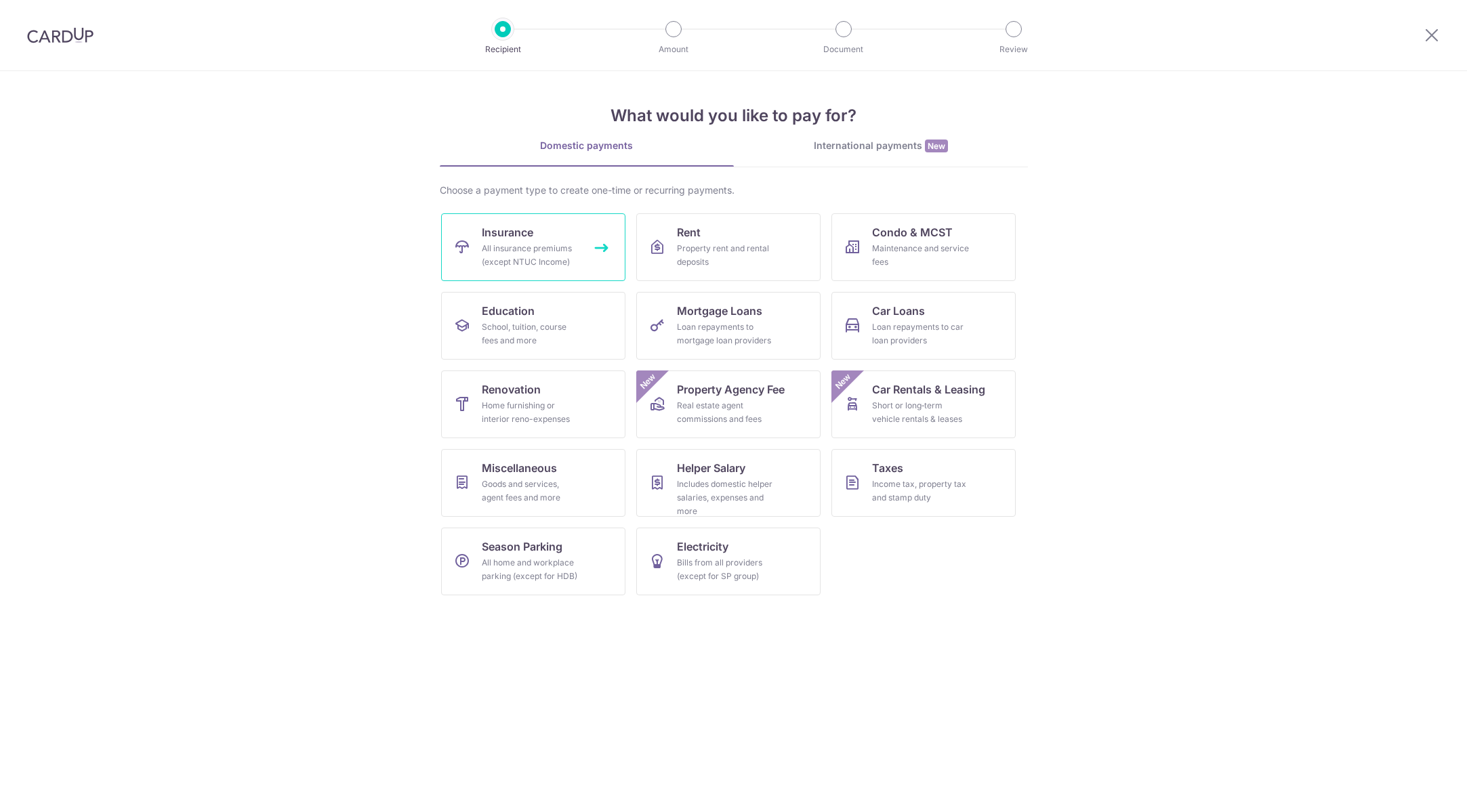
click at [531, 251] on div "All insurance premiums (except NTUC Income)" at bounding box center [530, 255] width 98 height 27
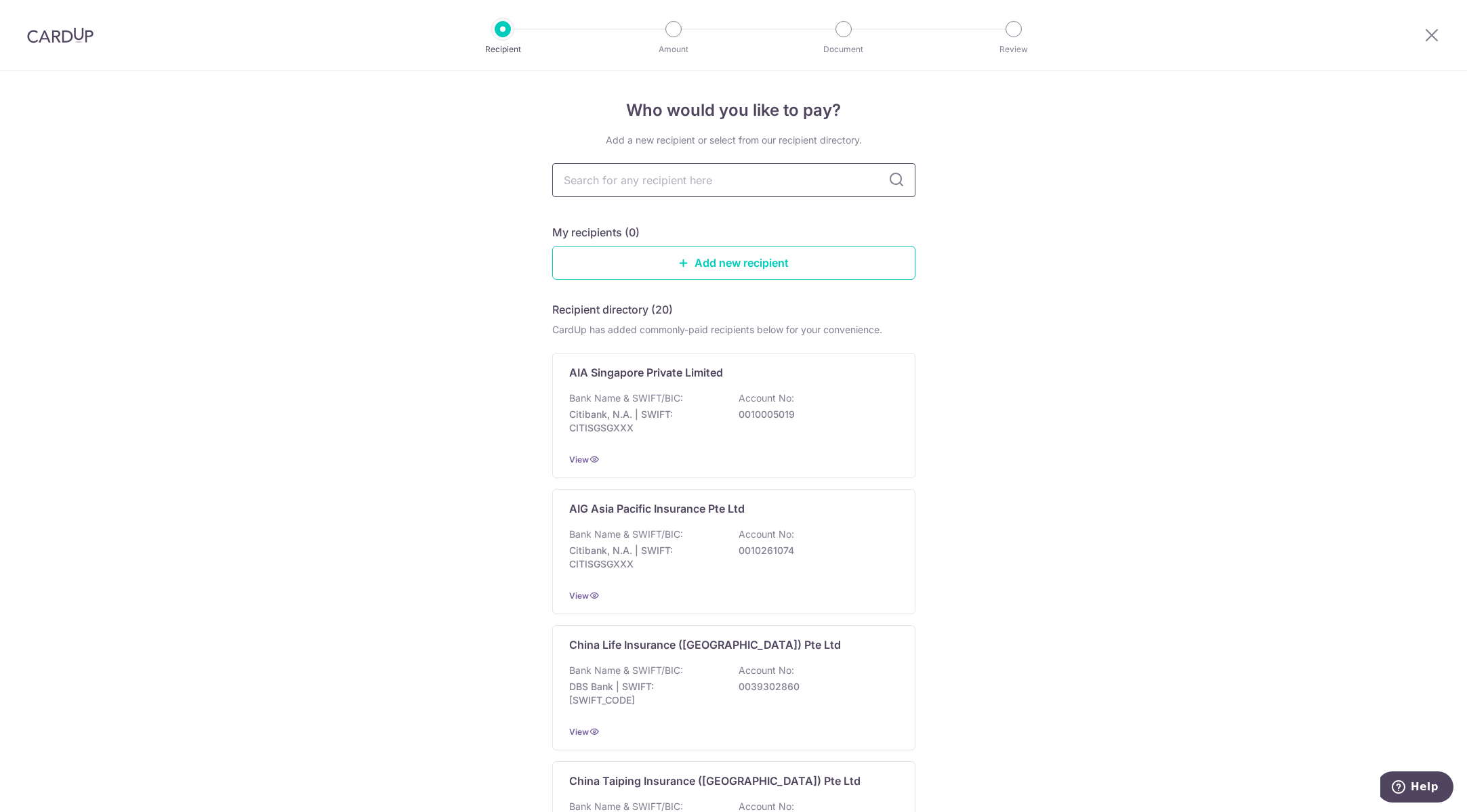
click at [688, 178] on input "text" at bounding box center [734, 180] width 363 height 34
type input "prudential"
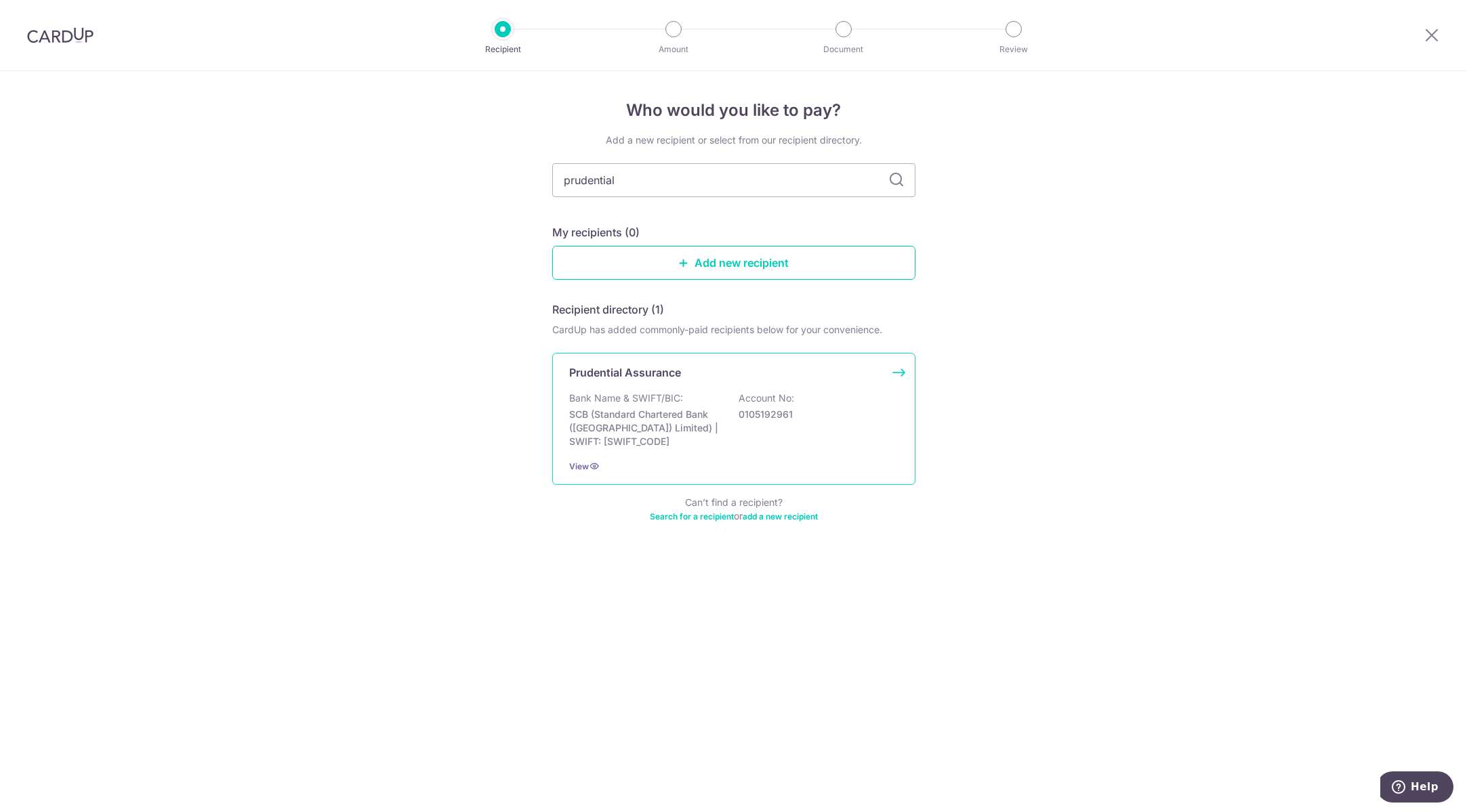
click at [663, 397] on p "Bank Name & SWIFT/BIC:" at bounding box center [626, 398] width 114 height 14
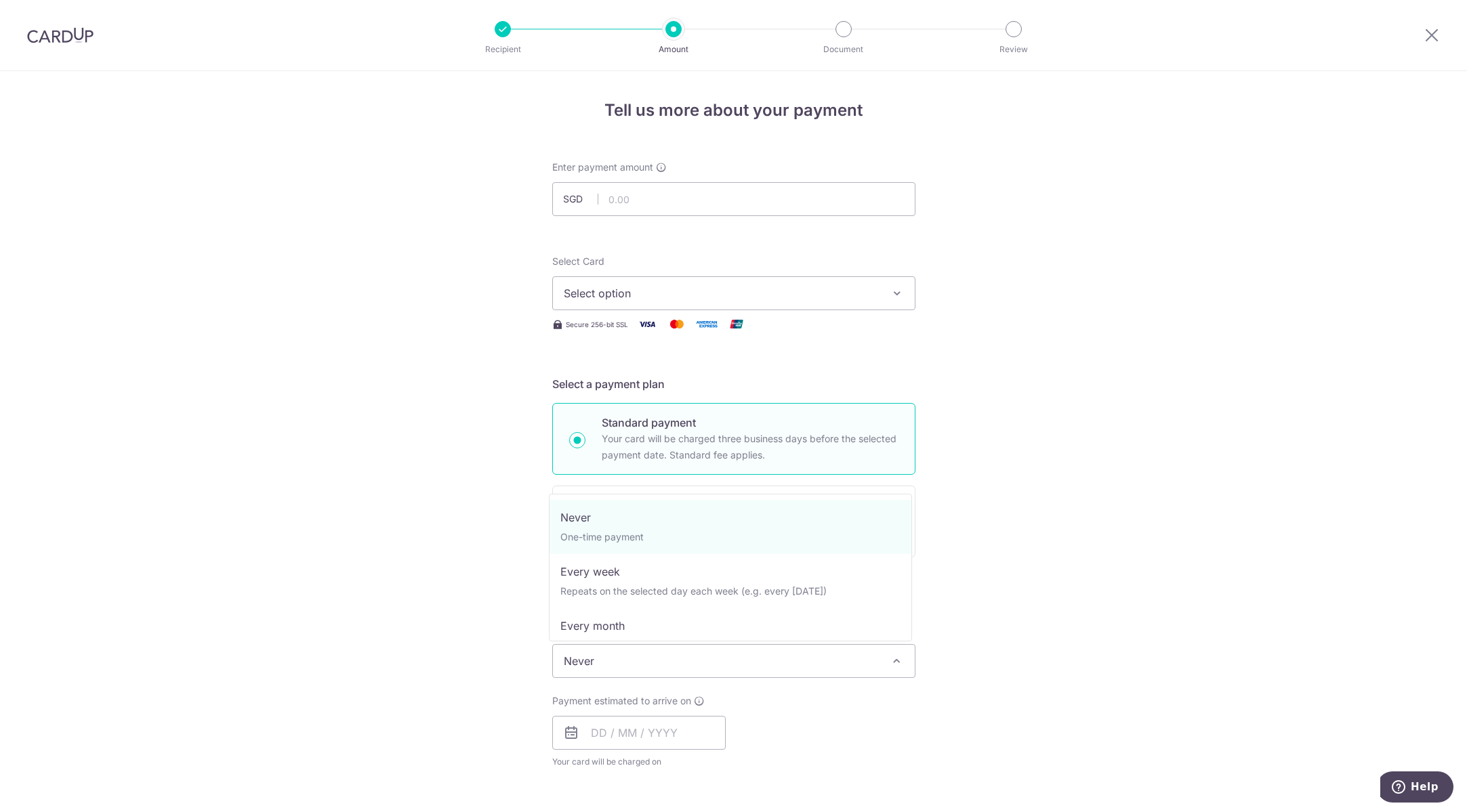
click at [875, 665] on span "Never" at bounding box center [734, 660] width 362 height 33
drag, startPoint x: 625, startPoint y: 624, endPoint x: 891, endPoint y: 285, distance: 430.9
select select "3"
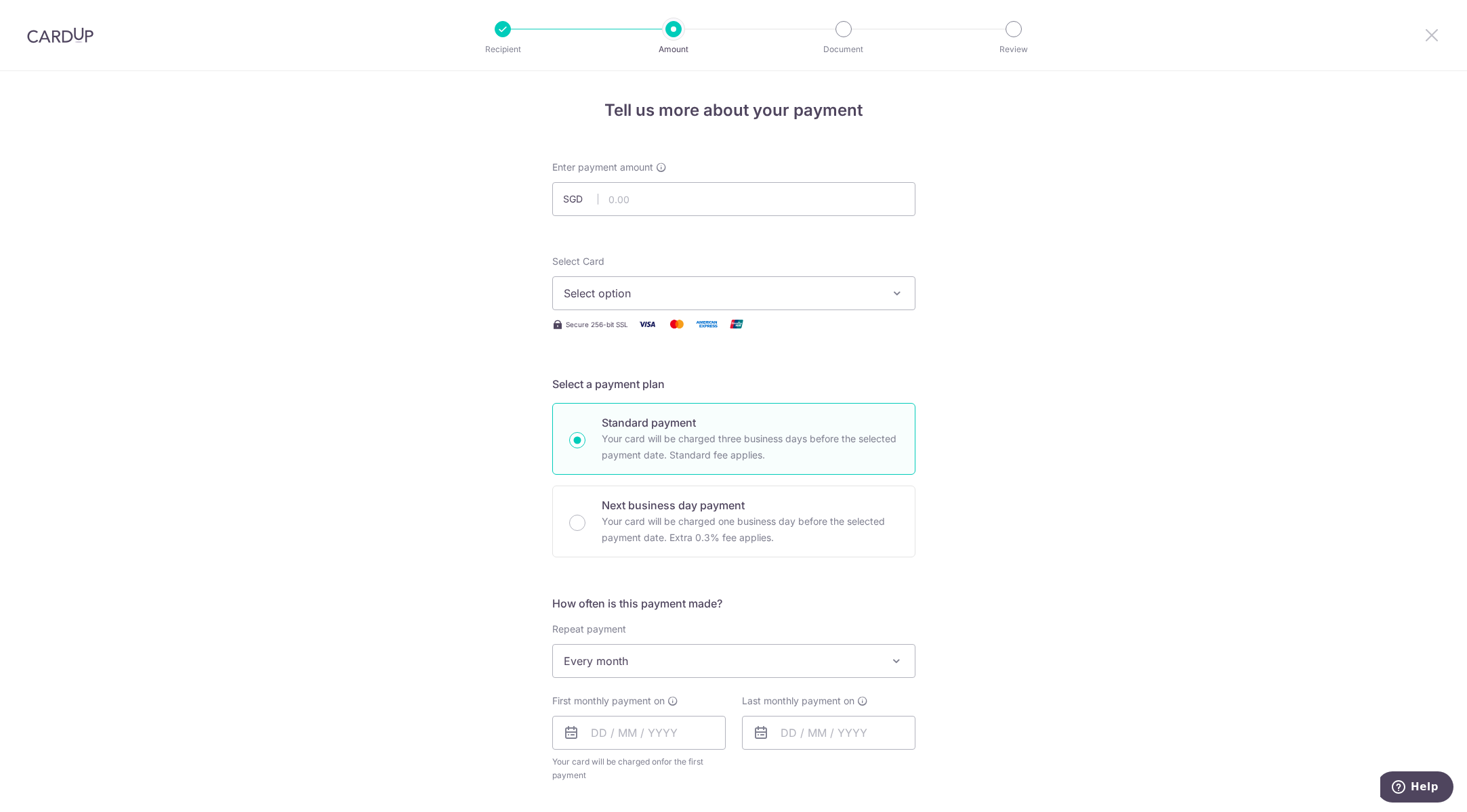
click at [1432, 40] on icon at bounding box center [1431, 35] width 16 height 17
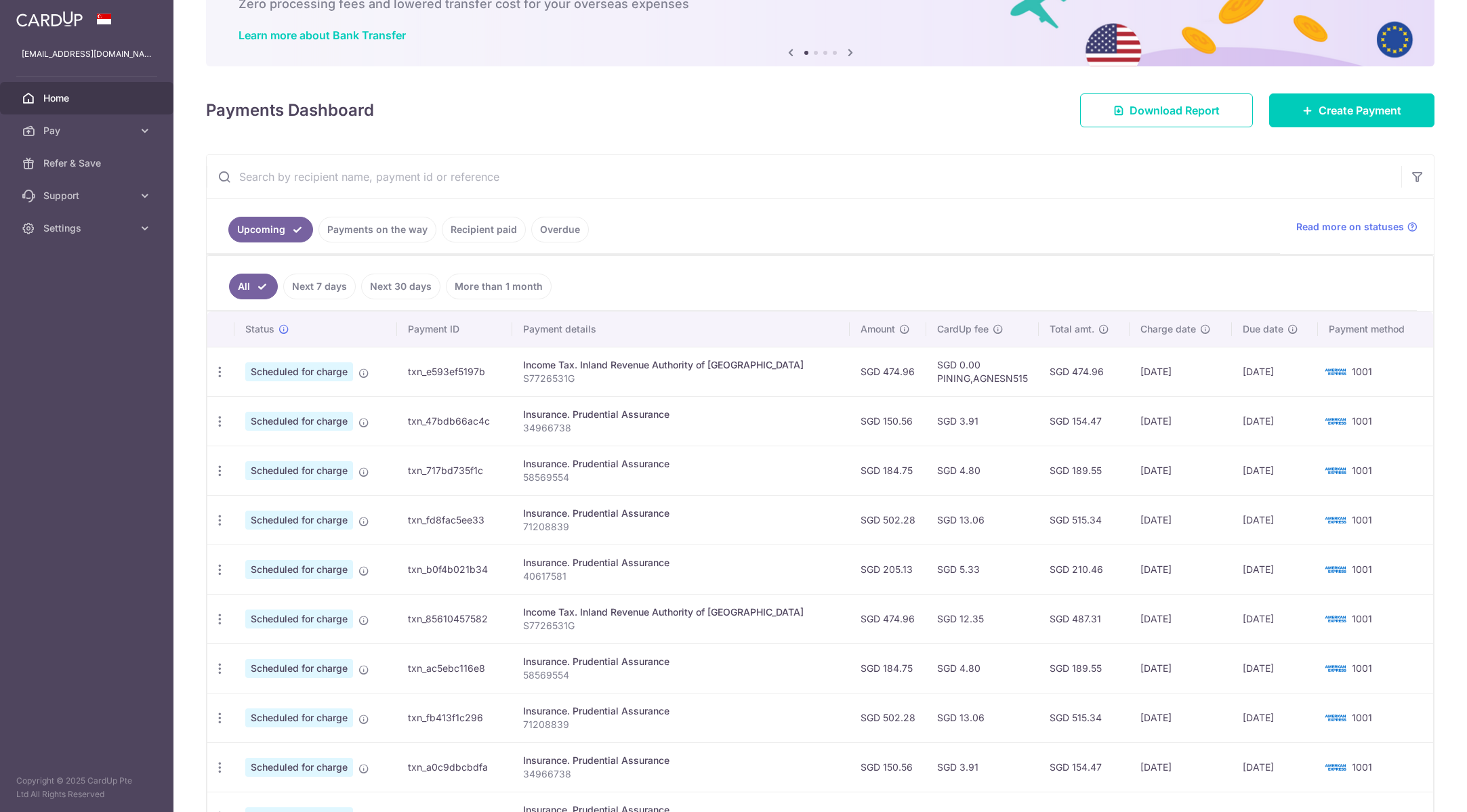
scroll to position [68, 0]
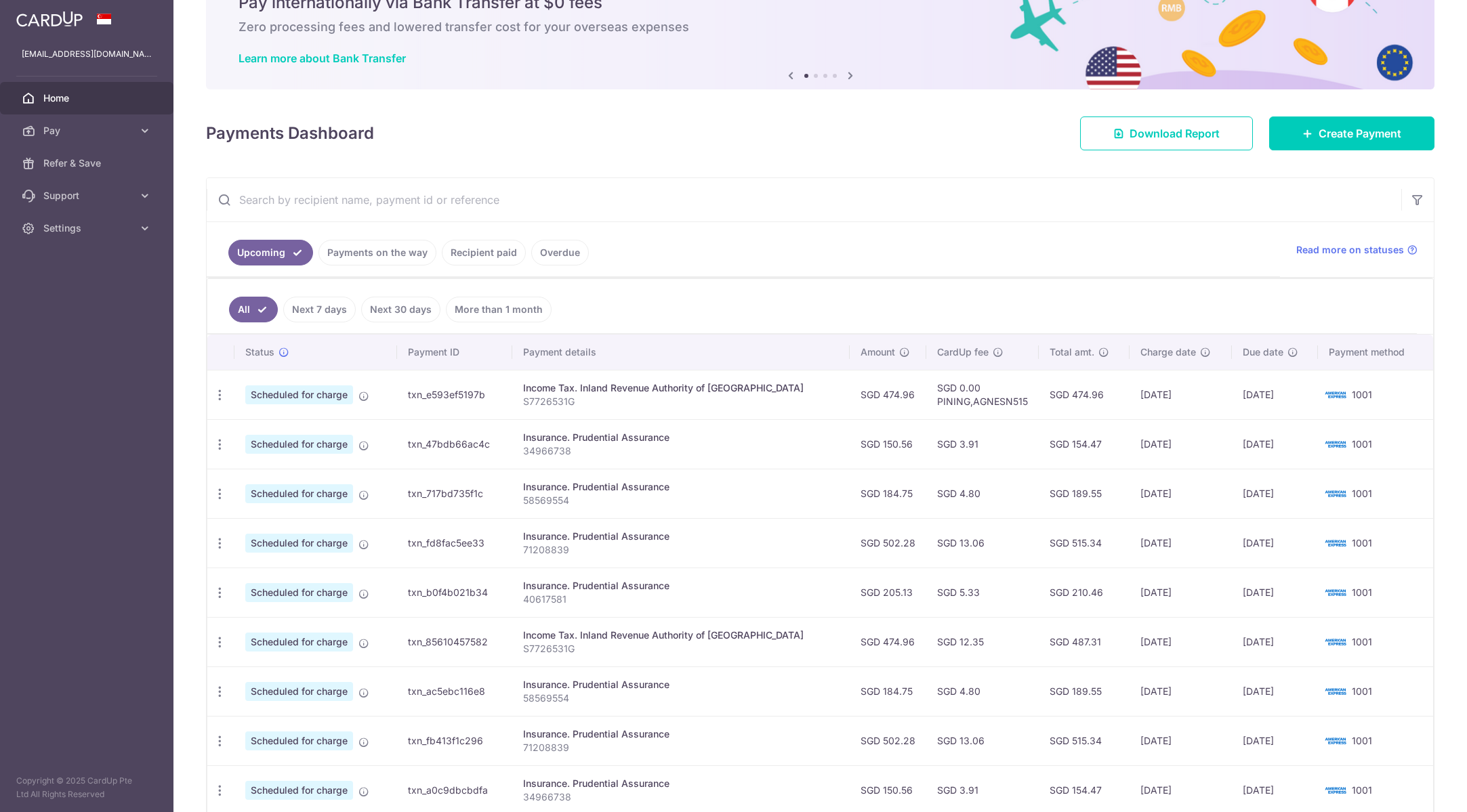
click at [586, 204] on input "text" at bounding box center [803, 199] width 1194 height 44
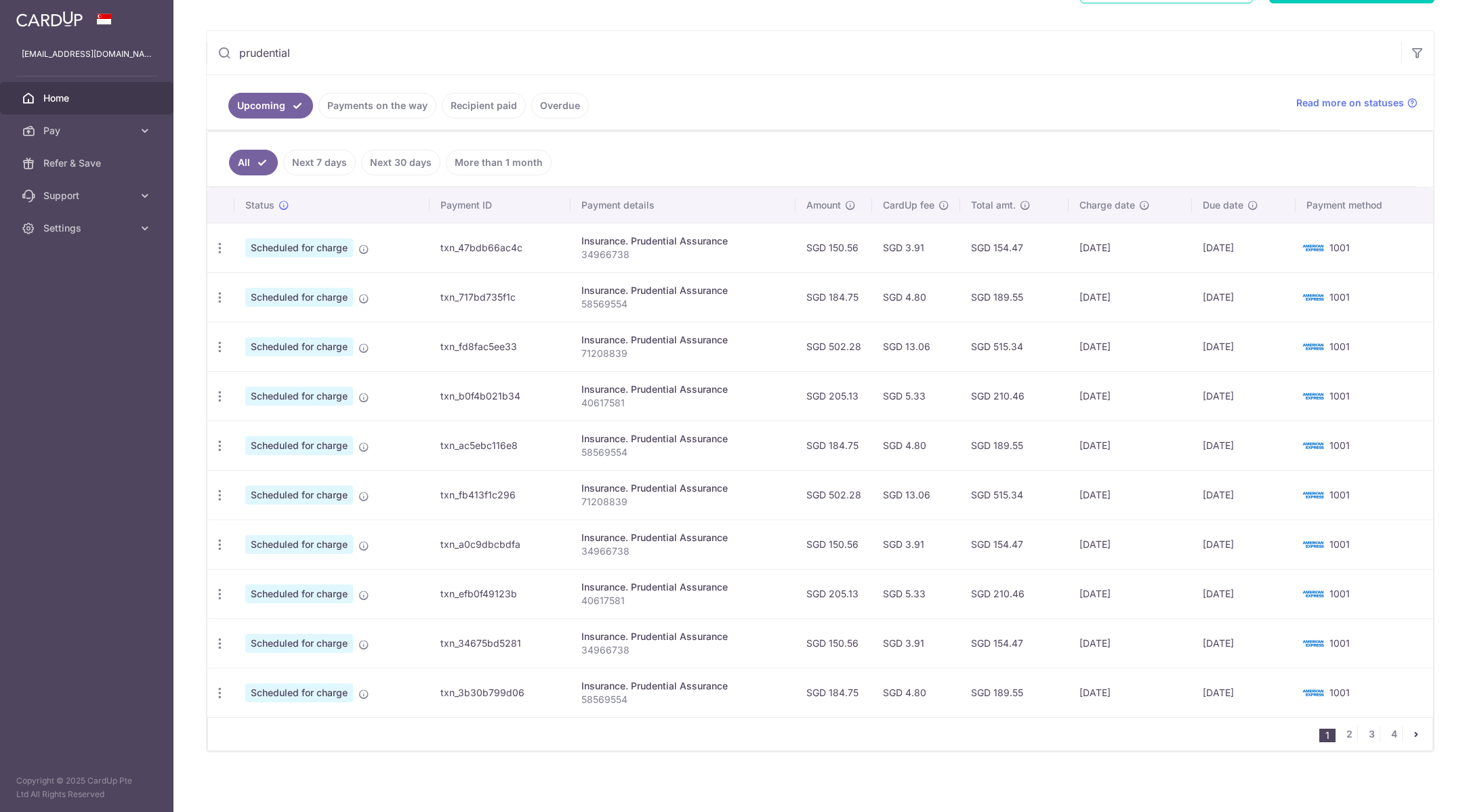
scroll to position [219, 0]
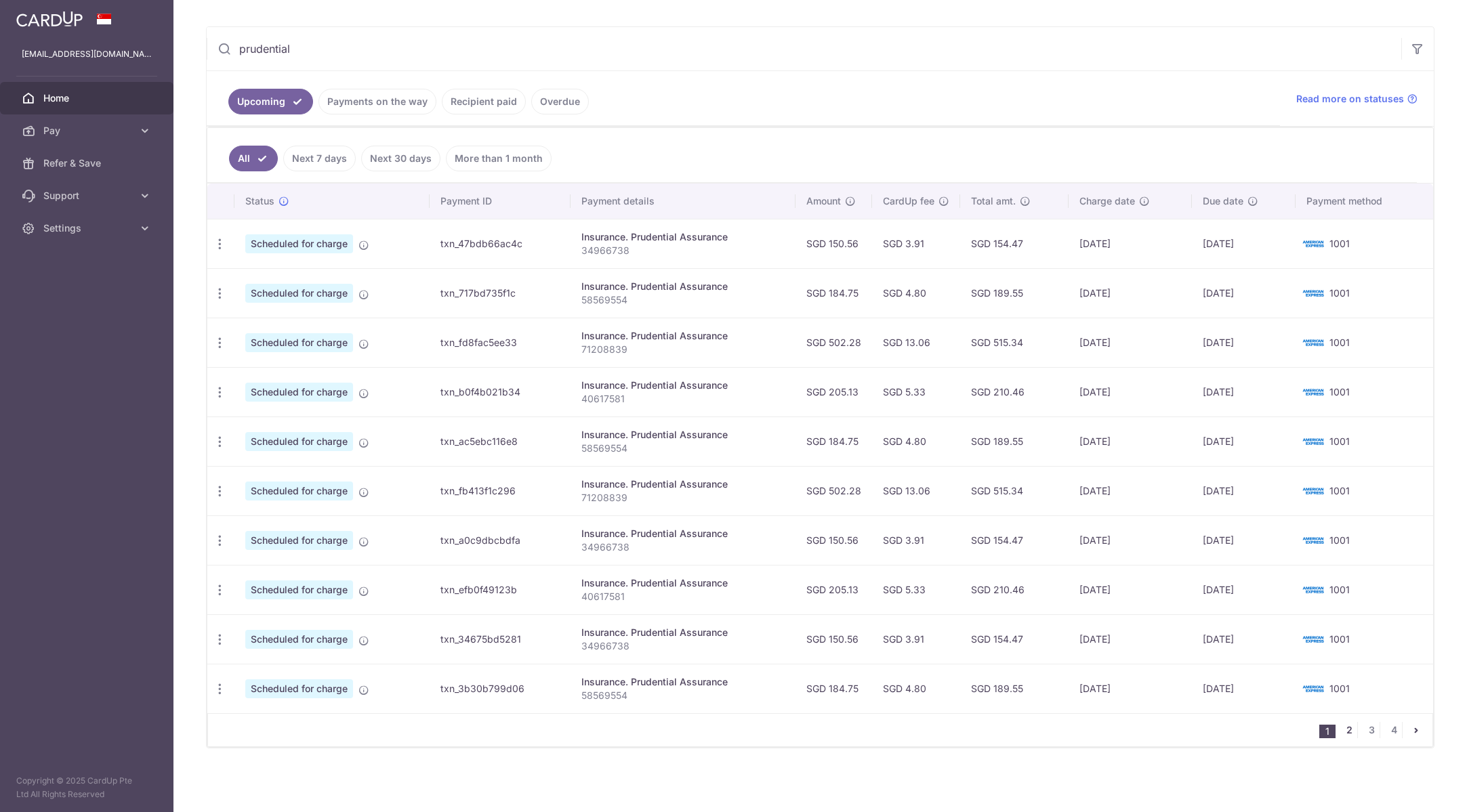
type input "prudential"
click at [1345, 730] on link "2" at bounding box center [1349, 730] width 16 height 16
click at [1364, 729] on link "3" at bounding box center [1371, 730] width 16 height 16
click at [1389, 734] on link "4" at bounding box center [1393, 730] width 16 height 16
click at [1343, 730] on link "1" at bounding box center [1349, 730] width 16 height 16
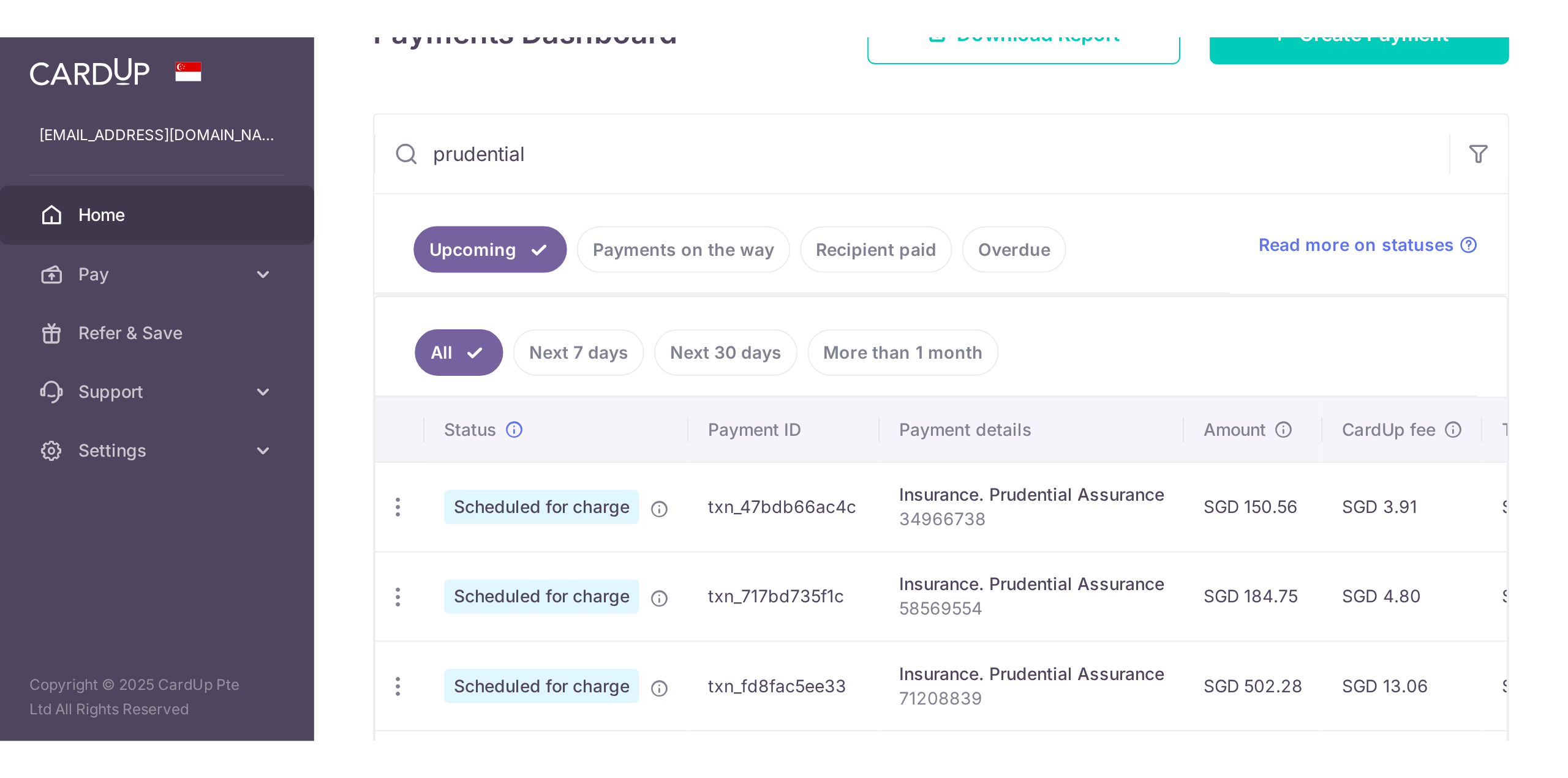
scroll to position [168, 0]
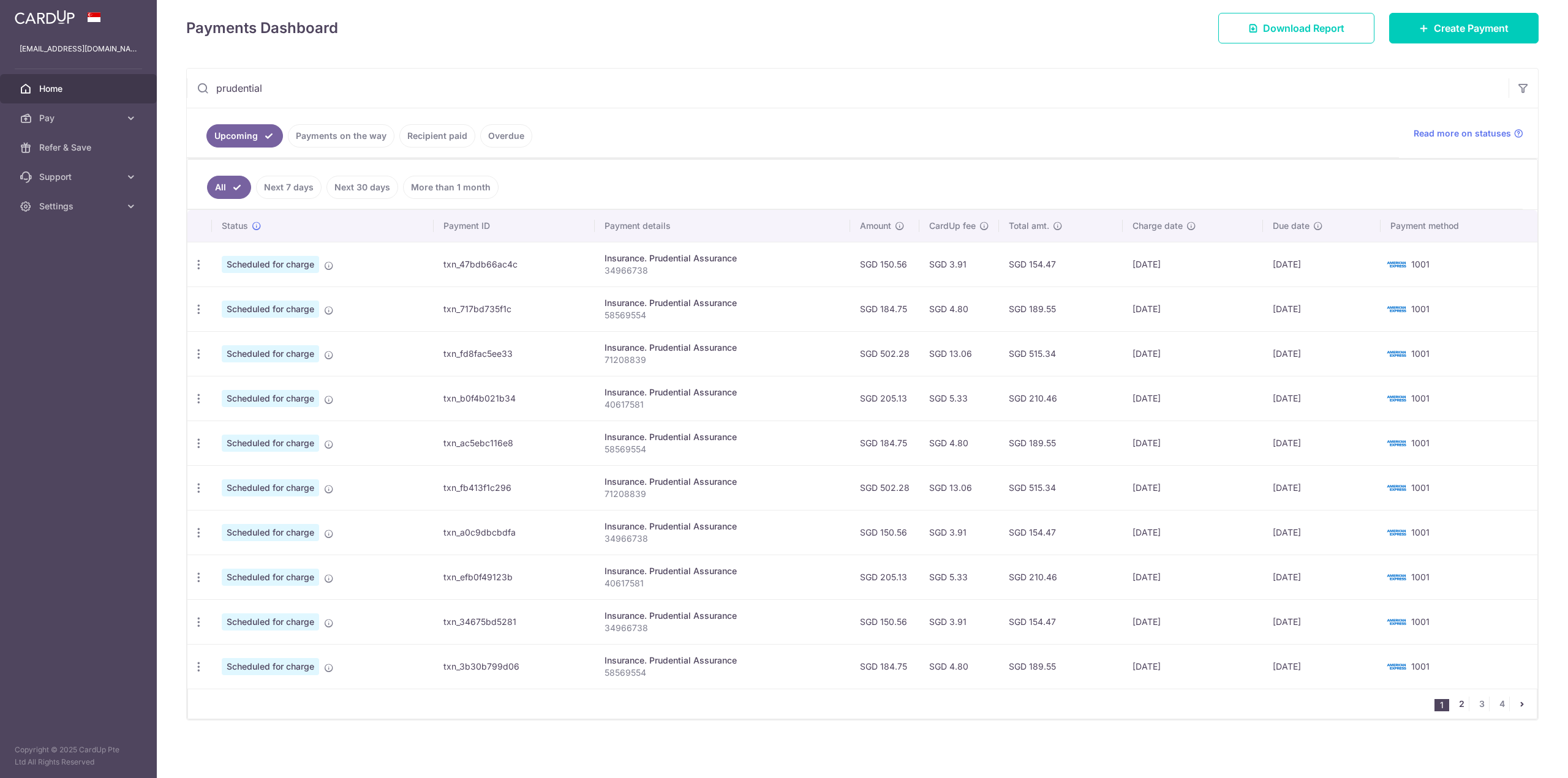
click at [1326, 705] on link "2" at bounding box center [1461, 704] width 14 height 14
click at [1326, 704] on link "1" at bounding box center [1442, 704] width 14 height 14
click at [193, 489] on icon "button" at bounding box center [199, 488] width 13 height 13
click at [120, 399] on aside "[EMAIL_ADDRESS][DOMAIN_NAME] Home Pay Payments Recipients Cards Refer & Save Su…" at bounding box center [78, 389] width 157 height 778
click at [104, 115] on span "Pay" at bounding box center [80, 118] width 81 height 13
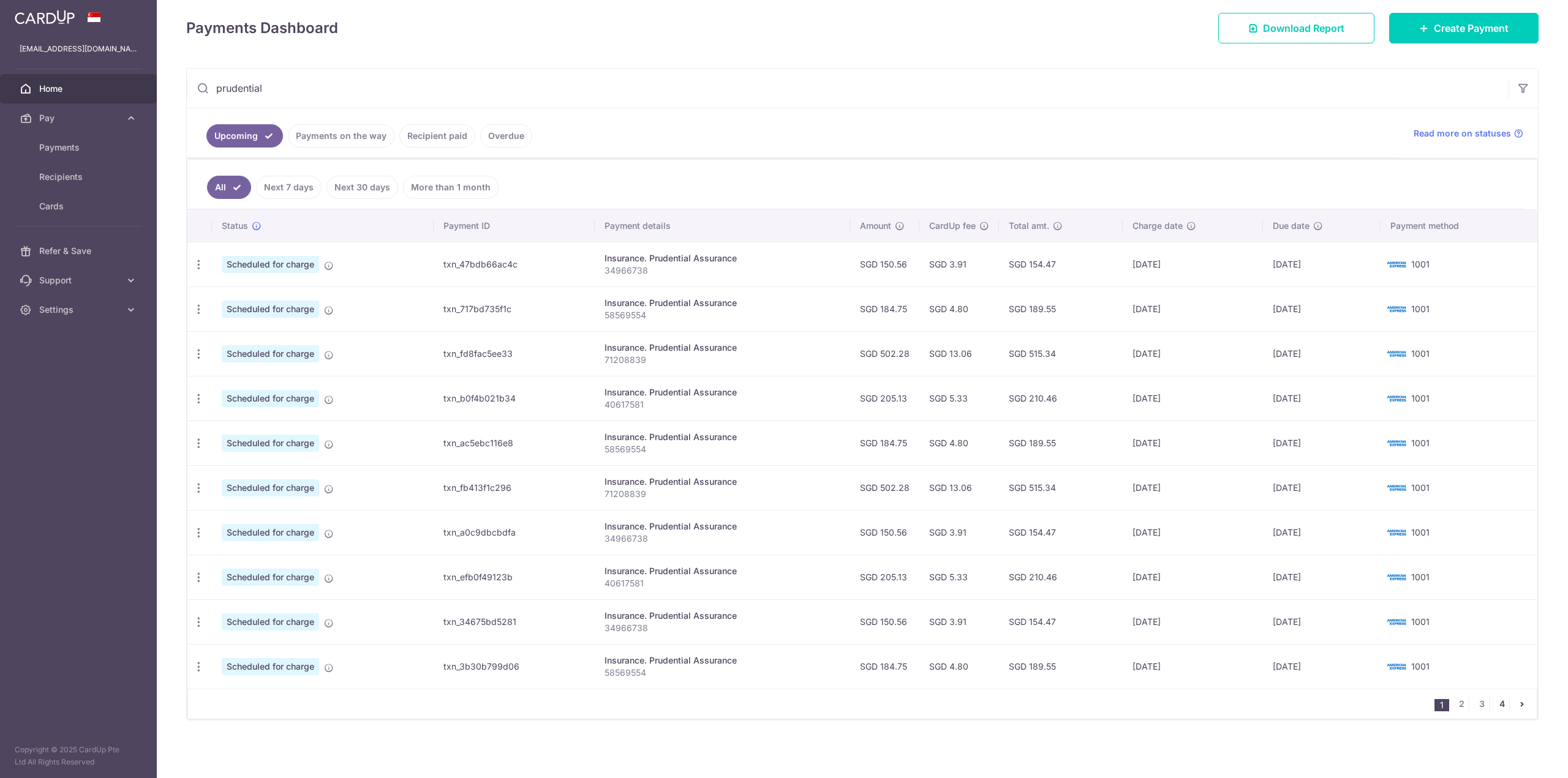
click at [1326, 705] on link "4" at bounding box center [1502, 704] width 14 height 14
click at [72, 143] on span "Payments" at bounding box center [80, 148] width 81 height 13
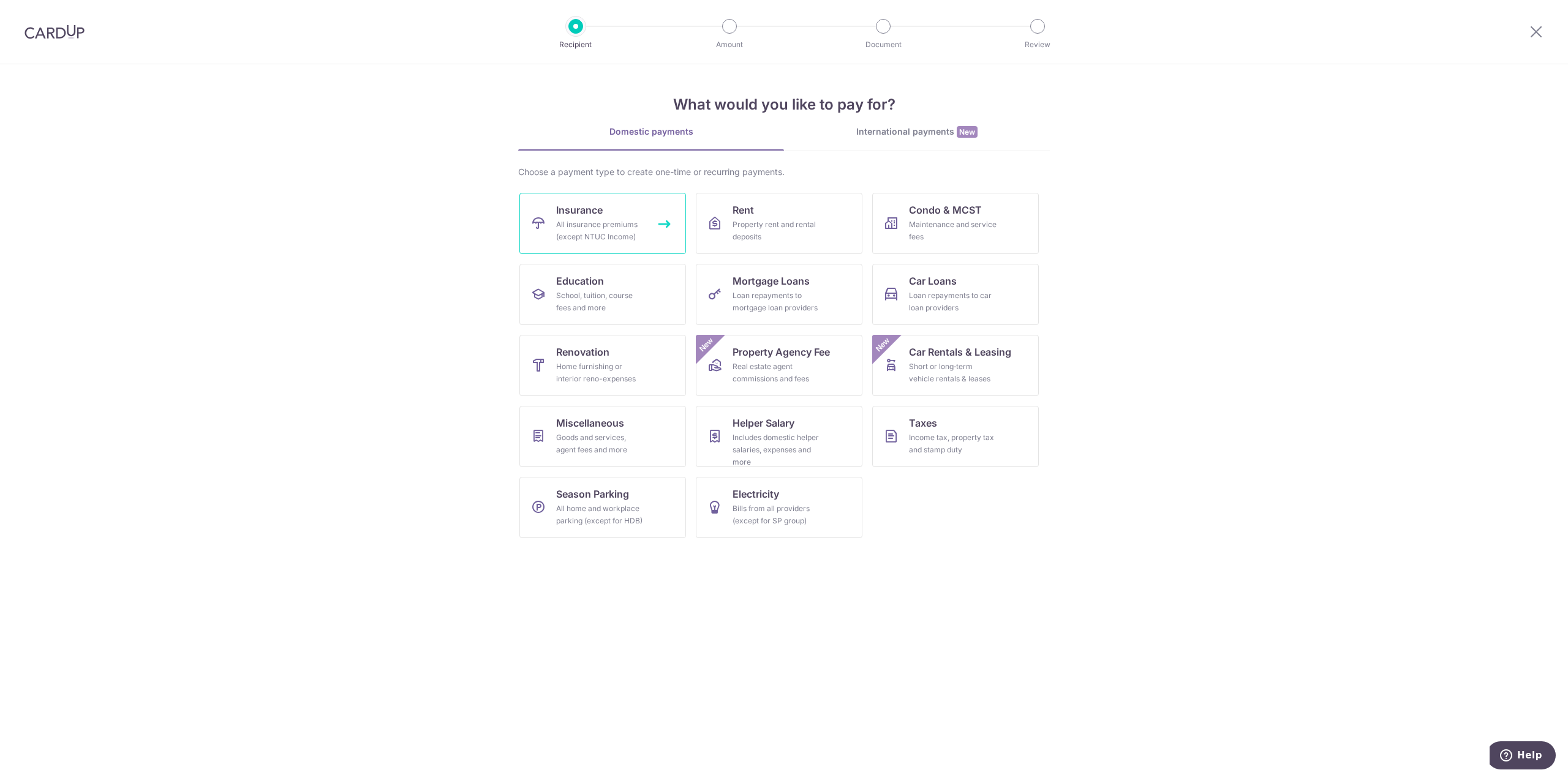
click at [623, 238] on div "All insurance premiums (except NTUC Income)" at bounding box center [600, 230] width 88 height 24
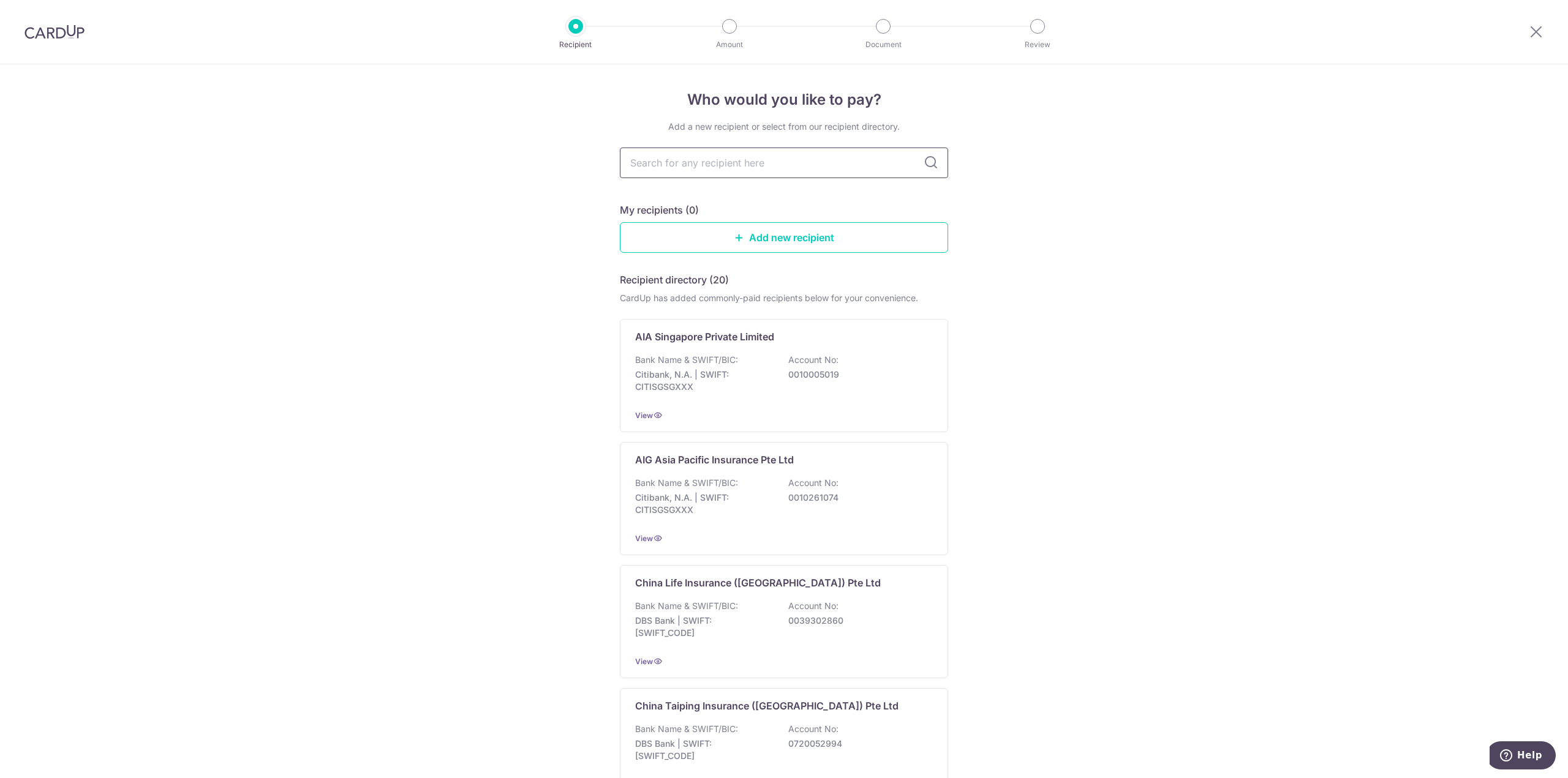
drag, startPoint x: 0, startPoint y: 0, endPoint x: 823, endPoint y: 160, distance: 838.4
click at [822, 160] on input "text" at bounding box center [784, 163] width 328 height 31
type input "prudential"
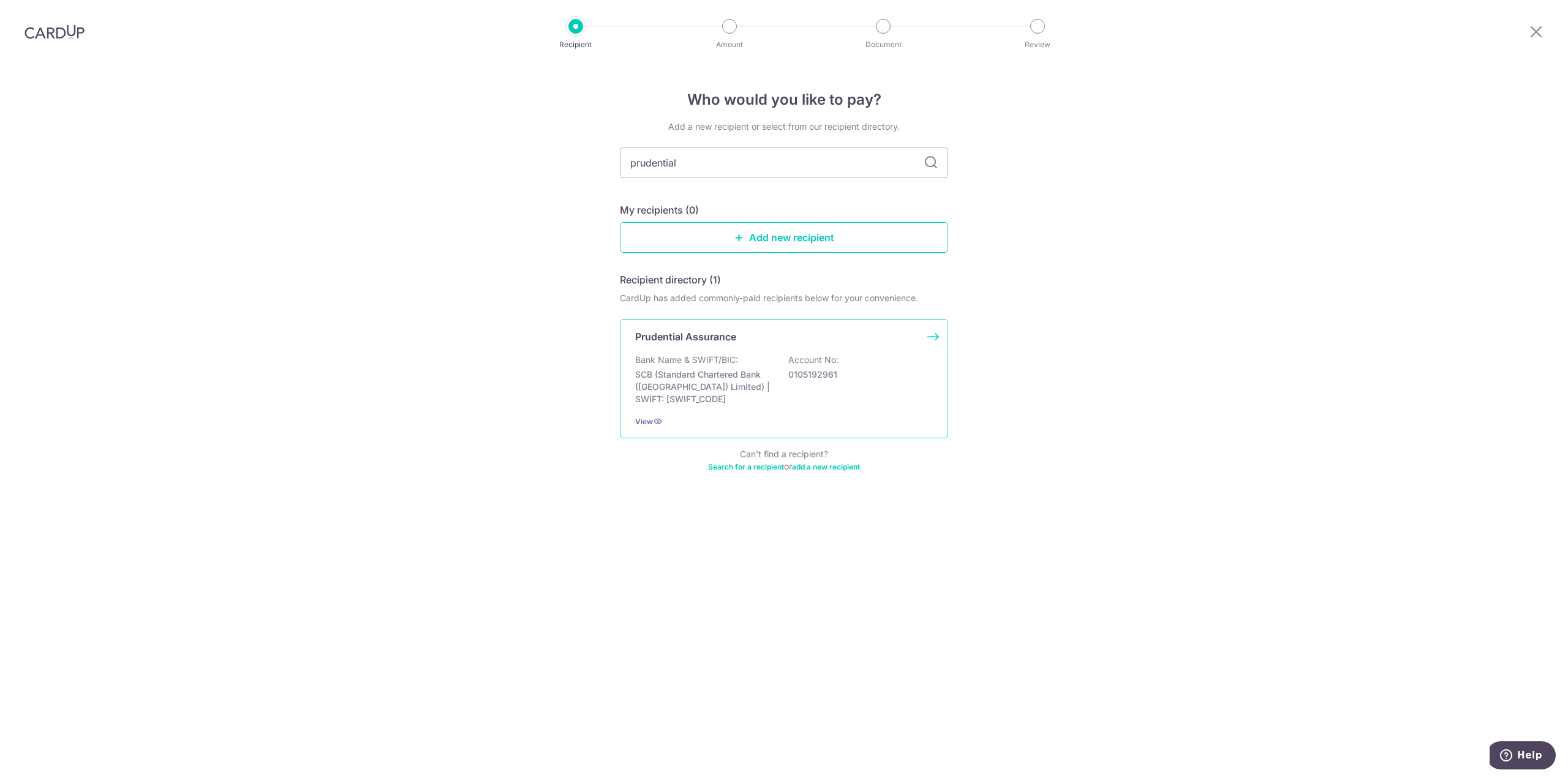
click at [745, 390] on p "SCB (Standard Chartered Bank ([GEOGRAPHIC_DATA]) Limited) | SWIFT: [SWIFT_CODE]" at bounding box center [703, 387] width 137 height 37
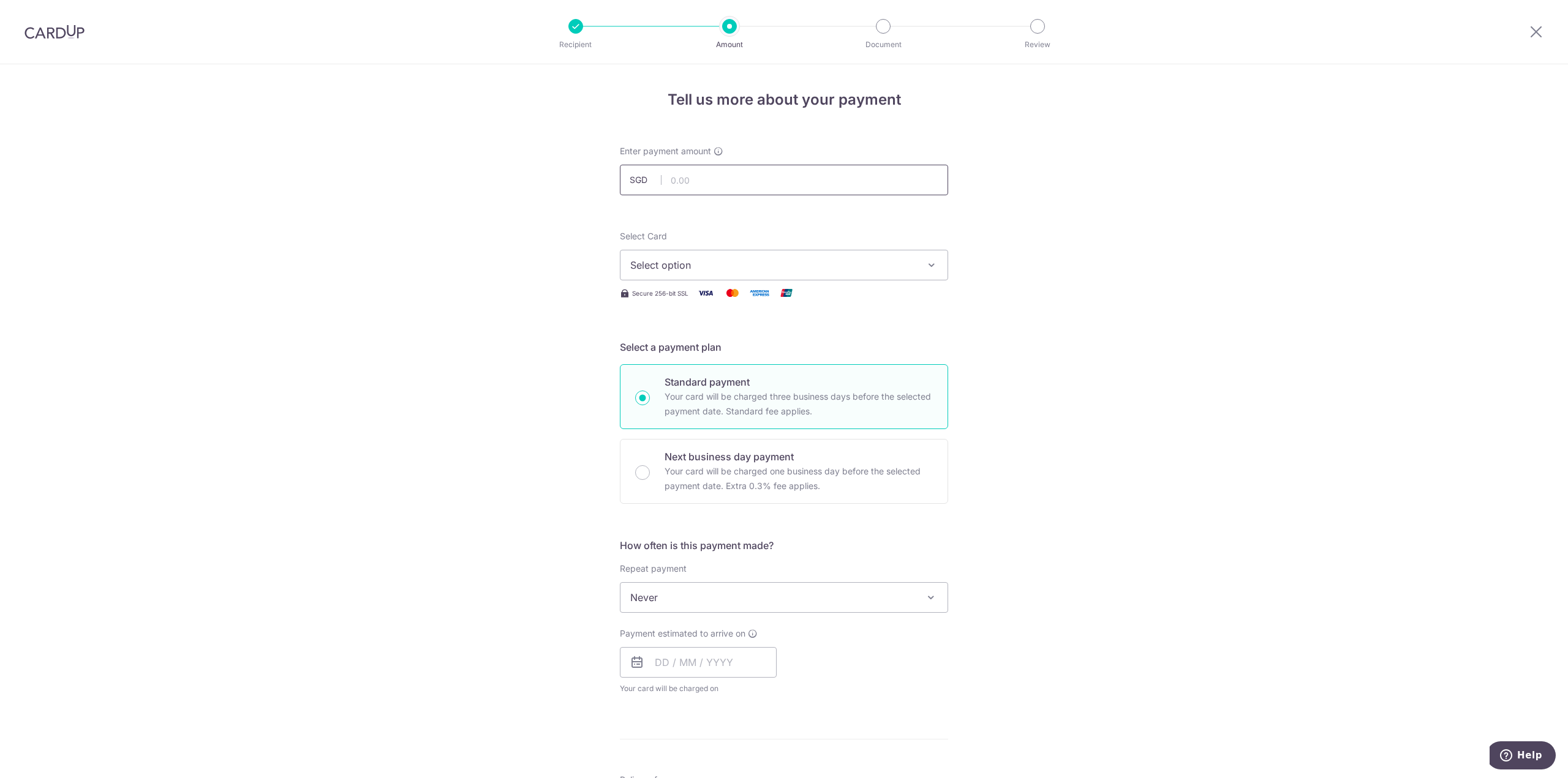
click at [754, 183] on input "text" at bounding box center [784, 180] width 328 height 31
click at [675, 178] on input "text" at bounding box center [784, 180] width 328 height 31
drag, startPoint x: 708, startPoint y: 182, endPoint x: 633, endPoint y: 171, distance: 75.8
click at [633, 171] on input "17.00" at bounding box center [784, 180] width 328 height 31
type input "172.81"
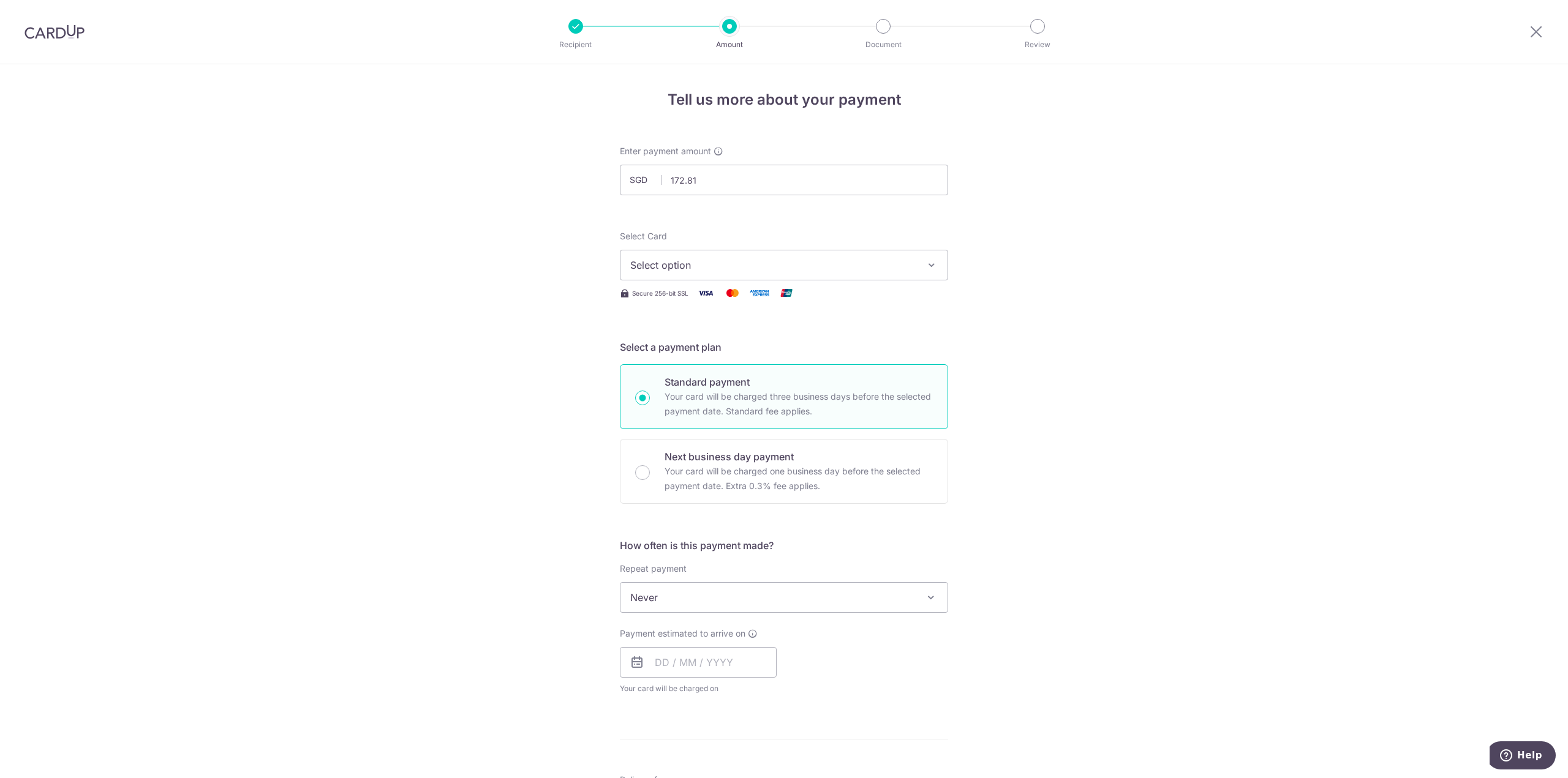
click at [769, 270] on span "Select option" at bounding box center [773, 265] width 286 height 14
click at [704, 357] on span "**** 1001" at bounding box center [783, 352] width 307 height 14
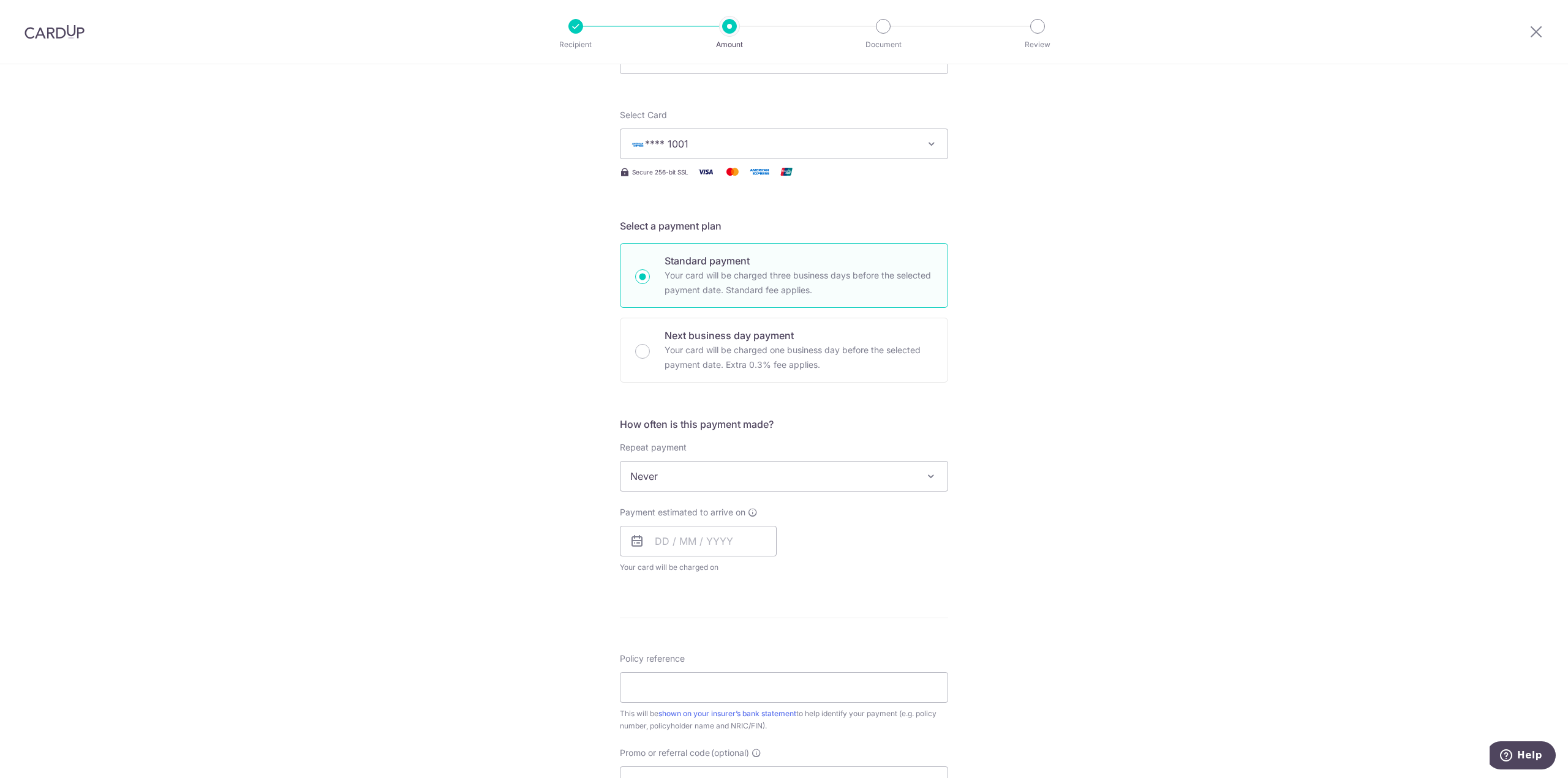
scroll to position [123, 0]
click at [937, 473] on span "Never" at bounding box center [784, 475] width 327 height 29
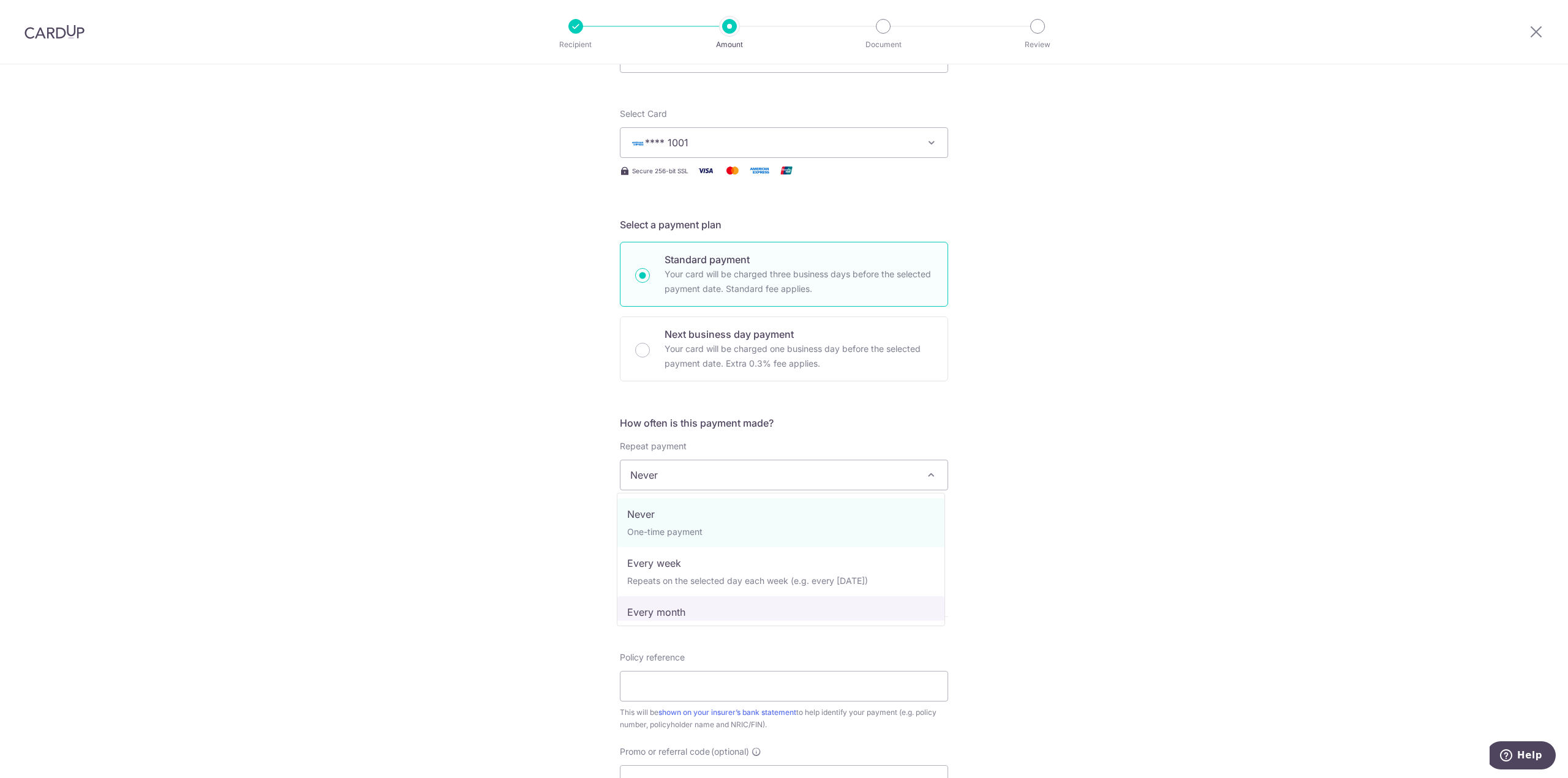
select select "3"
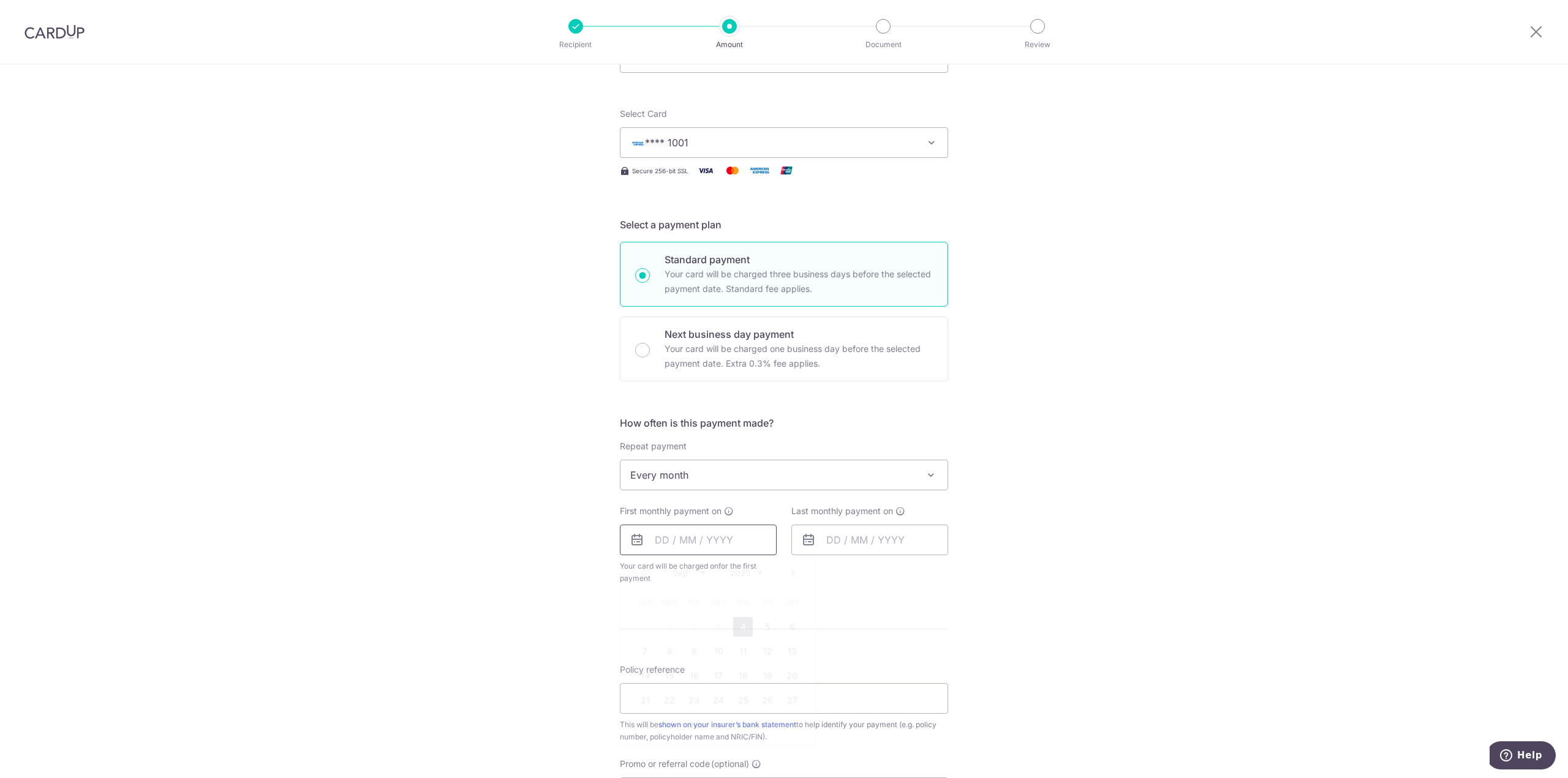
click at [721, 543] on input "text" at bounding box center [698, 540] width 157 height 31
click at [668, 728] on link "29" at bounding box center [669, 724] width 19 height 19
type input "[DATE]"
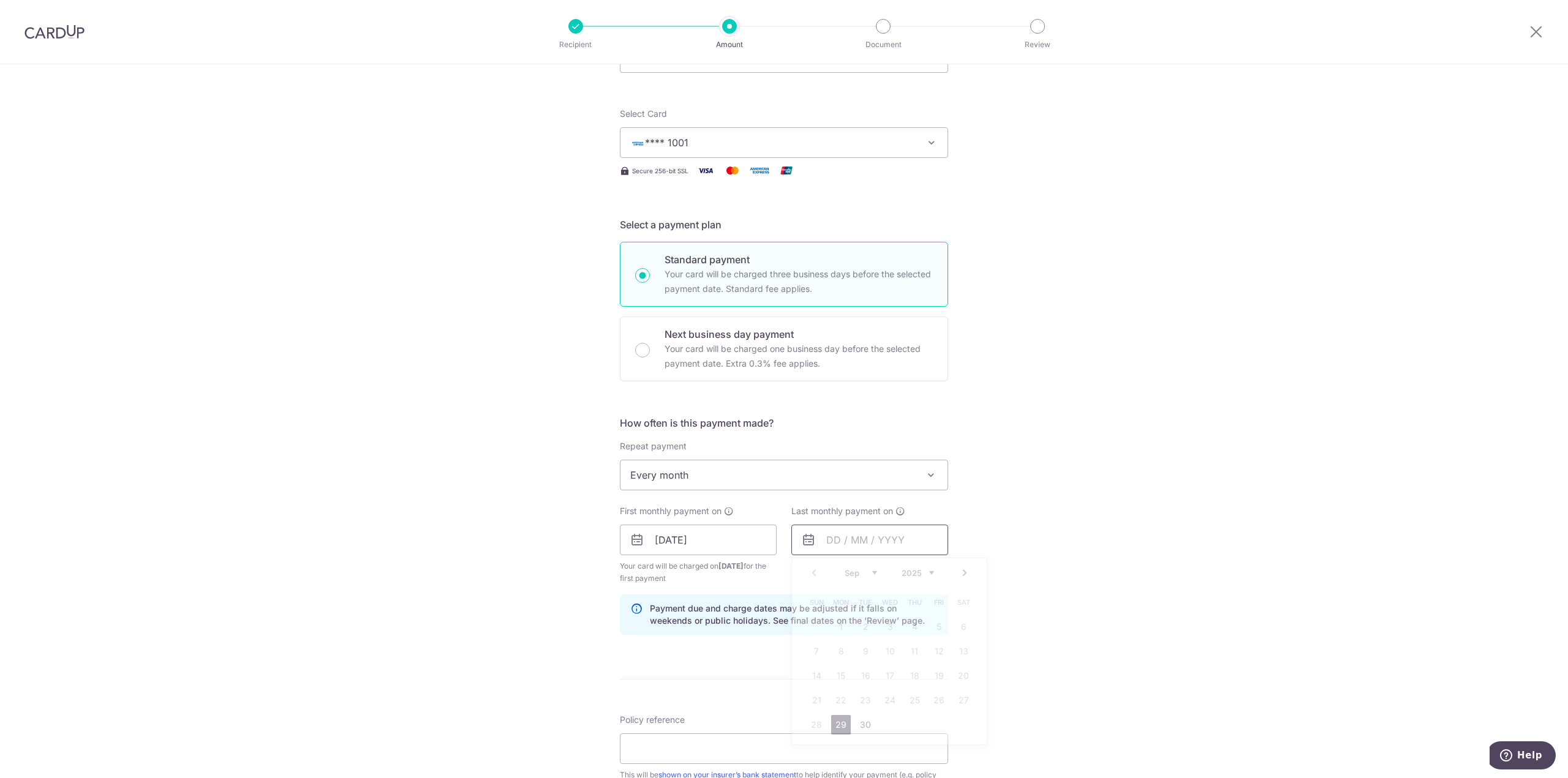
click at [909, 538] on input "text" at bounding box center [870, 540] width 157 height 31
click at [967, 573] on link "Next" at bounding box center [964, 573] width 14 height 14
click at [966, 573] on link "Next" at bounding box center [964, 573] width 14 height 14
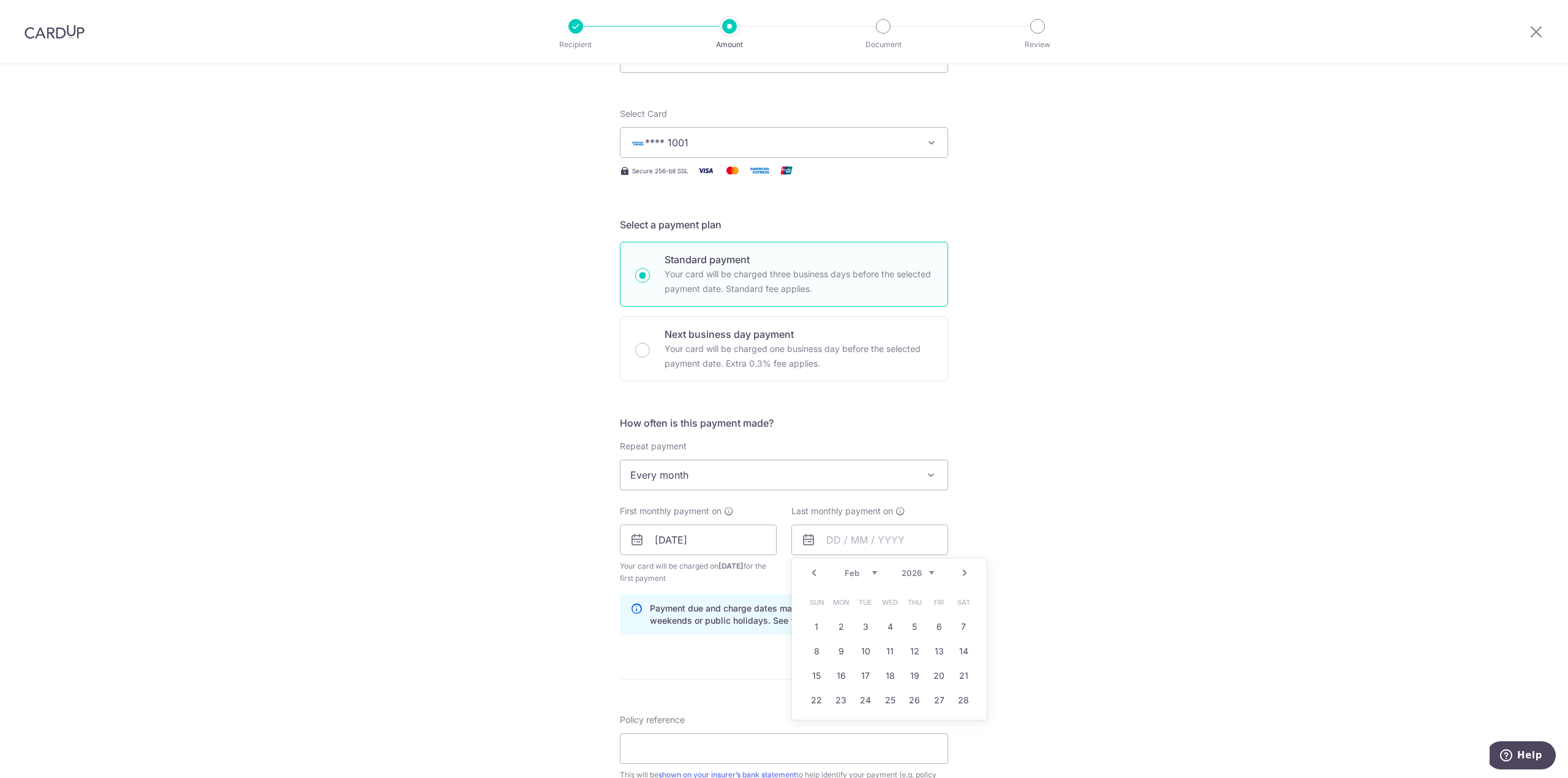
click at [966, 573] on link "Next" at bounding box center [964, 573] width 14 height 14
click at [966, 571] on link "Next" at bounding box center [964, 573] width 14 height 14
click at [837, 729] on link "29" at bounding box center [840, 724] width 19 height 19
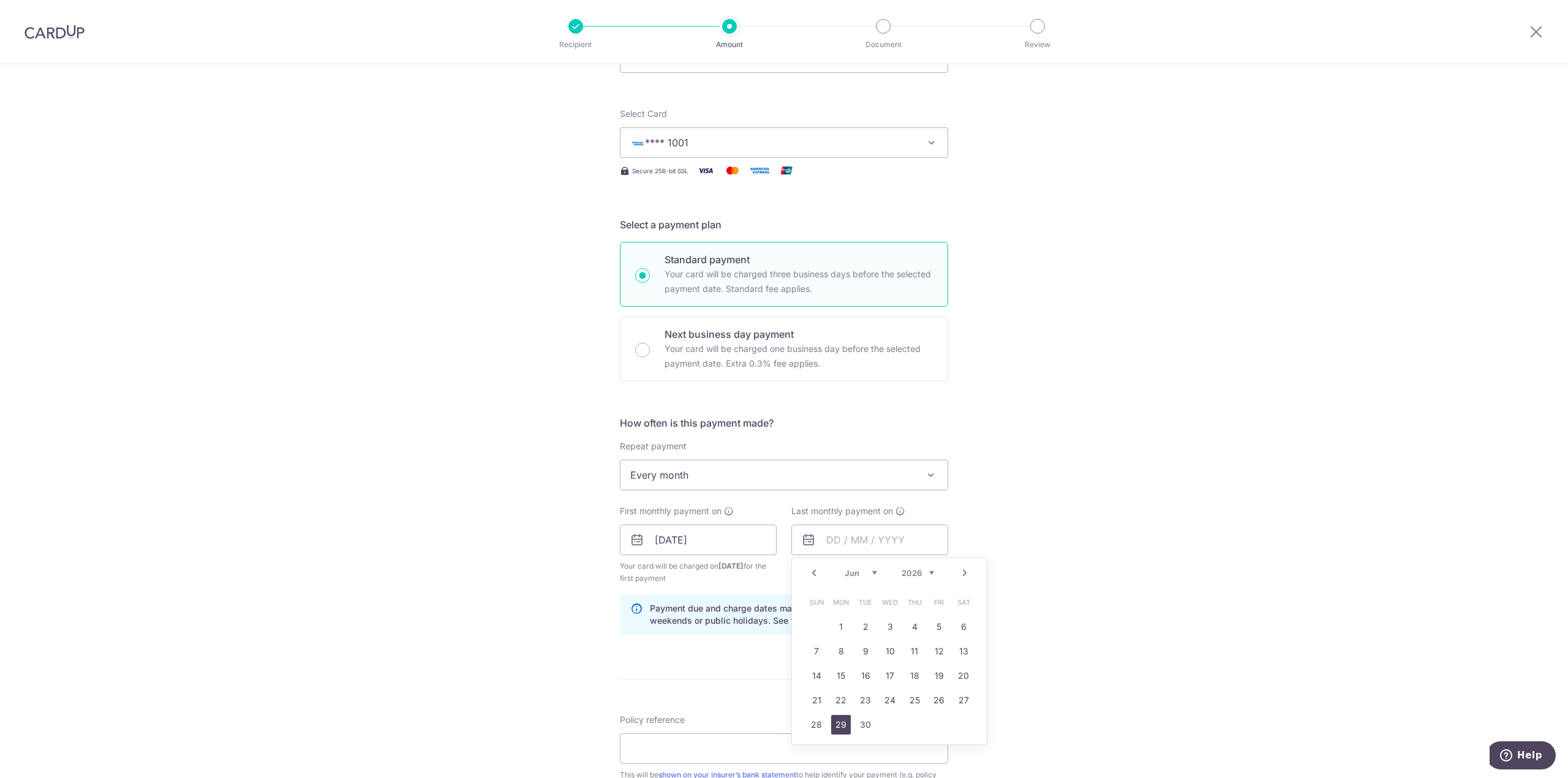
type input "29/06/2026"
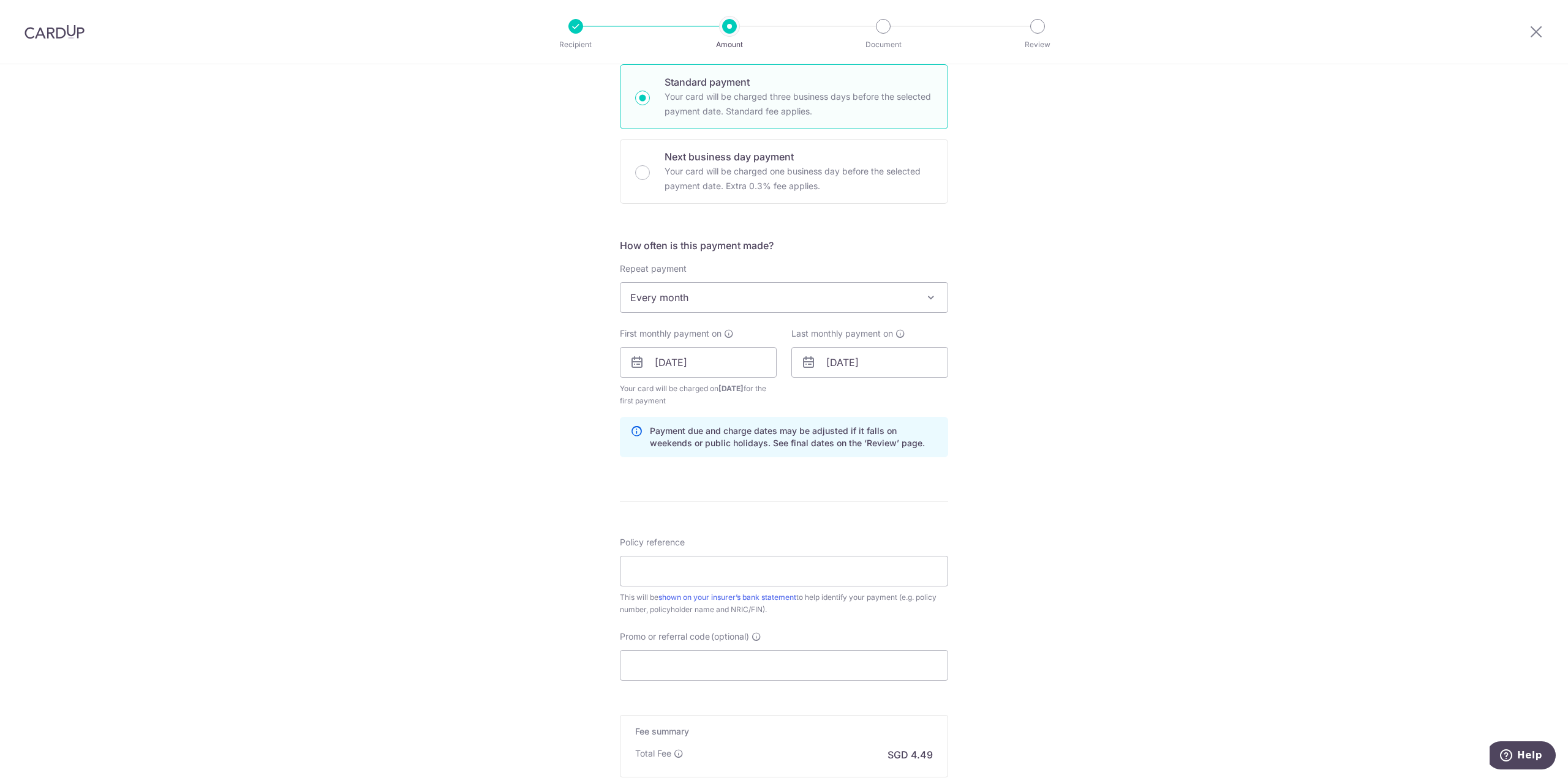
scroll to position [306, 0]
click at [714, 567] on input "Policy reference" at bounding box center [784, 565] width 328 height 31
paste input "72176821"
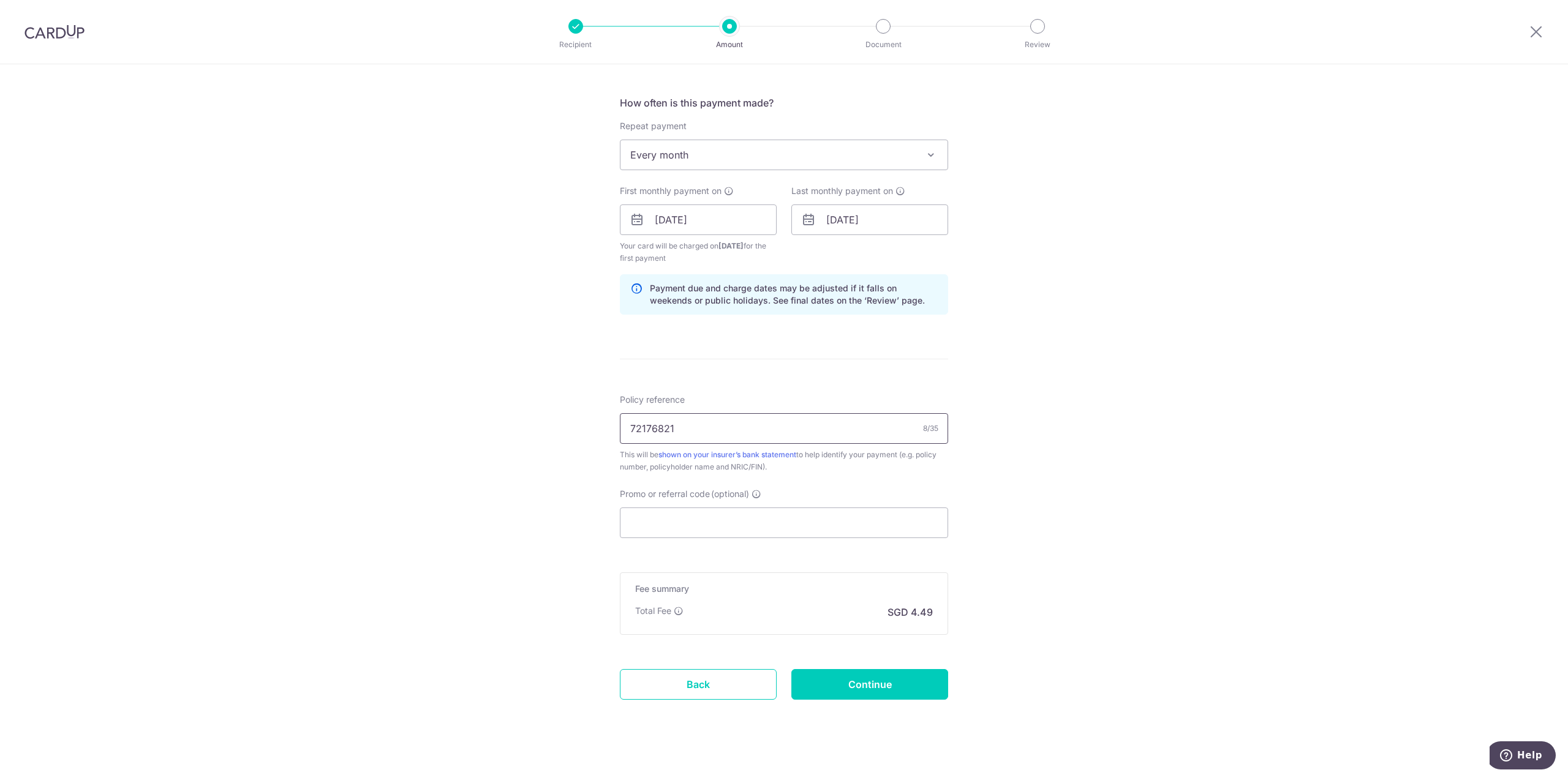
scroll to position [456, 0]
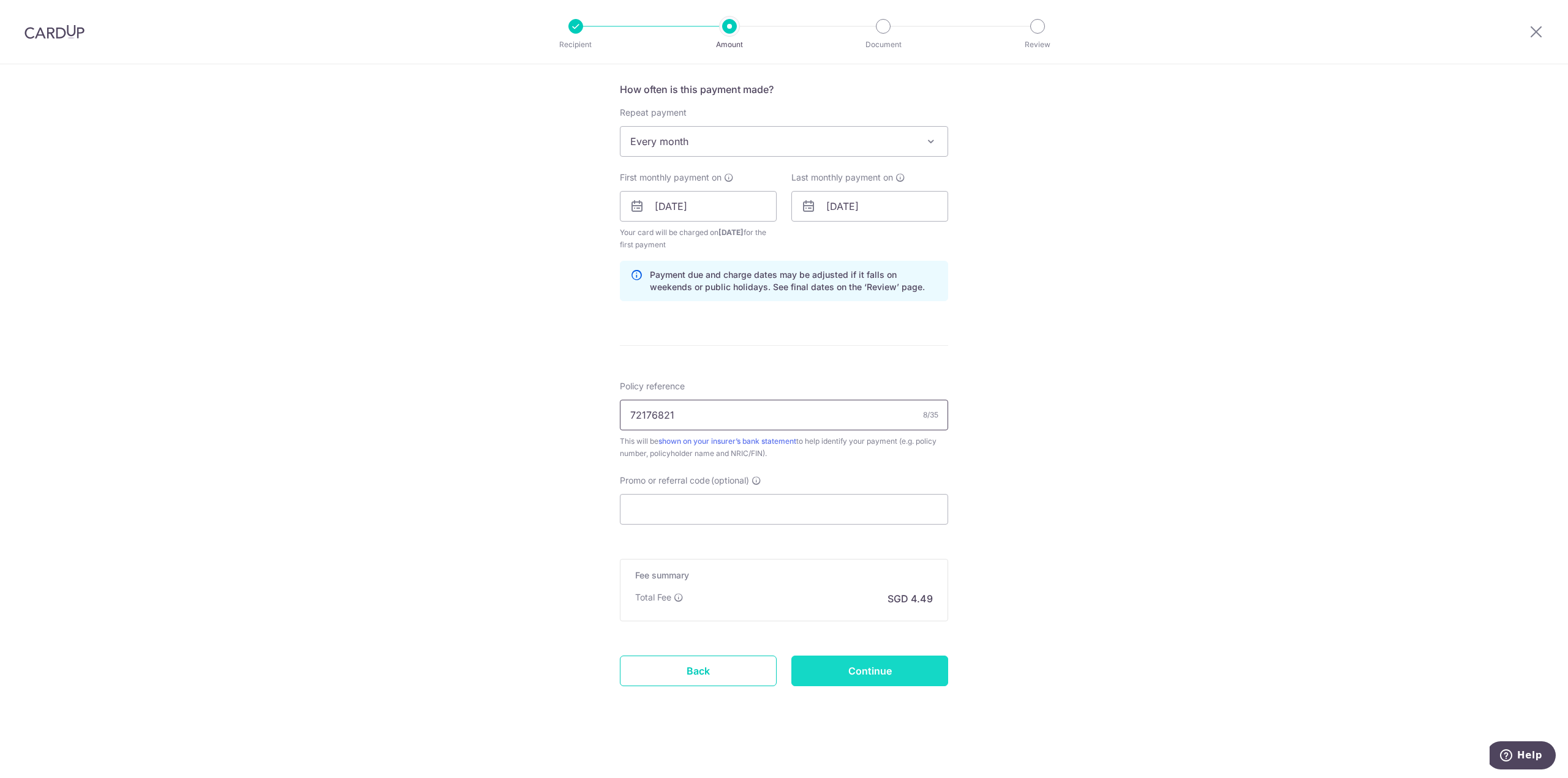
type input "72176821"
click at [862, 667] on input "Continue" at bounding box center [870, 671] width 157 height 31
type input "Create Schedule"
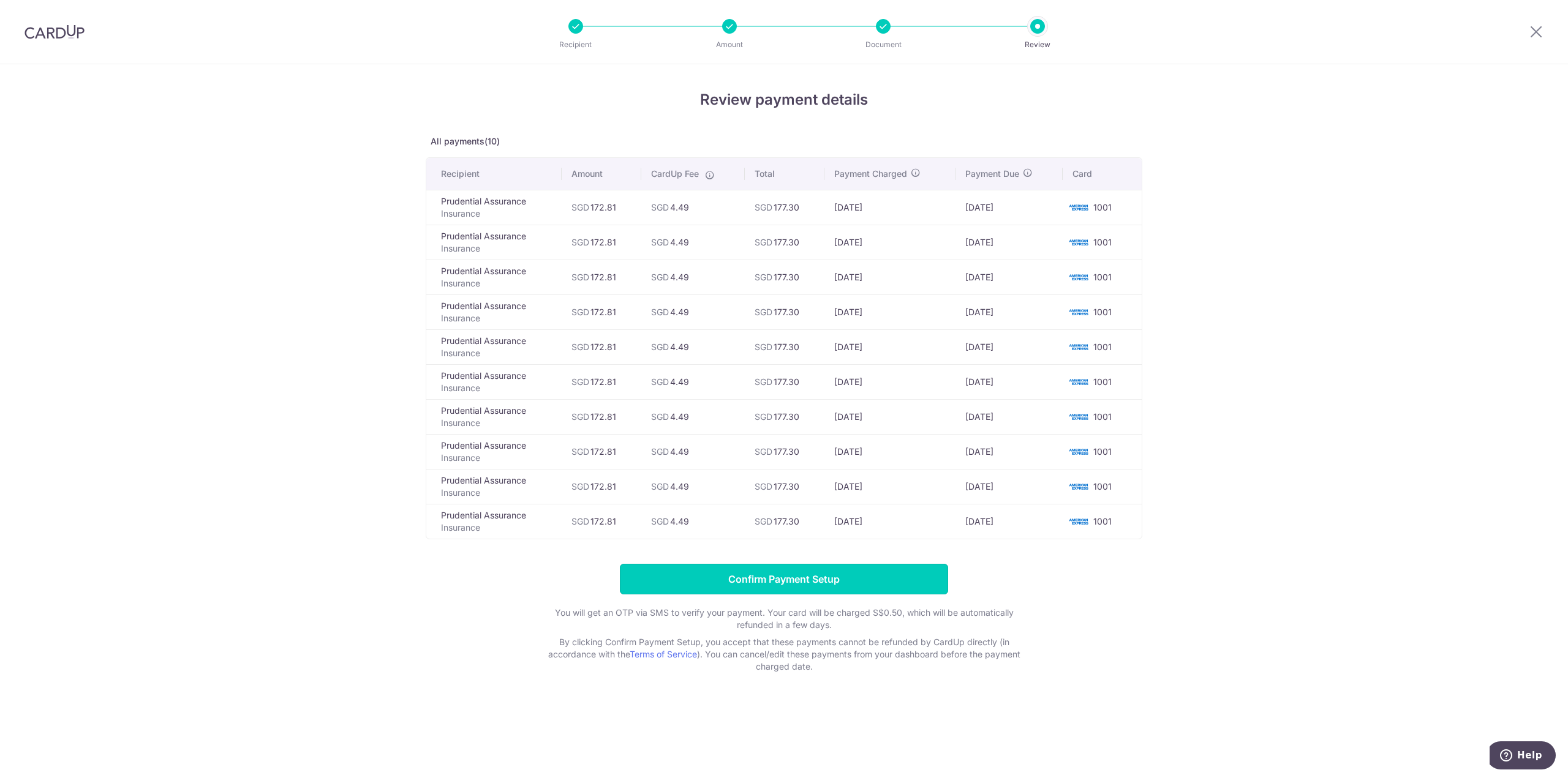
click at [879, 586] on input "Confirm Payment Setup" at bounding box center [784, 579] width 328 height 31
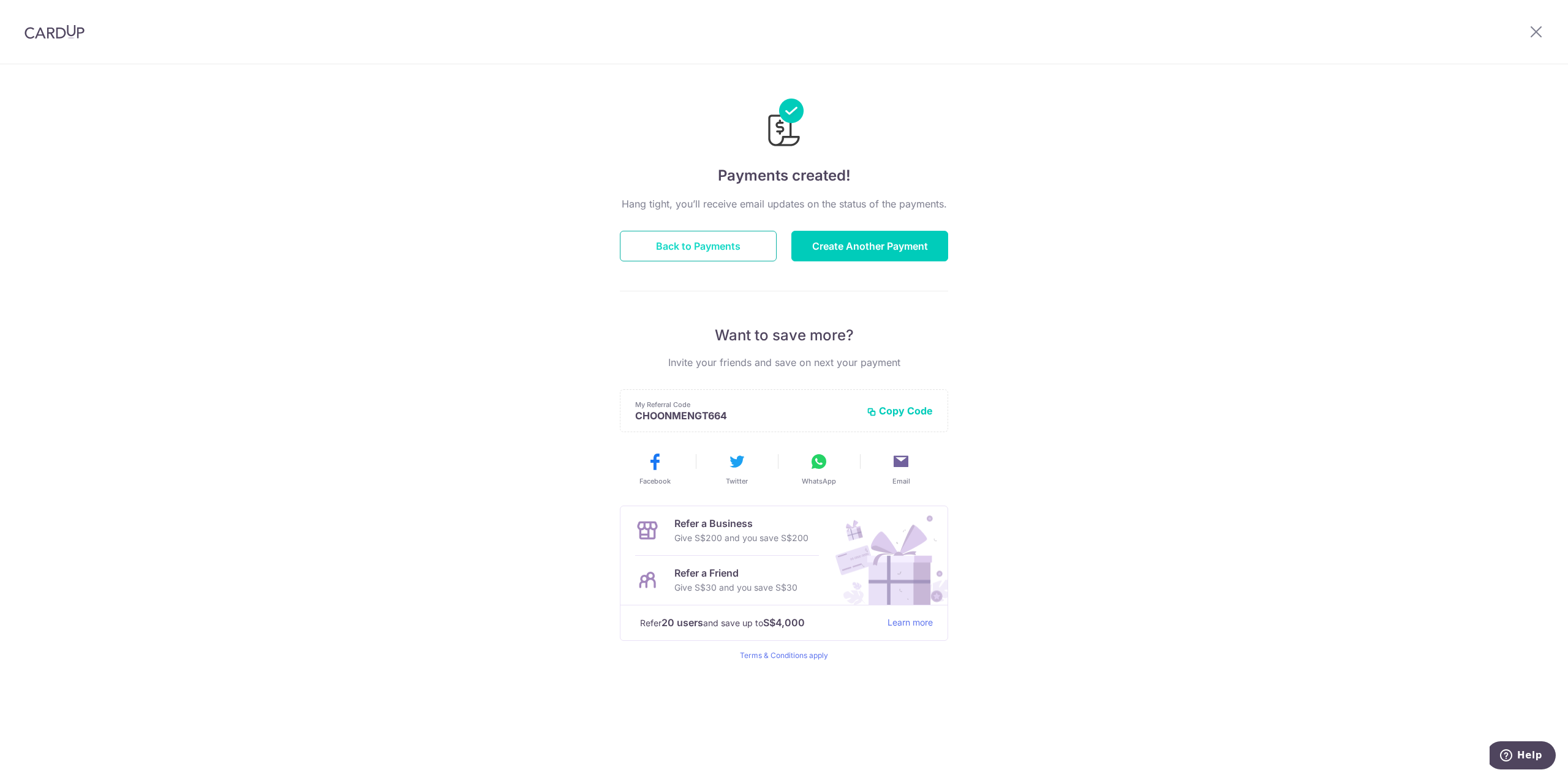
click at [681, 245] on button "Back to Payments" at bounding box center [698, 246] width 157 height 31
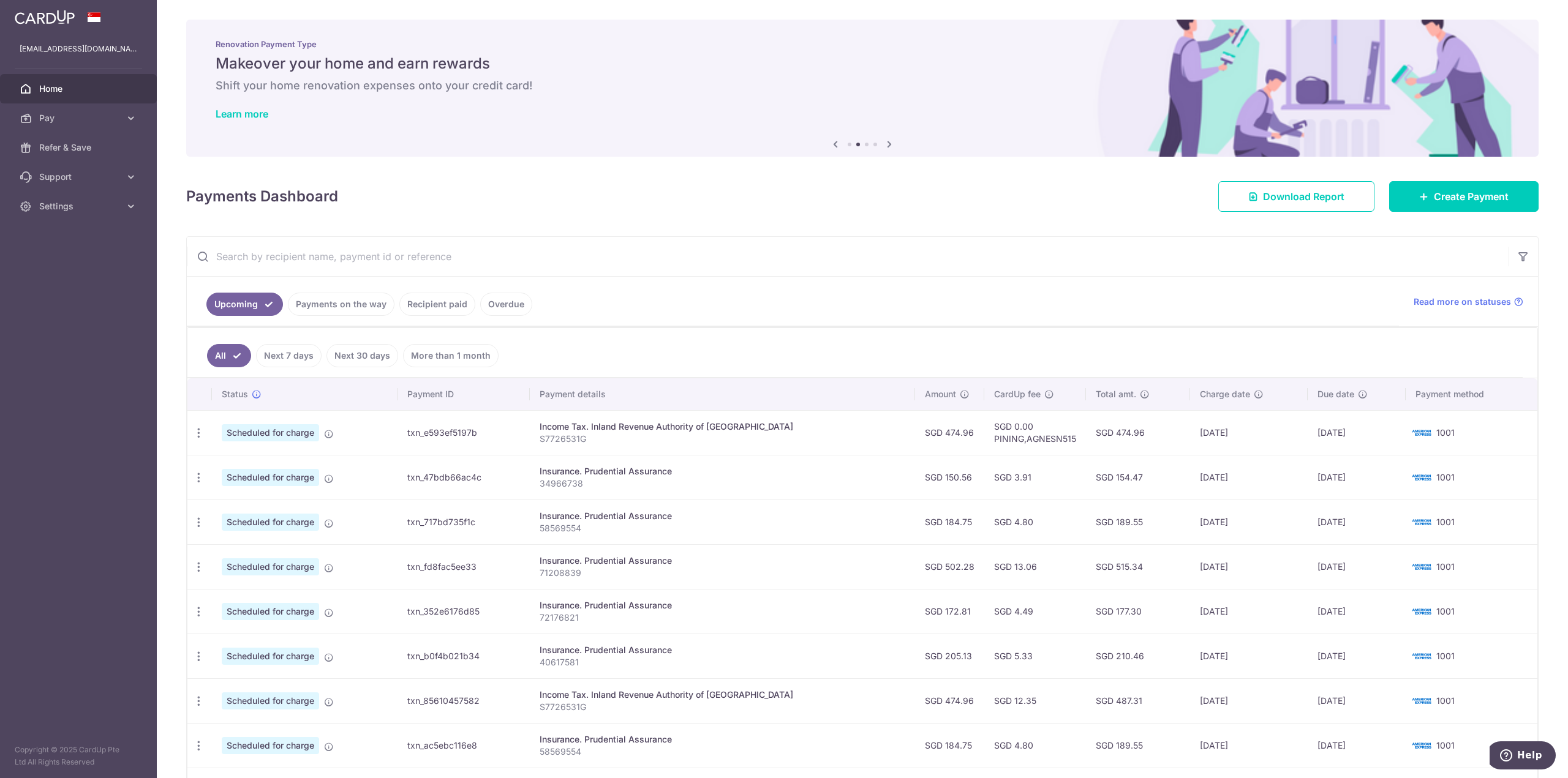
click at [81, 284] on aside "[EMAIL_ADDRESS][DOMAIN_NAME] Home Pay Payments Recipients Cards Refer & Save Su…" at bounding box center [78, 389] width 157 height 778
click at [115, 208] on span "Settings" at bounding box center [80, 207] width 81 height 13
click at [114, 120] on span "Pay" at bounding box center [80, 118] width 81 height 13
click at [114, 120] on span "Pay" at bounding box center [80, 118] width 81 height 13
